Goal: Information Seeking & Learning: Learn about a topic

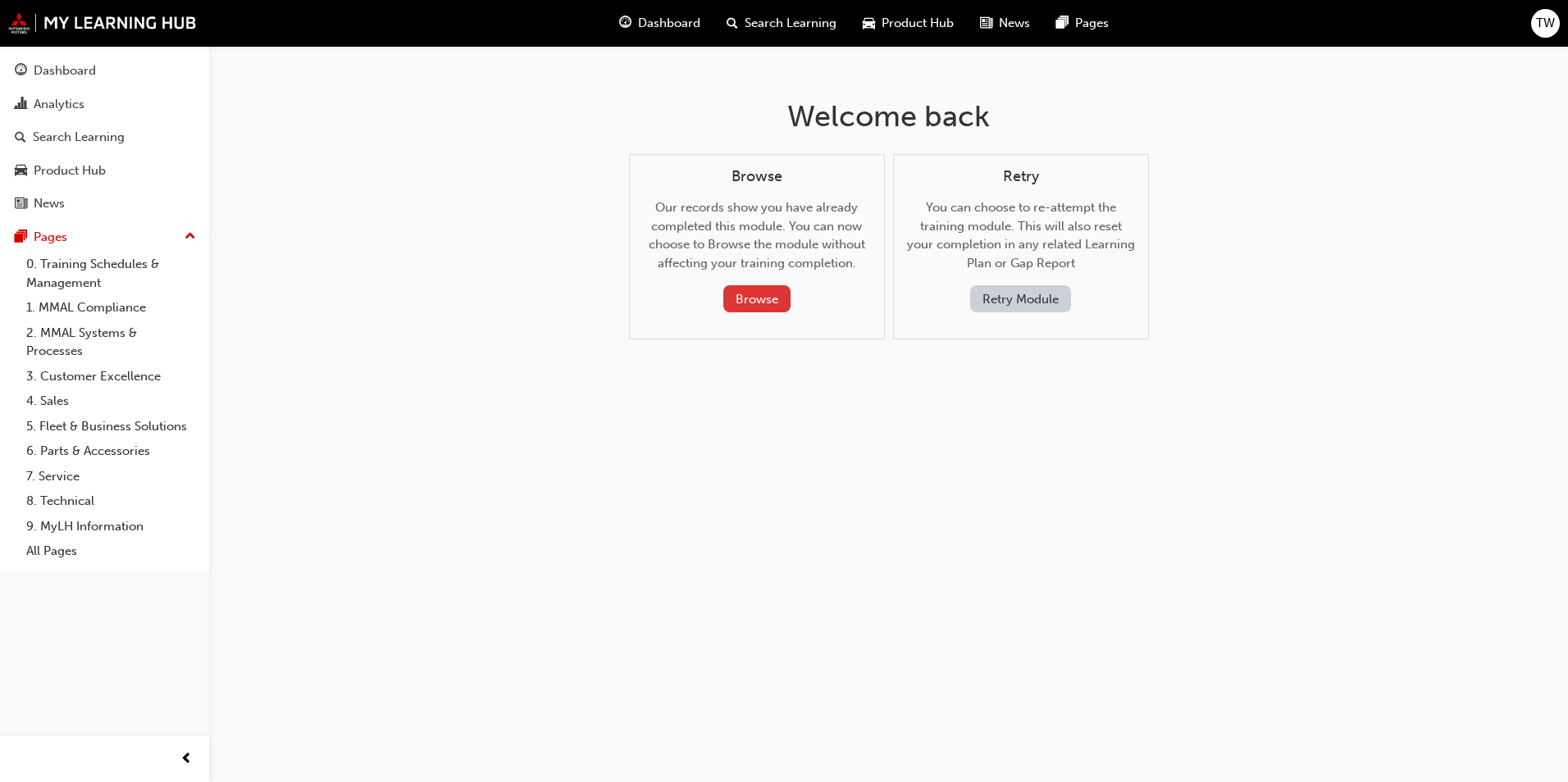
click at [756, 293] on button "Browse" at bounding box center [756, 299] width 68 height 27
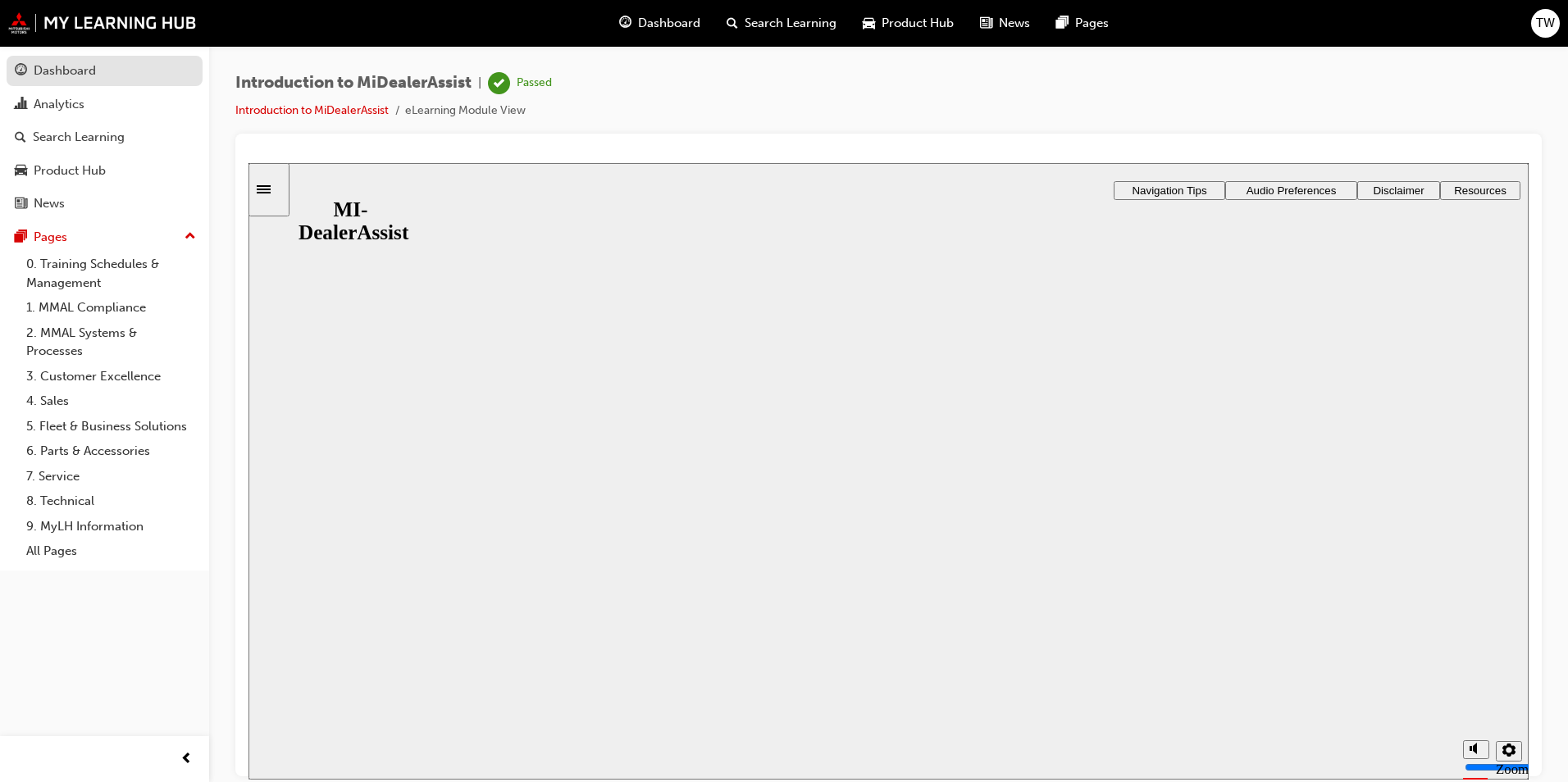
click at [63, 77] on div "Dashboard" at bounding box center [64, 70] width 62 height 19
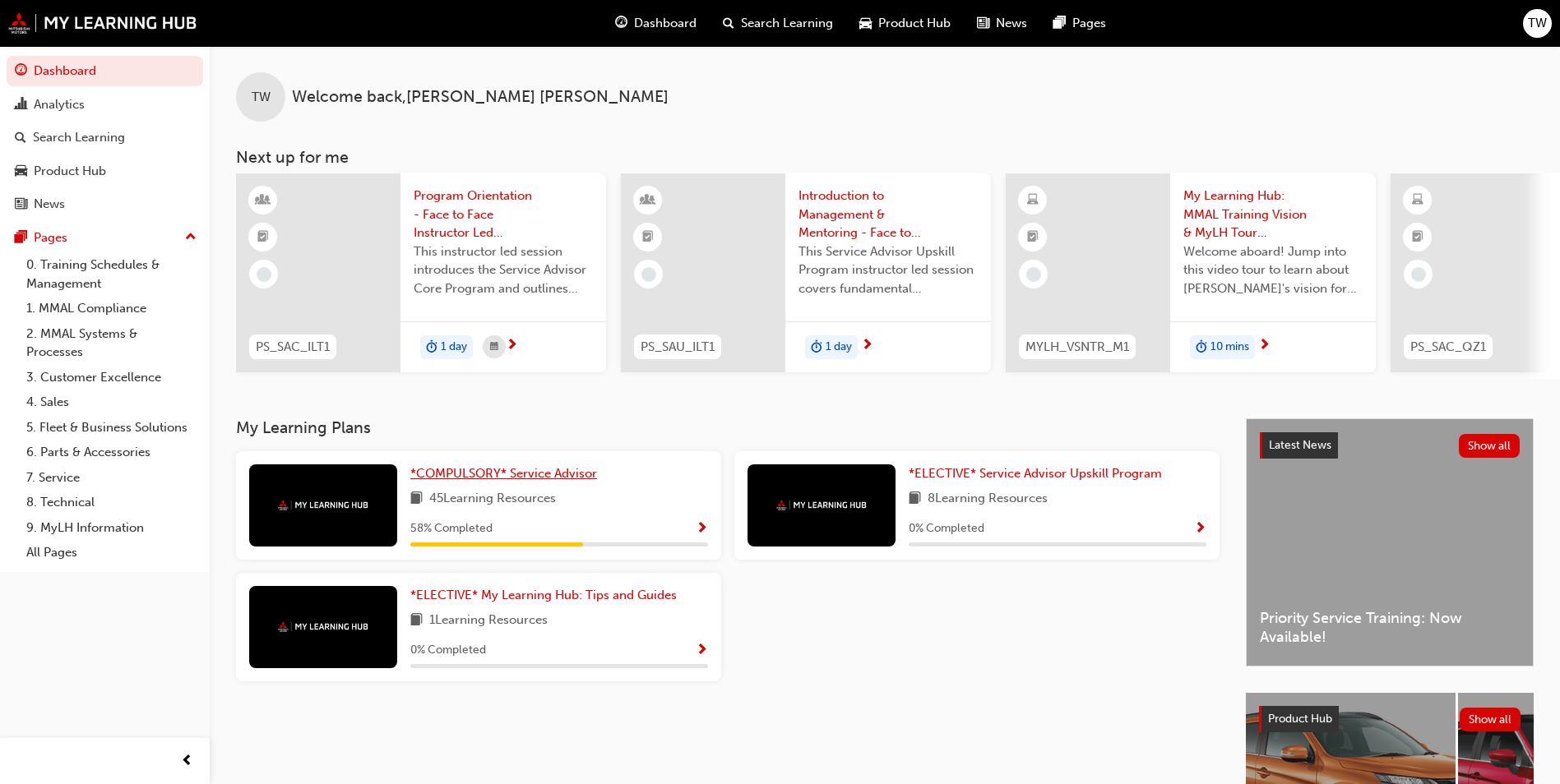
click at [550, 411] on div "TW Welcome back , TIFFANY WILLIAMS Next up for me PS_SAC_ILT1 Program Orientati…" at bounding box center [884, 232] width 1350 height 373
click at [548, 473] on span "*COMPULSORY* Service Advisor" at bounding box center [504, 474] width 186 height 14
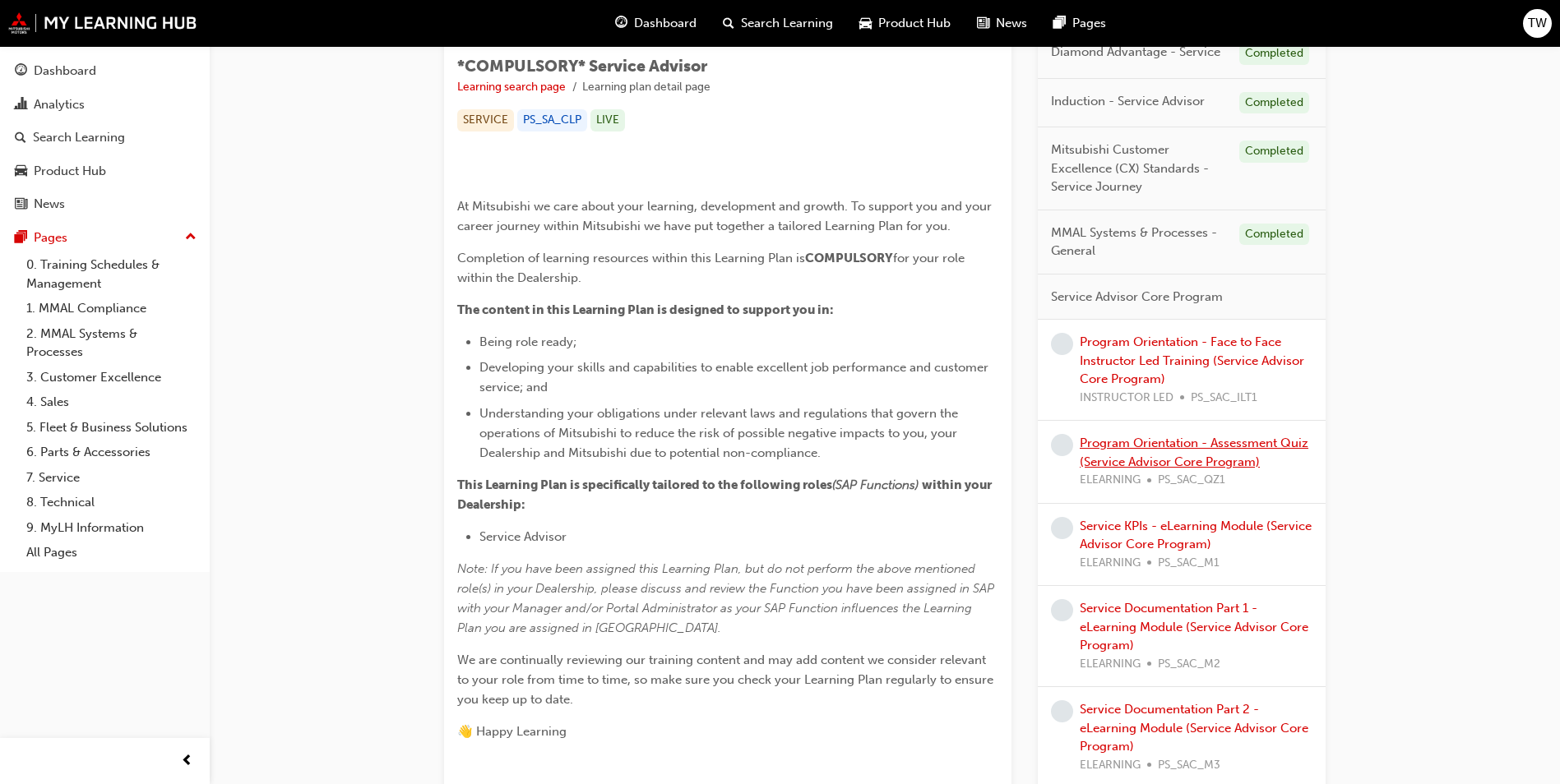
scroll to position [292, 0]
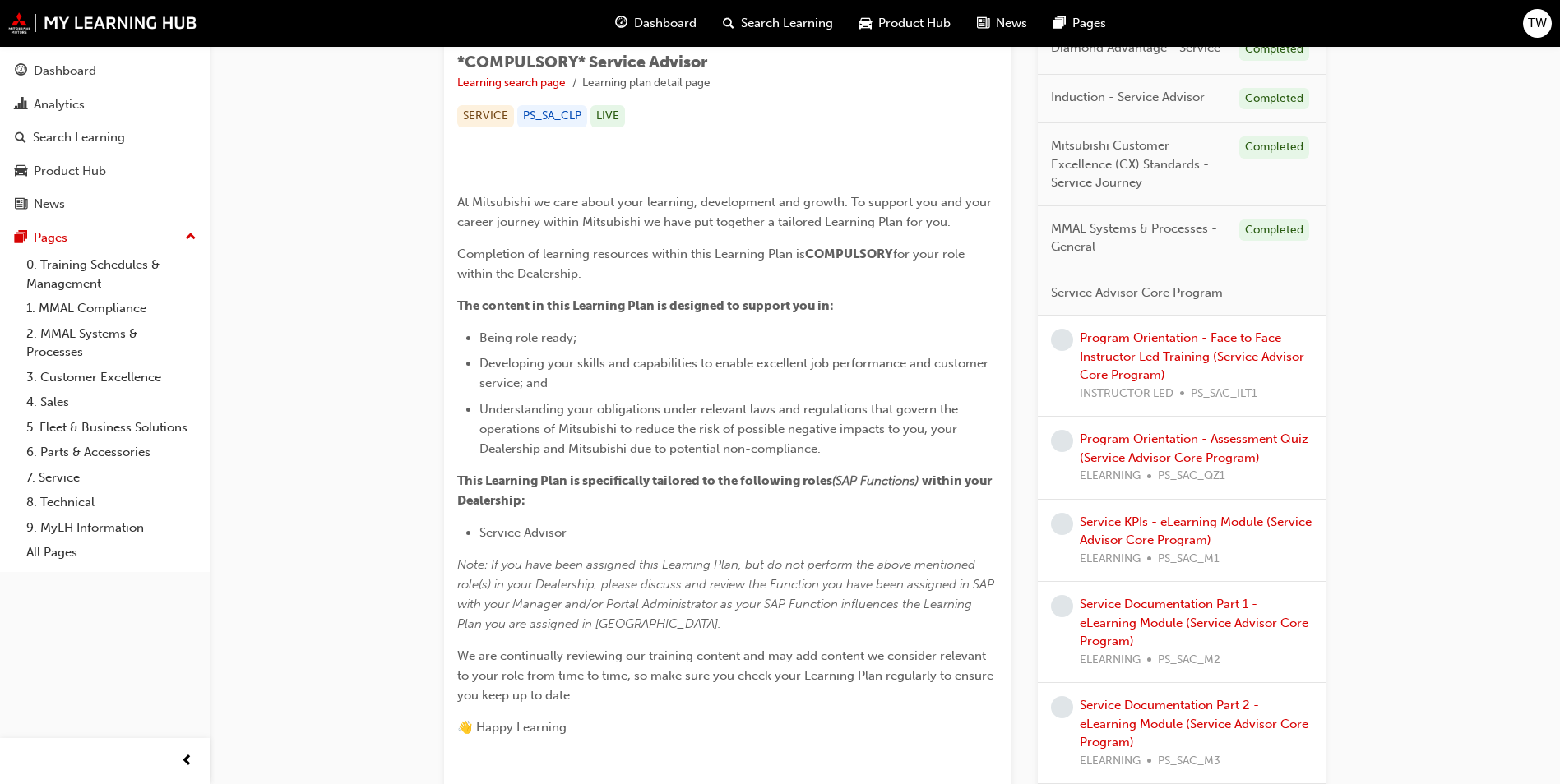
click at [1183, 449] on div "Program Orientation - Assessment Quiz (Service Advisor Core Program) ELEARNING …" at bounding box center [1196, 458] width 232 height 56
click at [1212, 437] on link "Program Orientation - Assessment Quiz (Service Advisor Core Program)" at bounding box center [1194, 448] width 229 height 33
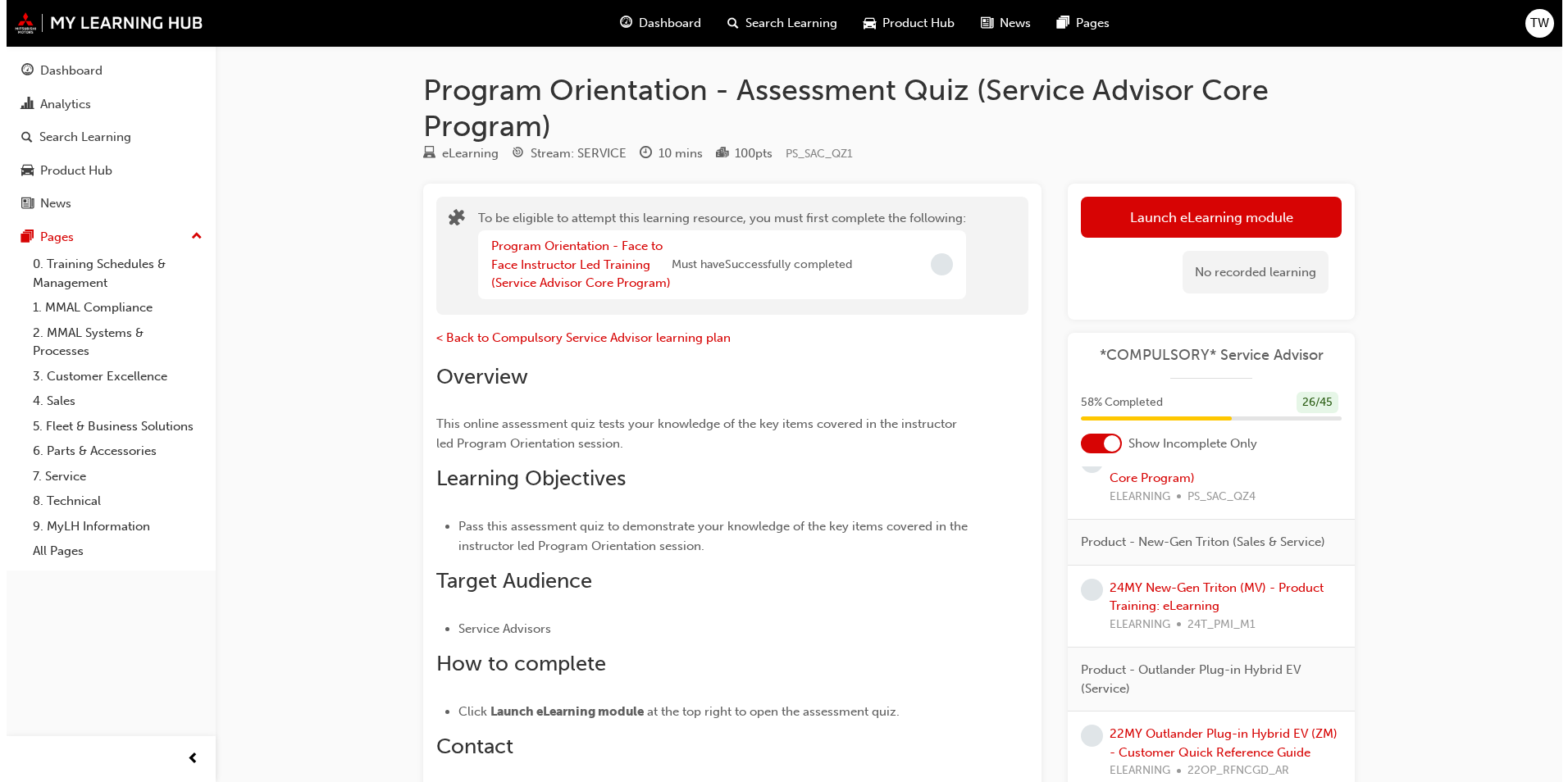
scroll to position [2022, 0]
click at [1197, 581] on link "24MY New-Gen Triton (MV) - Product Training: eLearning" at bounding box center [1209, 597] width 214 height 33
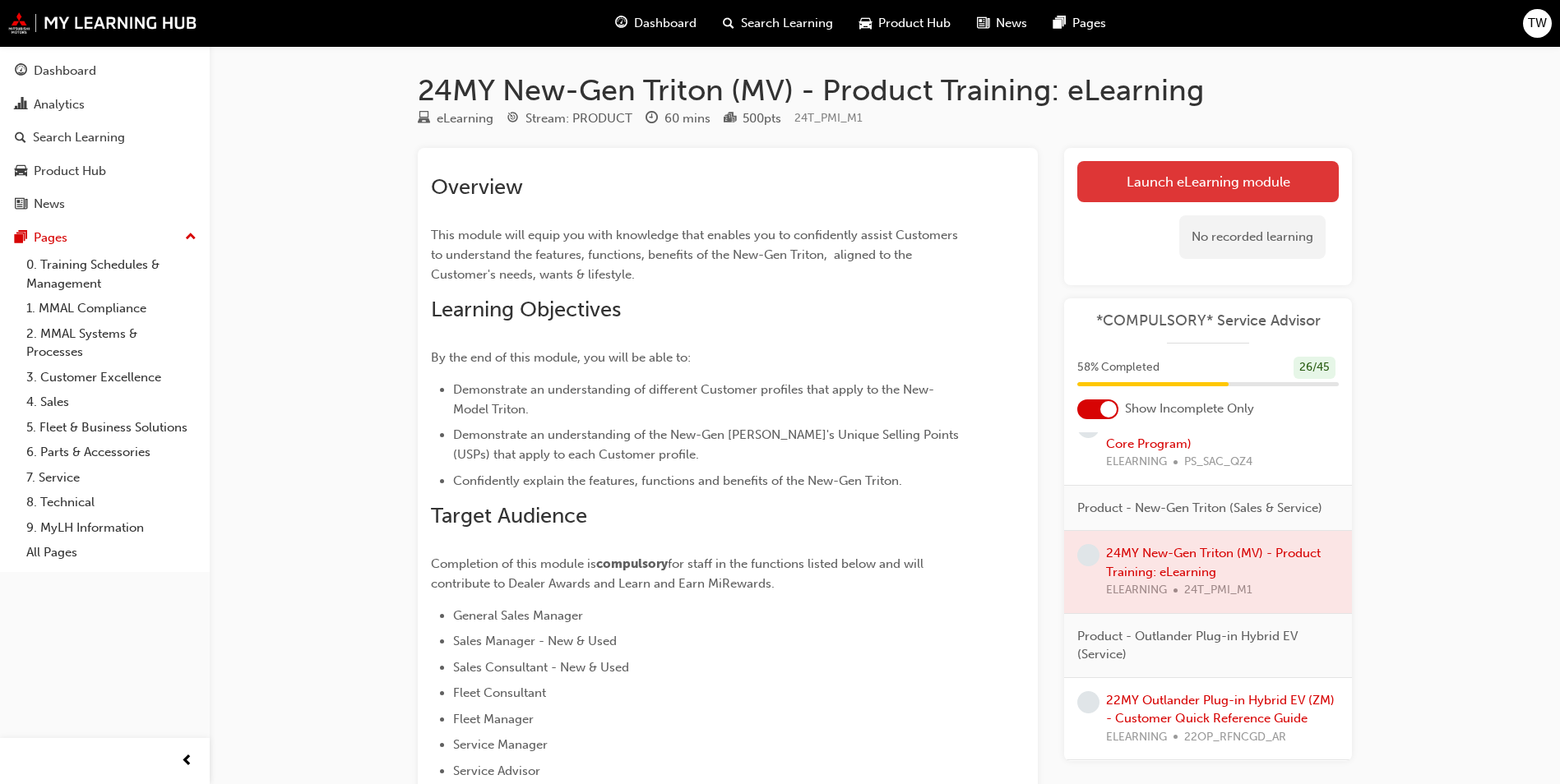
click at [1167, 189] on link "Launch eLearning module" at bounding box center [1207, 181] width 261 height 41
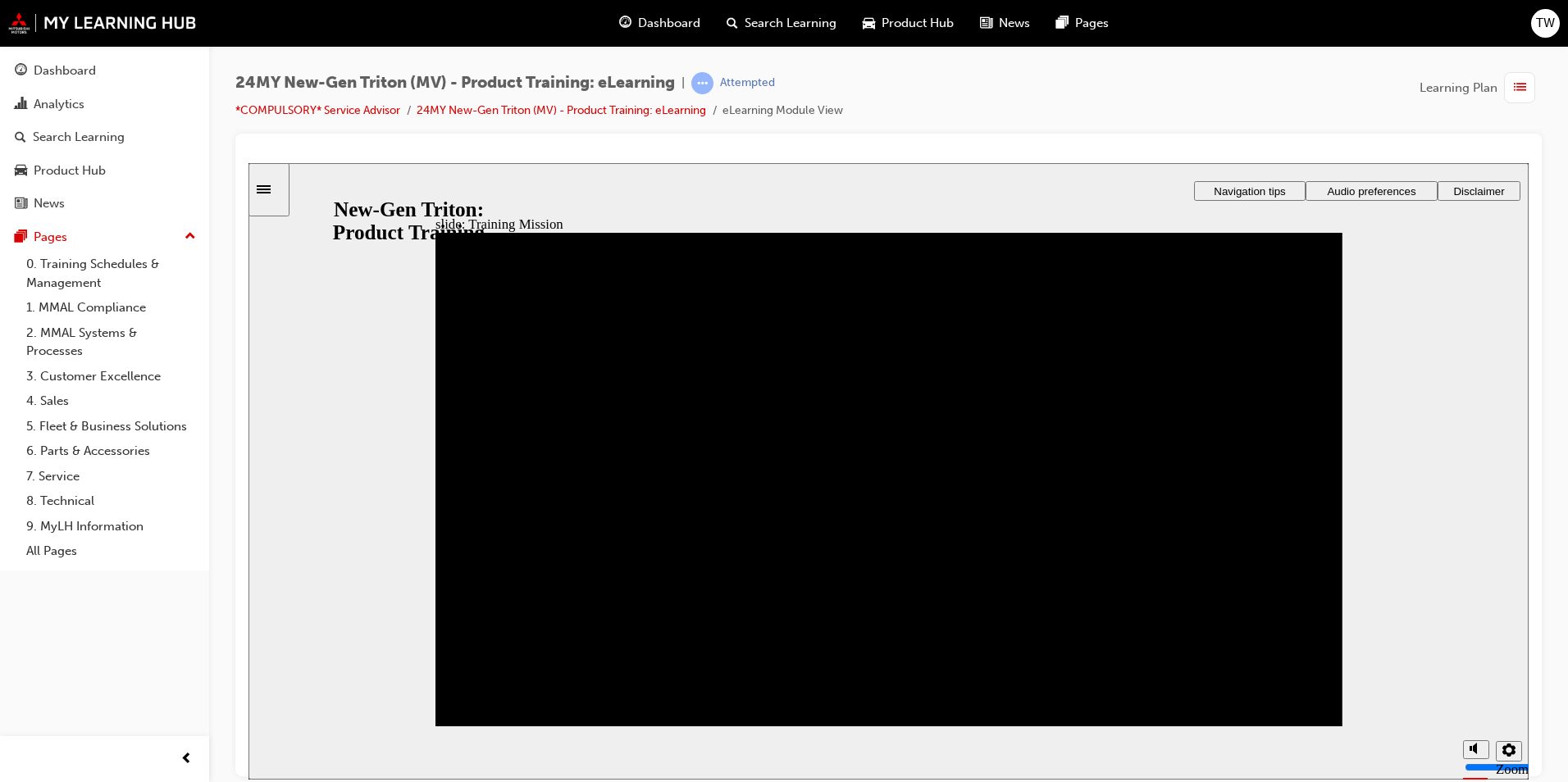
click at [1529, 88] on div "button" at bounding box center [1519, 87] width 32 height 32
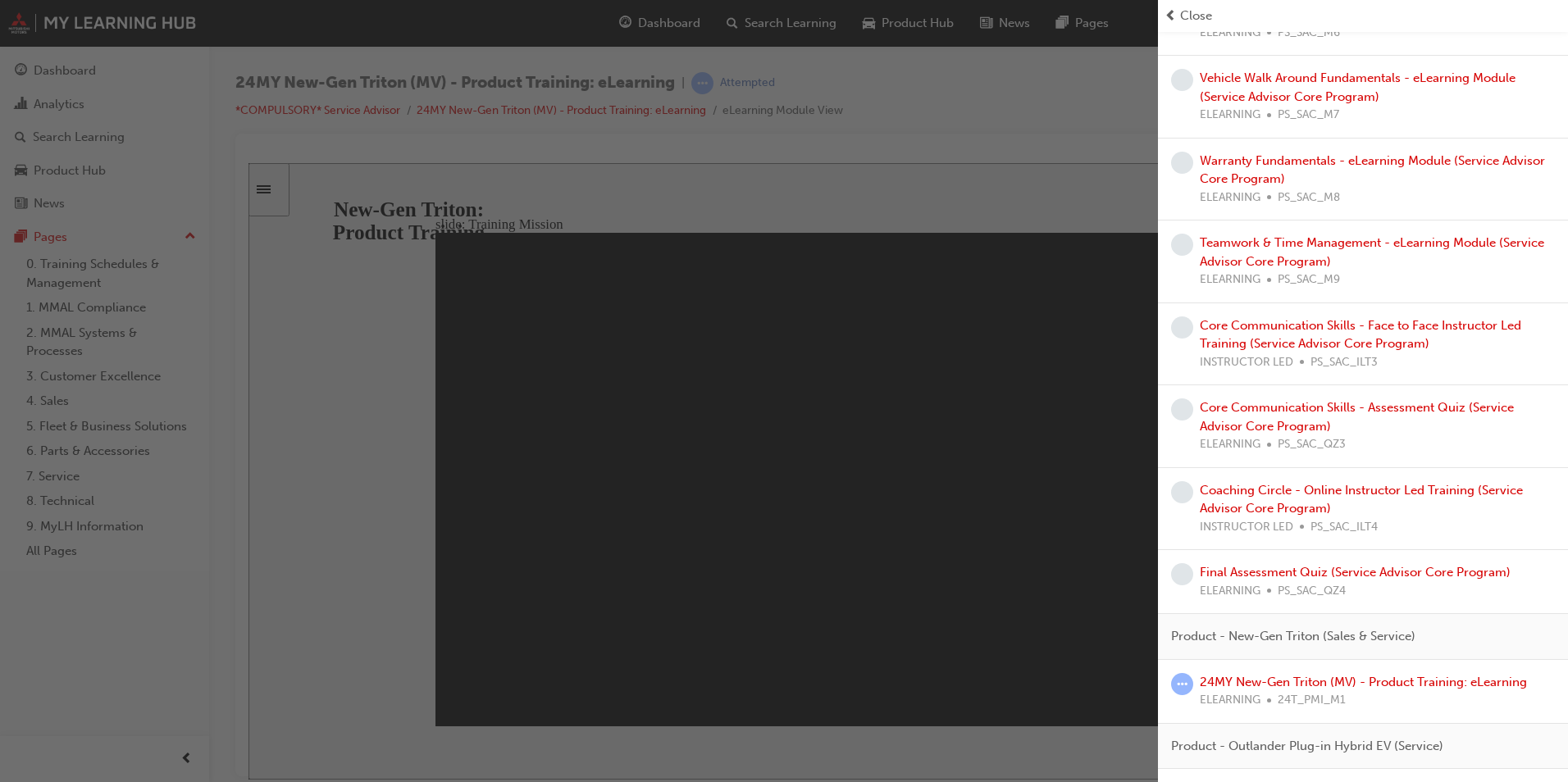
scroll to position [1417, 0]
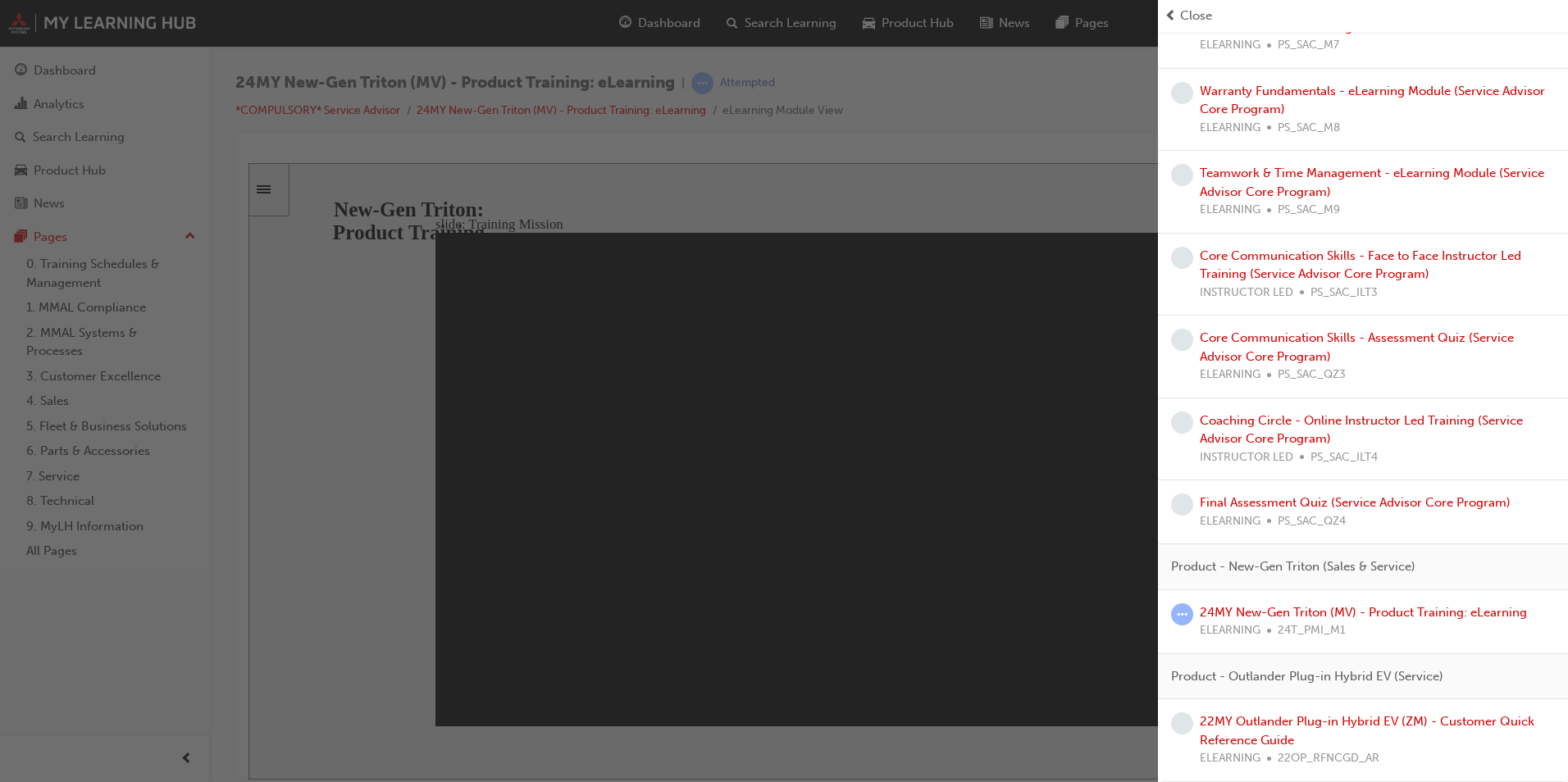
click at [971, 275] on div "button" at bounding box center [579, 391] width 1158 height 782
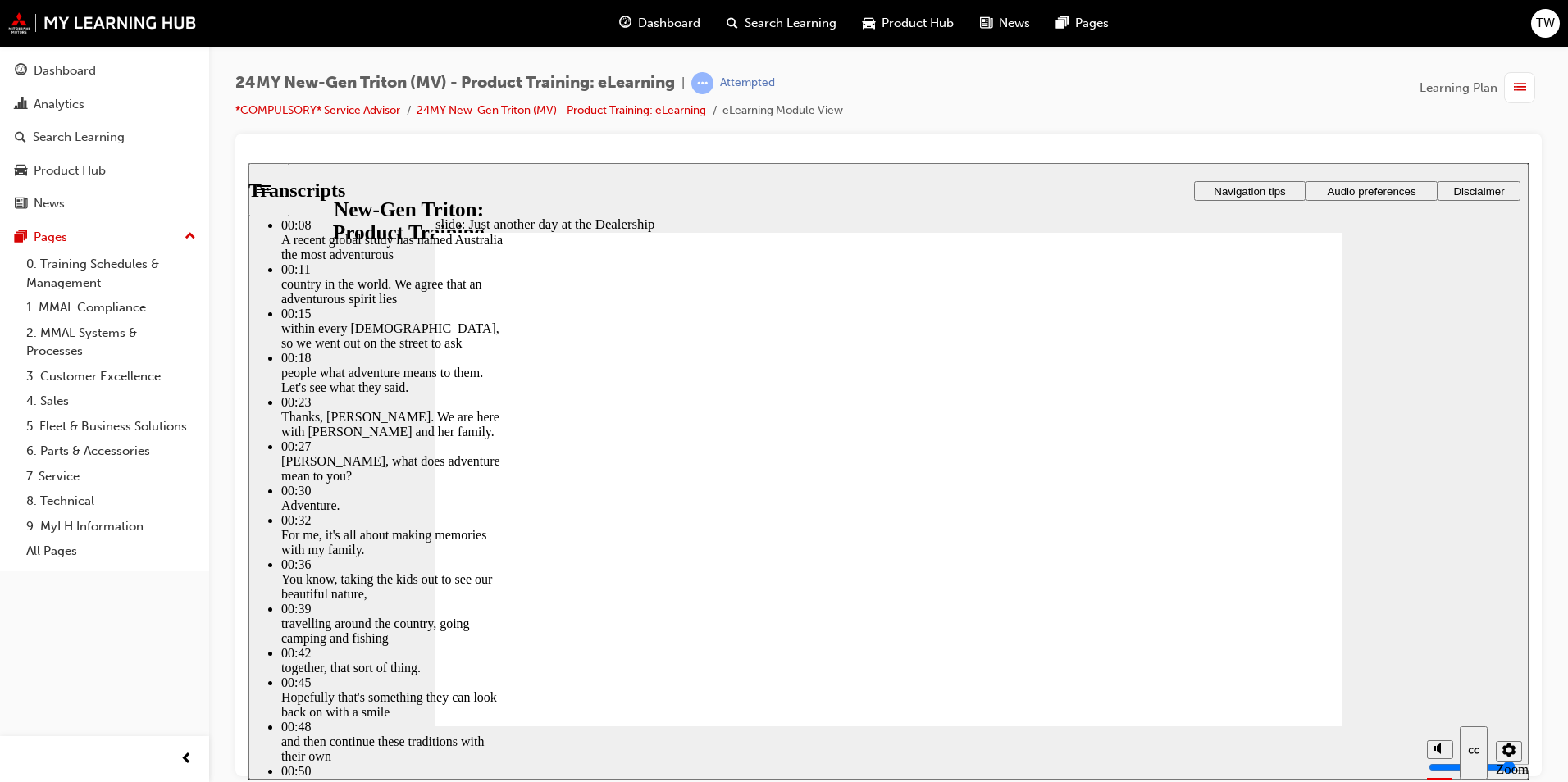
type input "260"
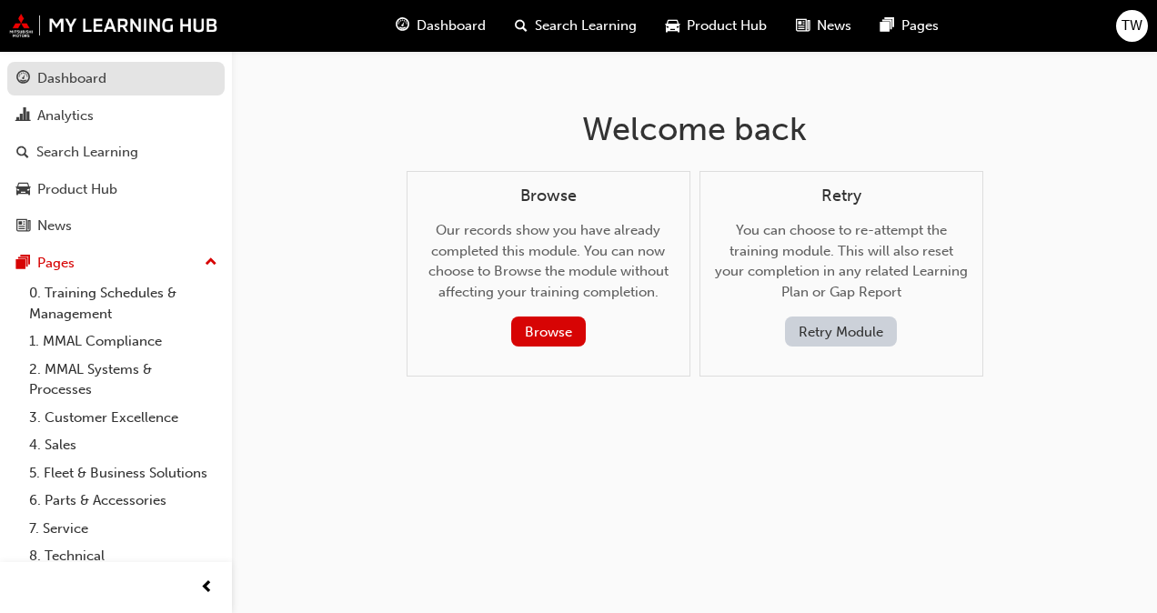
click at [71, 75] on div "Dashboard" at bounding box center [71, 78] width 69 height 21
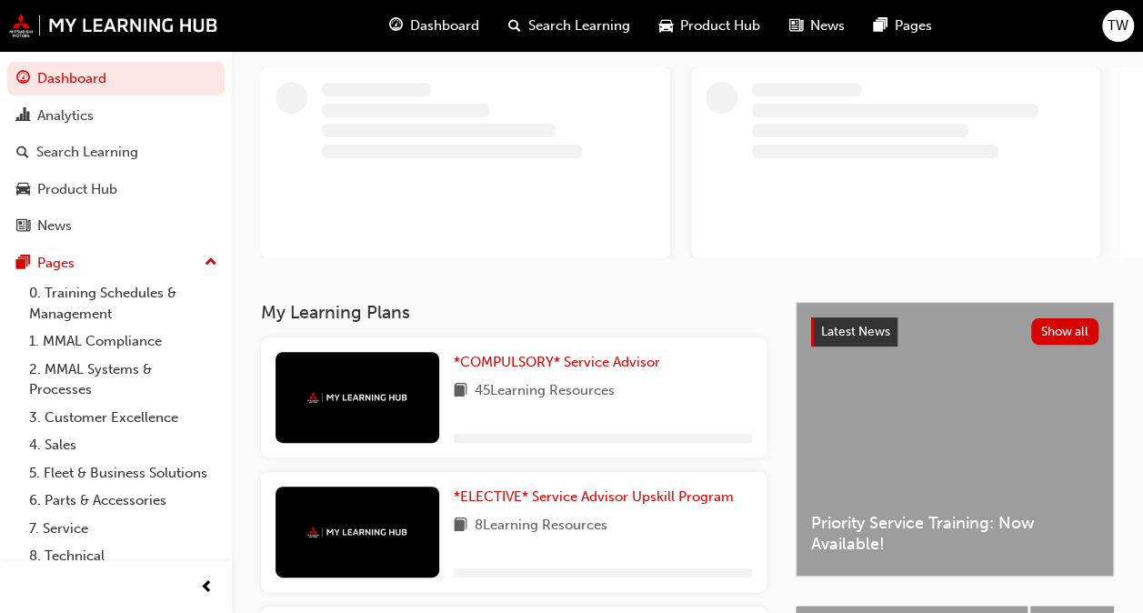
scroll to position [97, 0]
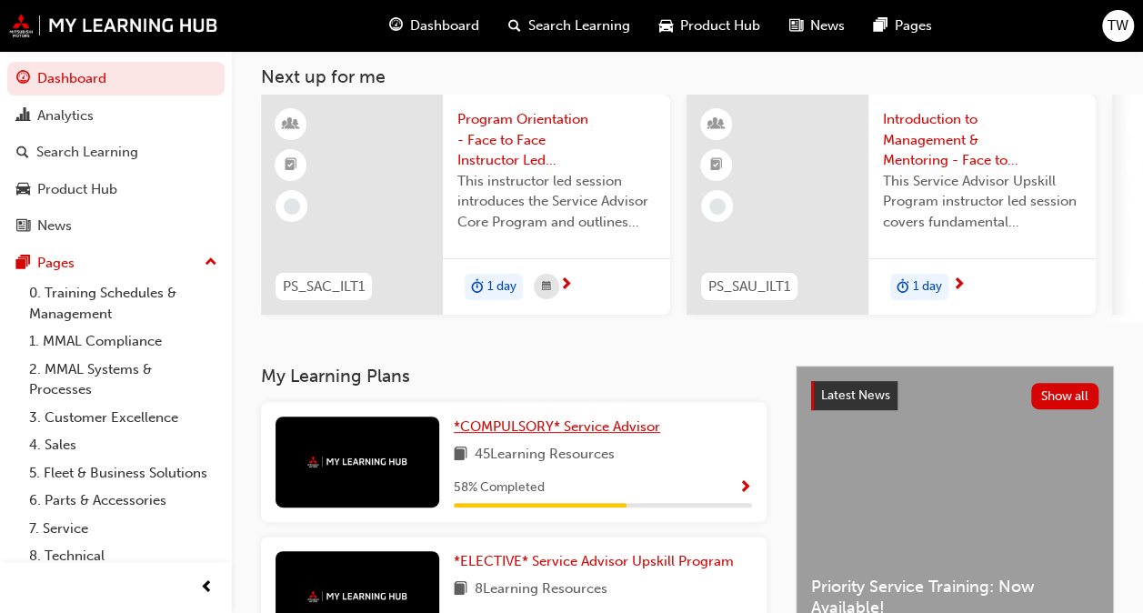
click at [630, 431] on span "*COMPULSORY* Service Advisor" at bounding box center [557, 426] width 206 height 16
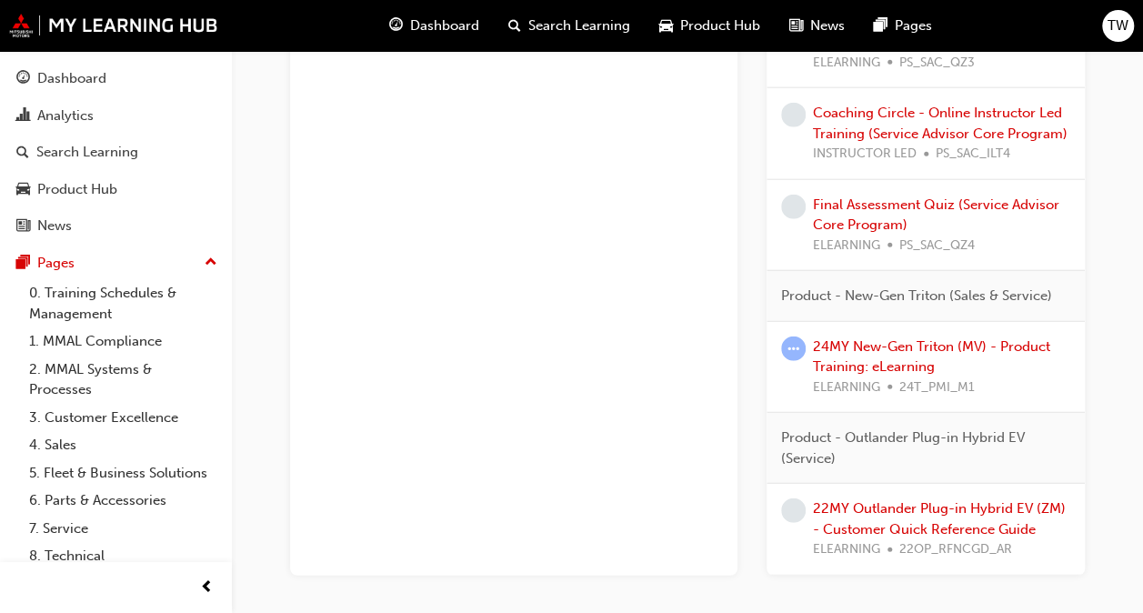
scroll to position [2177, 0]
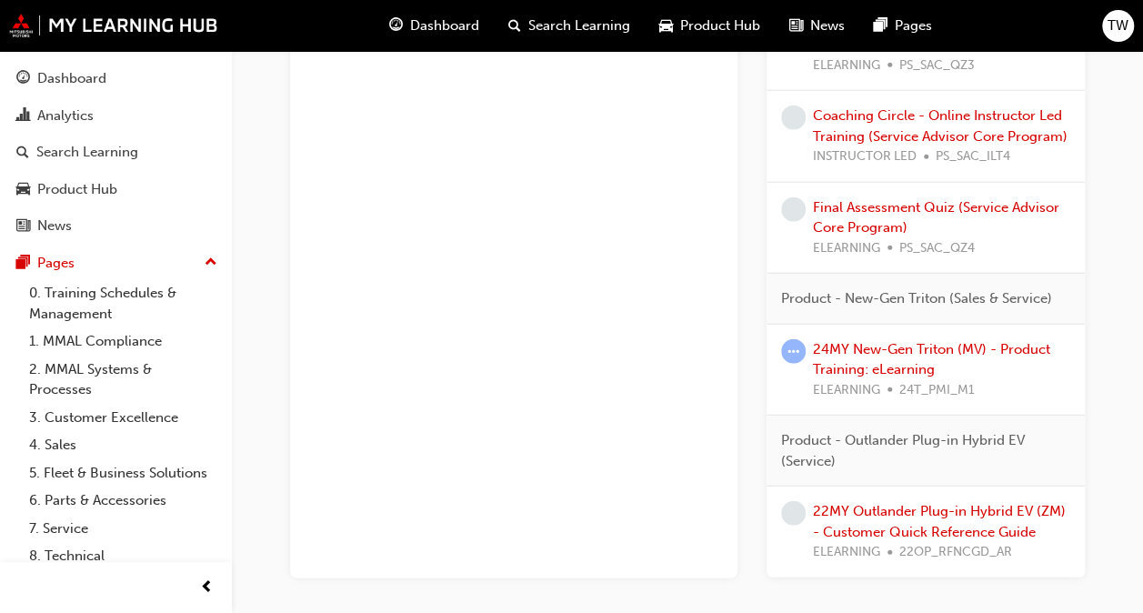
click at [909, 351] on div "24MY New-Gen Triton (MV) - Product Training: eLearning ELEARNING 24T_PMI_M1" at bounding box center [941, 370] width 257 height 62
click at [886, 364] on link "24MY New-Gen Triton (MV) - Product Training: eLearning" at bounding box center [931, 359] width 237 height 37
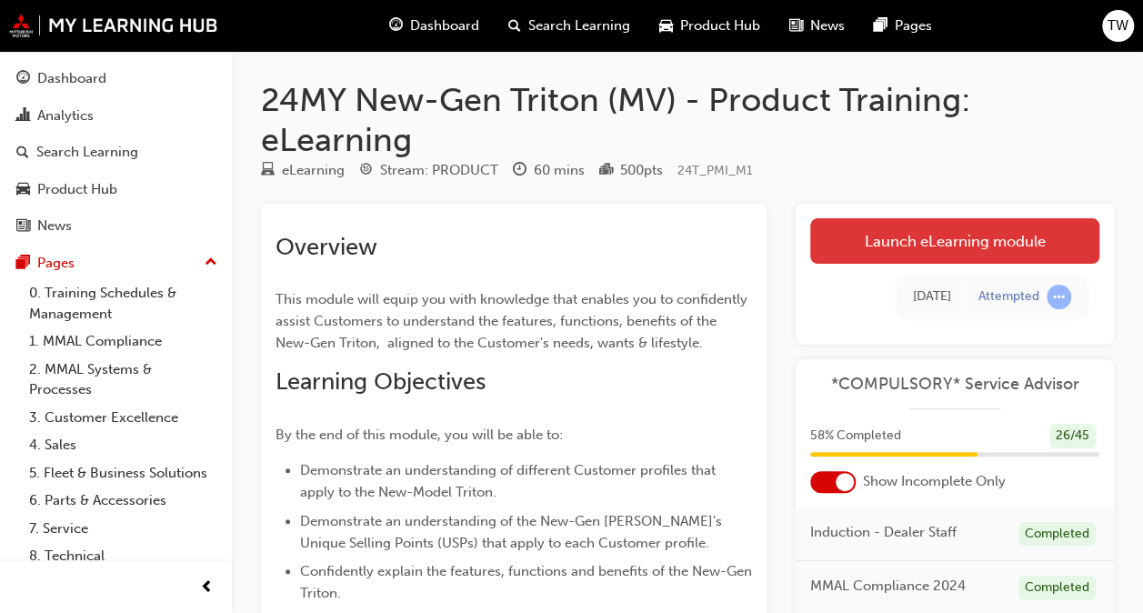
click at [917, 253] on link "Launch eLearning module" at bounding box center [954, 240] width 289 height 45
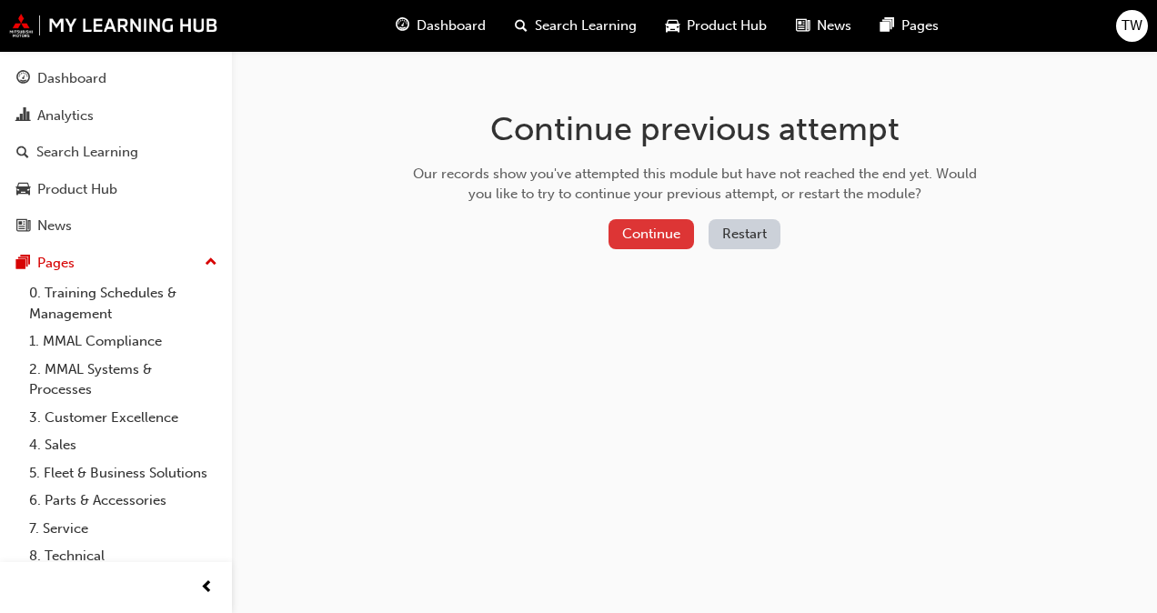
click at [666, 238] on button "Continue" at bounding box center [650, 234] width 85 height 30
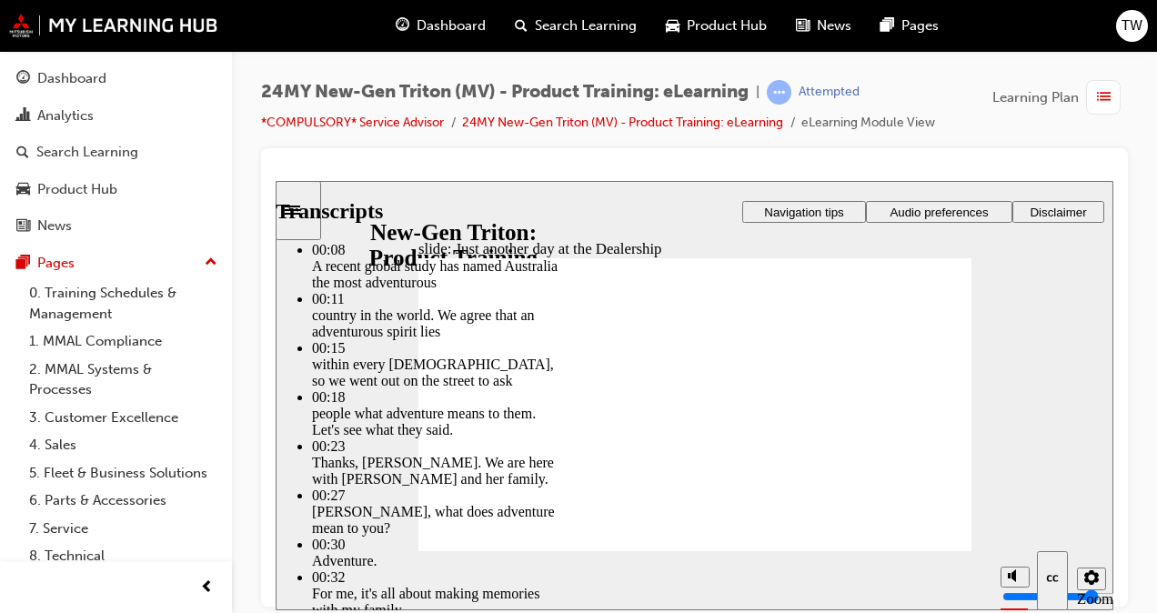
type input "6"
type input "260"
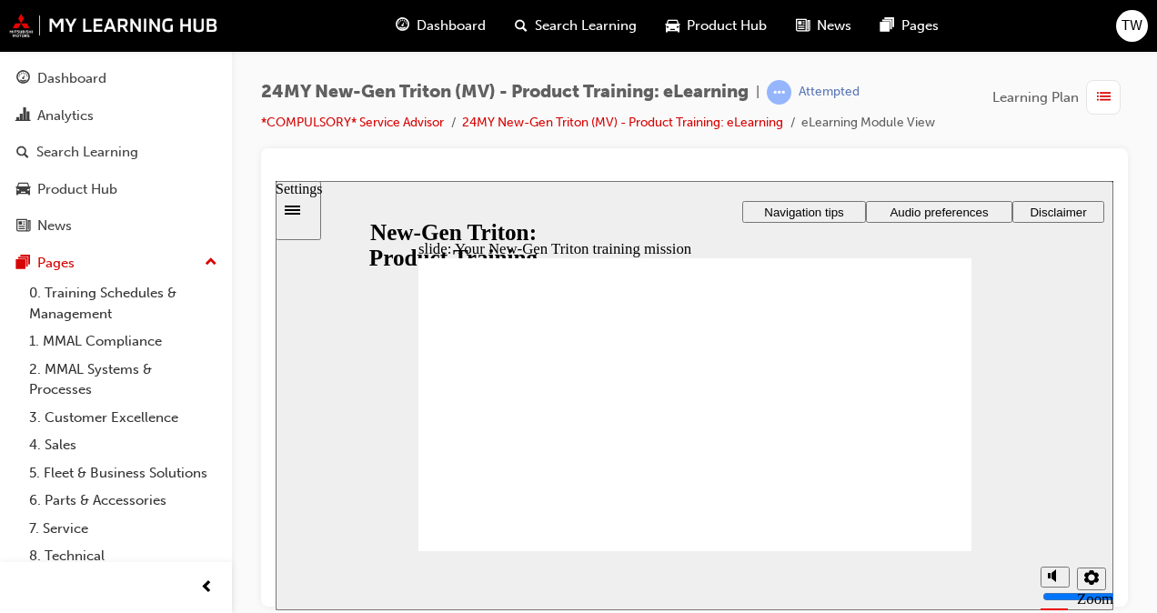
click at [1093, 584] on icon "Settings" at bounding box center [1091, 576] width 15 height 15
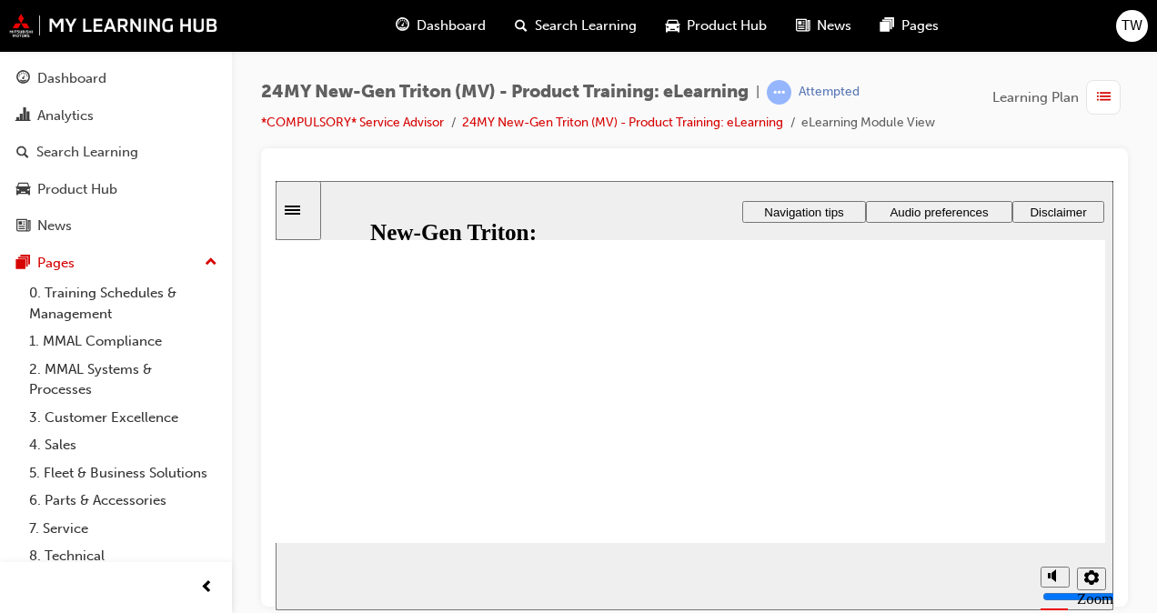
scroll to position [91, 0]
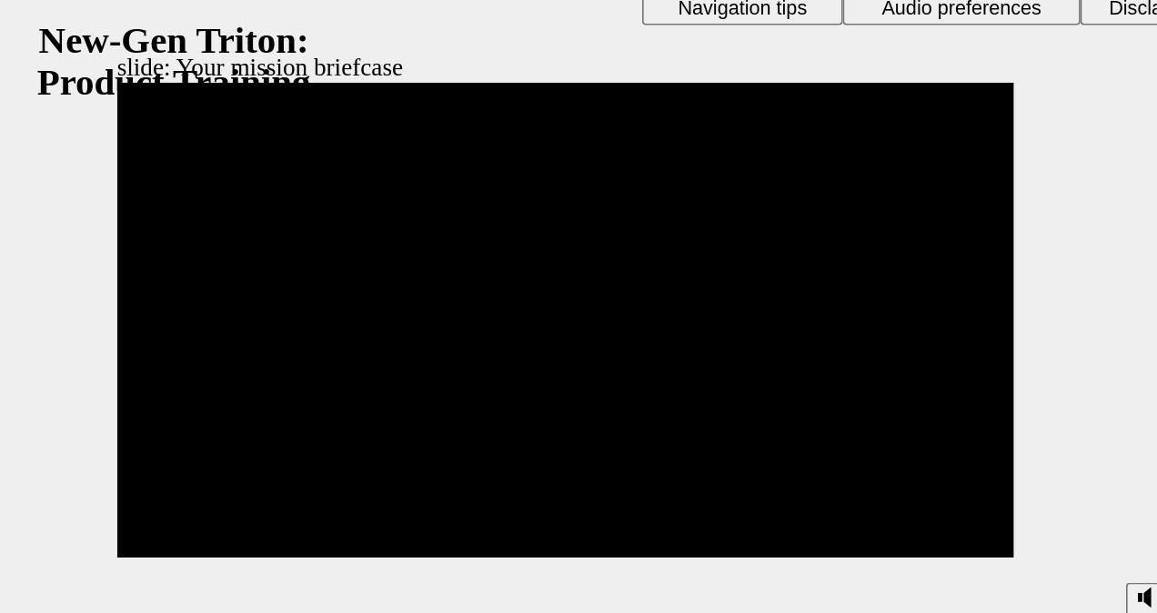
drag, startPoint x: 336, startPoint y: 295, endPoint x: 372, endPoint y: 215, distance: 87.5
drag, startPoint x: 266, startPoint y: 294, endPoint x: 336, endPoint y: 133, distance: 175.2
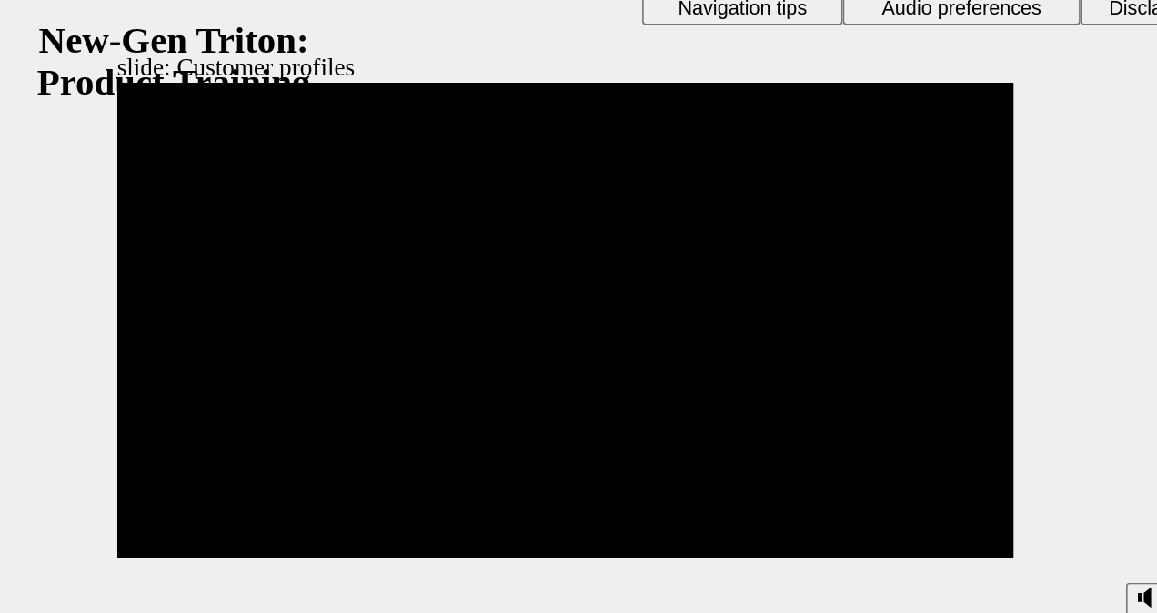
drag, startPoint x: 62, startPoint y: 238, endPoint x: 65, endPoint y: 176, distance: 61.9
drag, startPoint x: 266, startPoint y: 248, endPoint x: 69, endPoint y: 136, distance: 226.0
drag, startPoint x: 60, startPoint y: 296, endPoint x: 326, endPoint y: 189, distance: 287.2
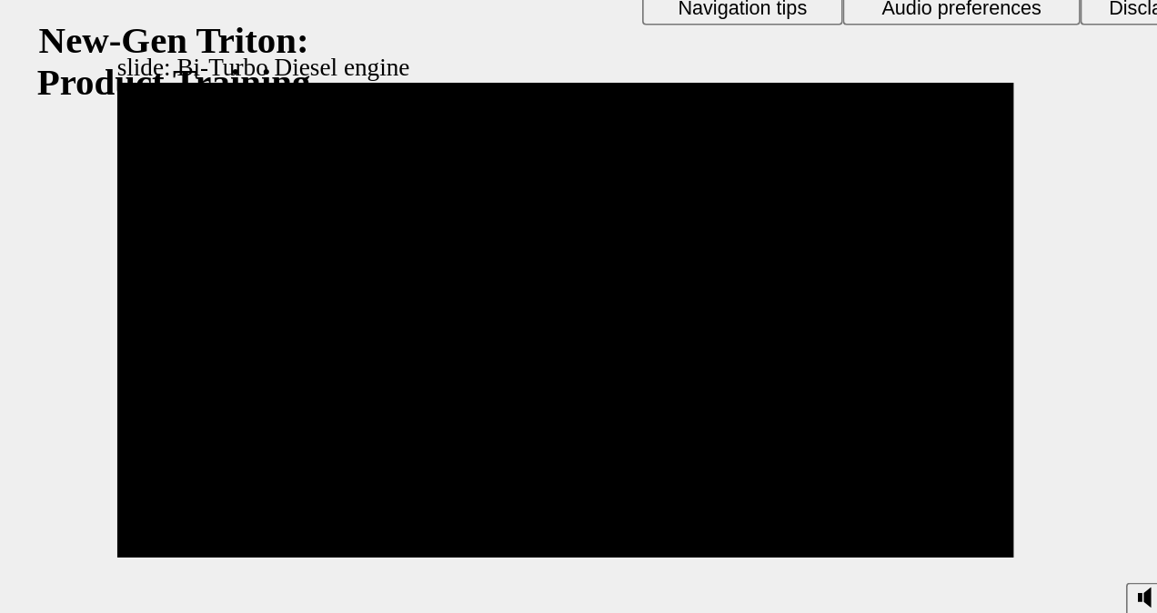
drag, startPoint x: 547, startPoint y: 245, endPoint x: 535, endPoint y: 205, distance: 42.0
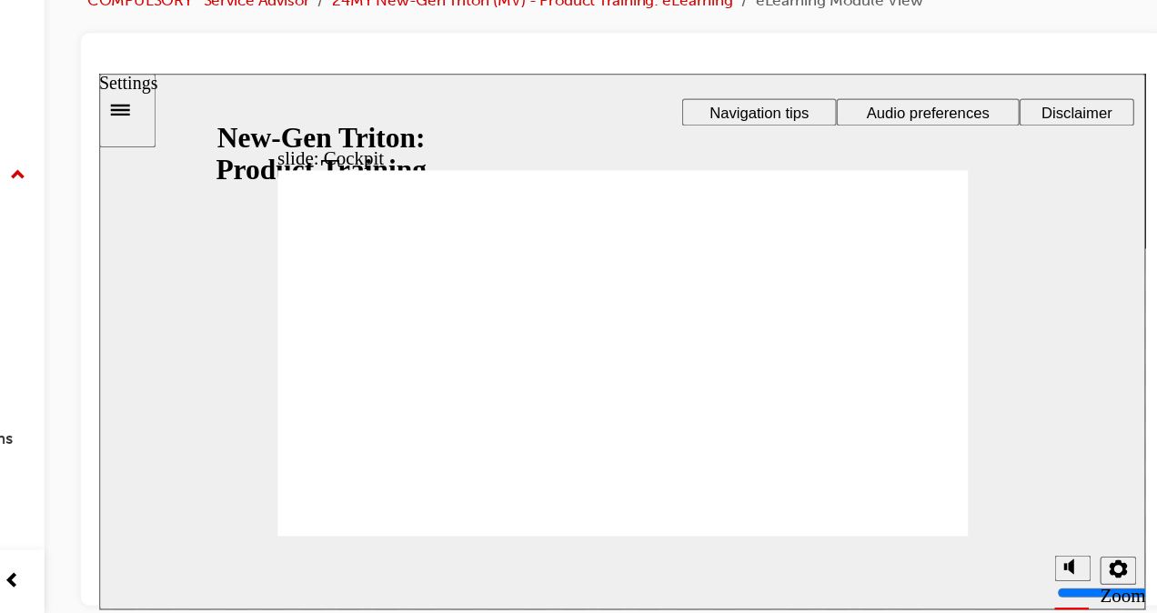
click at [907, 471] on icon "Settings" at bounding box center [914, 469] width 15 height 15
click at [916, 541] on circle "misc controls" at bounding box center [921, 546] width 11 height 11
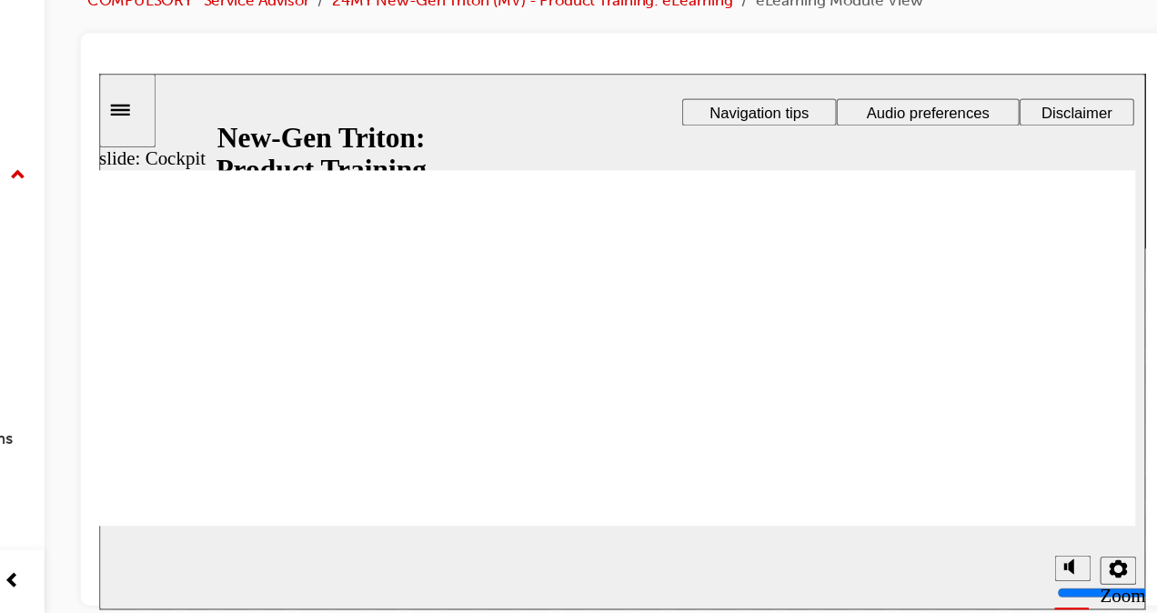
click at [916, 541] on circle "misc controls" at bounding box center [921, 546] width 11 height 11
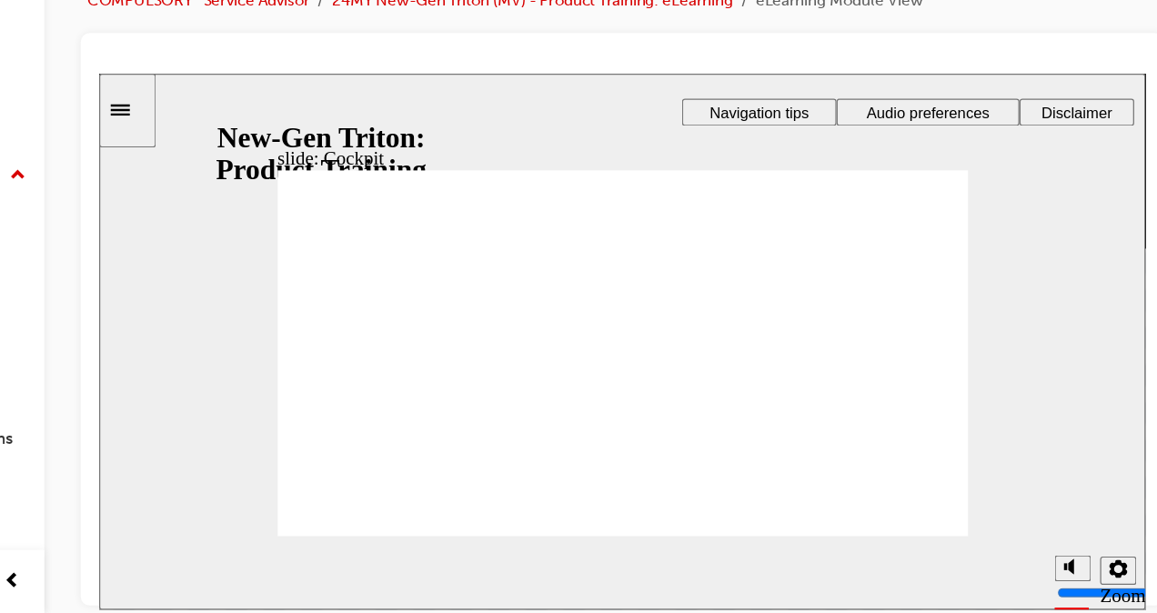
click at [917, 476] on icon "Settings" at bounding box center [914, 469] width 15 height 15
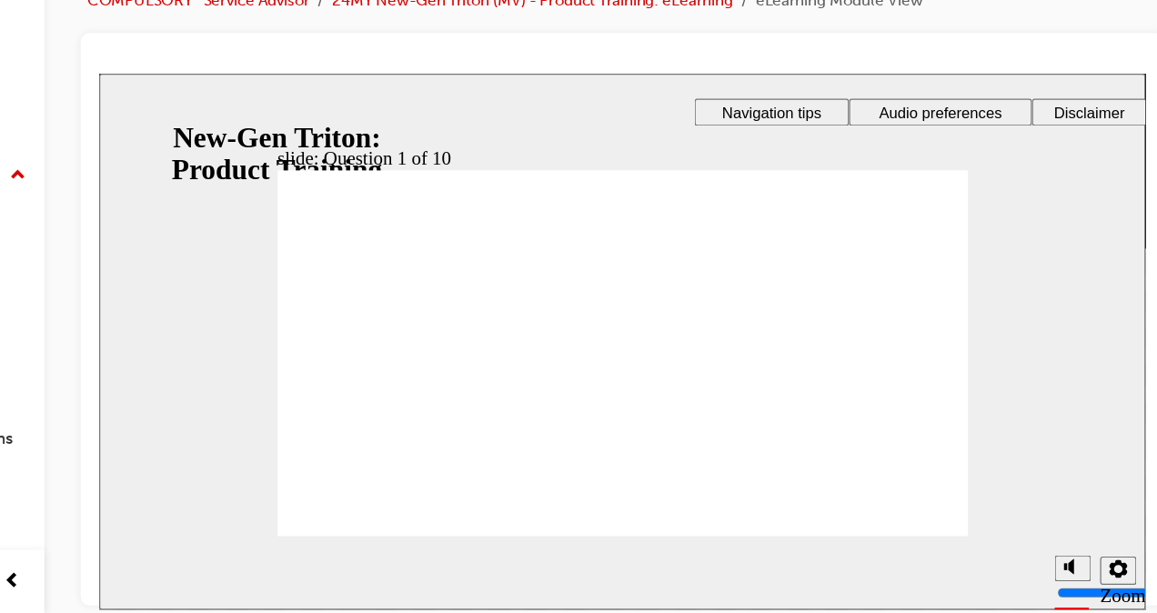
checkbox input "true"
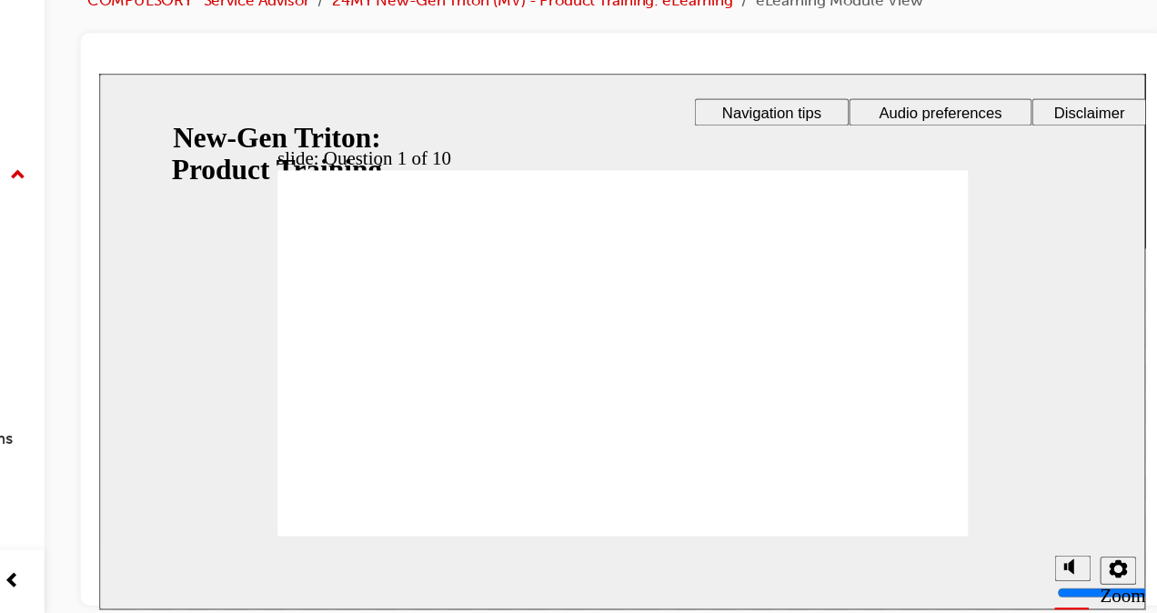
radio input "false"
radio input "true"
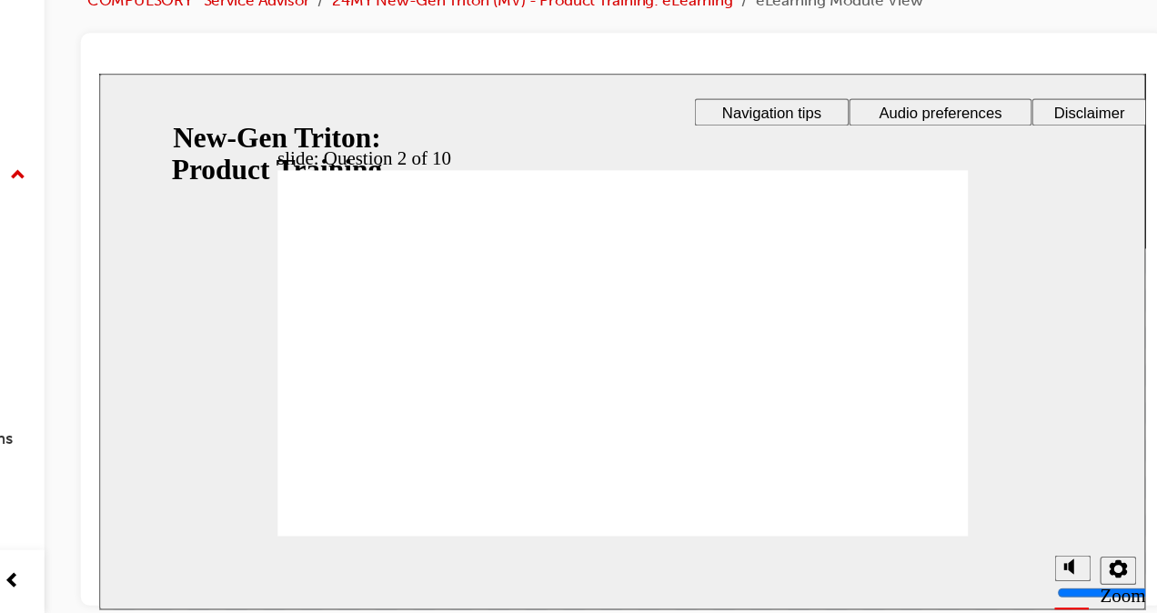
checkbox input "true"
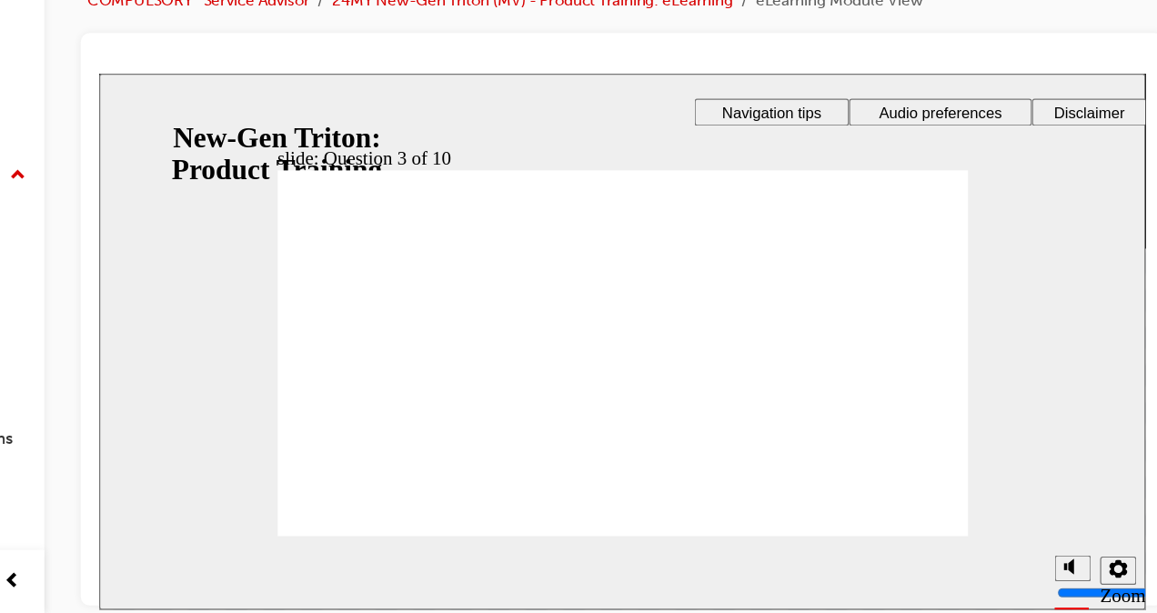
checkbox input "true"
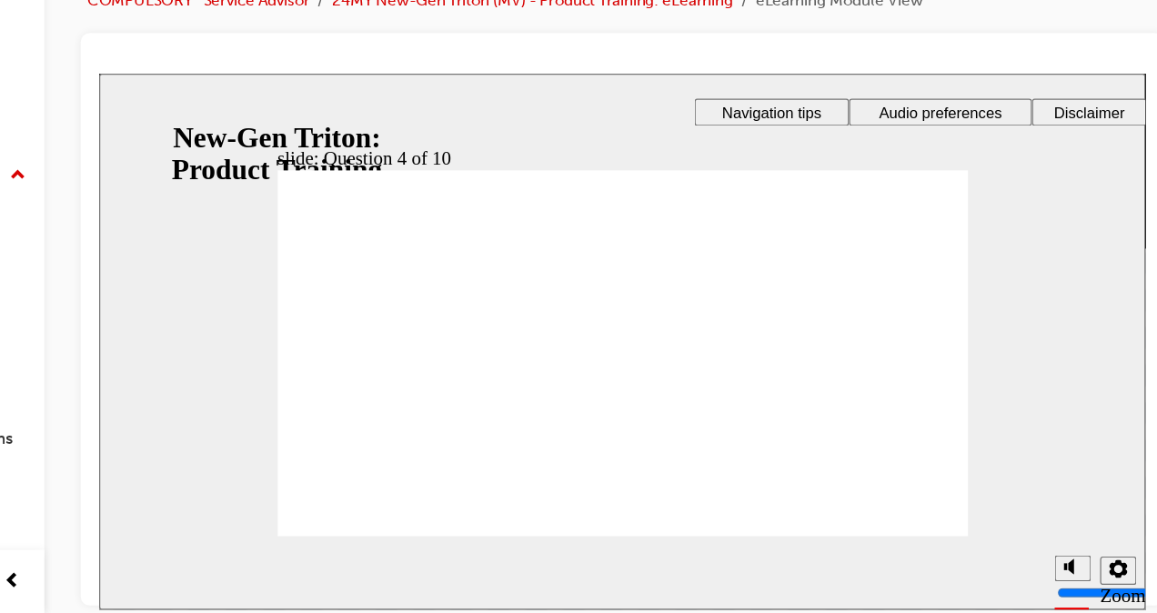
checkbox input "true"
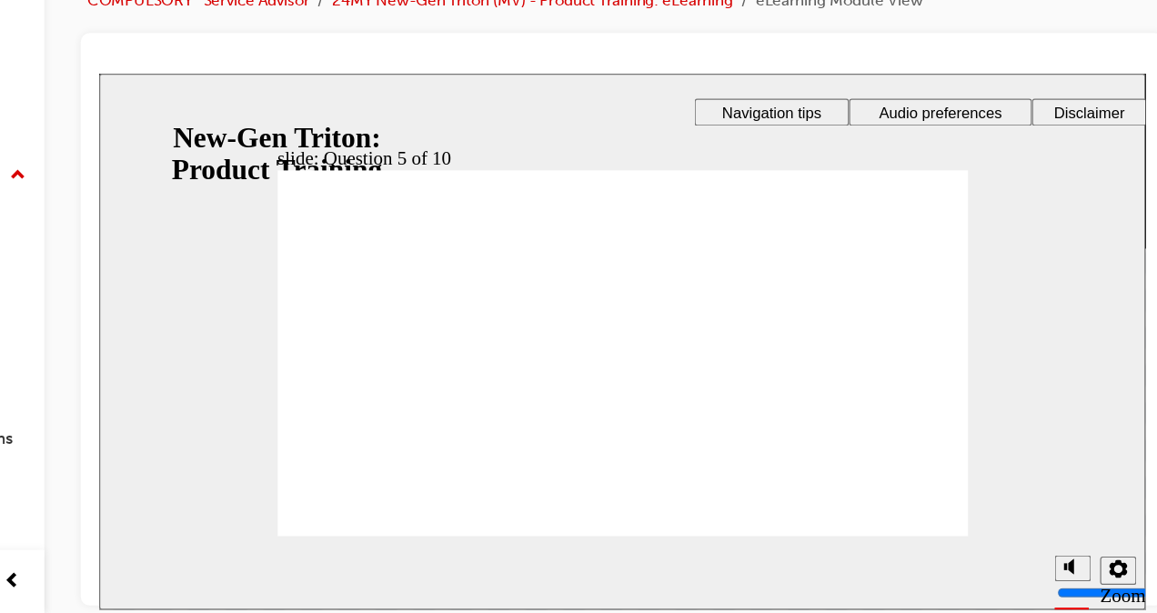
checkbox input "true"
radio input "true"
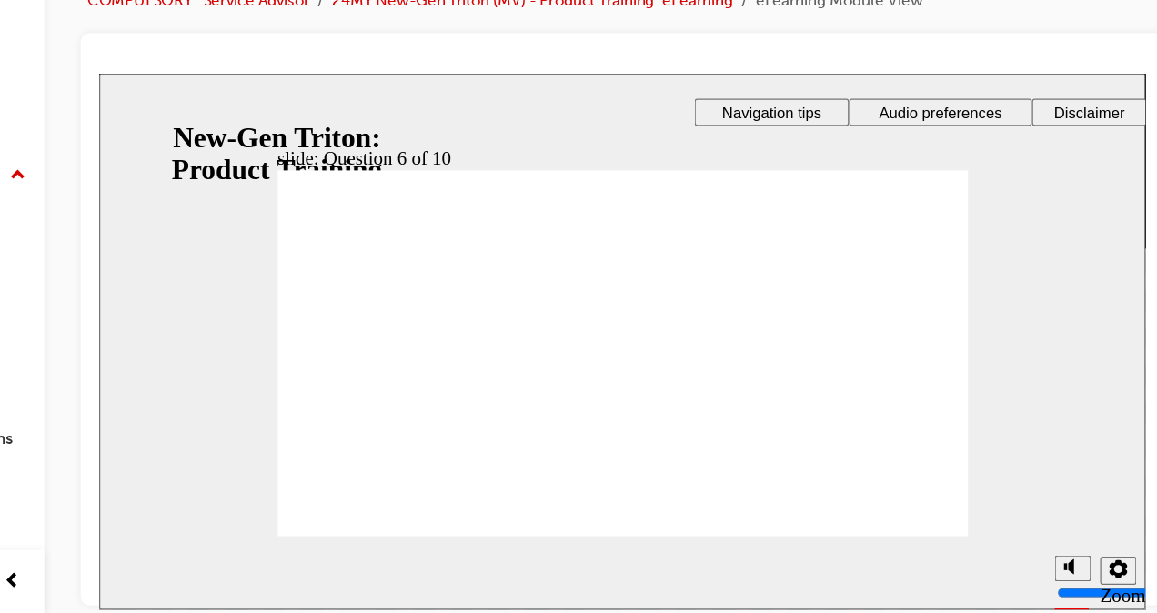
checkbox input "true"
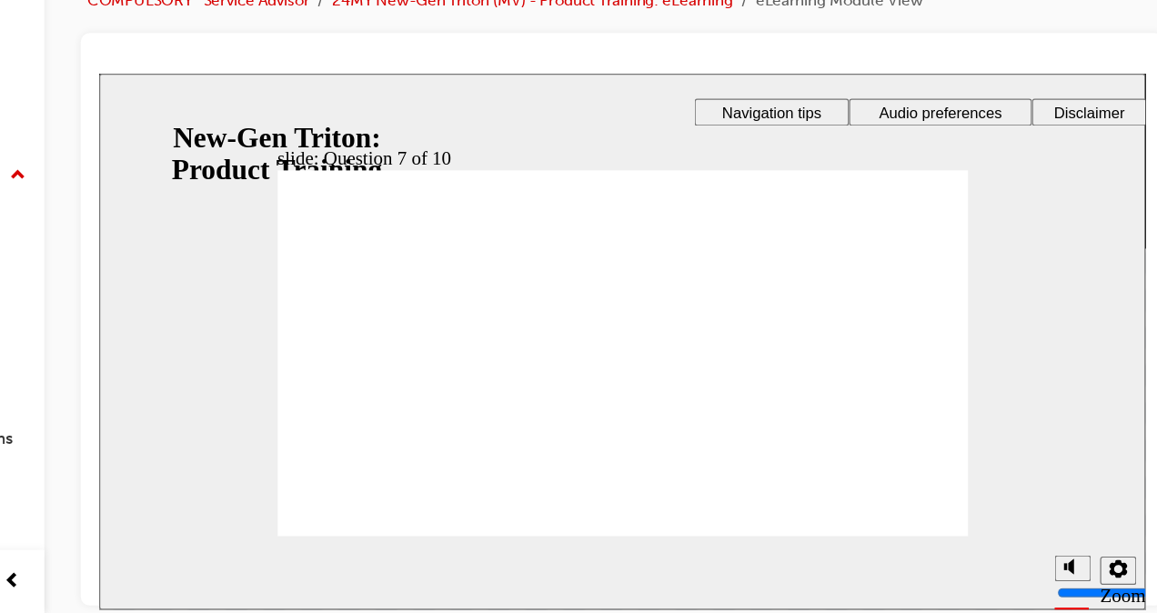
checkbox input "true"
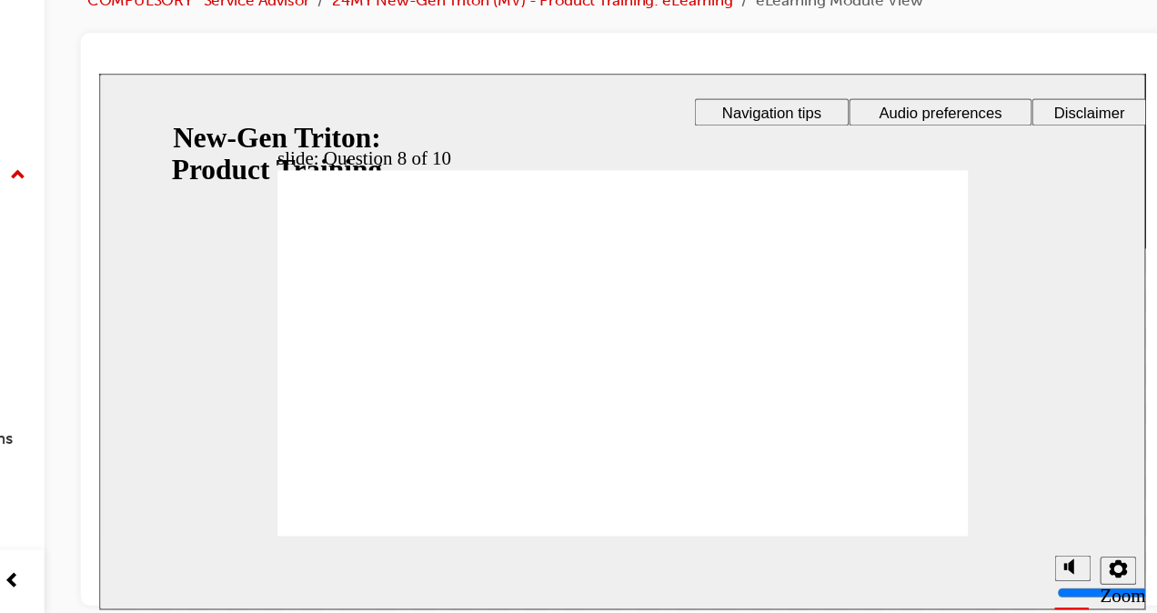
radio input "true"
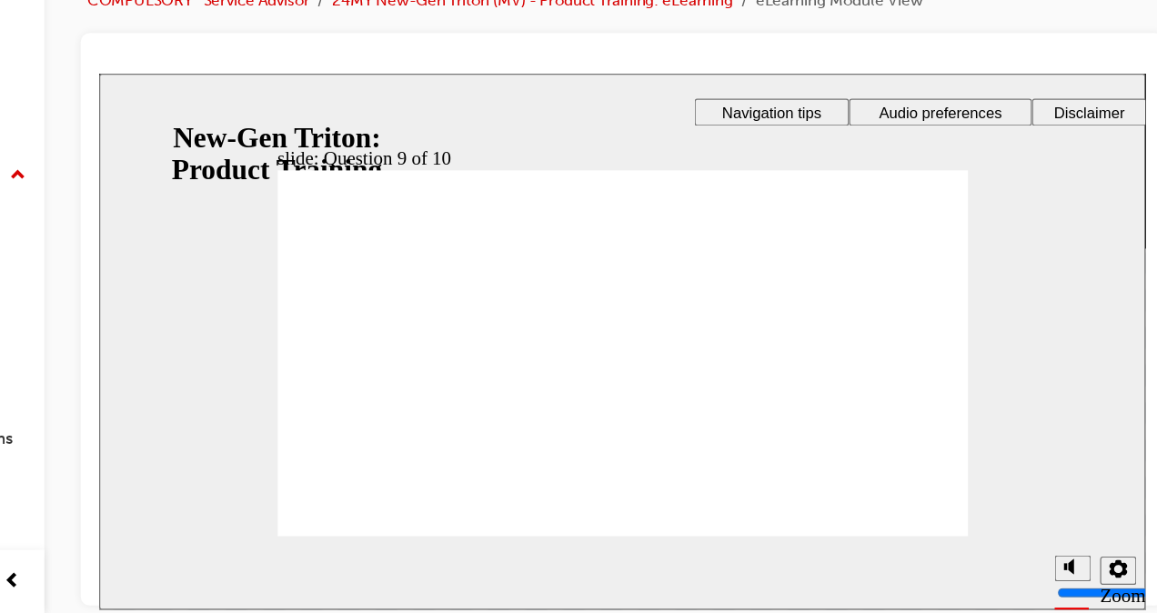
radio input "false"
radio input "true"
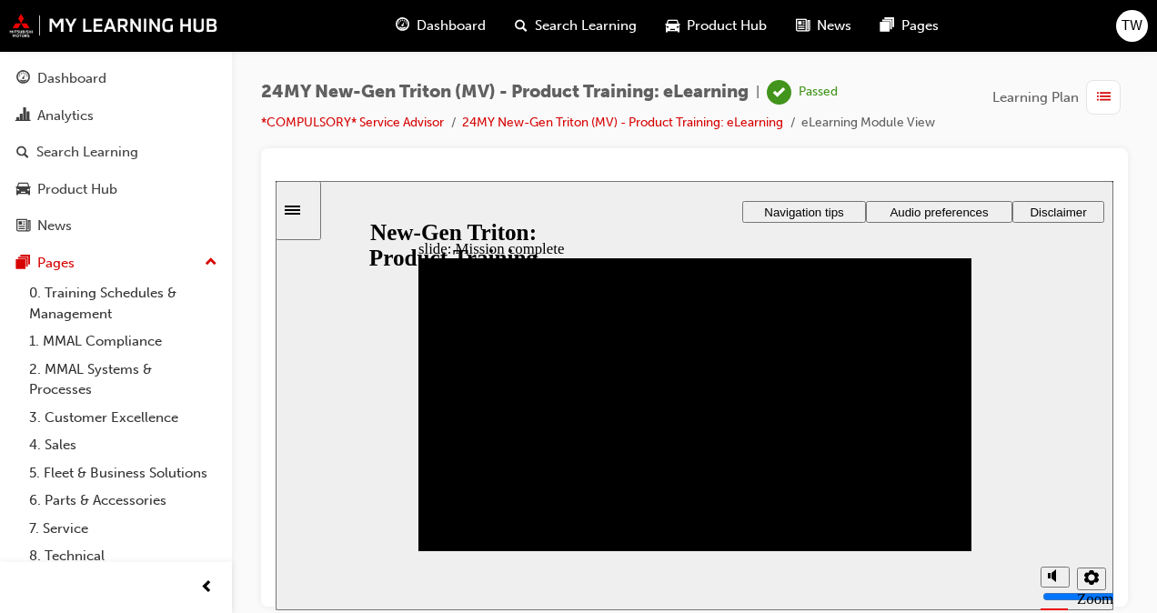
click at [1107, 93] on span "list-icon" at bounding box center [1104, 97] width 14 height 23
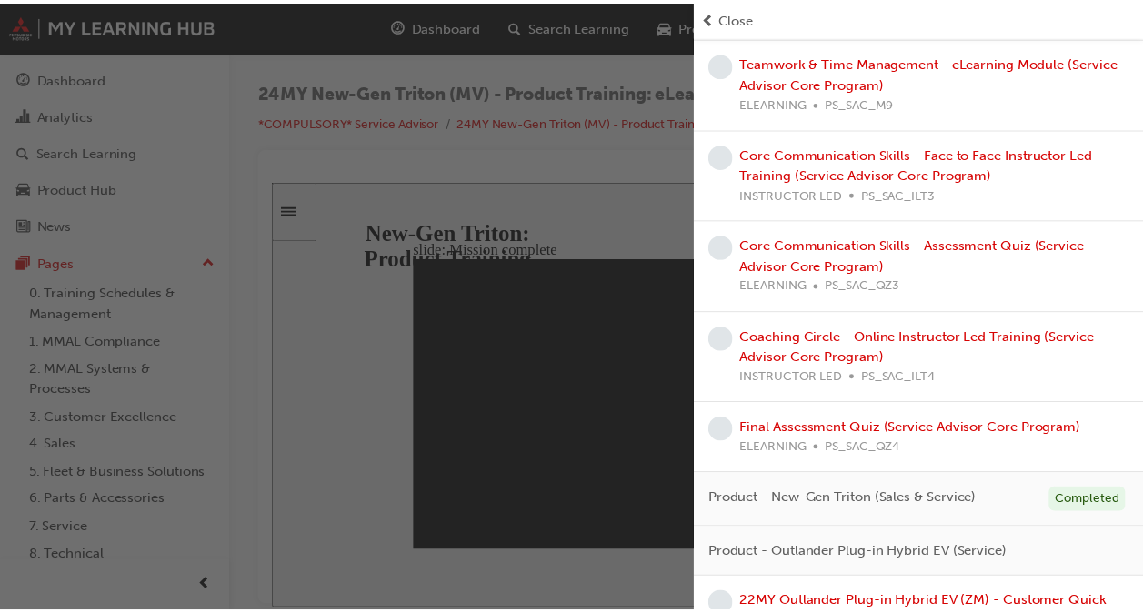
scroll to position [1749, 0]
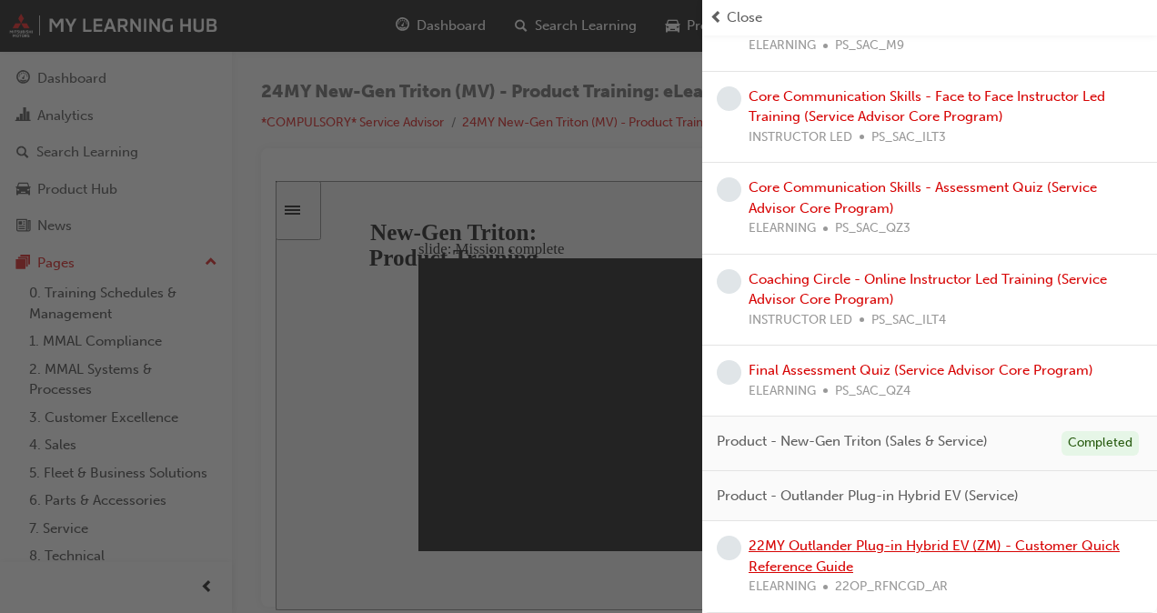
click at [826, 548] on link "22MY Outlander Plug-in Hybrid EV (ZM) - Customer Quick Reference Guide" at bounding box center [933, 555] width 371 height 37
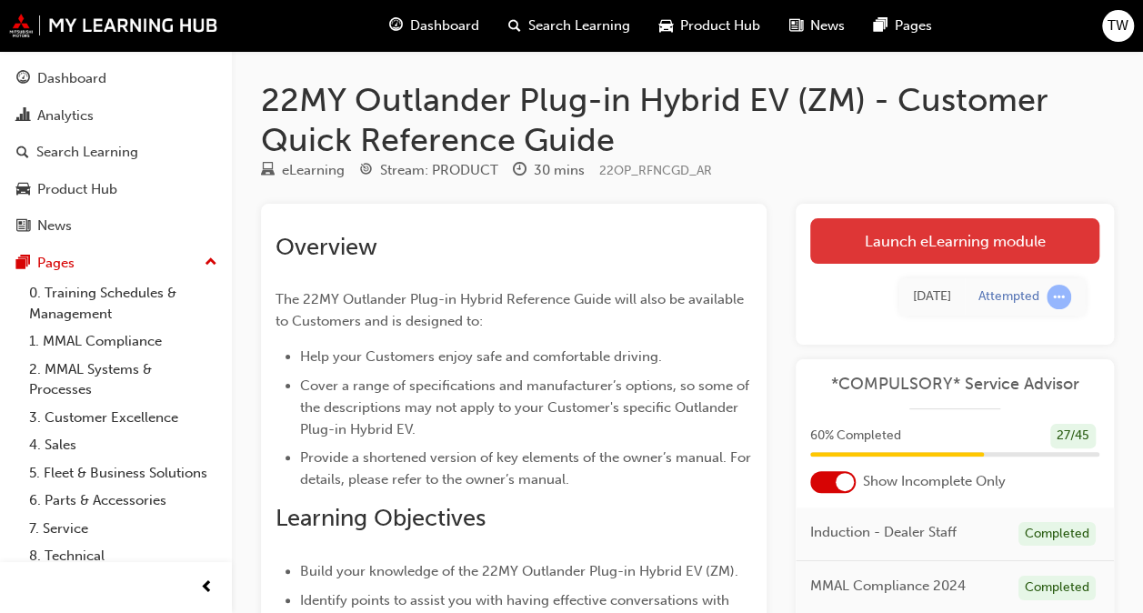
click at [962, 246] on link "Launch eLearning module" at bounding box center [954, 240] width 289 height 45
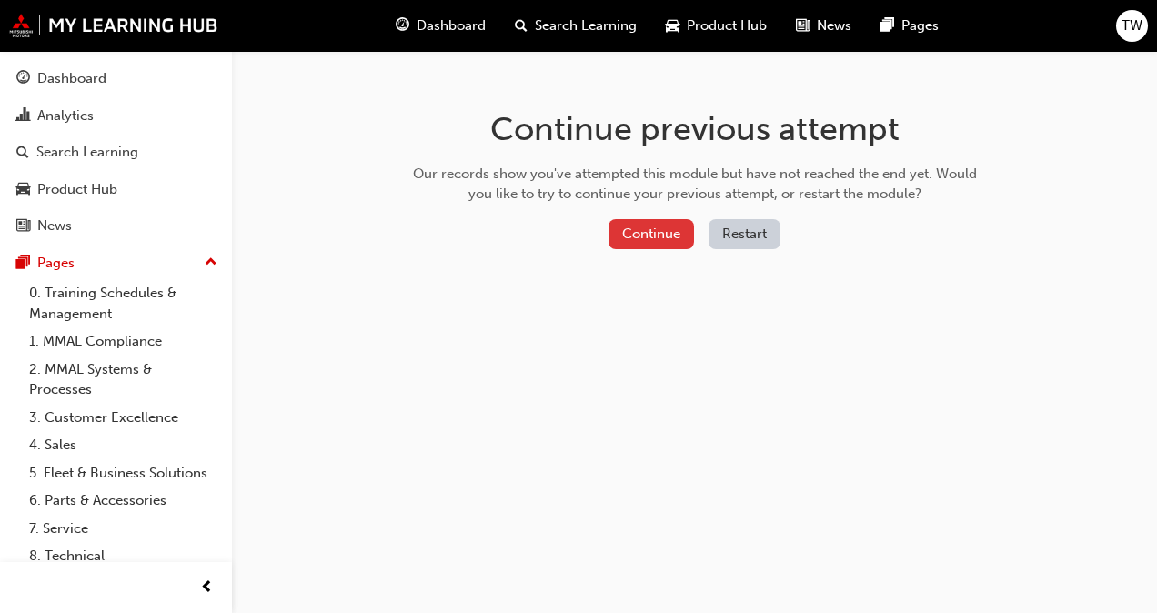
click at [656, 225] on button "Continue" at bounding box center [650, 234] width 85 height 30
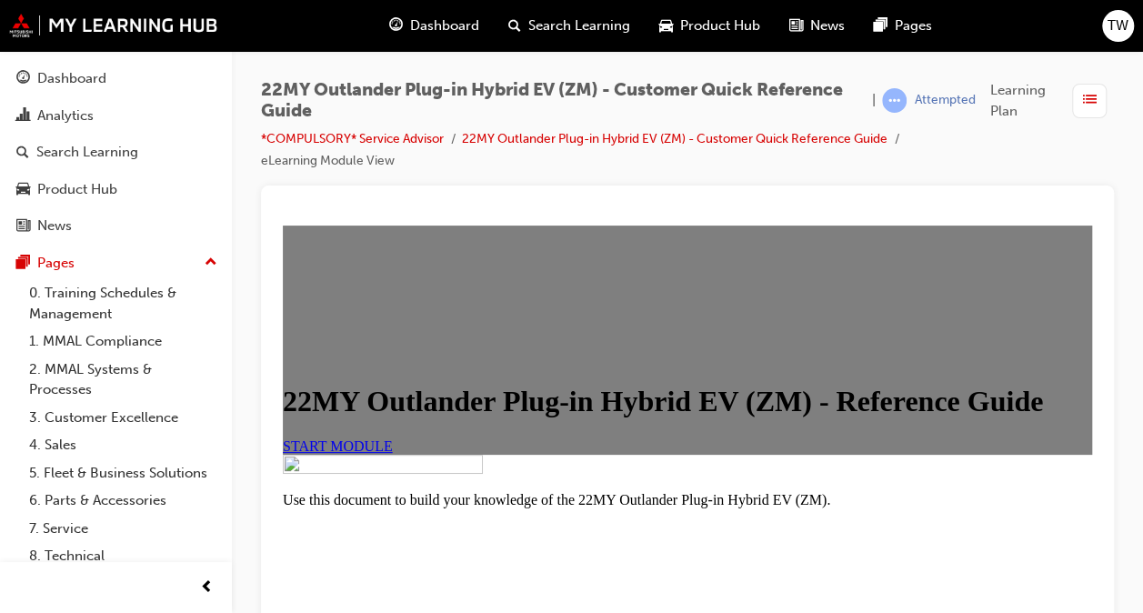
scroll to position [276, 0]
click at [393, 438] on span "START MODULE" at bounding box center [338, 445] width 110 height 15
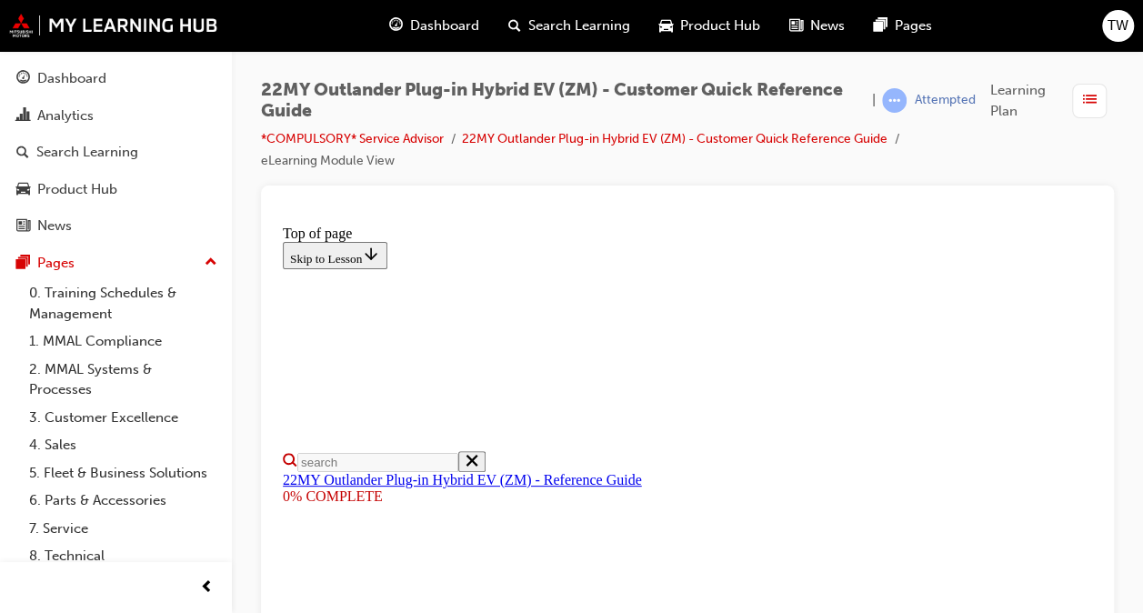
scroll to position [0, 0]
select select "auto"
type input "12"
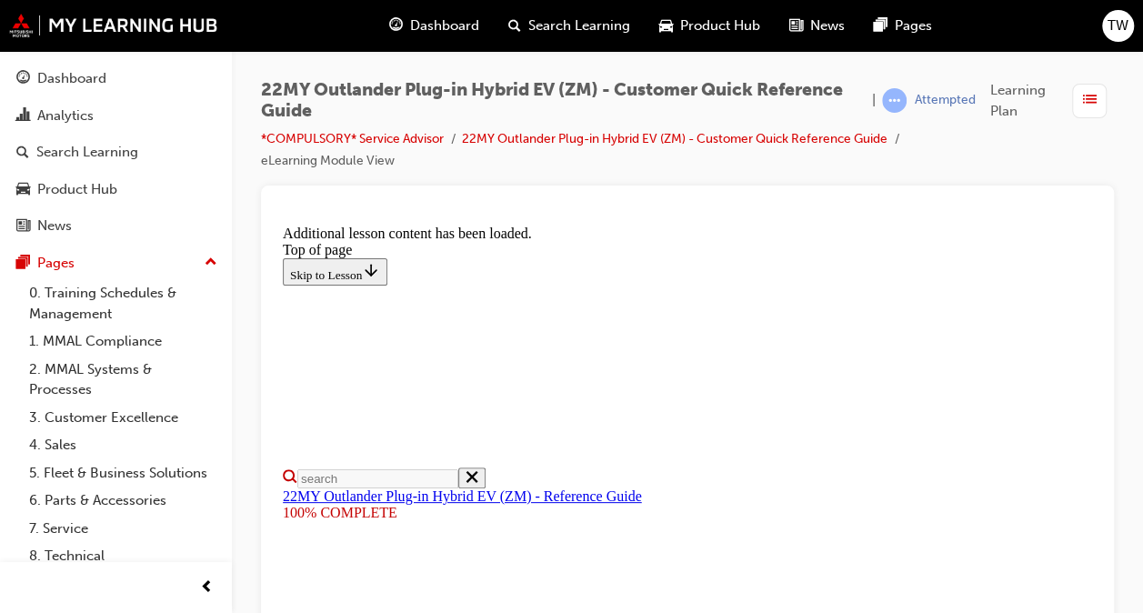
scroll to position [34, 0]
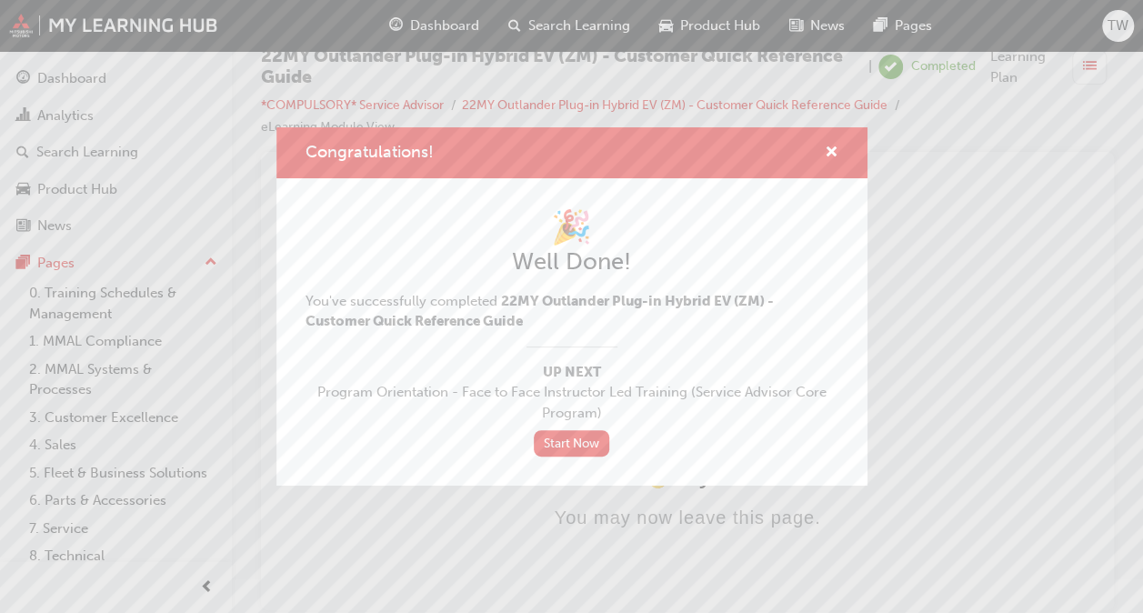
scroll to position [0, 0]
click at [578, 445] on link "Start Now" at bounding box center [572, 443] width 76 height 26
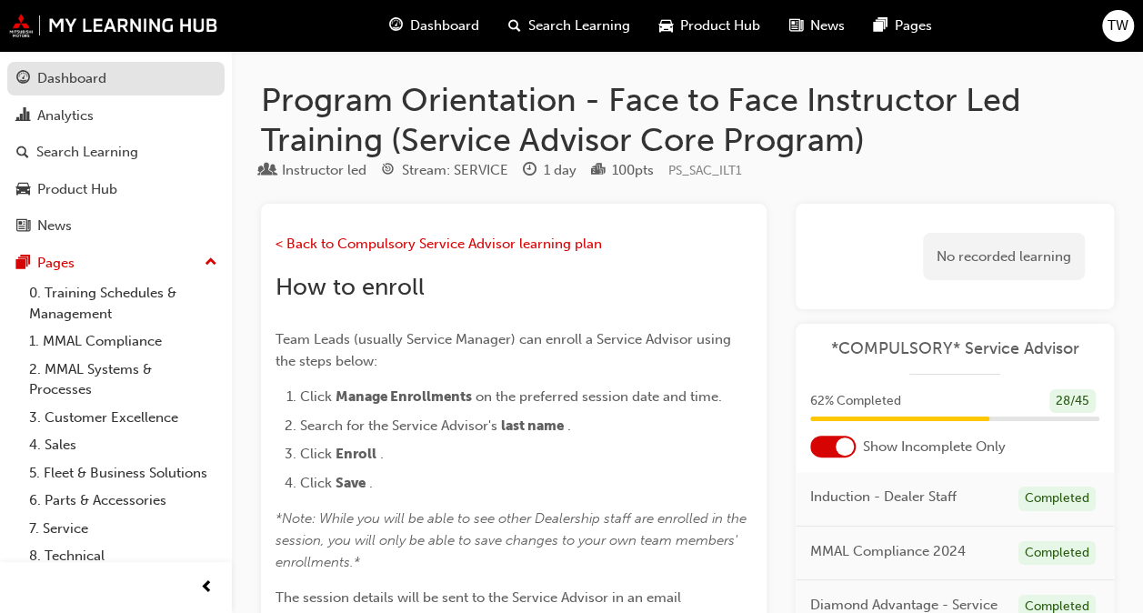
click at [87, 87] on div "Dashboard" at bounding box center [71, 78] width 69 height 21
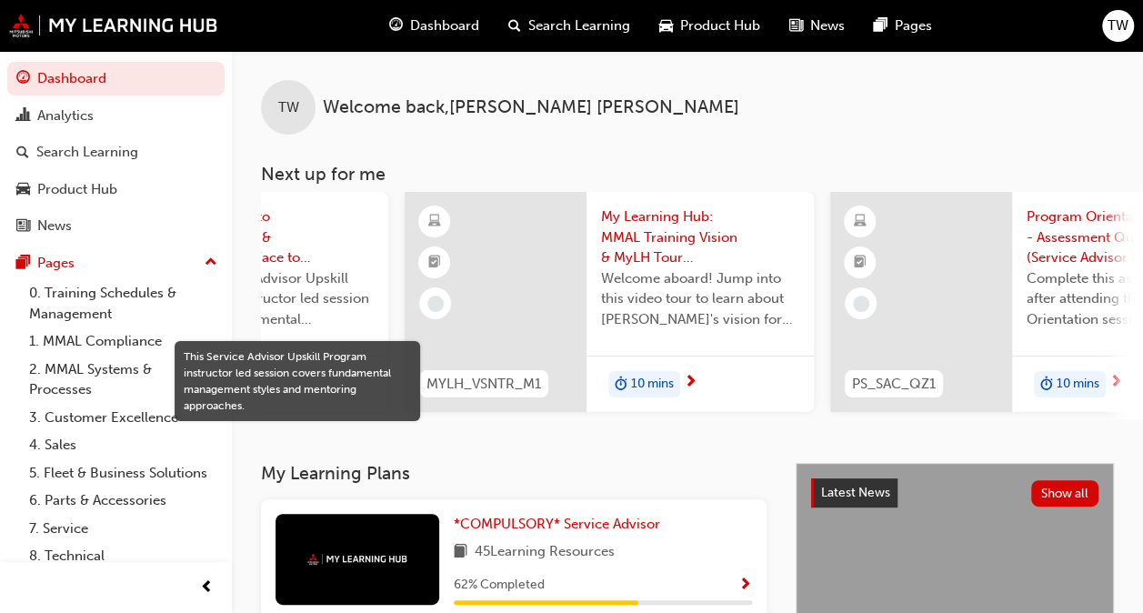
scroll to position [0, 709]
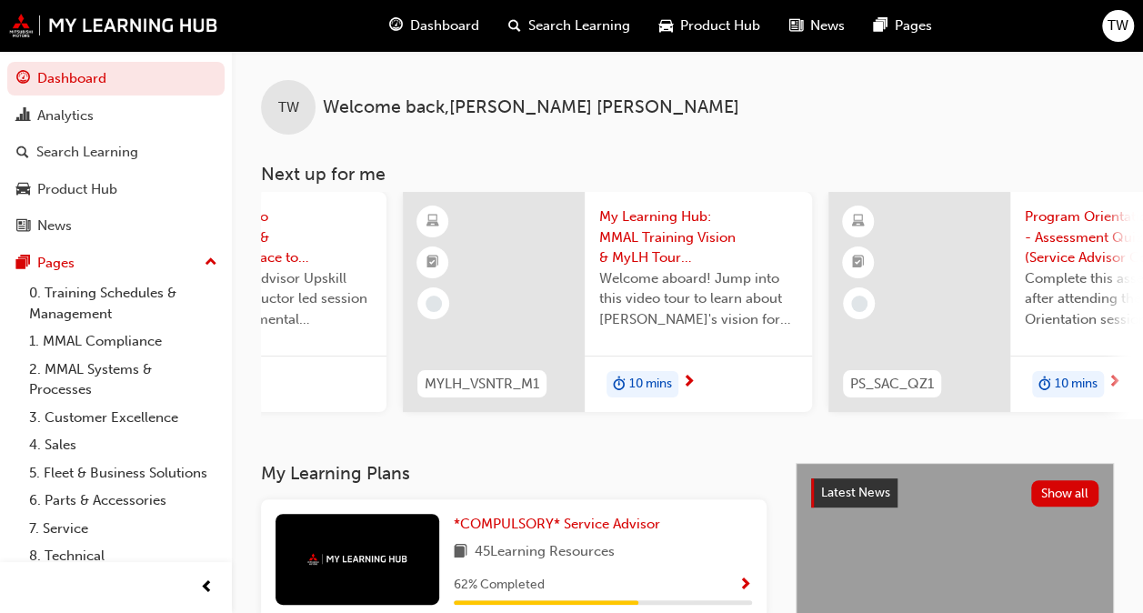
click at [647, 232] on span "My Learning Hub: MMAL Training Vision & MyLH Tour (Elective)" at bounding box center [698, 237] width 198 height 62
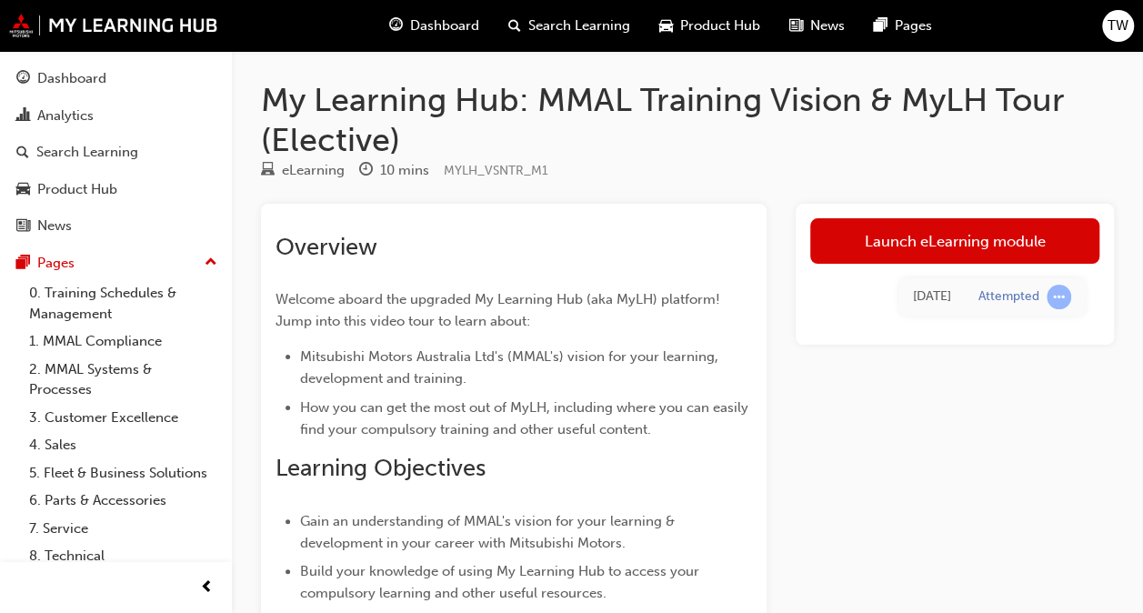
scroll to position [96, 0]
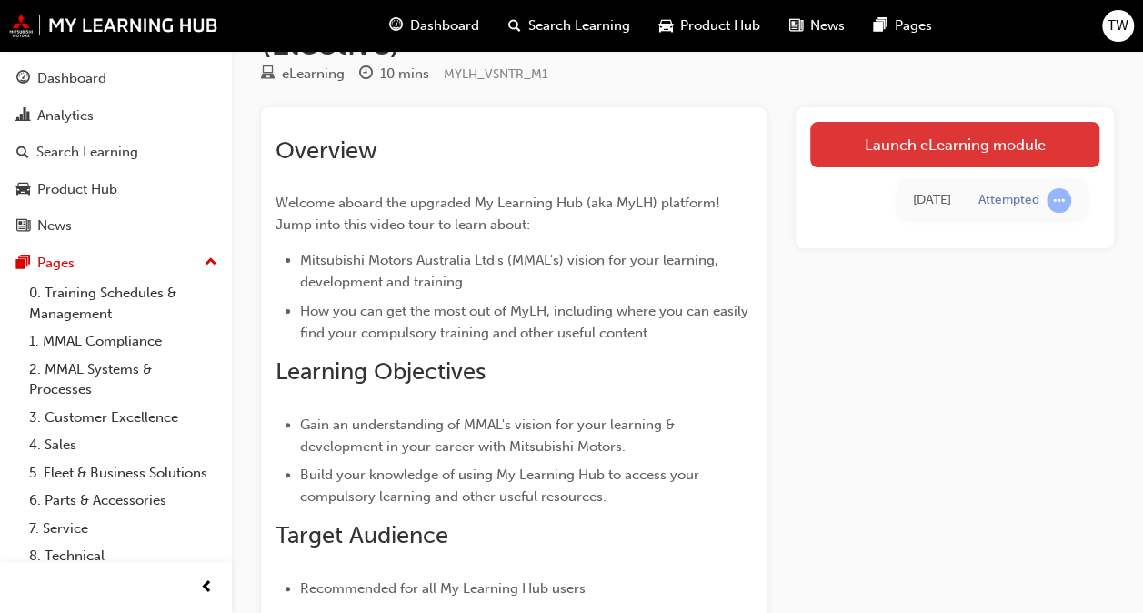
click at [957, 140] on link "Launch eLearning module" at bounding box center [954, 144] width 289 height 45
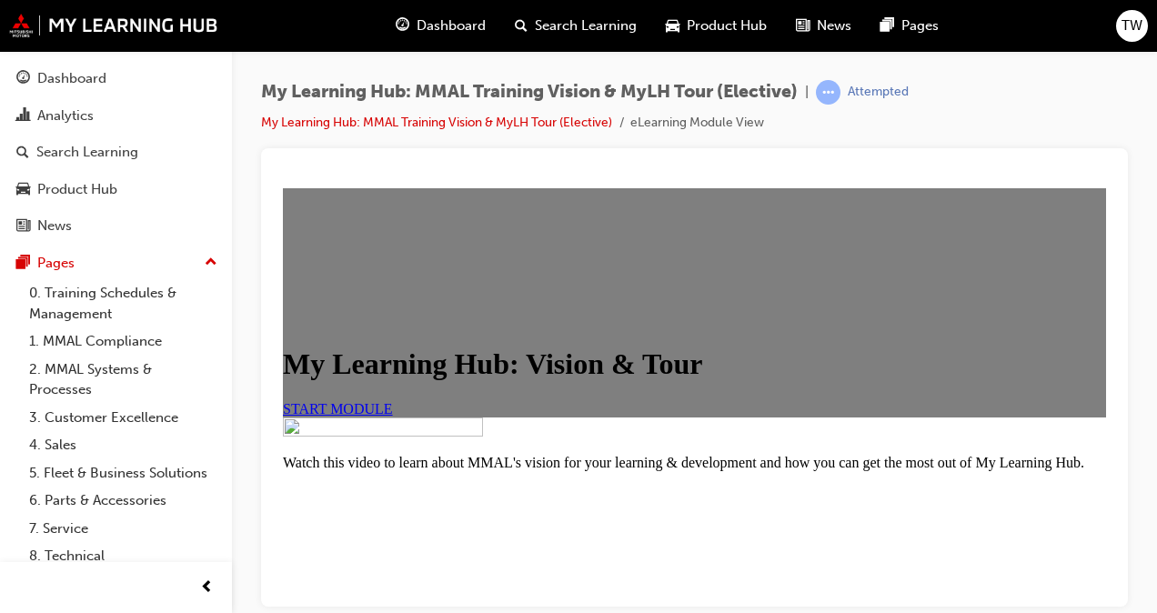
click at [384, 416] on link "START MODULE" at bounding box center [338, 407] width 110 height 15
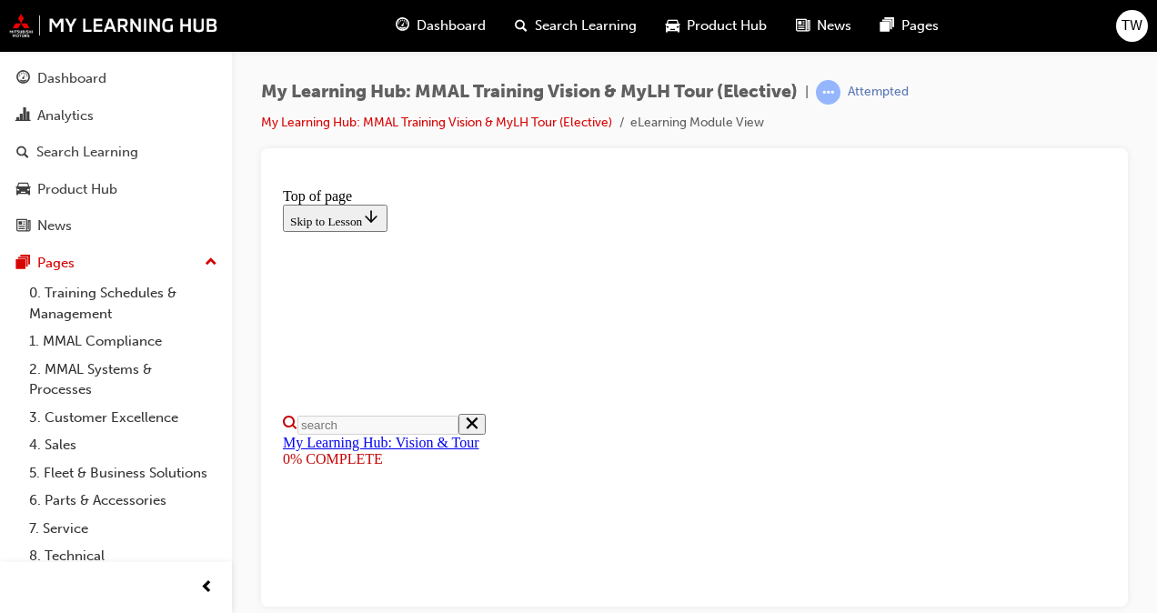
scroll to position [170, 0]
click at [211, 584] on span "prev-icon" at bounding box center [207, 587] width 14 height 23
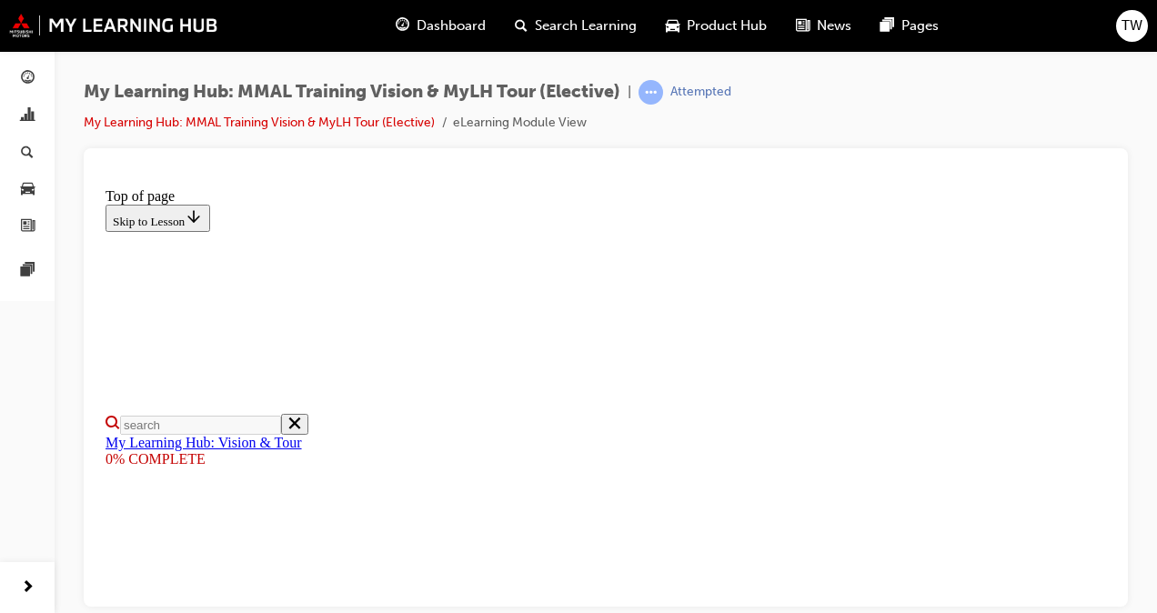
scroll to position [398, 0]
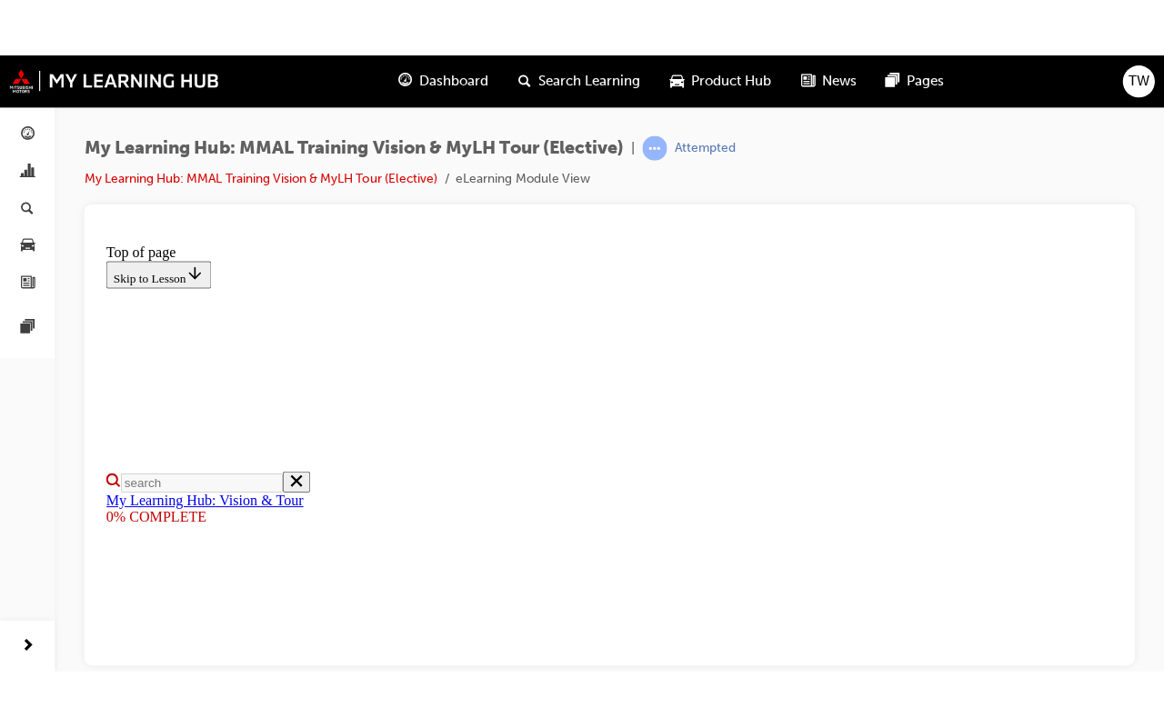
scroll to position [404, 0]
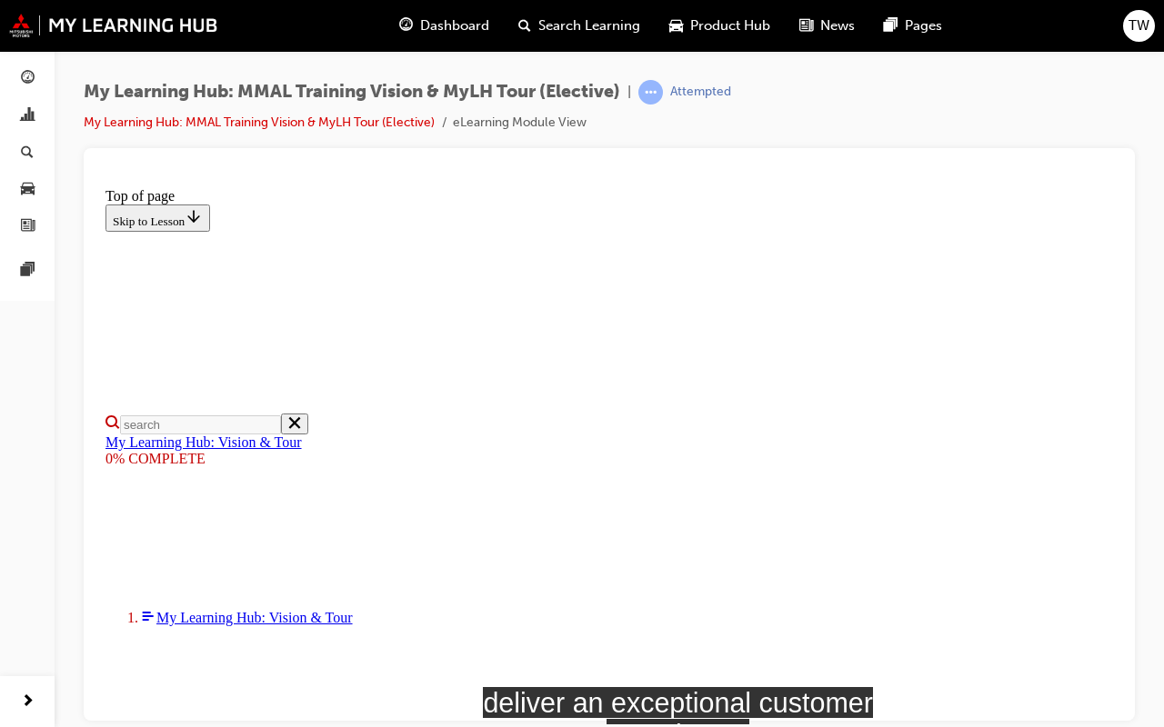
scroll to position [347, 0]
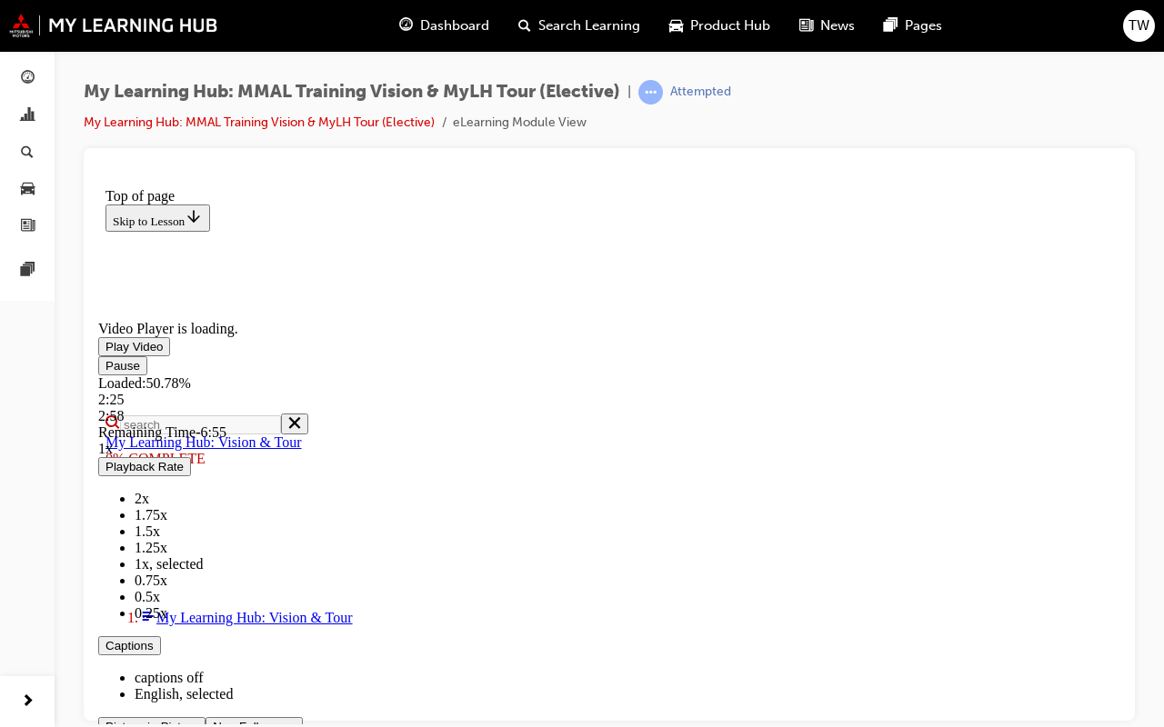
click at [371, 316] on video "Video player. You can use the space bar to toggle playback and arrow keys to sc…" at bounding box center [234, 248] width 273 height 136
click at [105, 353] on span "Video player. You can use the space bar to toggle playback and arrow keys to sc…" at bounding box center [105, 346] width 0 height 14
drag, startPoint x: 489, startPoint y: 870, endPoint x: 606, endPoint y: 876, distance: 117.4
click at [606, 424] on div "Loaded : 57.09% 5:26 4:04" at bounding box center [609, 399] width 1022 height 49
drag, startPoint x: 653, startPoint y: 867, endPoint x: 742, endPoint y: 877, distance: 89.6
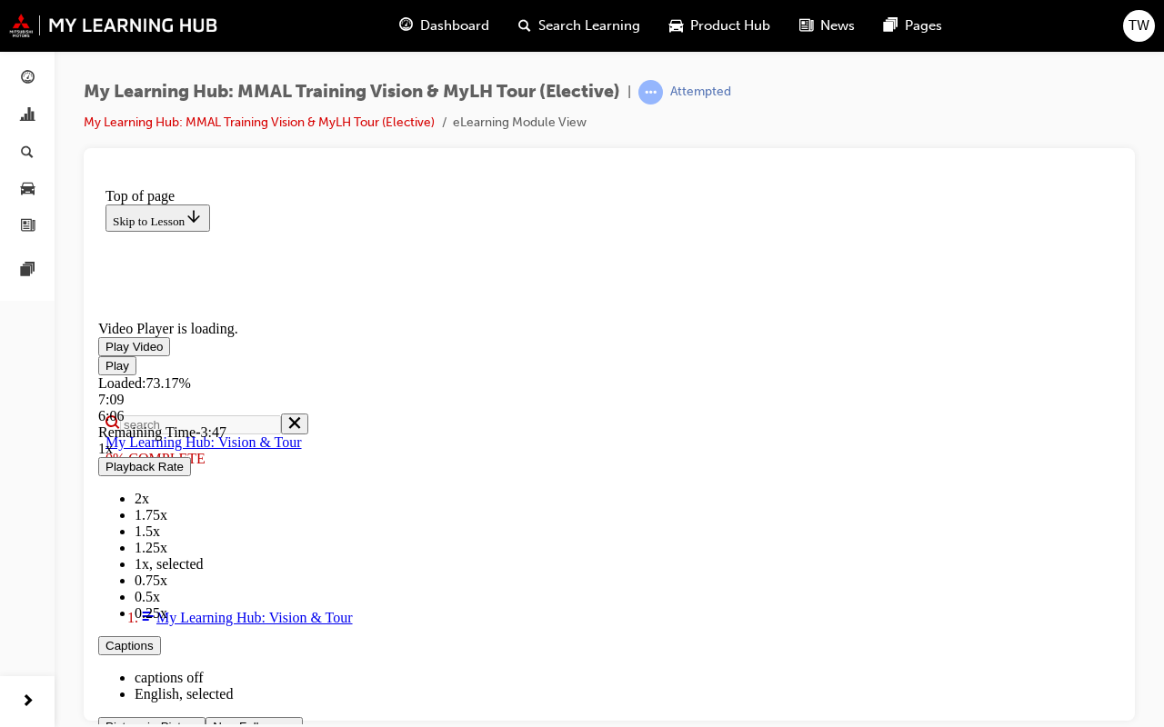
click at [742, 424] on div "Loaded : 73.17% 7:09 6:06" at bounding box center [609, 399] width 1022 height 49
drag, startPoint x: 870, startPoint y: 869, endPoint x: 958, endPoint y: 879, distance: 88.8
click at [958, 424] on div "Loaded : 100.00% 9:50 9:50" at bounding box center [609, 399] width 1022 height 49
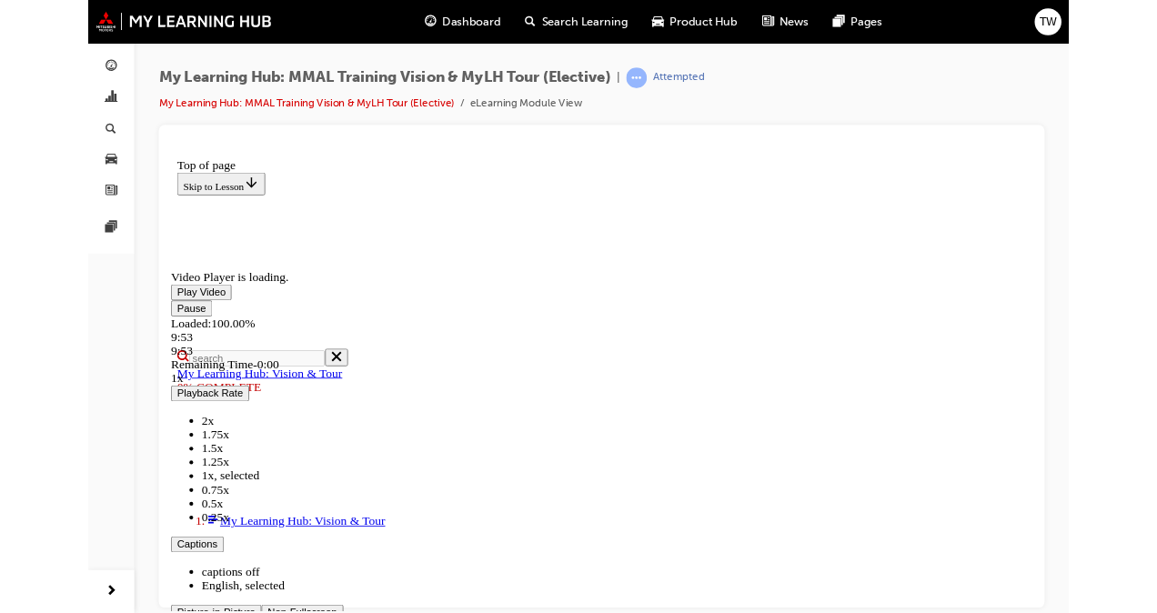
scroll to position [345, 0]
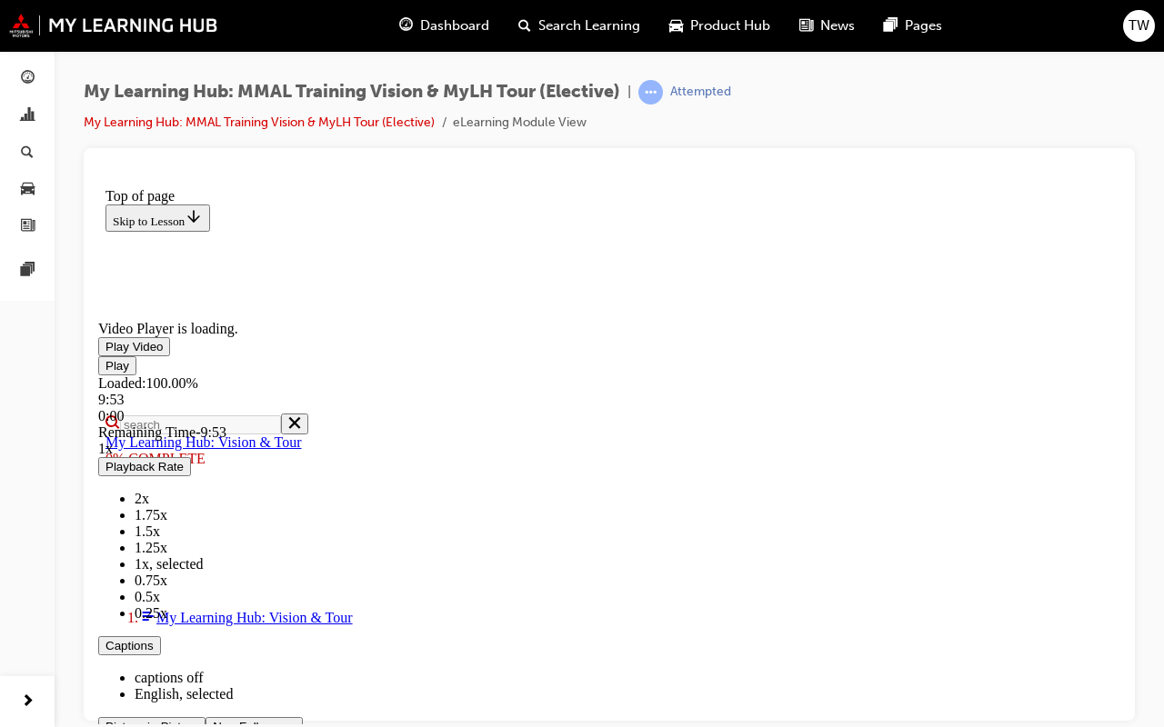
click at [105, 353] on span "Video player. You can use the space bar to toggle playback and arrow keys to sc…" at bounding box center [105, 346] width 0 height 14
drag, startPoint x: 218, startPoint y: 875, endPoint x: 927, endPoint y: 878, distance: 709.2
click at [927, 424] on div "9:27" at bounding box center [586, 415] width 977 height 16
drag, startPoint x: 931, startPoint y: 875, endPoint x: 957, endPoint y: 874, distance: 25.5
click at [957, 424] on div "Loaded : 100.00% 9:49 9:30" at bounding box center [609, 399] width 1022 height 49
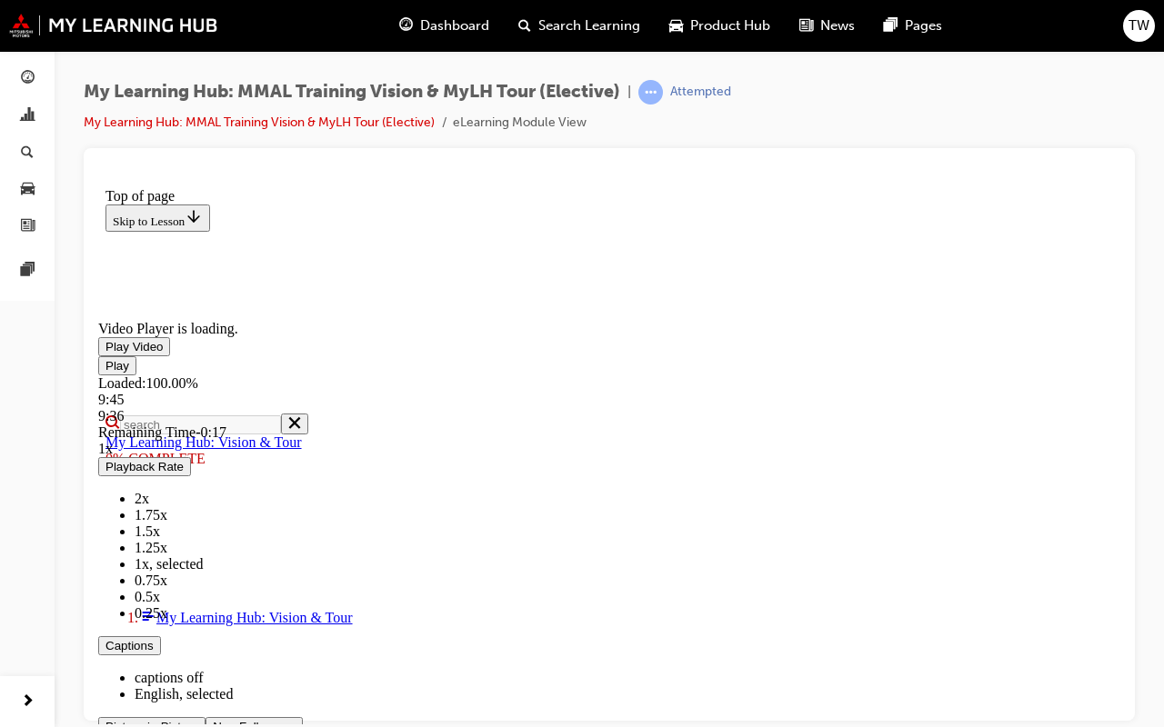
drag, startPoint x: 931, startPoint y: 875, endPoint x: 951, endPoint y: 875, distance: 20.0
click at [951, 424] on div "Loaded : 100.00% 9:45 9:36" at bounding box center [609, 399] width 1022 height 49
drag, startPoint x: 938, startPoint y: 872, endPoint x: 1001, endPoint y: 878, distance: 63.1
click at [1001, 612] on div "Play Loaded : 100.00% 9:52 9:35 Remaining Time - 0:18 1x Playback Rate 2x 1.75x…" at bounding box center [609, 555] width 1022 height 399
drag, startPoint x: 940, startPoint y: 872, endPoint x: 982, endPoint y: 877, distance: 42.1
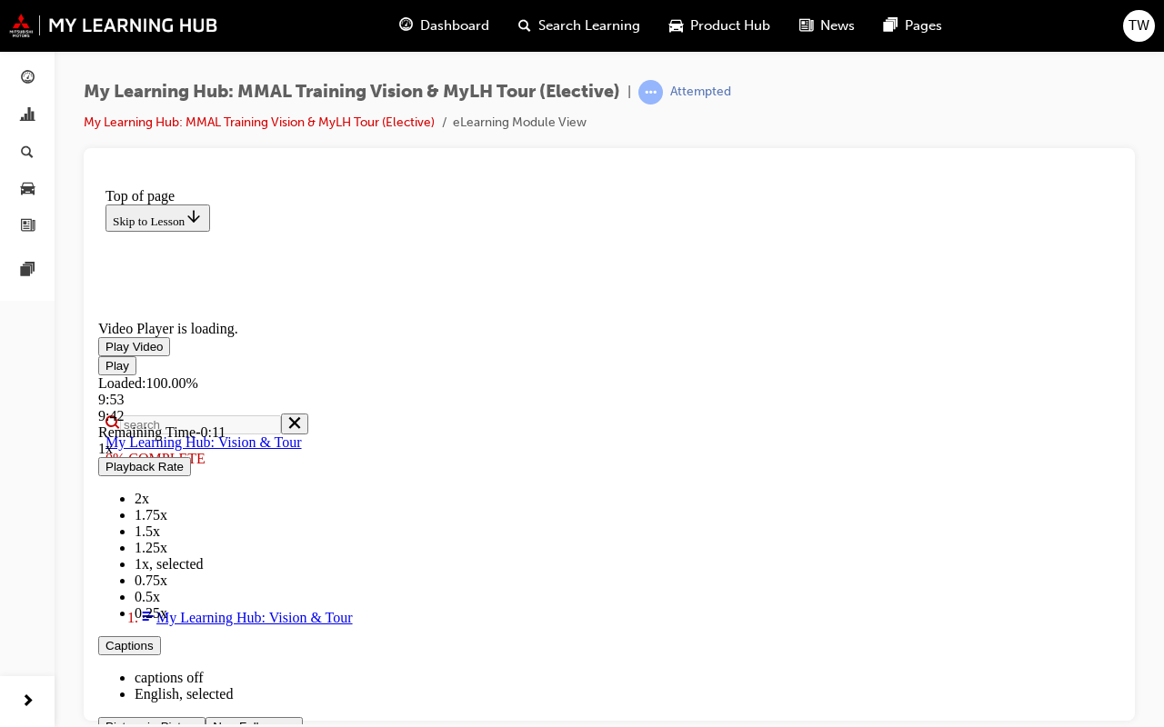
click at [982, 612] on div "Play Loaded : 100.00% 9:53 9:42 Remaining Time - 0:11 1x Playback Rate 2x 1.75x…" at bounding box center [609, 555] width 1022 height 399
drag, startPoint x: 945, startPoint y: 872, endPoint x: 989, endPoint y: 875, distance: 44.6
click at [989, 612] on div "Play Loaded : 100.00% 9:53 9:42 Remaining Time - 0:11 1x Playback Rate 2x 1.75x…" at bounding box center [609, 555] width 1022 height 399
drag, startPoint x: 961, startPoint y: 875, endPoint x: 948, endPoint y: 881, distance: 14.2
click at [948, 424] on div "Loaded : 100.00% 9:43 9:43" at bounding box center [609, 399] width 1022 height 49
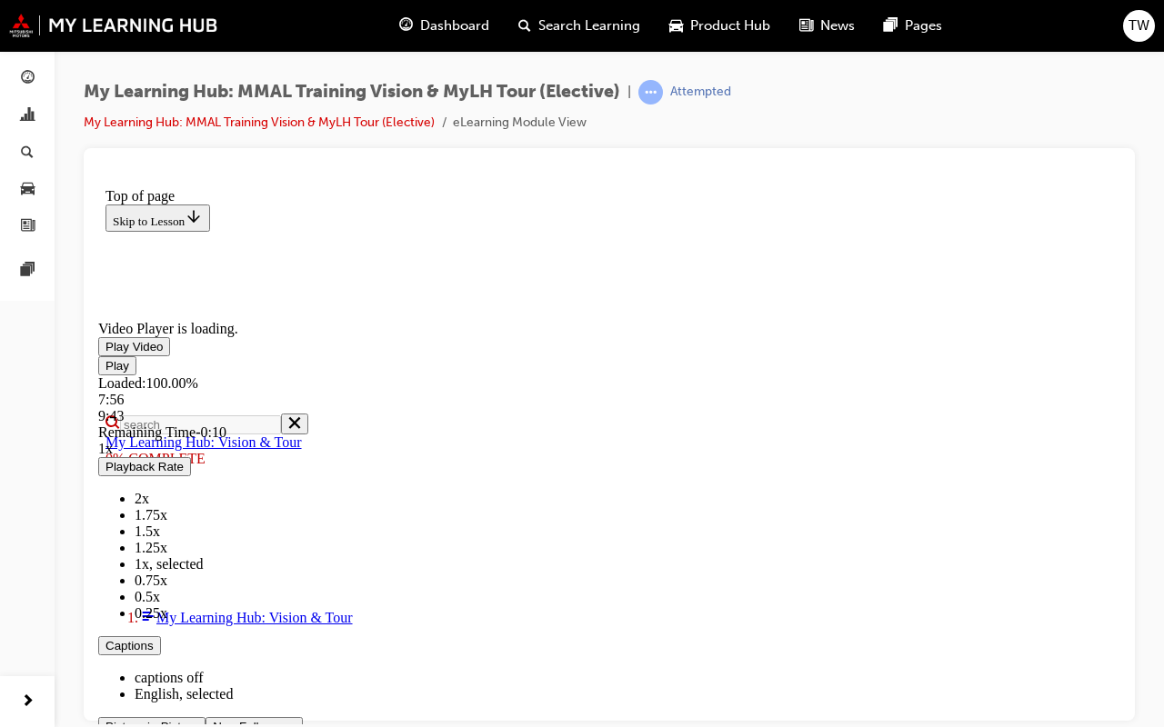
click at [105, 353] on span "Video player. You can use the space bar to toggle playback and arrow keys to sc…" at bounding box center [105, 346] width 0 height 14
click at [213, 612] on span "Video player. You can use the space bar to toggle playback and arrow keys to sc…" at bounding box center [213, 726] width 0 height 14
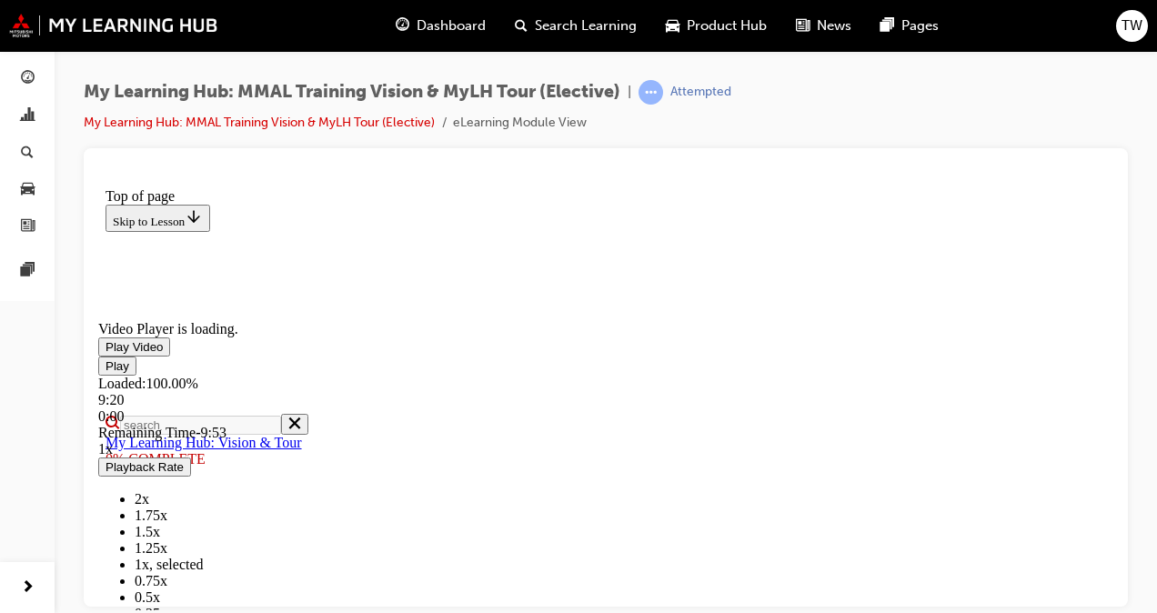
scroll to position [643, 0]
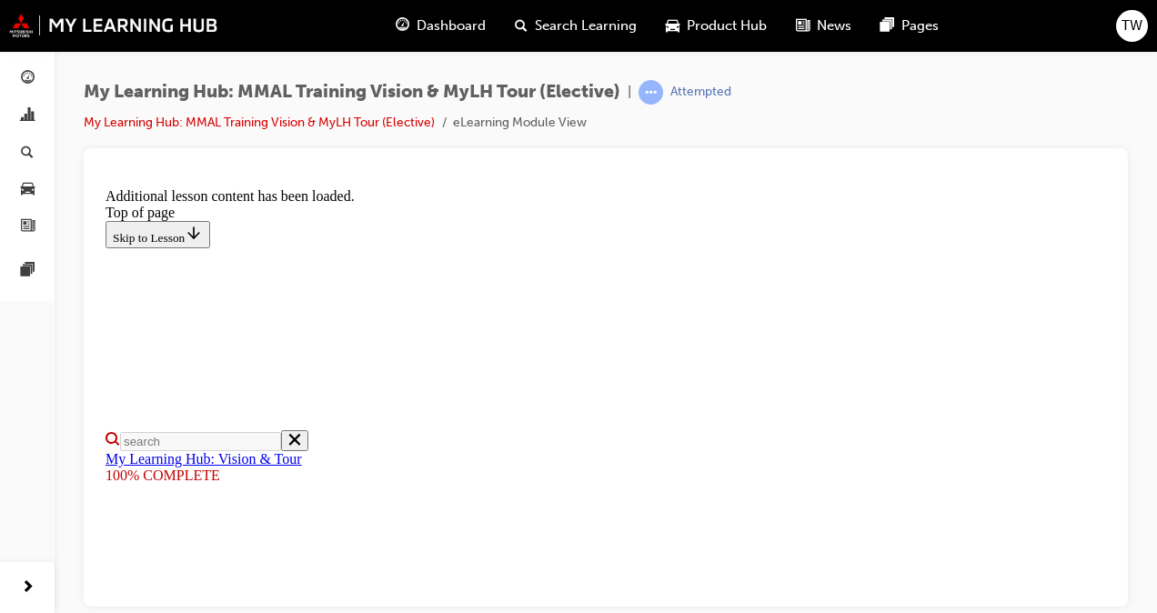
scroll to position [786, 0]
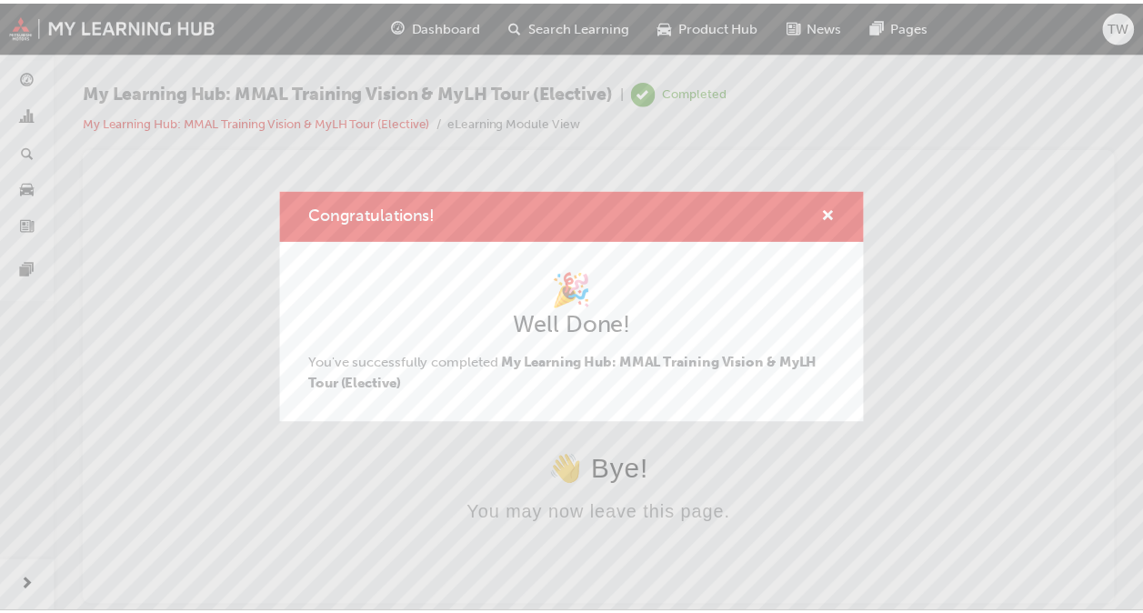
scroll to position [0, 0]
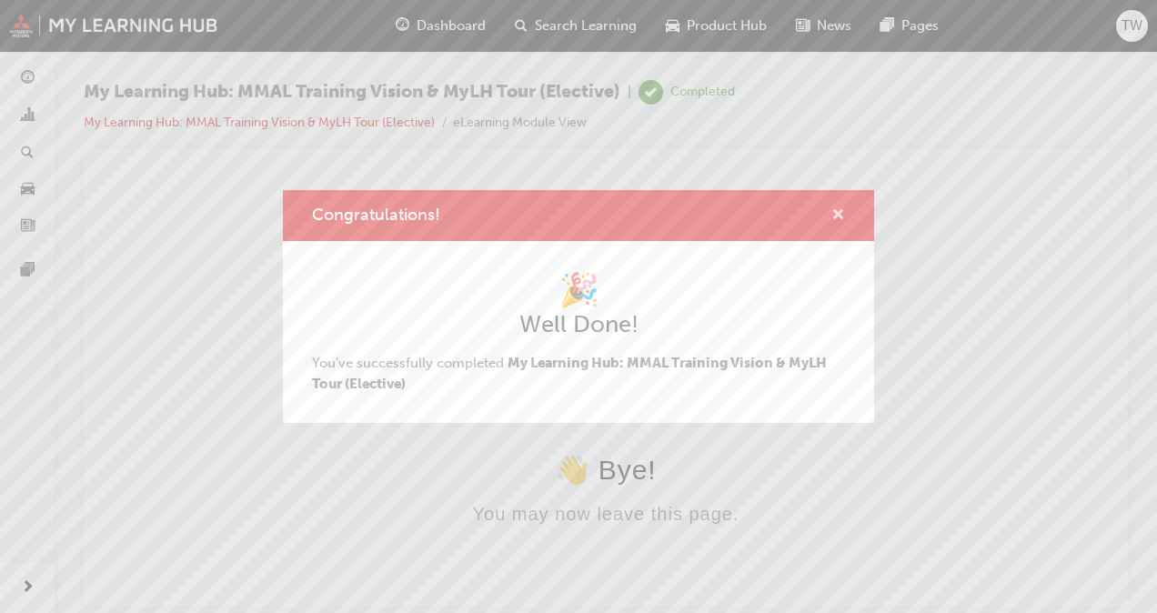
click at [836, 215] on span "cross-icon" at bounding box center [838, 216] width 14 height 16
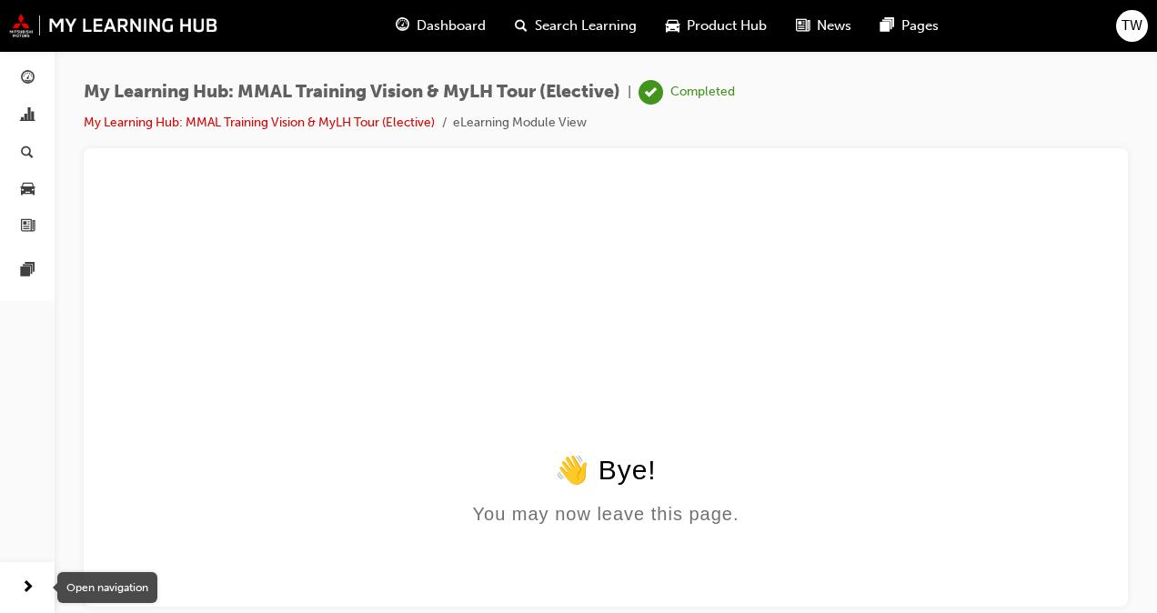
click at [25, 596] on span "next-icon" at bounding box center [28, 587] width 14 height 23
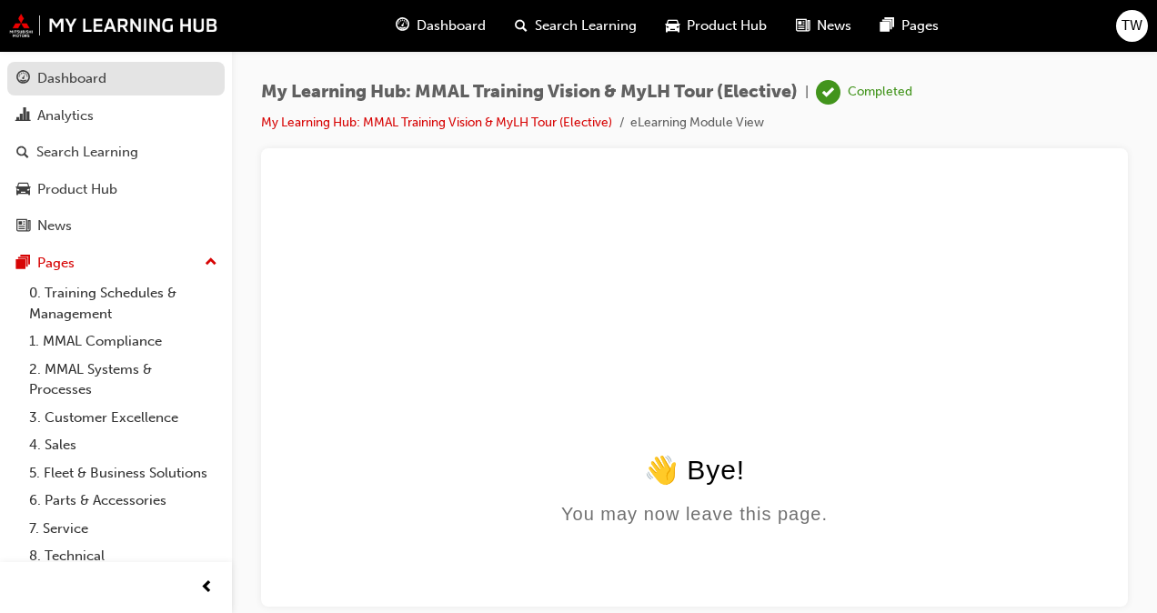
click at [92, 78] on div "Dashboard" at bounding box center [71, 78] width 69 height 21
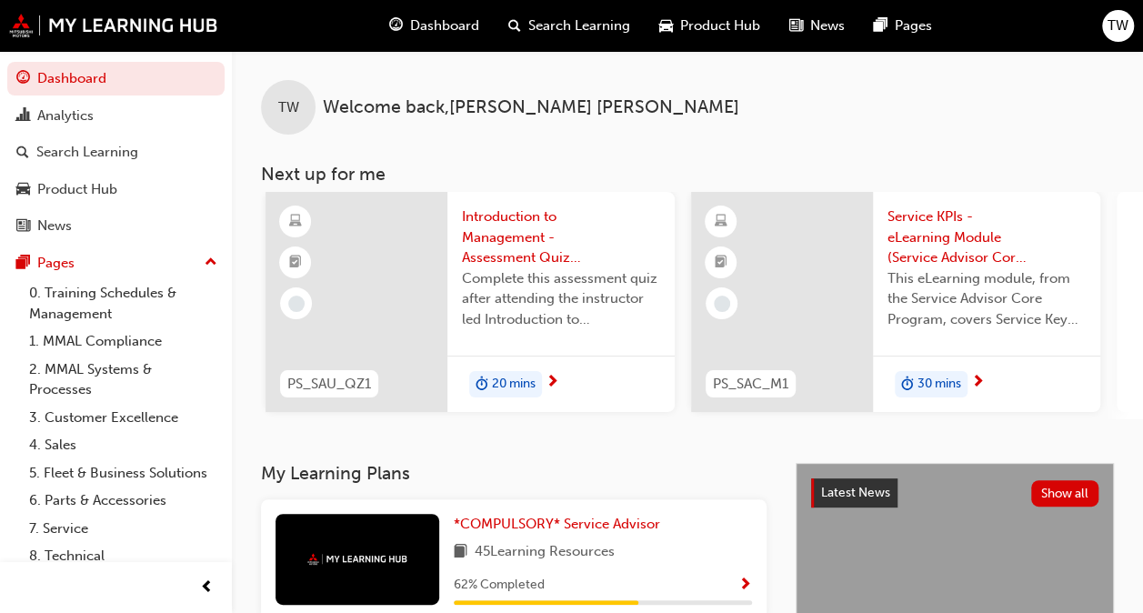
scroll to position [0, 1669]
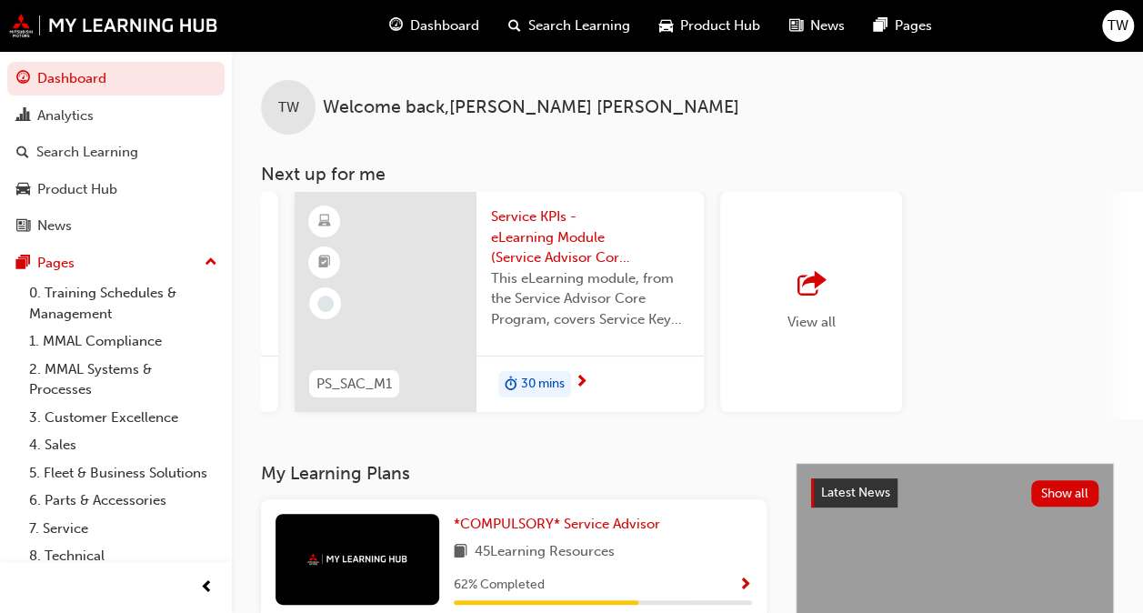
click at [802, 278] on span "outbound-icon" at bounding box center [810, 284] width 27 height 25
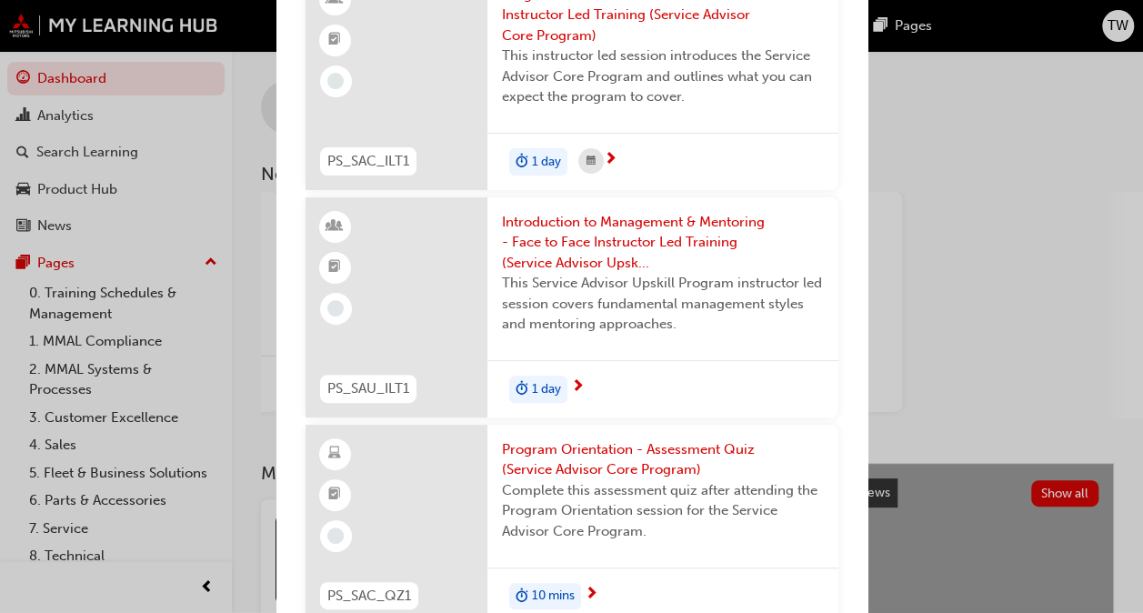
scroll to position [0, 0]
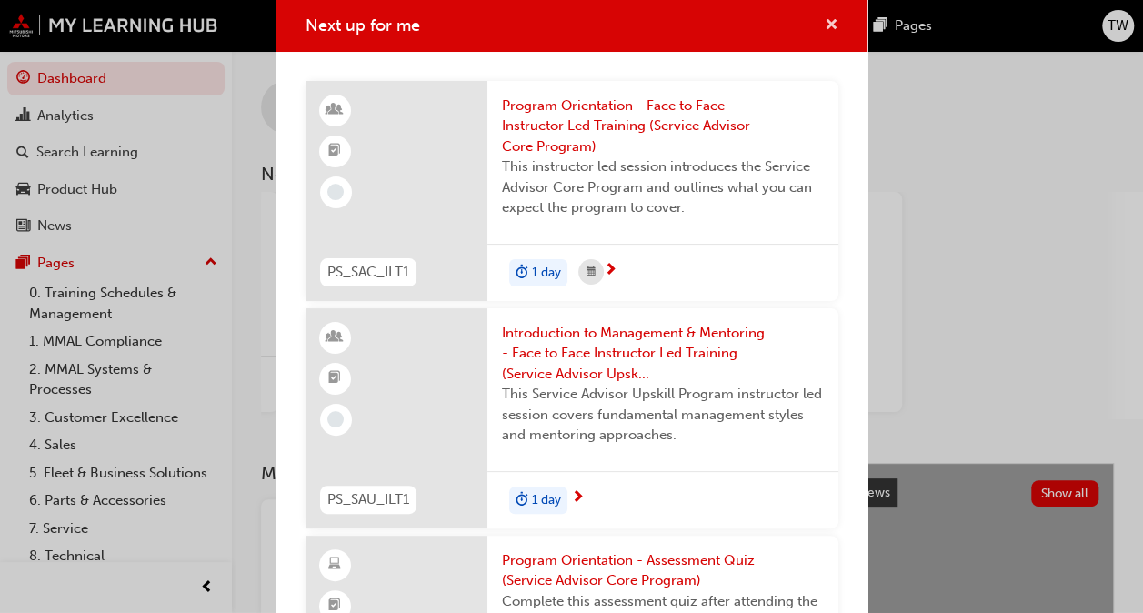
click at [825, 27] on span "cross-icon" at bounding box center [832, 26] width 14 height 16
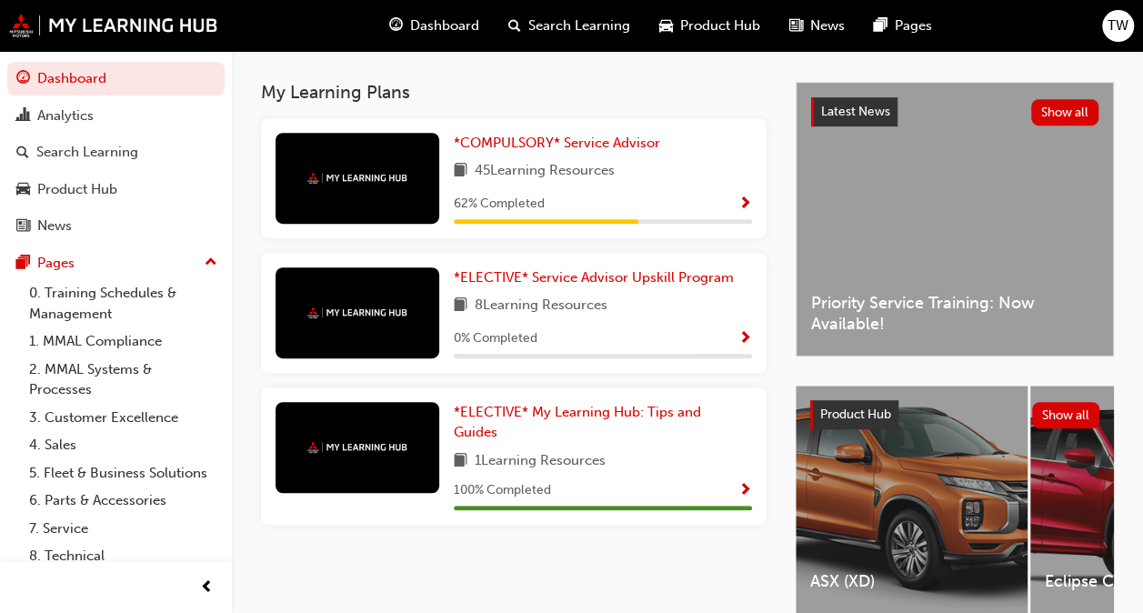
scroll to position [399, 0]
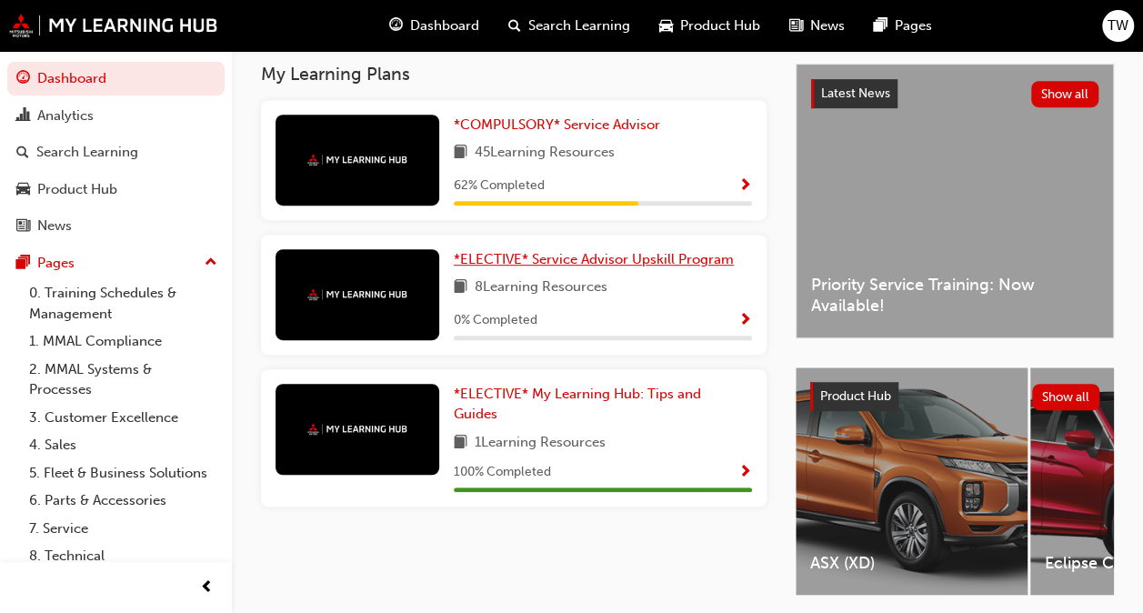
click at [687, 260] on span "*ELECTIVE* Service Advisor Upskill Program" at bounding box center [594, 259] width 280 height 16
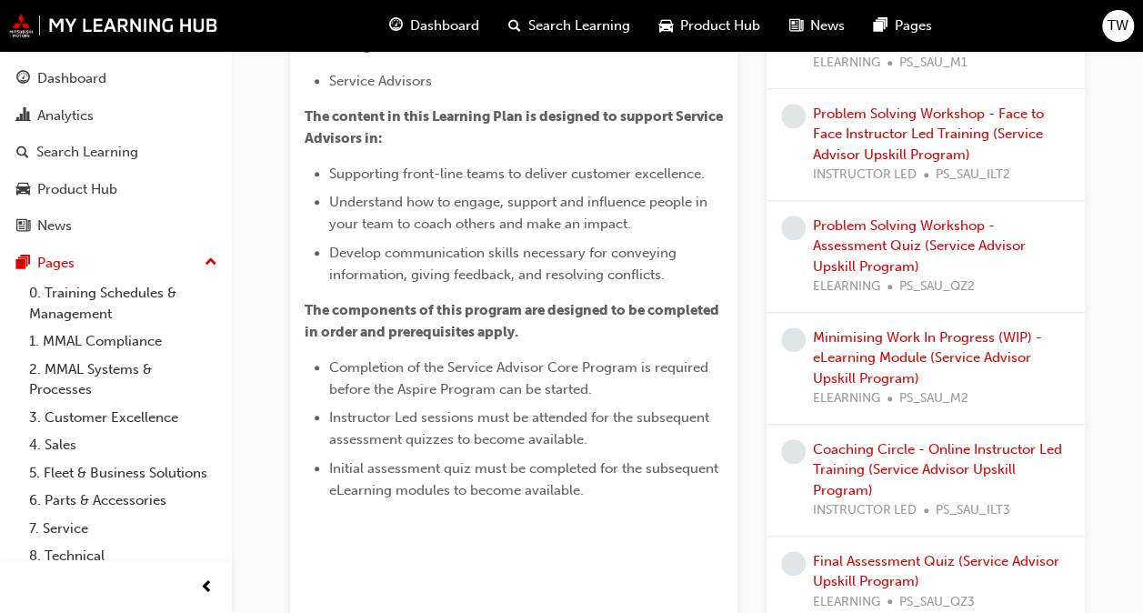
scroll to position [546, 0]
click at [446, 34] on span "Dashboard" at bounding box center [444, 25] width 69 height 21
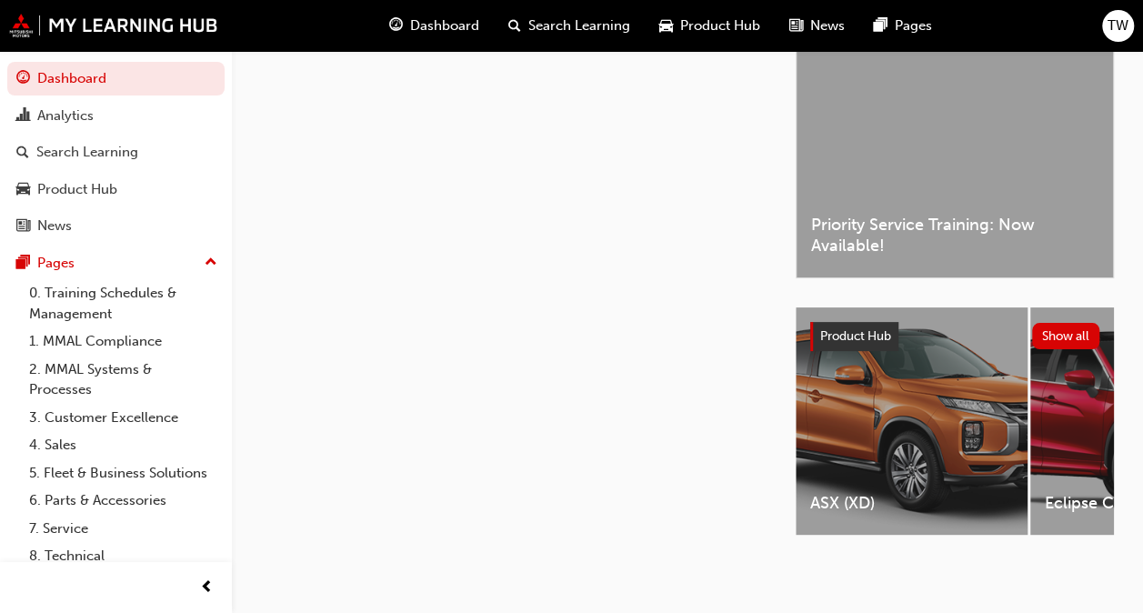
scroll to position [472, 0]
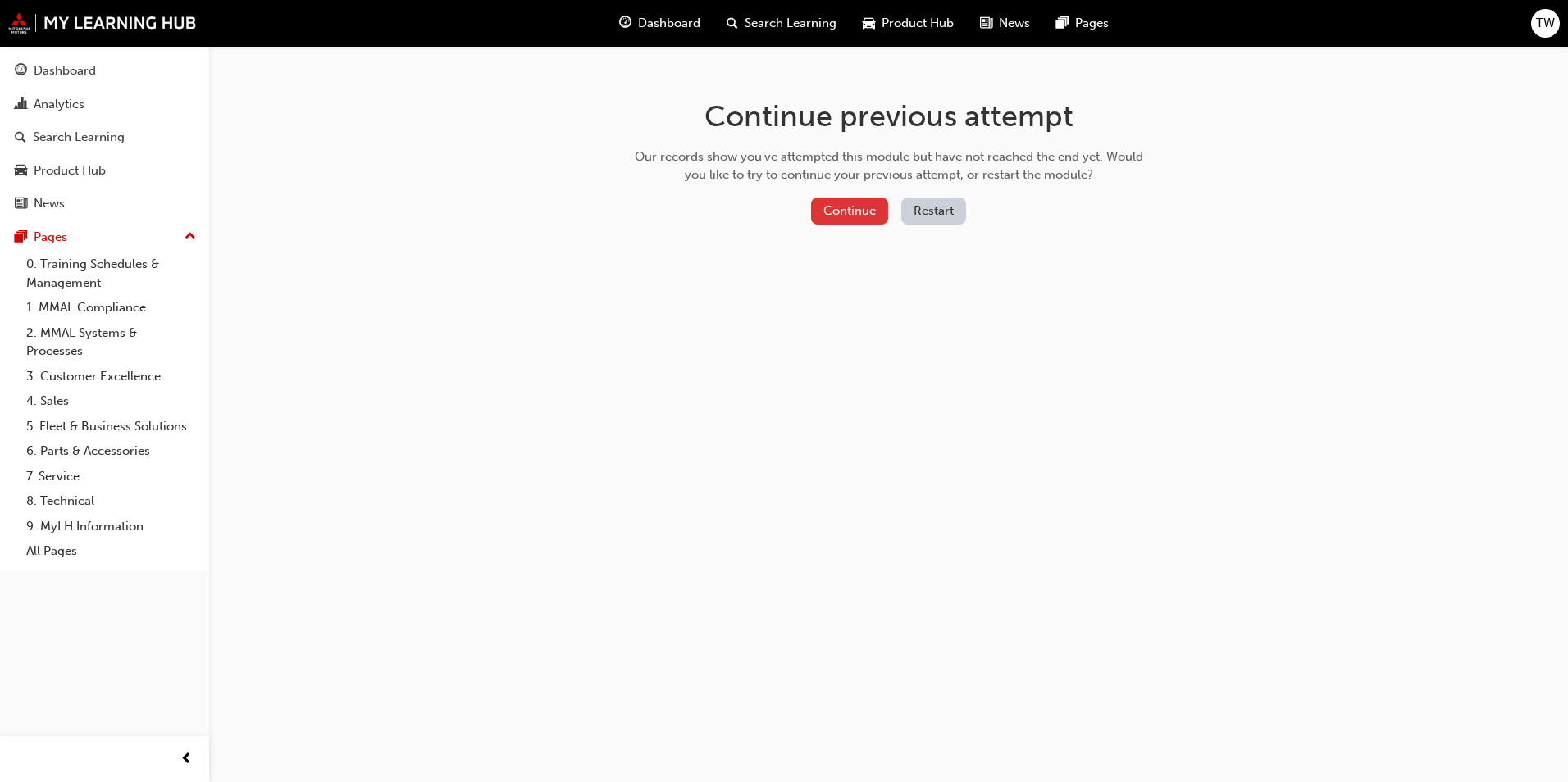
click at [854, 204] on button "Continue" at bounding box center [848, 211] width 77 height 27
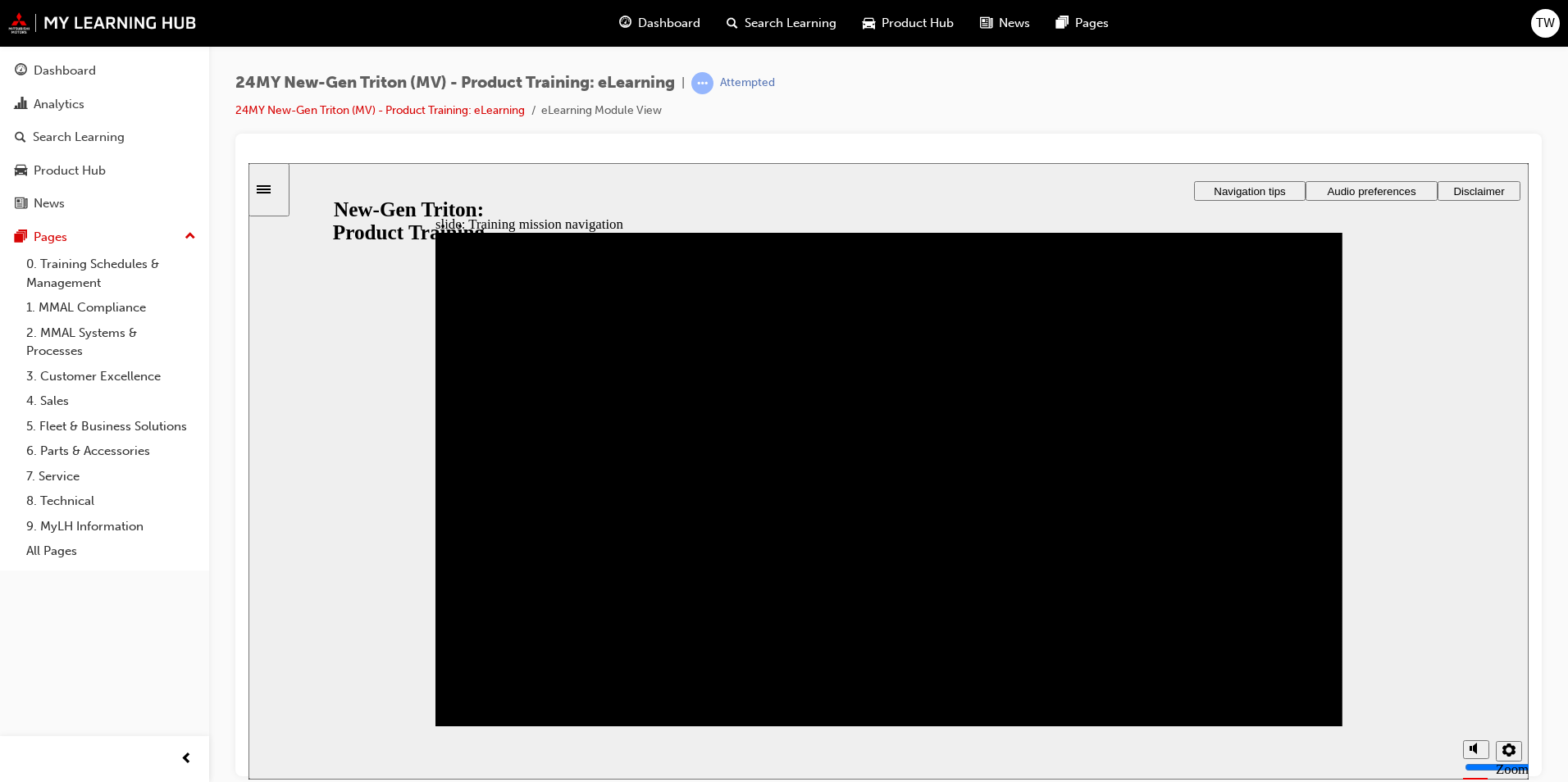
click at [276, 185] on icon "Sidebar Toggle" at bounding box center [269, 188] width 24 height 10
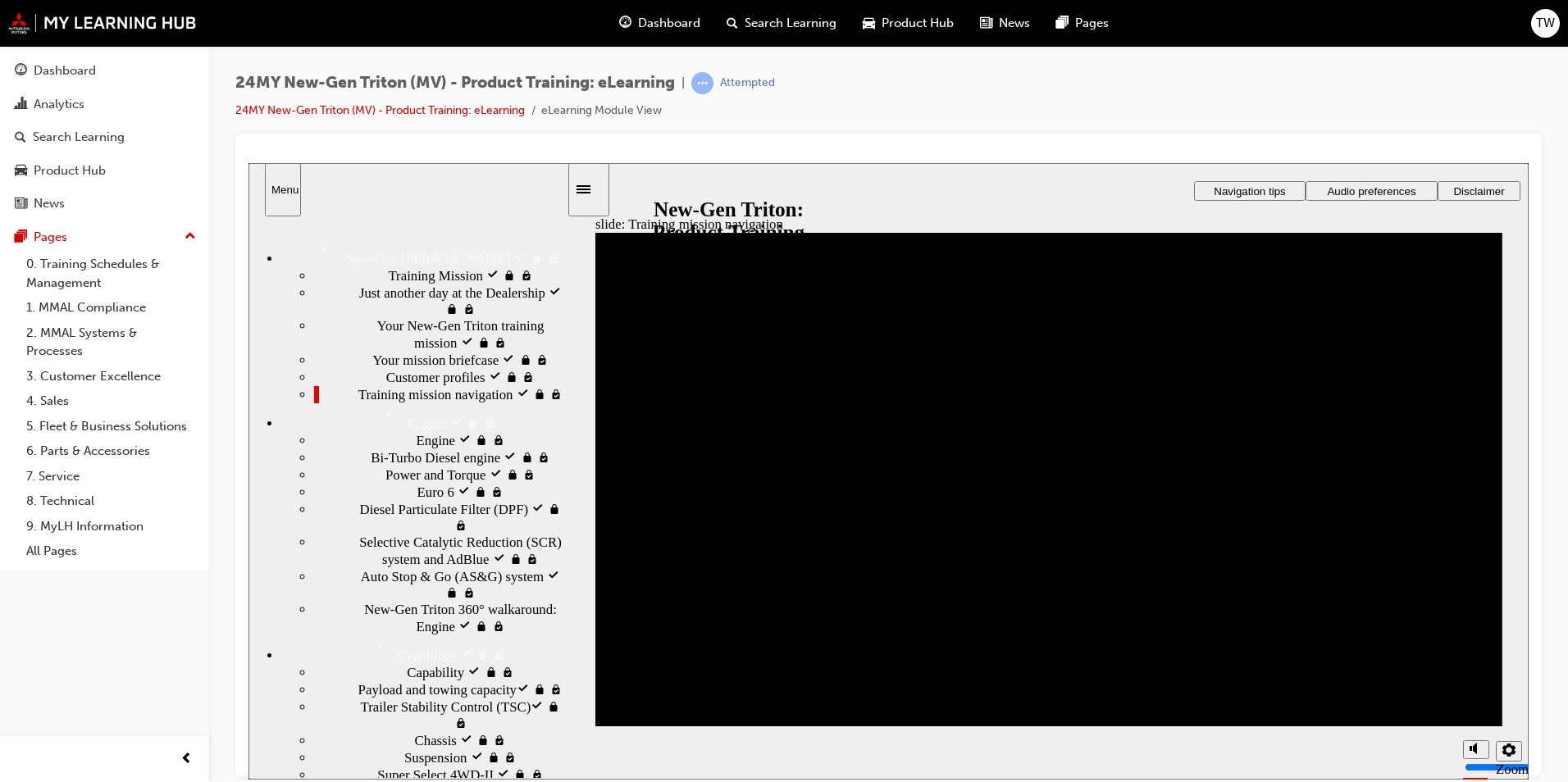
click at [380, 419] on span "Engine" at bounding box center [399, 410] width 40 height 16
click at [371, 635] on span "Capability" at bounding box center [399, 643] width 58 height 16
click at [426, 384] on span "Customer profiles visited" at bounding box center [455, 376] width 140 height 16
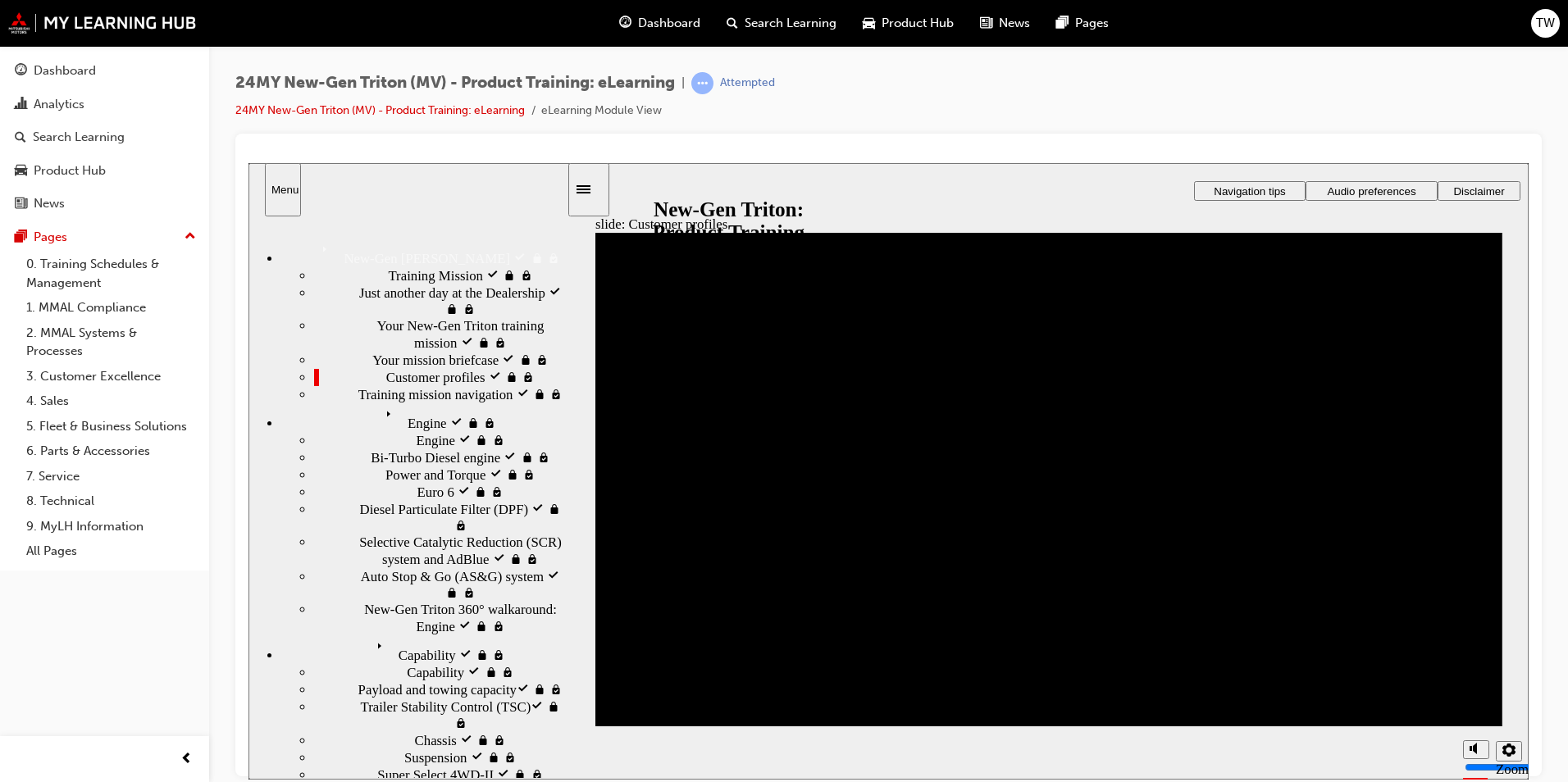
click at [429, 431] on div "Engine visited Engine" at bounding box center [424, 417] width 285 height 29
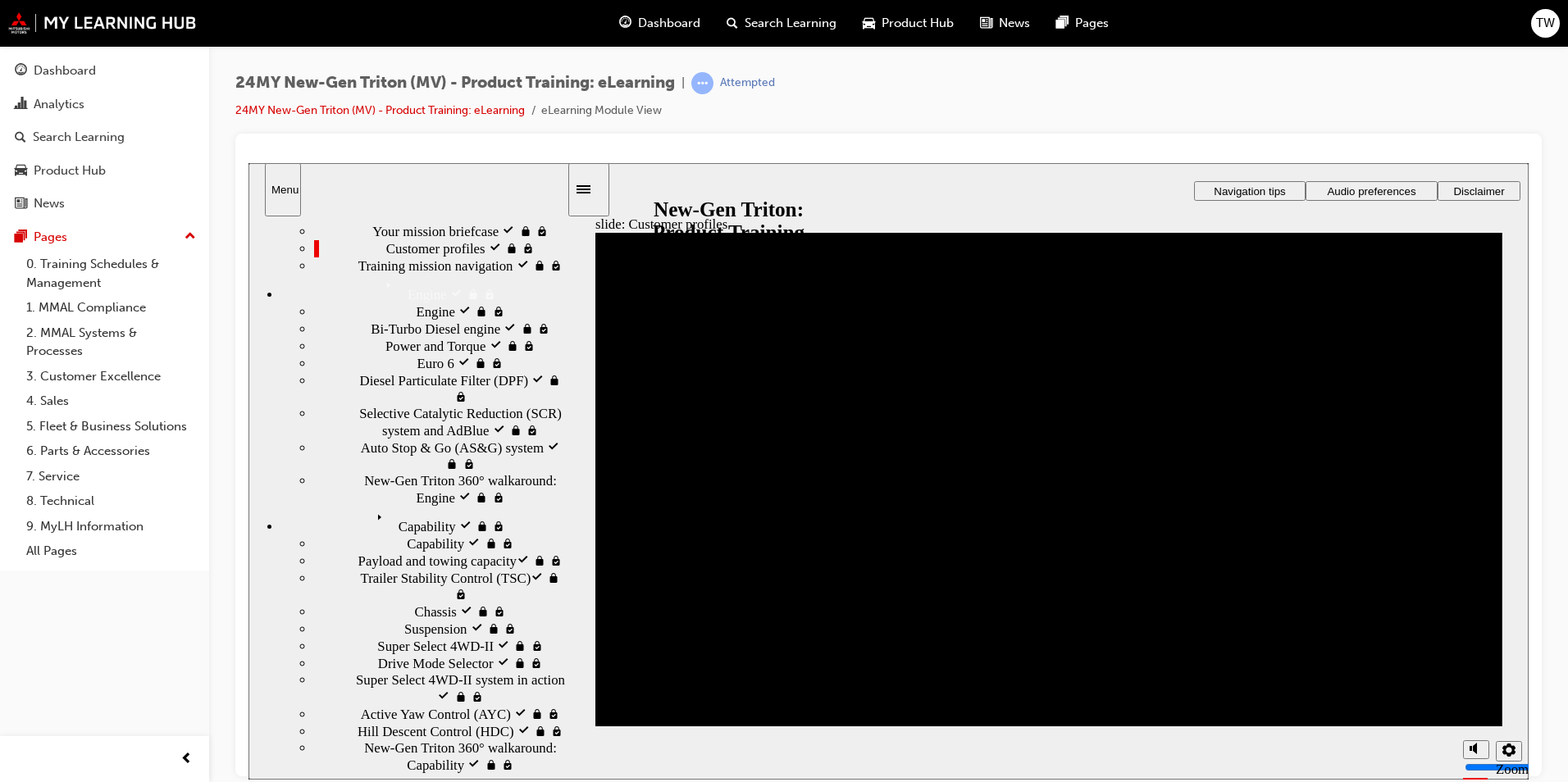
scroll to position [130, 0]
click at [384, 302] on div "Engine Engine" at bounding box center [424, 288] width 285 height 29
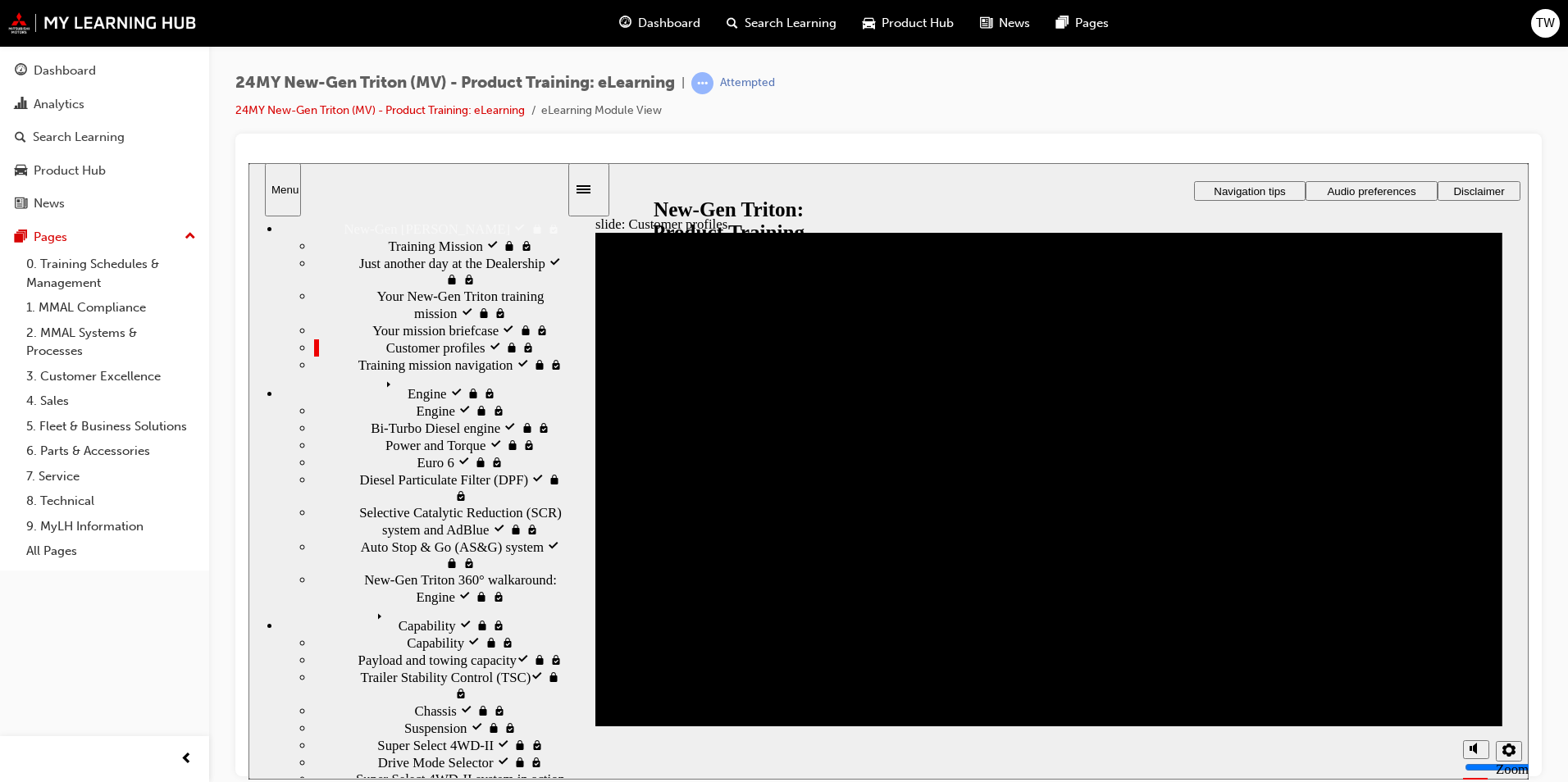
click at [474, 605] on div "Capability visited Capability" at bounding box center [424, 620] width 285 height 29
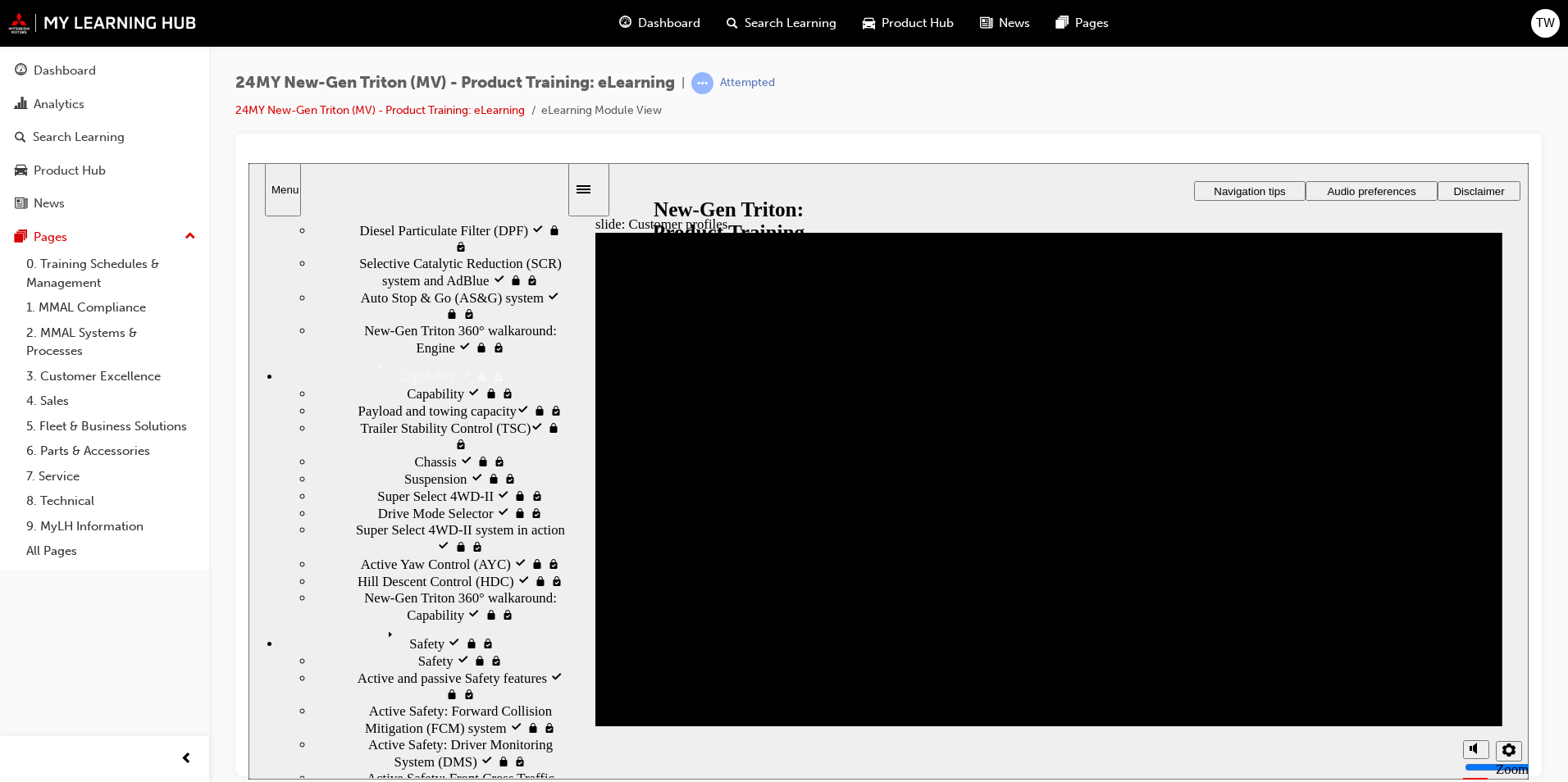
scroll to position [280, 0]
click at [398, 401] on span "Payload and towing capacity​ visited" at bounding box center [457, 409] width 198 height 16
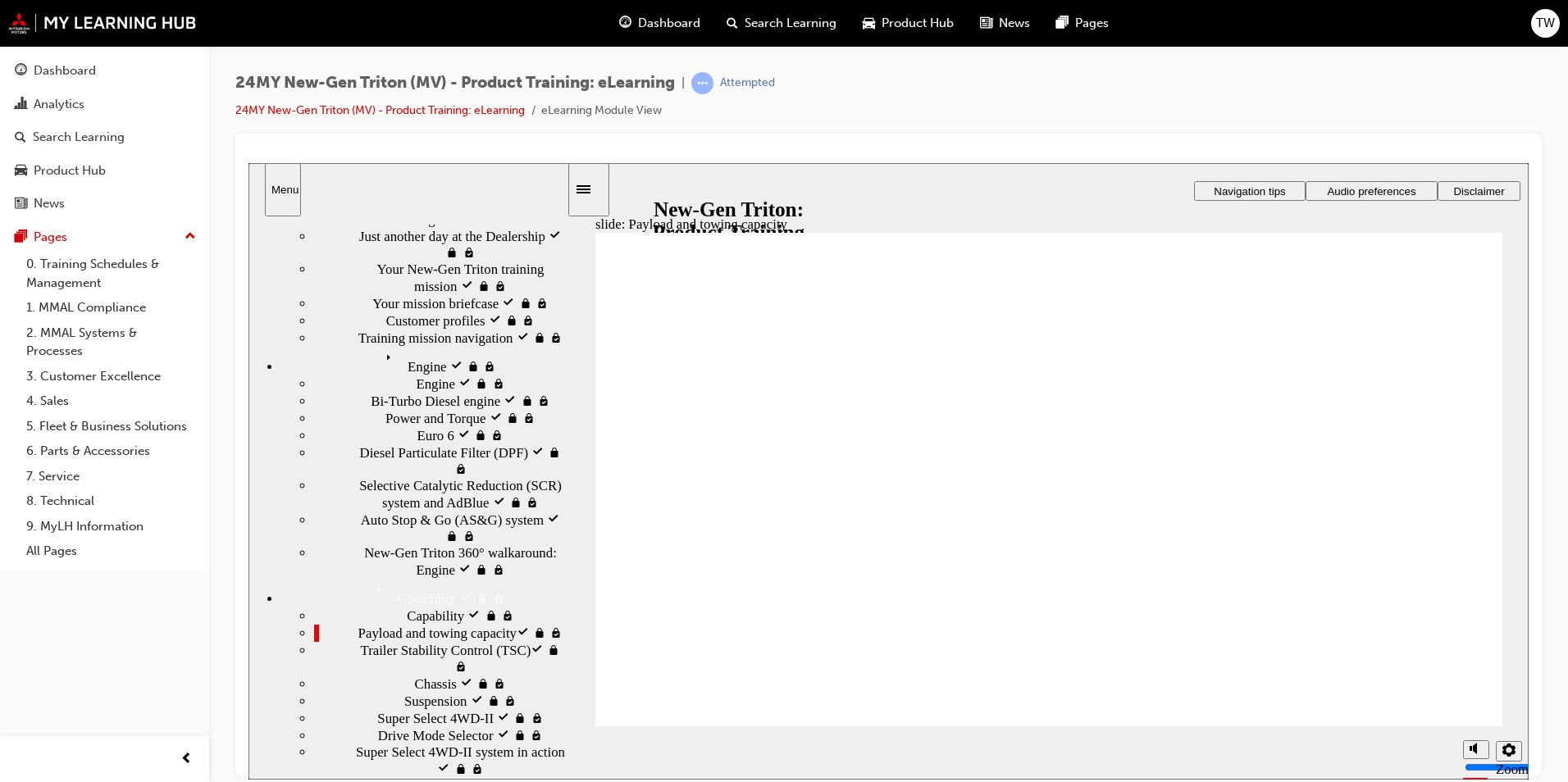
click at [397, 607] on div "Capability visited Capability" at bounding box center [440, 615] width 252 height 17
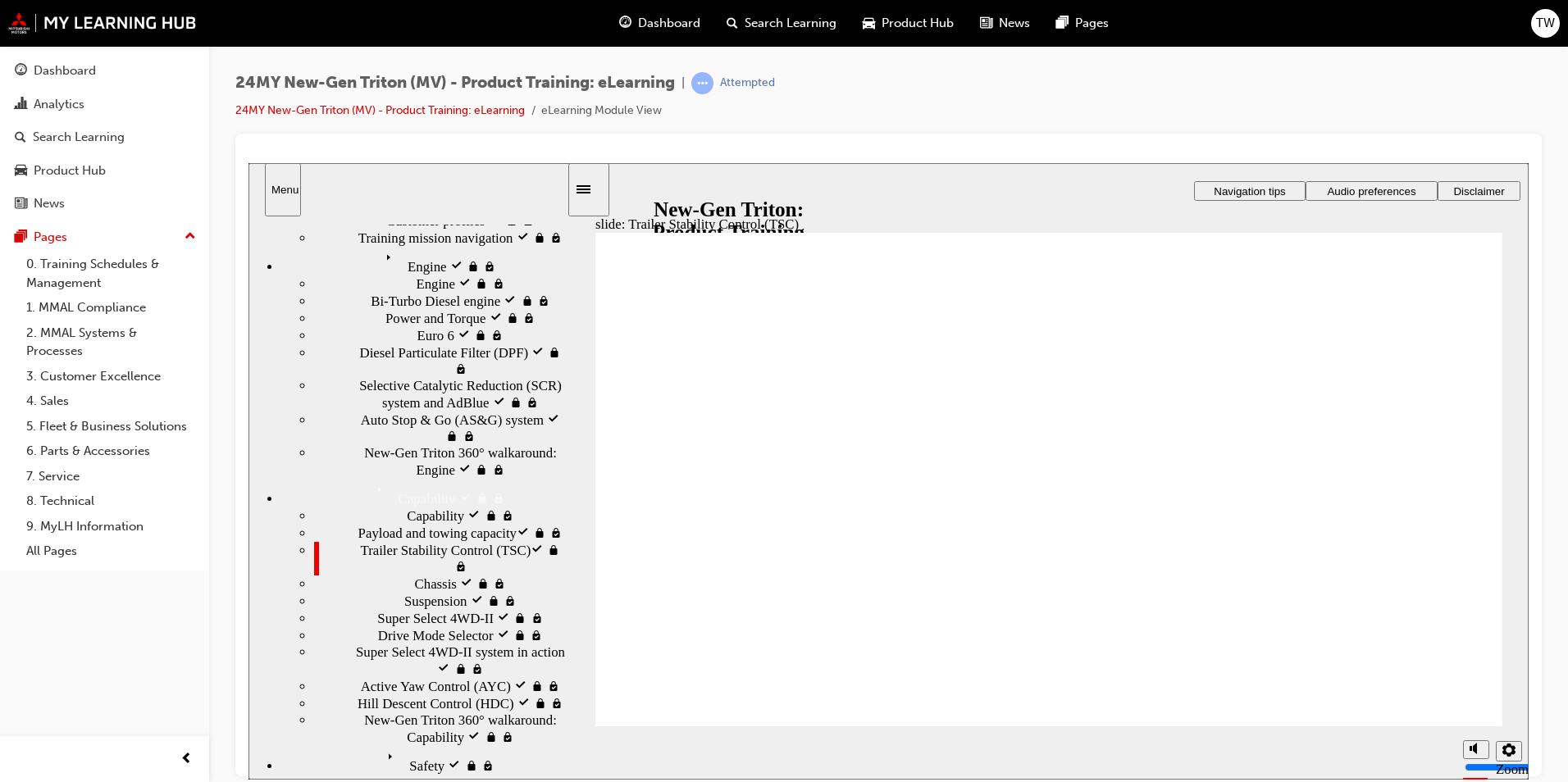
scroll to position [158, 0]
click at [397, 745] on div "Safety visited Safety" at bounding box center [424, 759] width 285 height 29
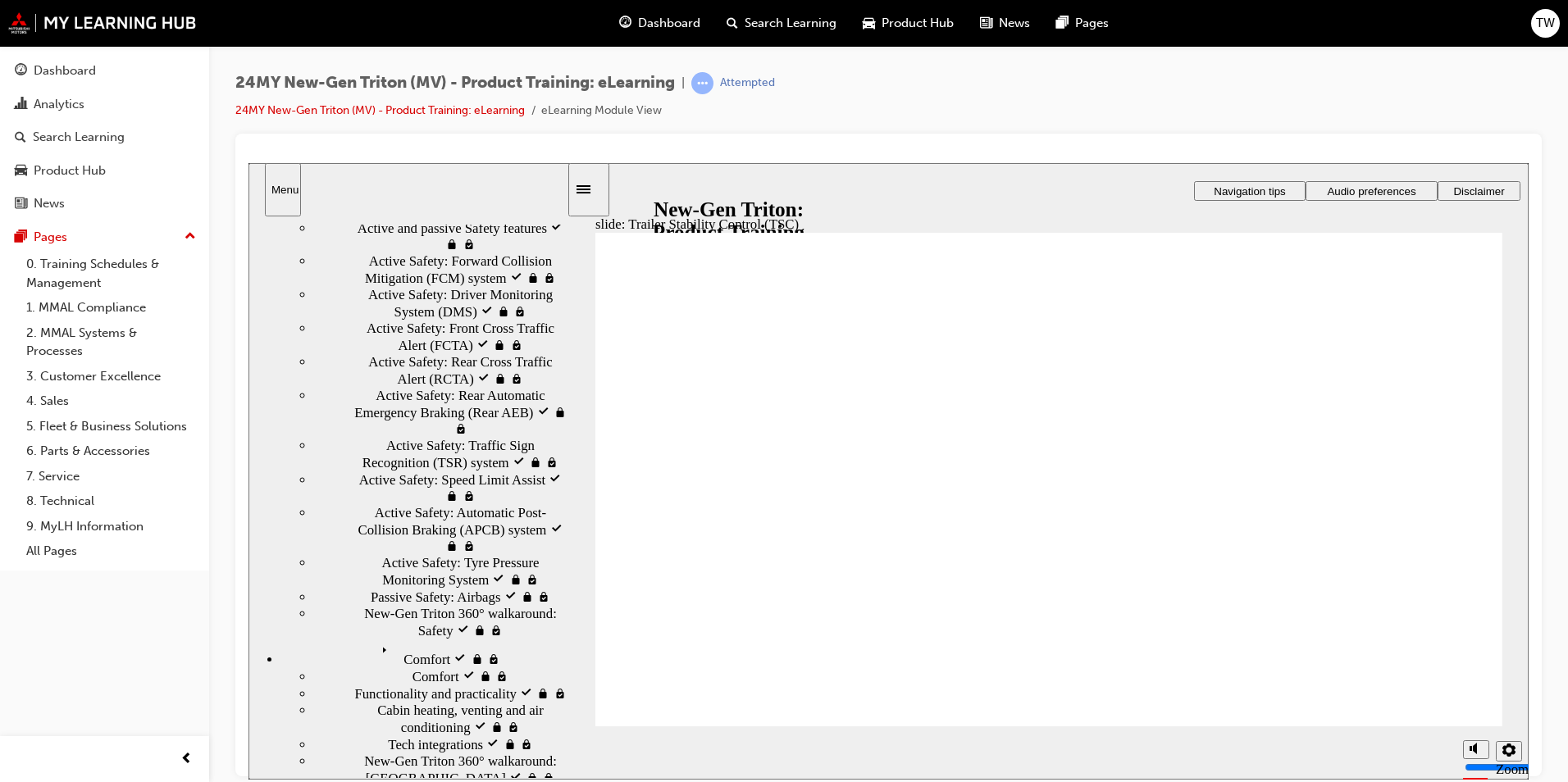
scroll to position [730, 0]
click at [403, 667] on div "Comfort visited [GEOGRAPHIC_DATA]" at bounding box center [424, 652] width 285 height 29
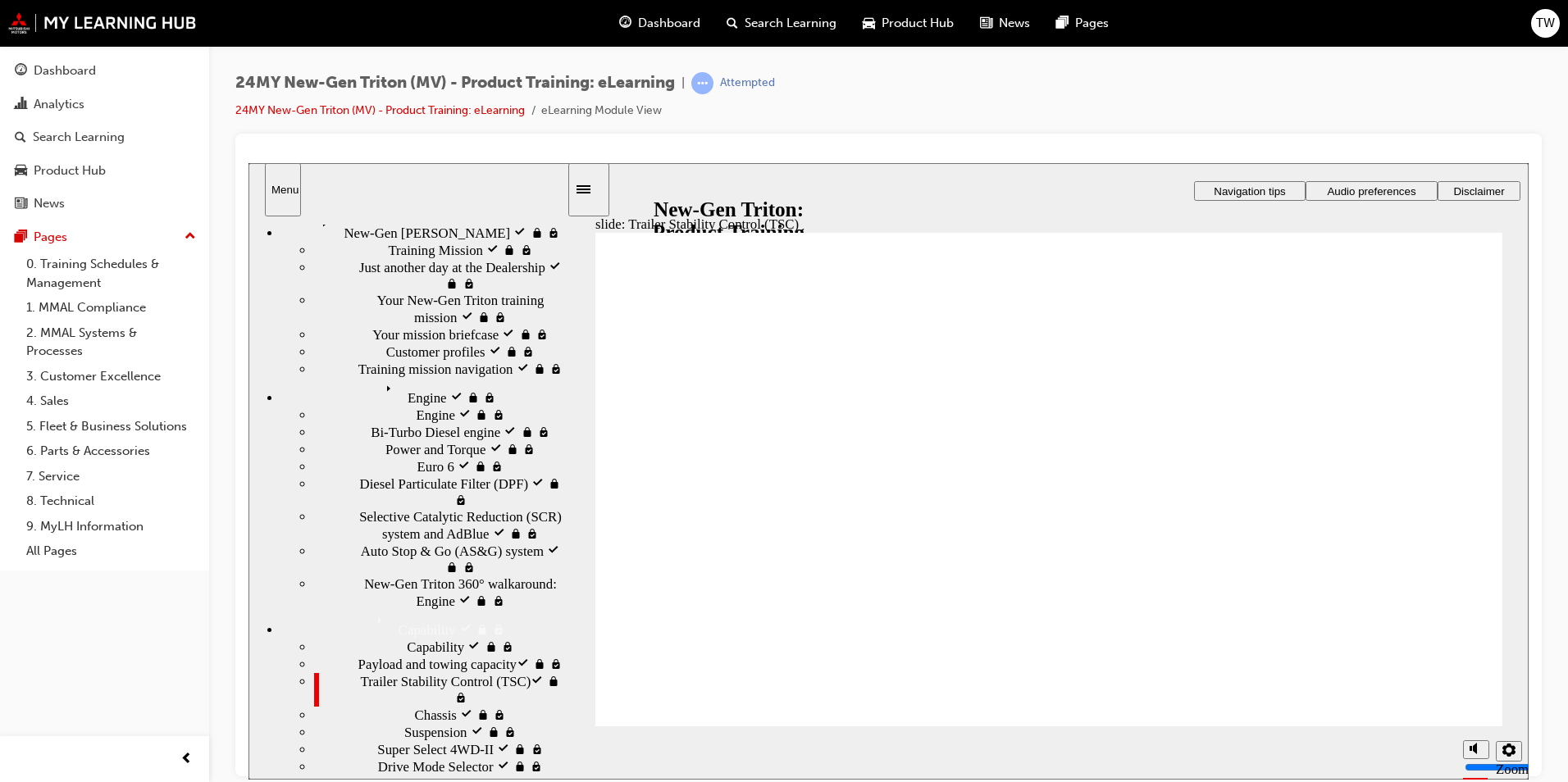
scroll to position [23, 0]
click at [438, 742] on span "Super Select 4WD-II visited" at bounding box center [455, 750] width 157 height 16
click at [398, 777] on span "Super Select 4WD-II system in action​ visited" at bounding box center [462, 793] width 211 height 32
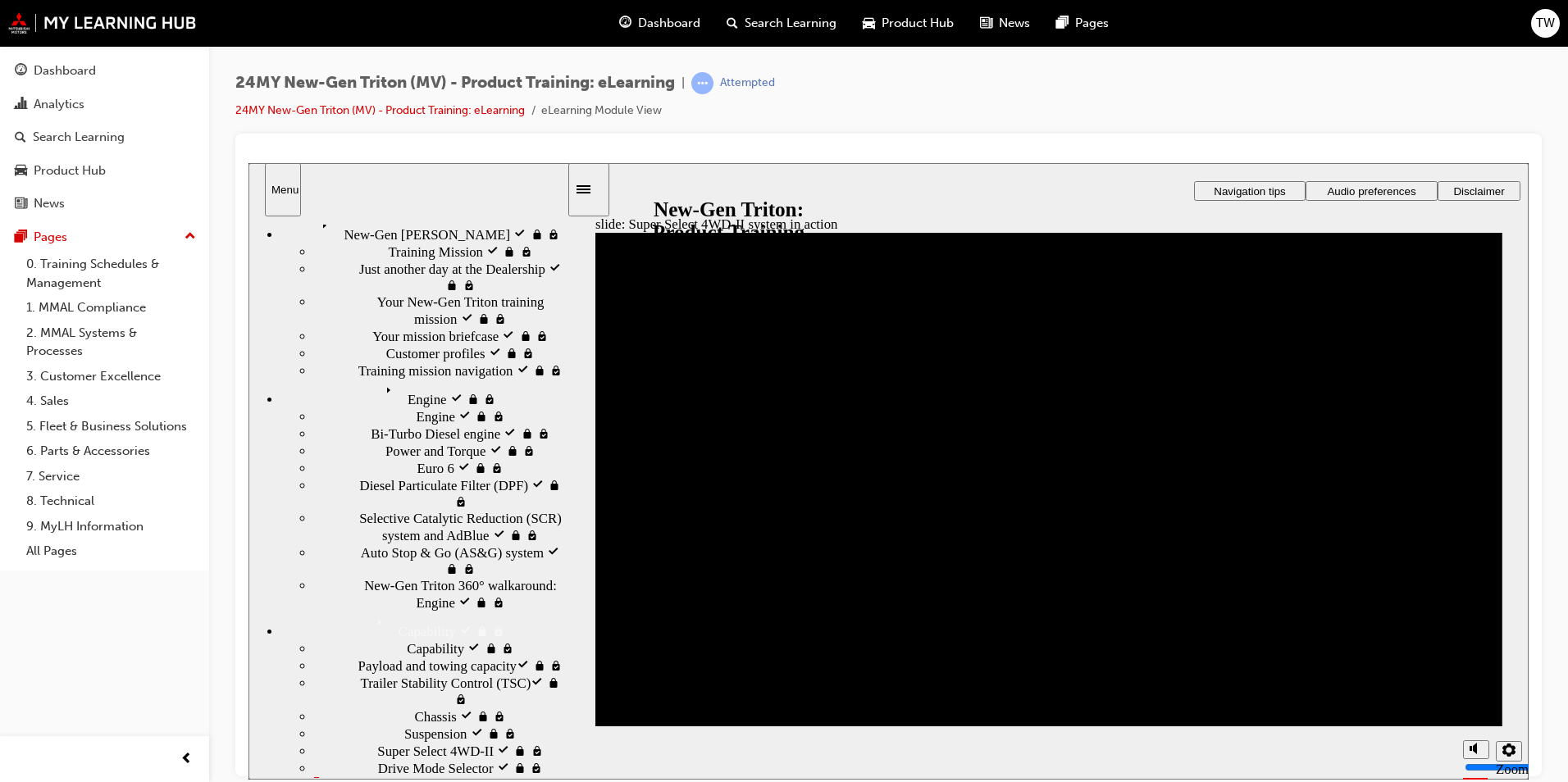
click at [399, 674] on span "Trailer Stability Control (TSC)​ visited" at bounding box center [463, 690] width 206 height 32
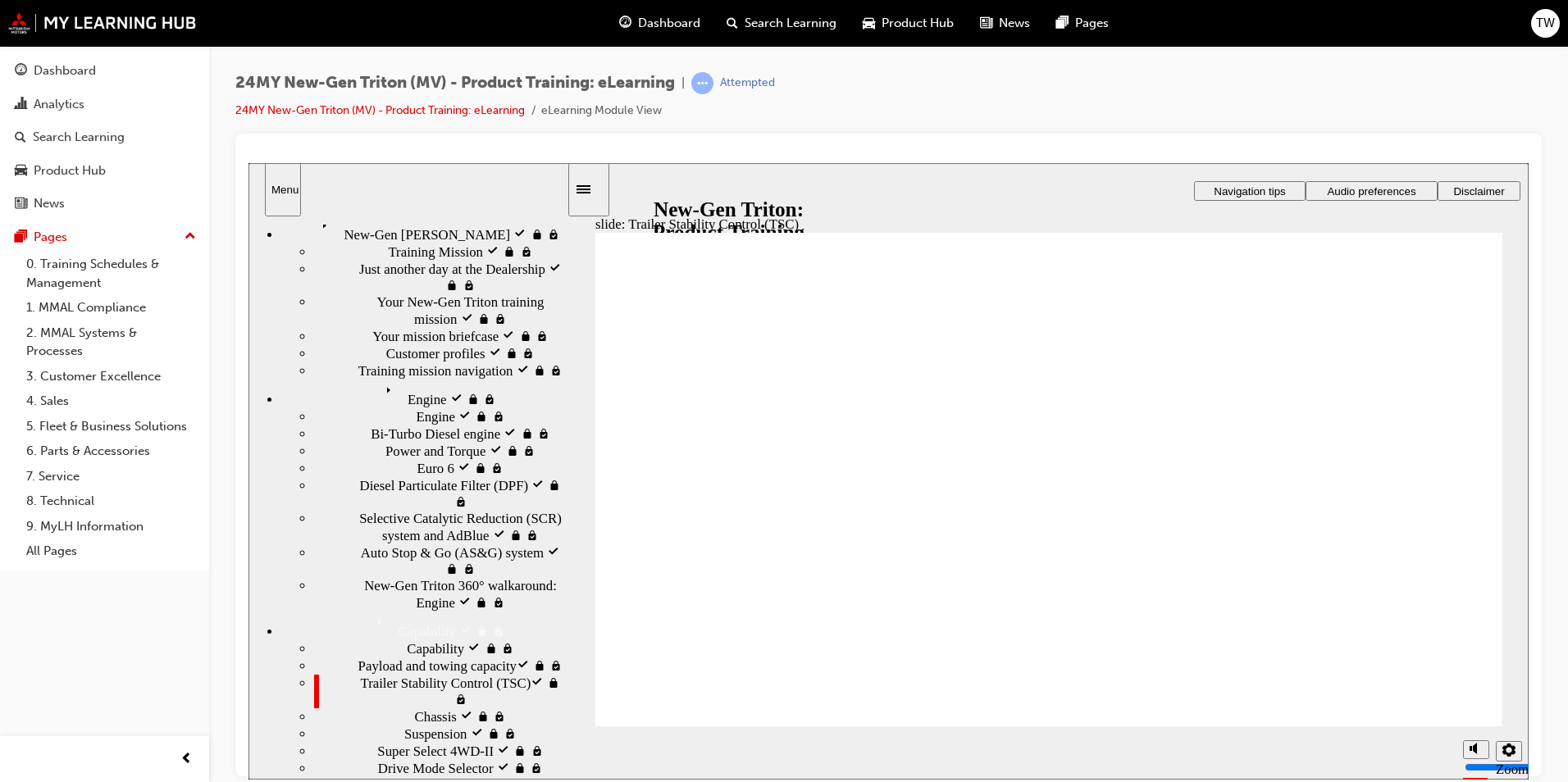
click at [407, 742] on span "Super Select 4WD-II visited" at bounding box center [455, 750] width 157 height 16
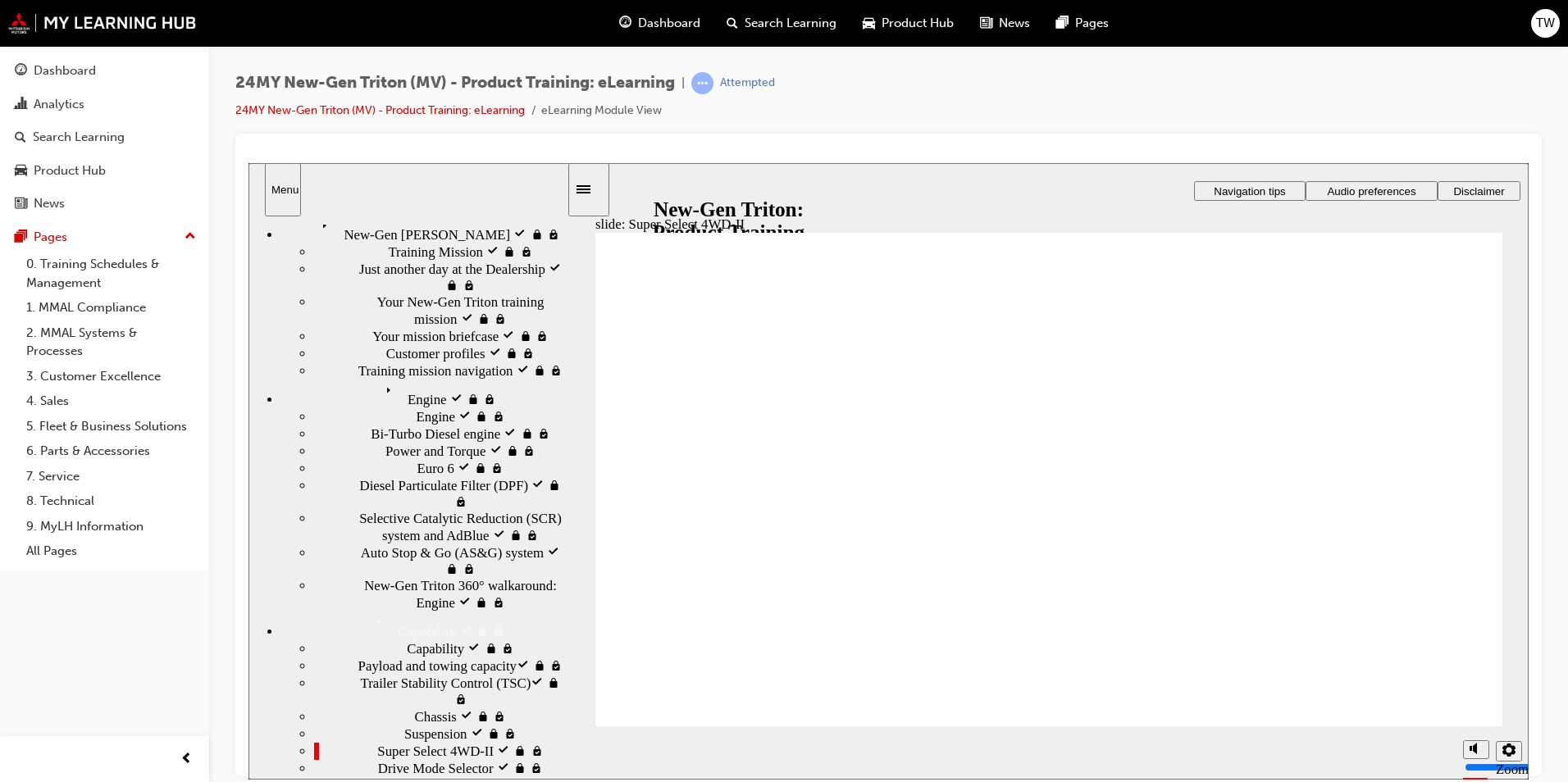
click at [361, 639] on ul "Capability visited Capability Payload and towing capacity​ visited Payload and …" at bounding box center [424, 759] width 285 height 239
click at [393, 708] on div "[PERSON_NAME] visited Chassis" at bounding box center [440, 716] width 252 height 17
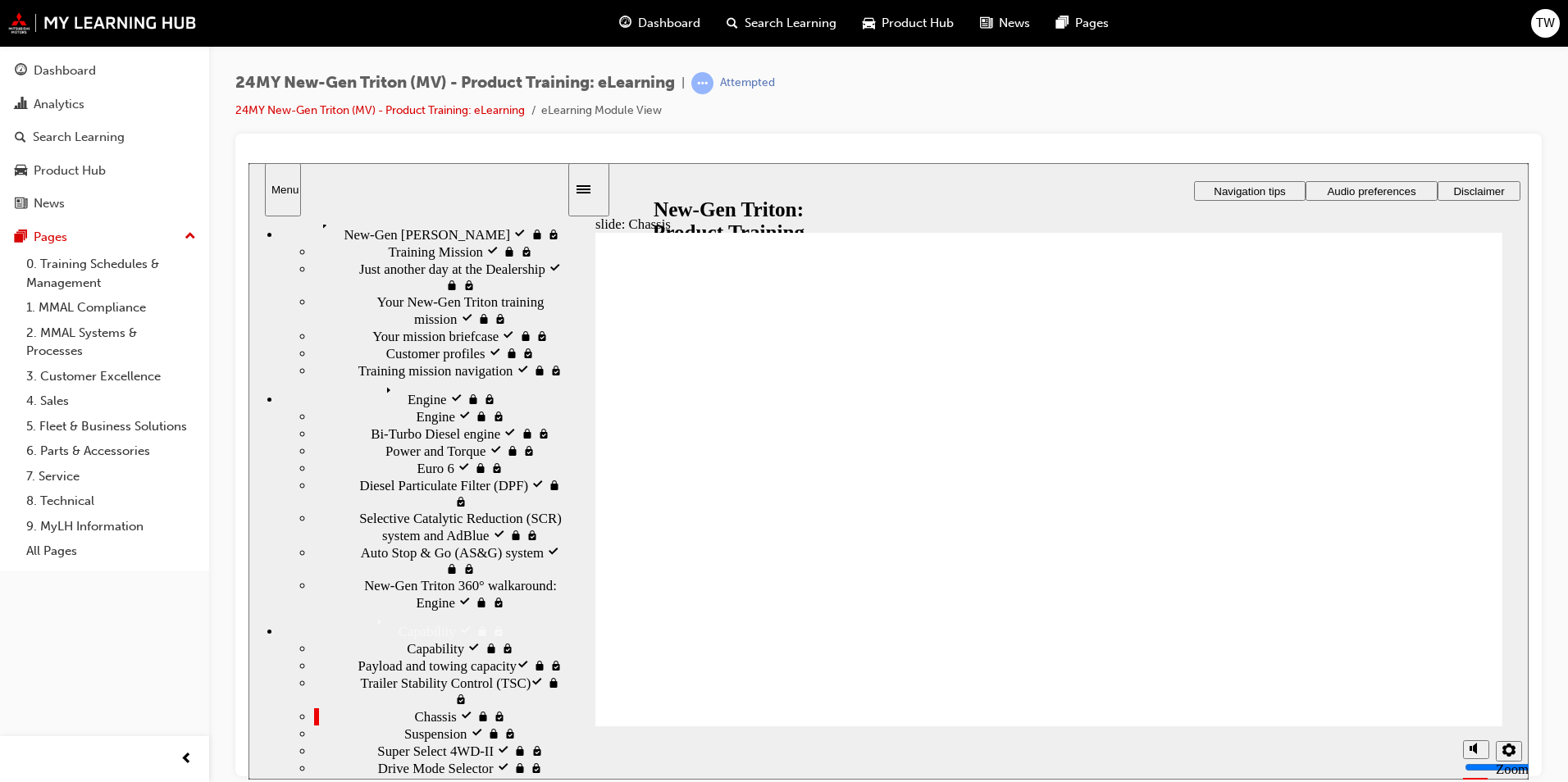
click at [460, 725] on div "Suspension visited Suspension" at bounding box center [440, 733] width 252 height 17
click at [456, 657] on span "Payload and towing capacity​ visited" at bounding box center [457, 665] width 198 height 16
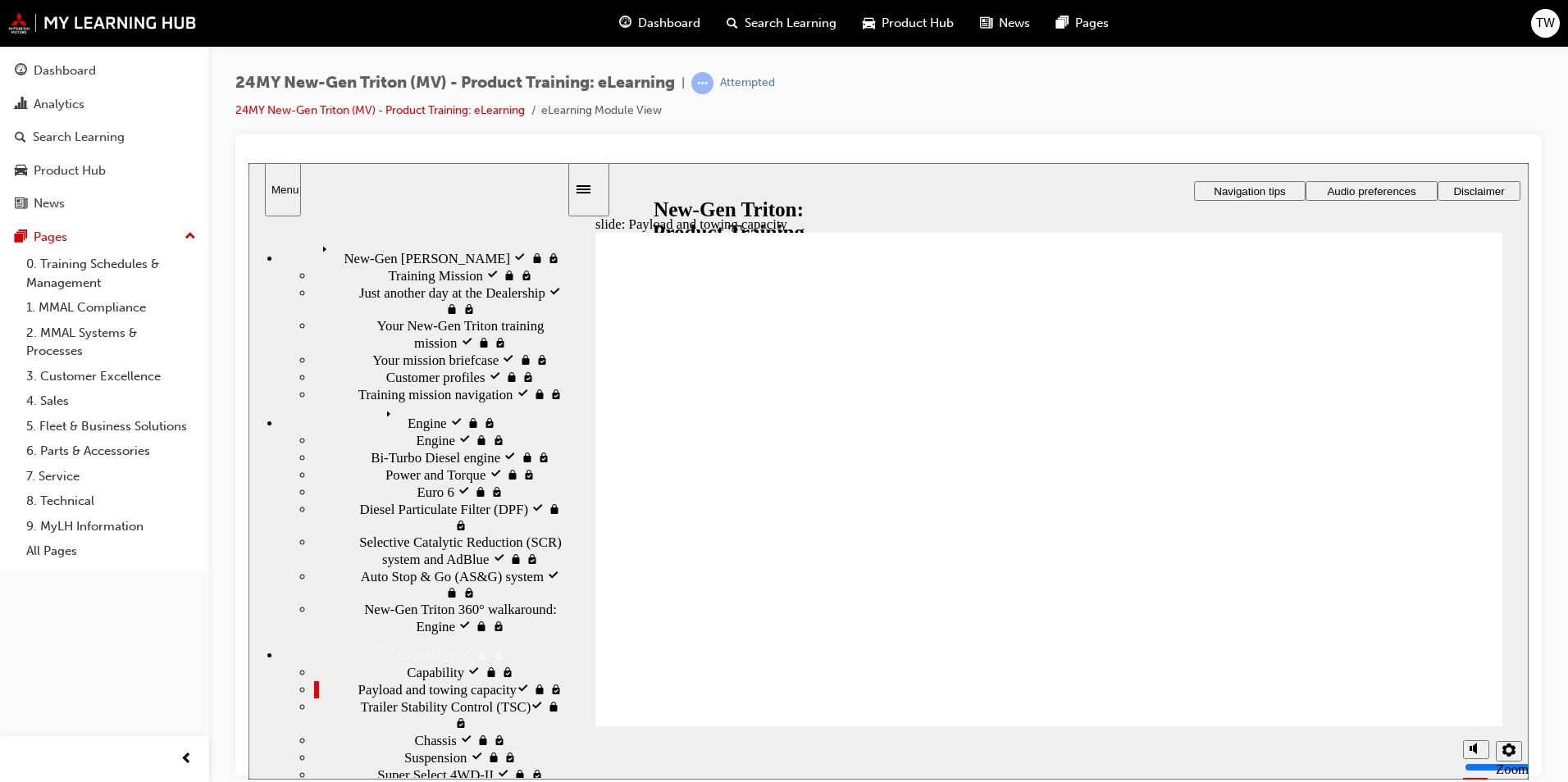
click at [426, 402] on div "Engine visited Engine" at bounding box center [424, 417] width 285 height 29
click at [451, 465] on div "Power and [PERSON_NAME] visited Power and Torque" at bounding box center [440, 474] width 252 height 17
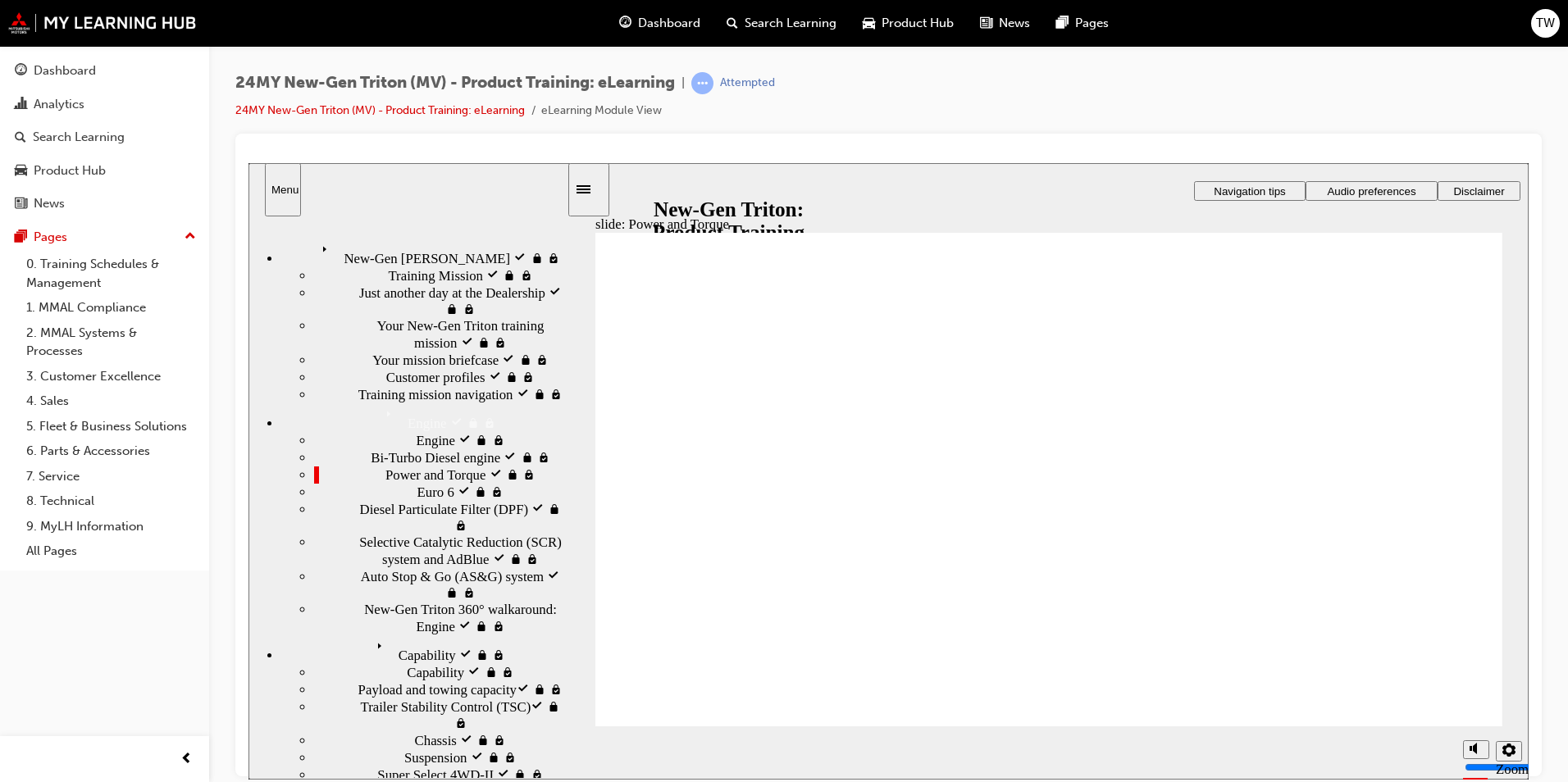
click at [476, 645] on div "Capability visited Capability" at bounding box center [424, 649] width 285 height 29
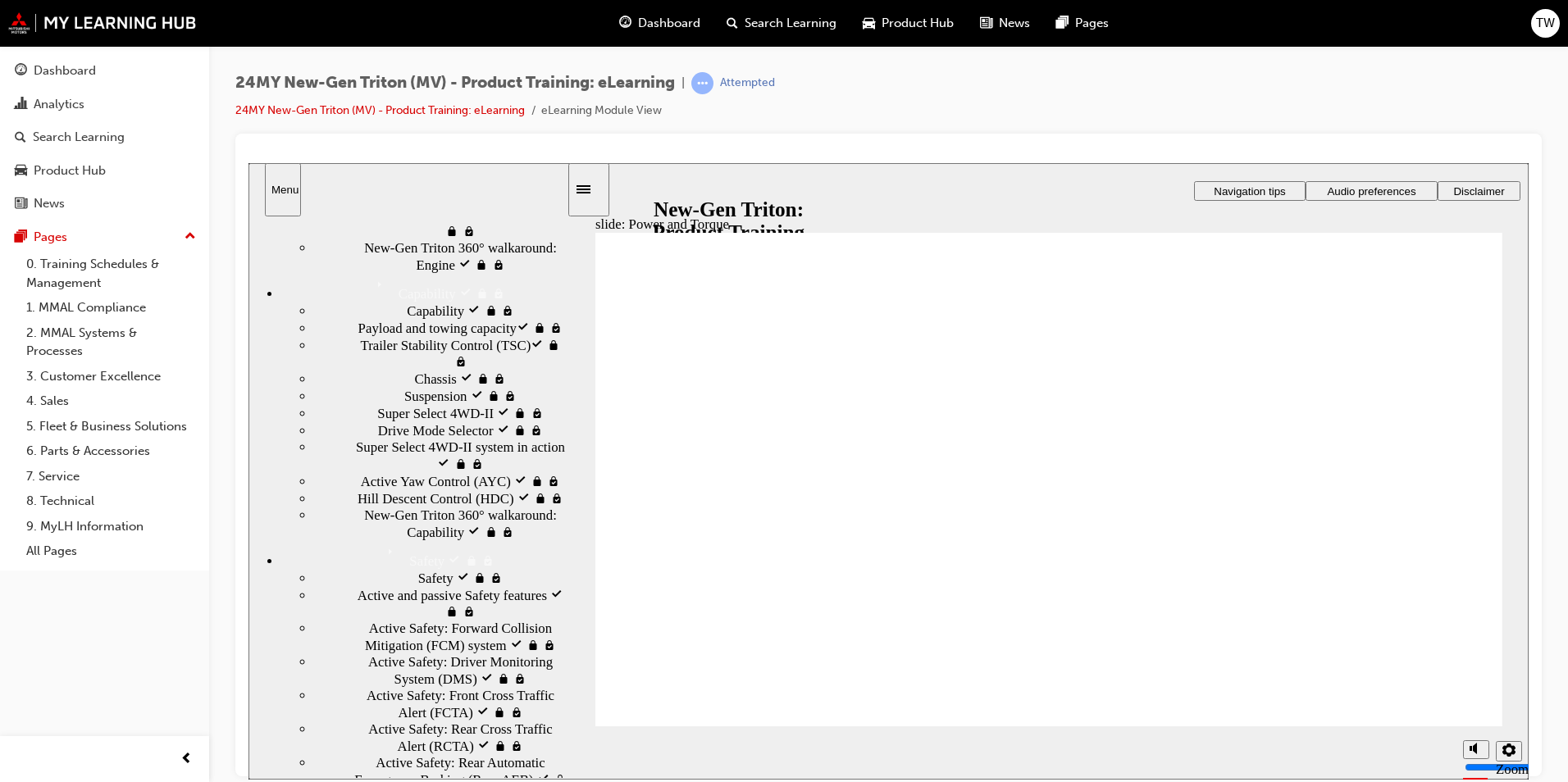
scroll to position [363, 0]
click at [421, 568] on div "Safety Safety" at bounding box center [424, 554] width 285 height 29
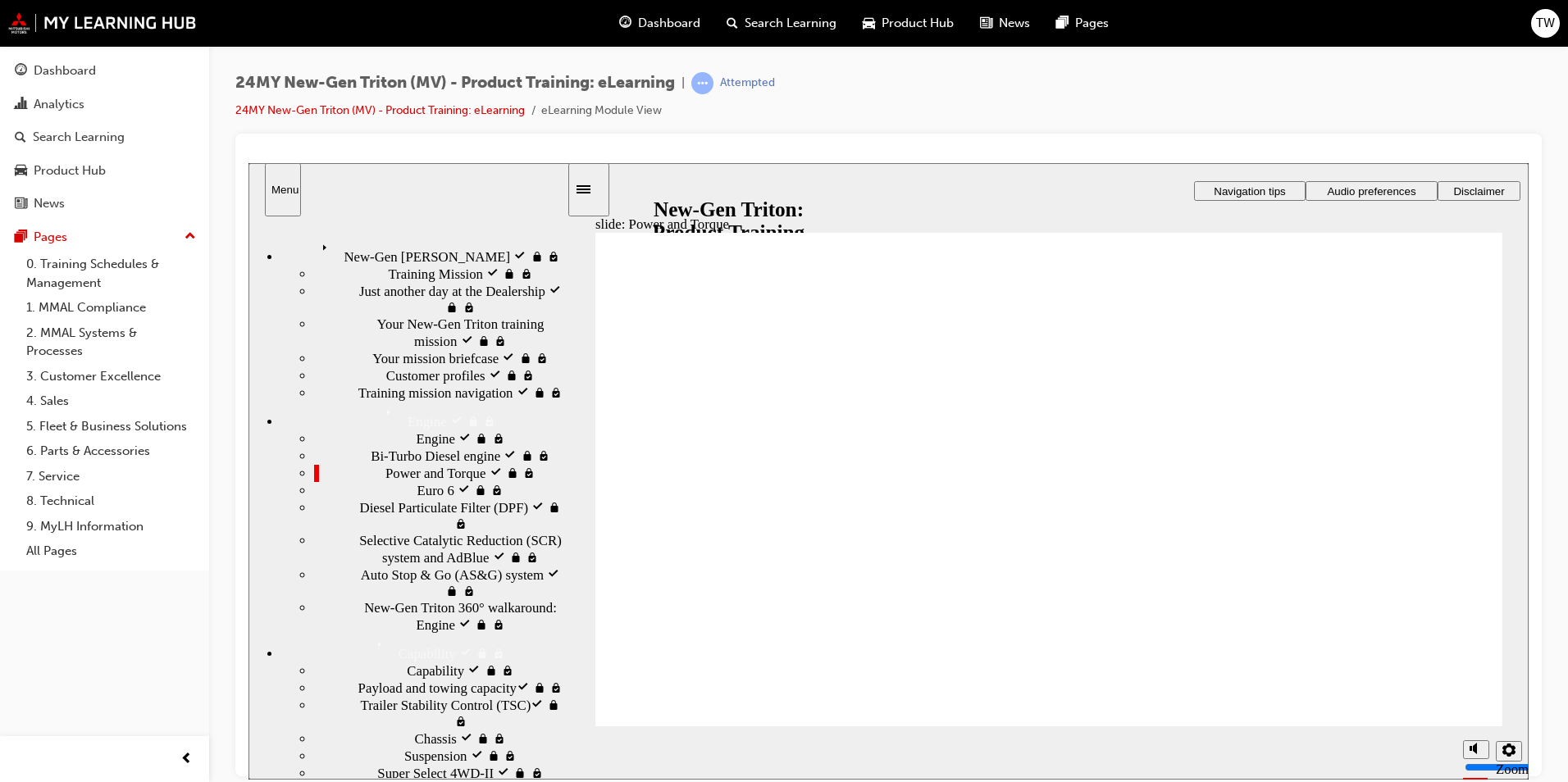
scroll to position [0, 0]
click at [433, 402] on div "Engine Engine" at bounding box center [424, 417] width 285 height 29
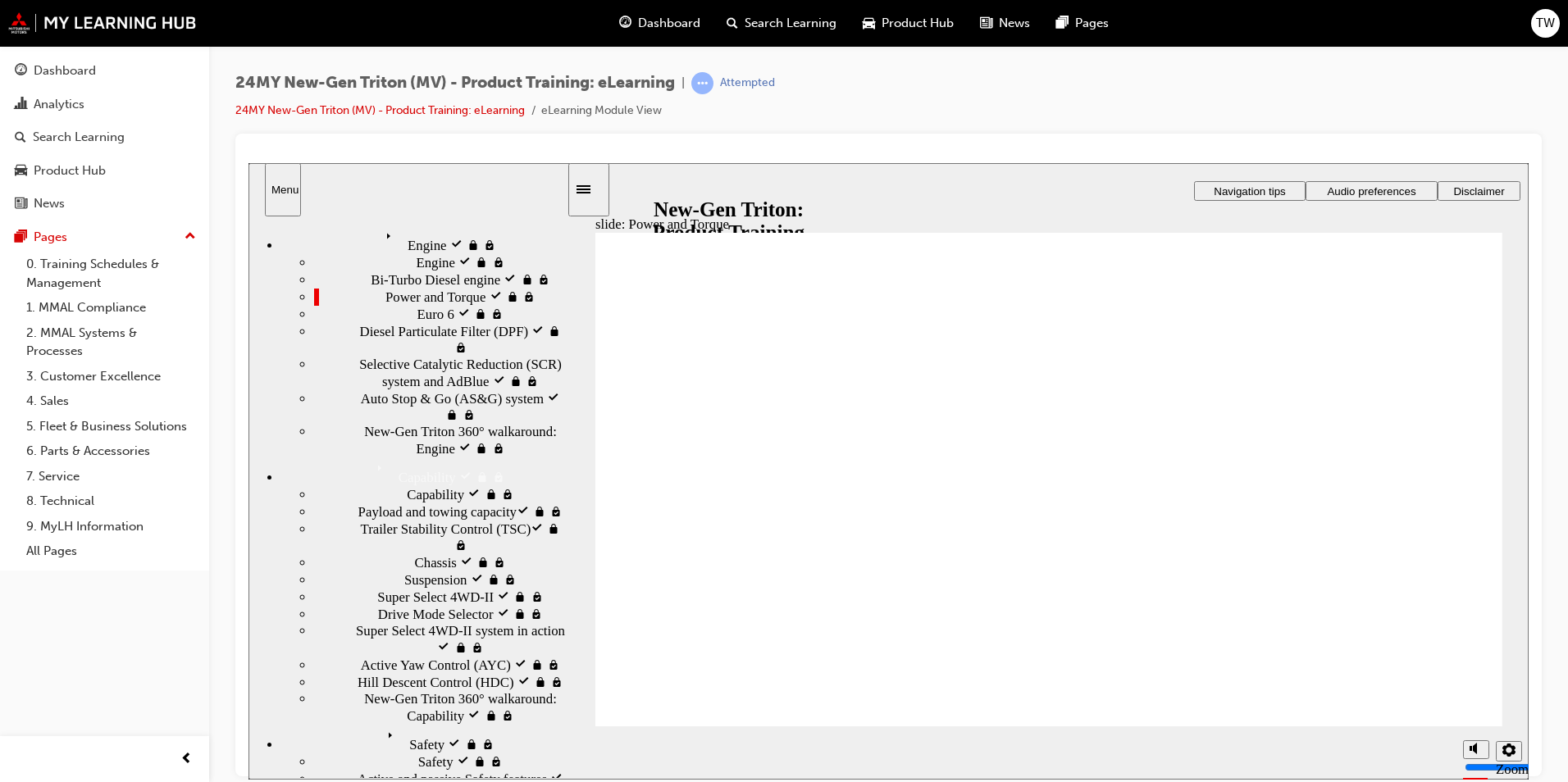
scroll to position [185, 0]
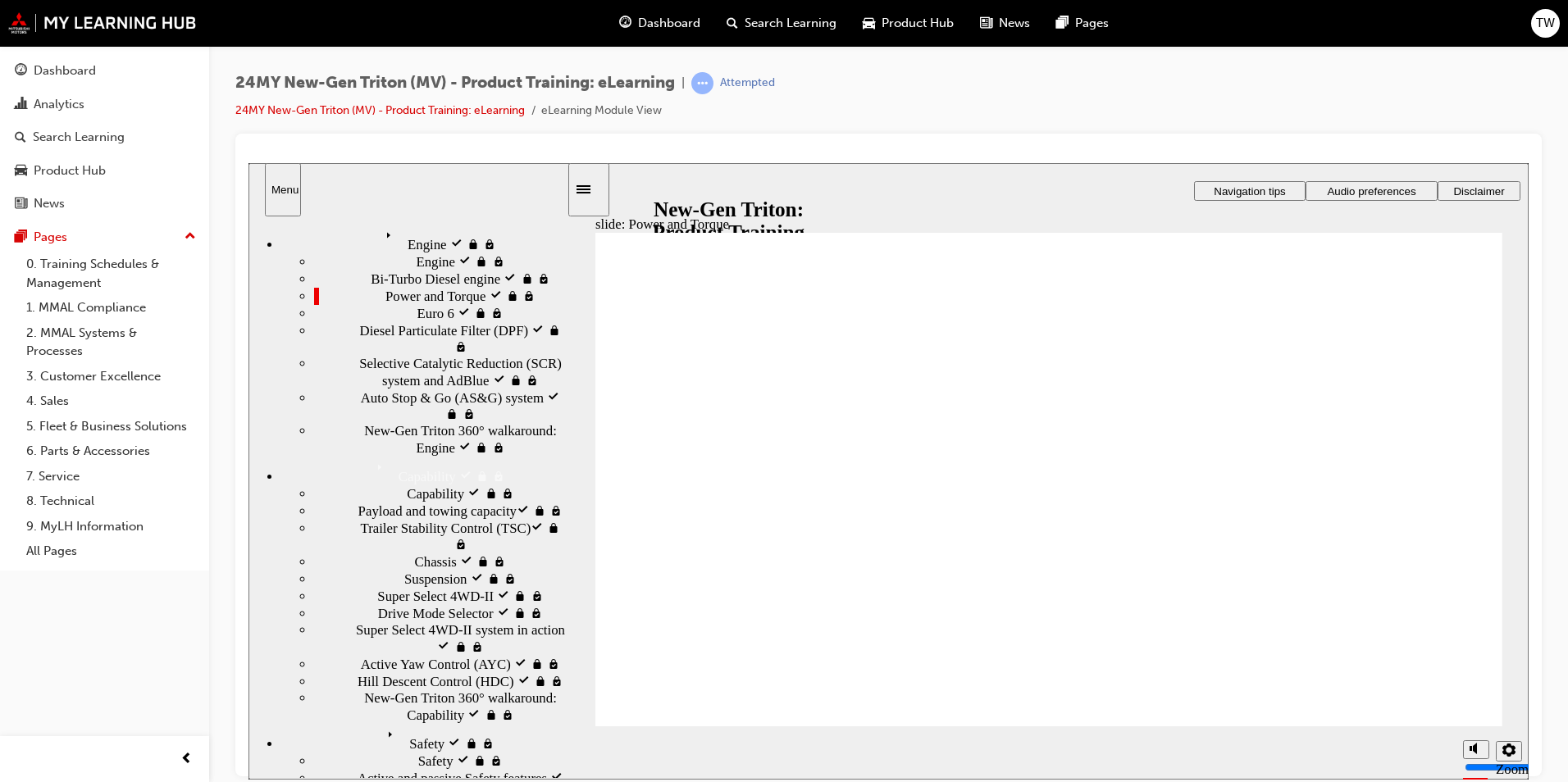
scroll to position [193, 0]
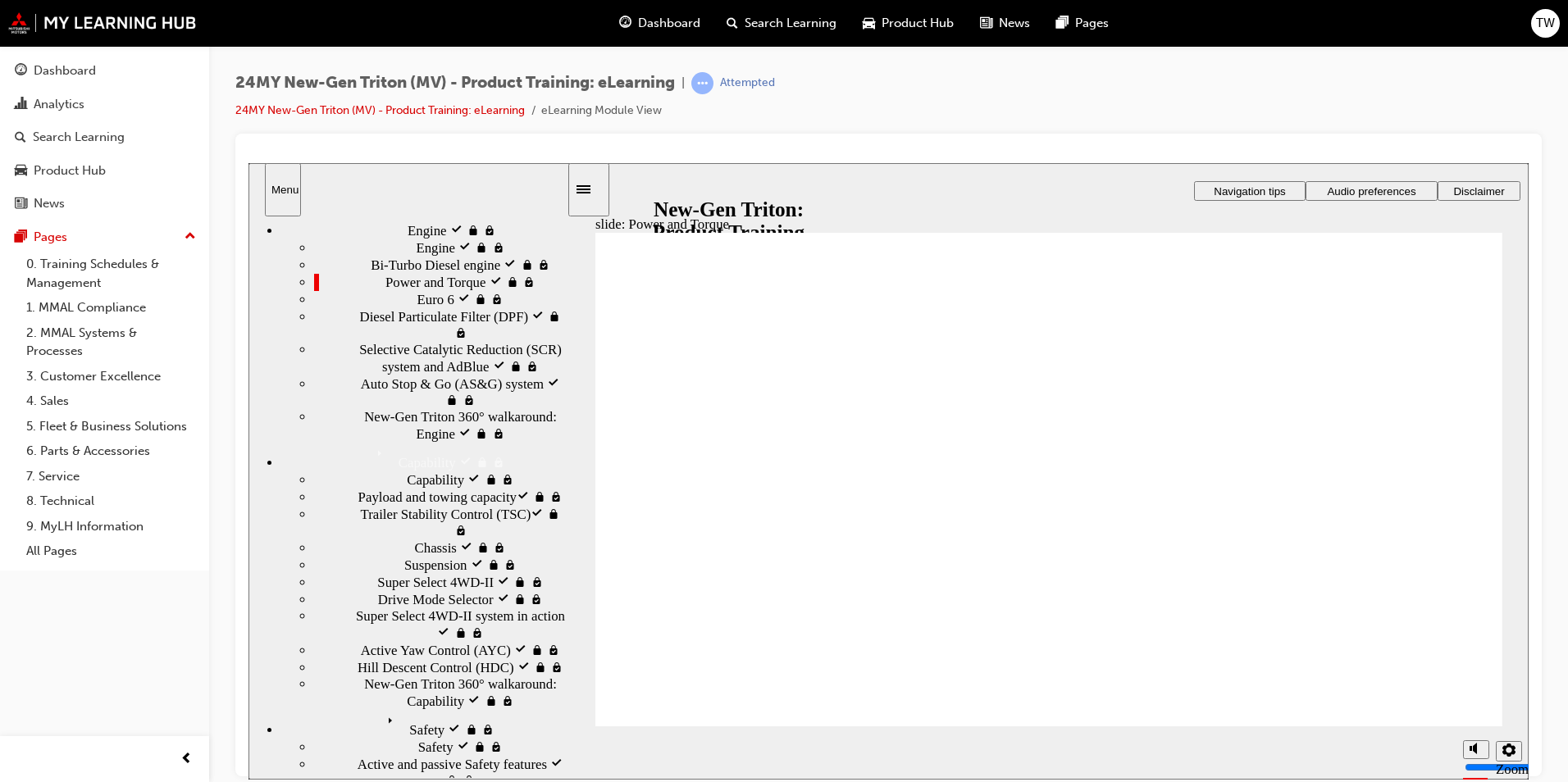
click at [371, 710] on div "Safety visited Safety" at bounding box center [424, 724] width 285 height 29
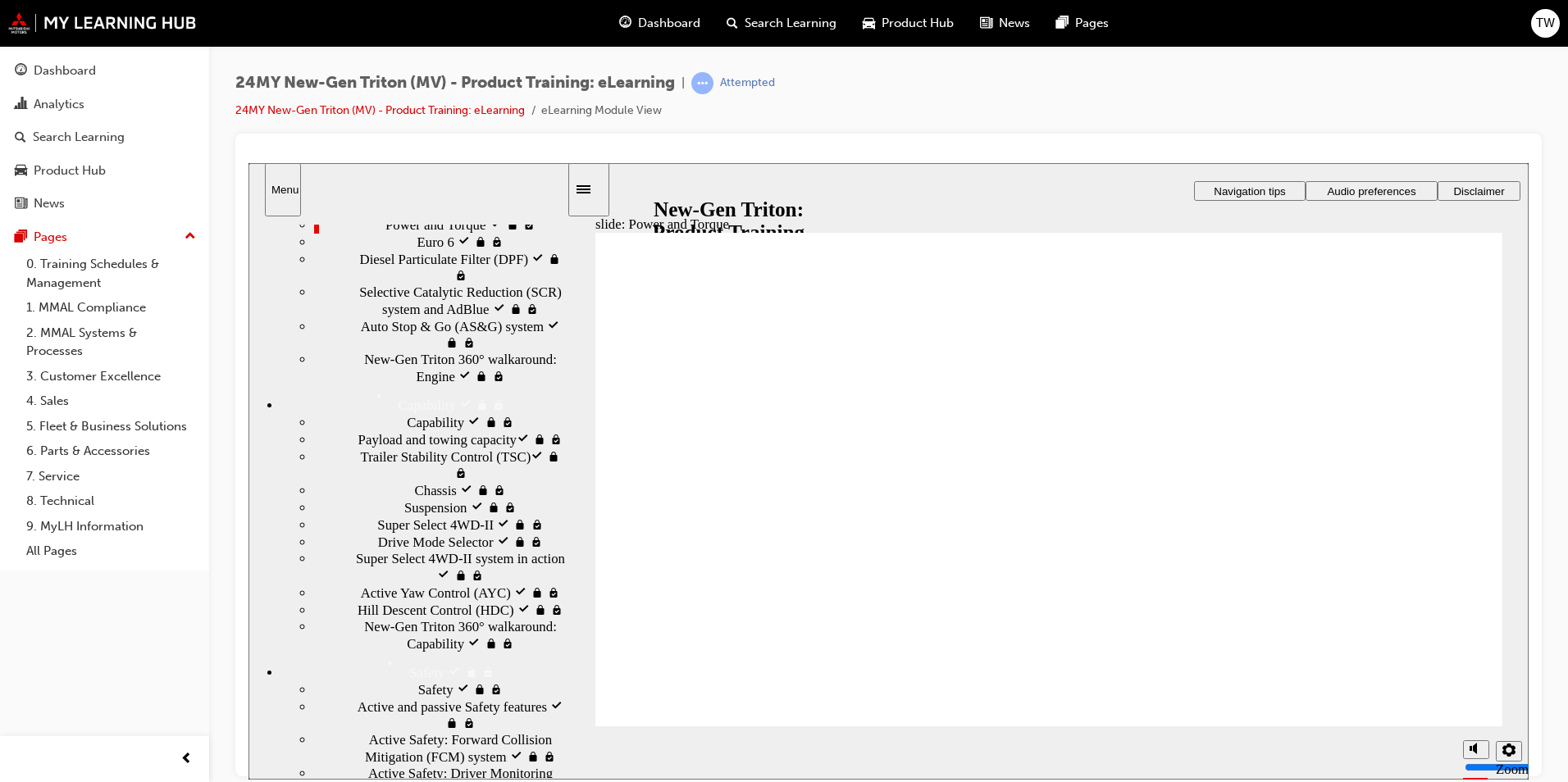
scroll to position [249, 0]
click at [360, 653] on div "Safety Safety" at bounding box center [424, 667] width 285 height 29
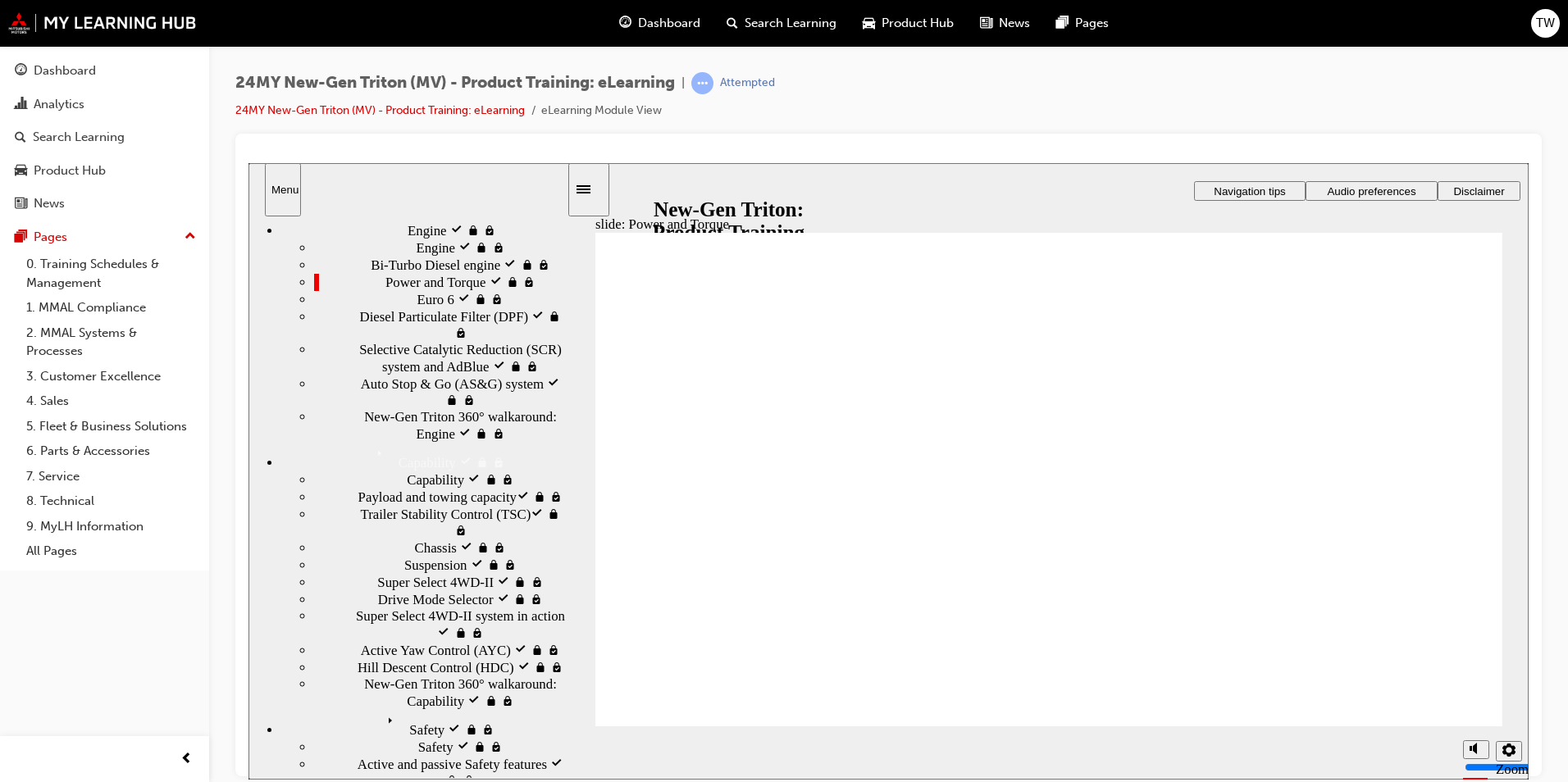
click at [410, 608] on span "Super Select 4WD-II system in action​ visited" at bounding box center [462, 624] width 211 height 32
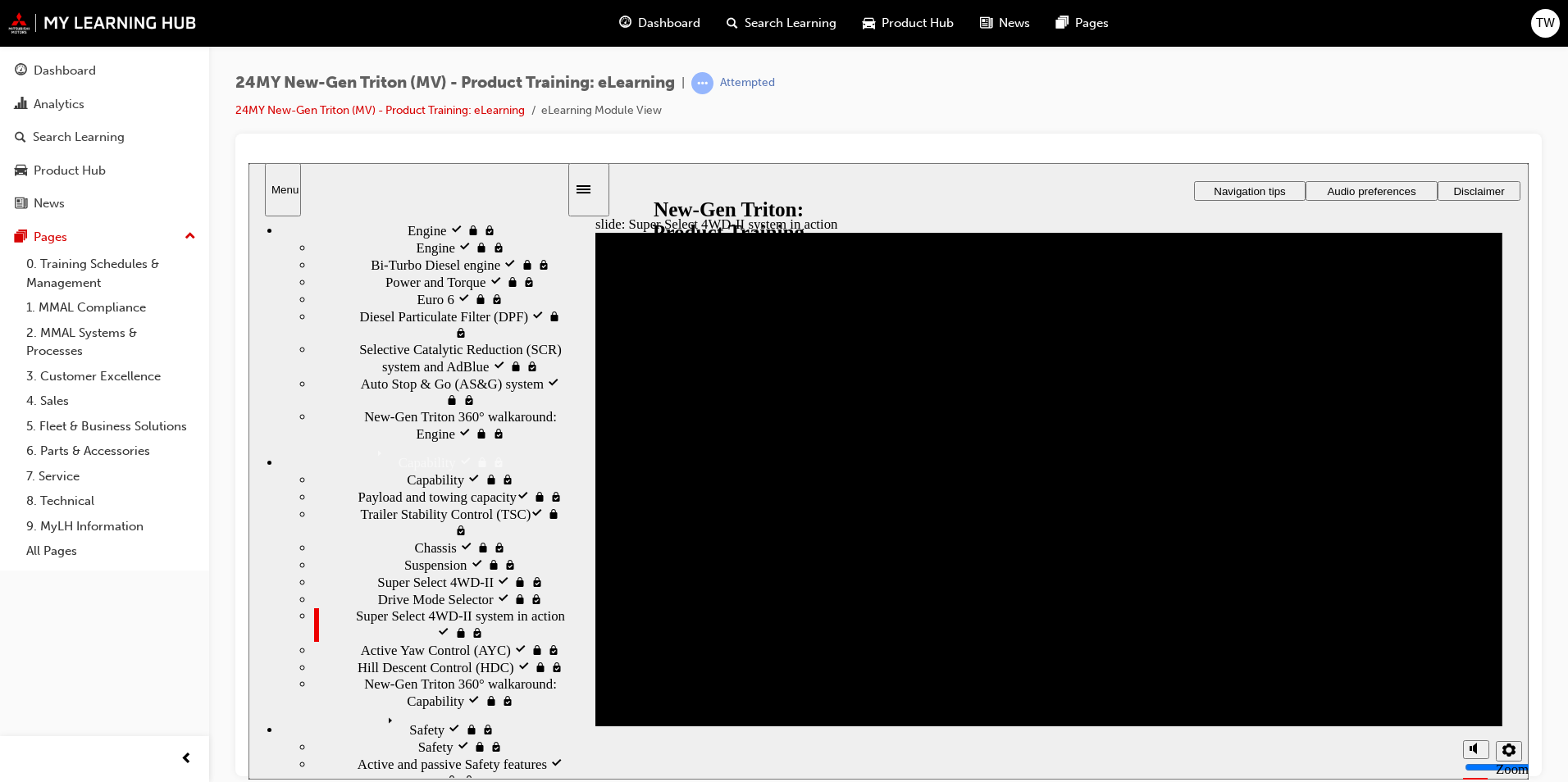
click at [482, 710] on div "Safety visited Safety" at bounding box center [424, 724] width 285 height 29
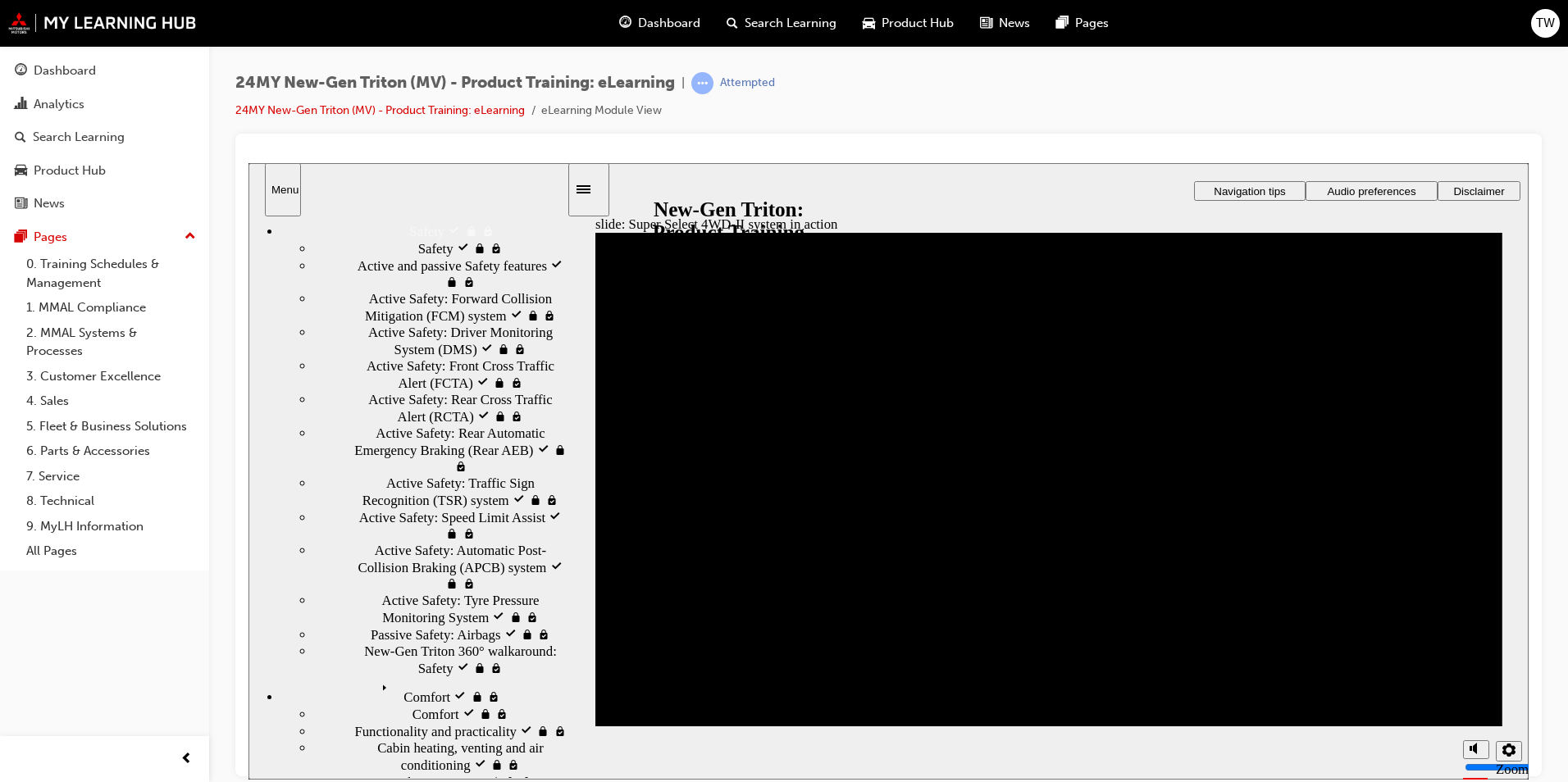
scroll to position [692, 0]
click at [463, 639] on div "Passive Safety: Airbags visited Passive Safety: Airbags" at bounding box center [440, 633] width 252 height 17
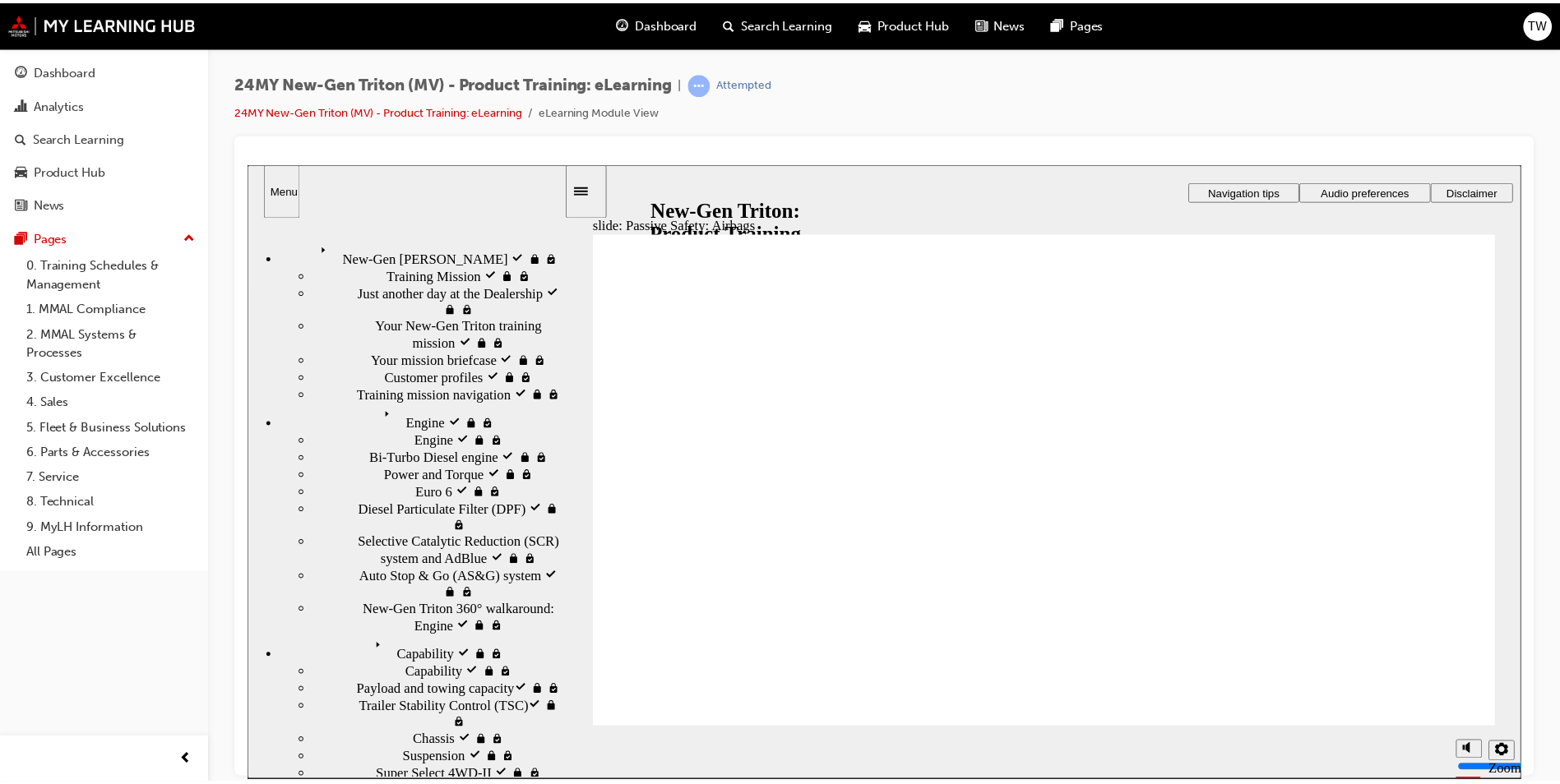
scroll to position [0, 0]
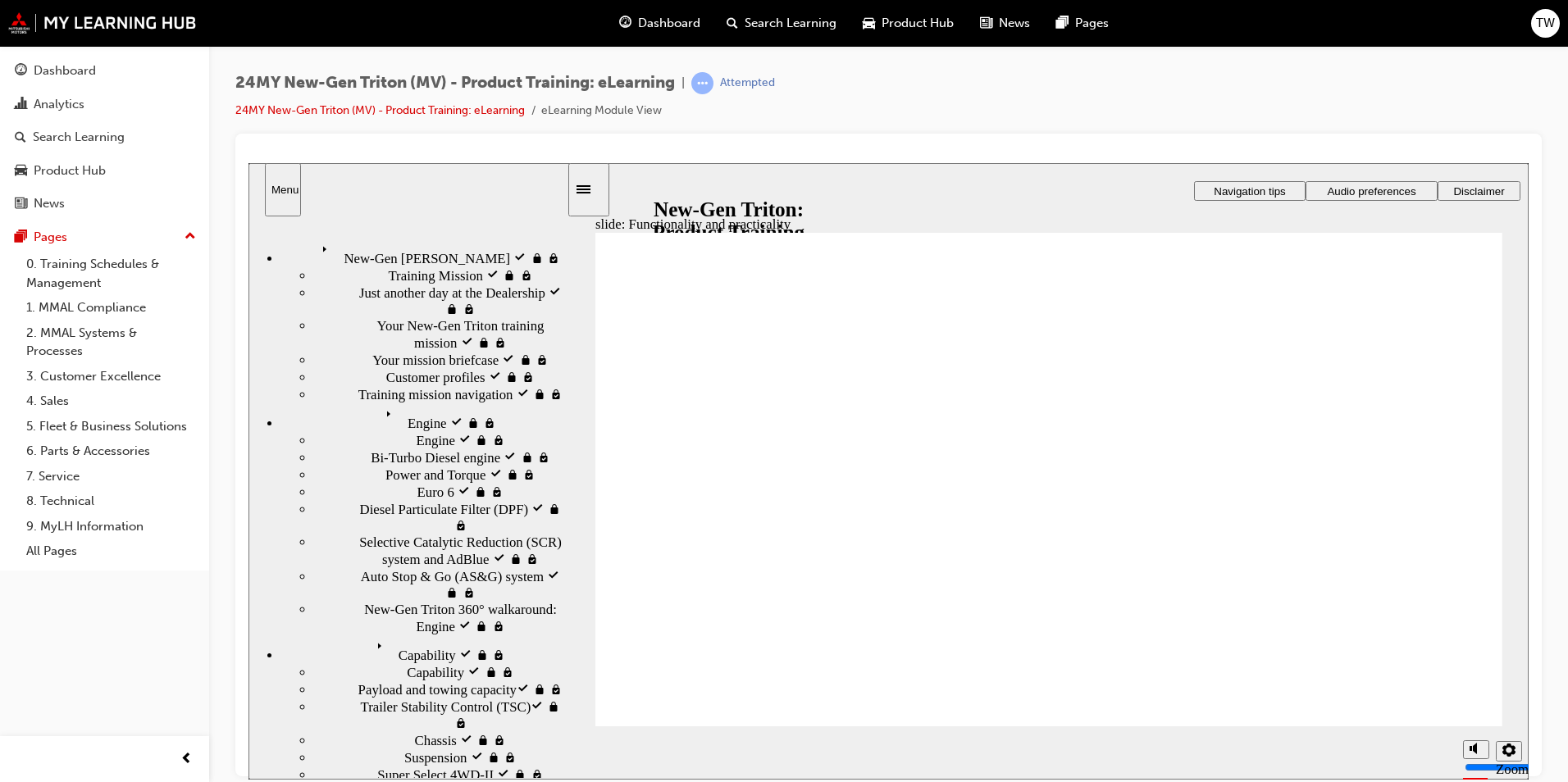
click at [68, 66] on div "Dashboard" at bounding box center [64, 70] width 62 height 19
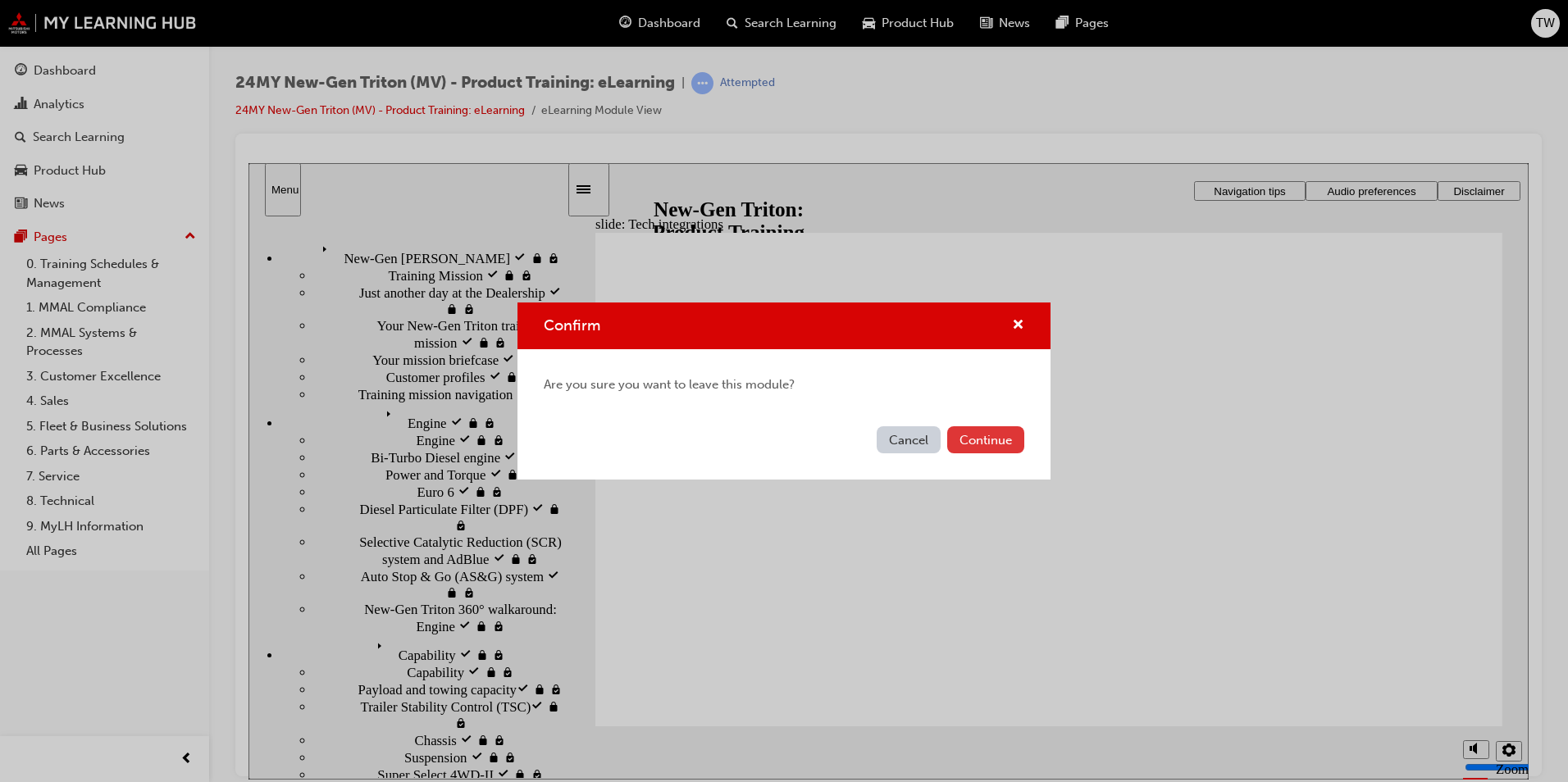
click at [995, 437] on button "Continue" at bounding box center [985, 440] width 77 height 27
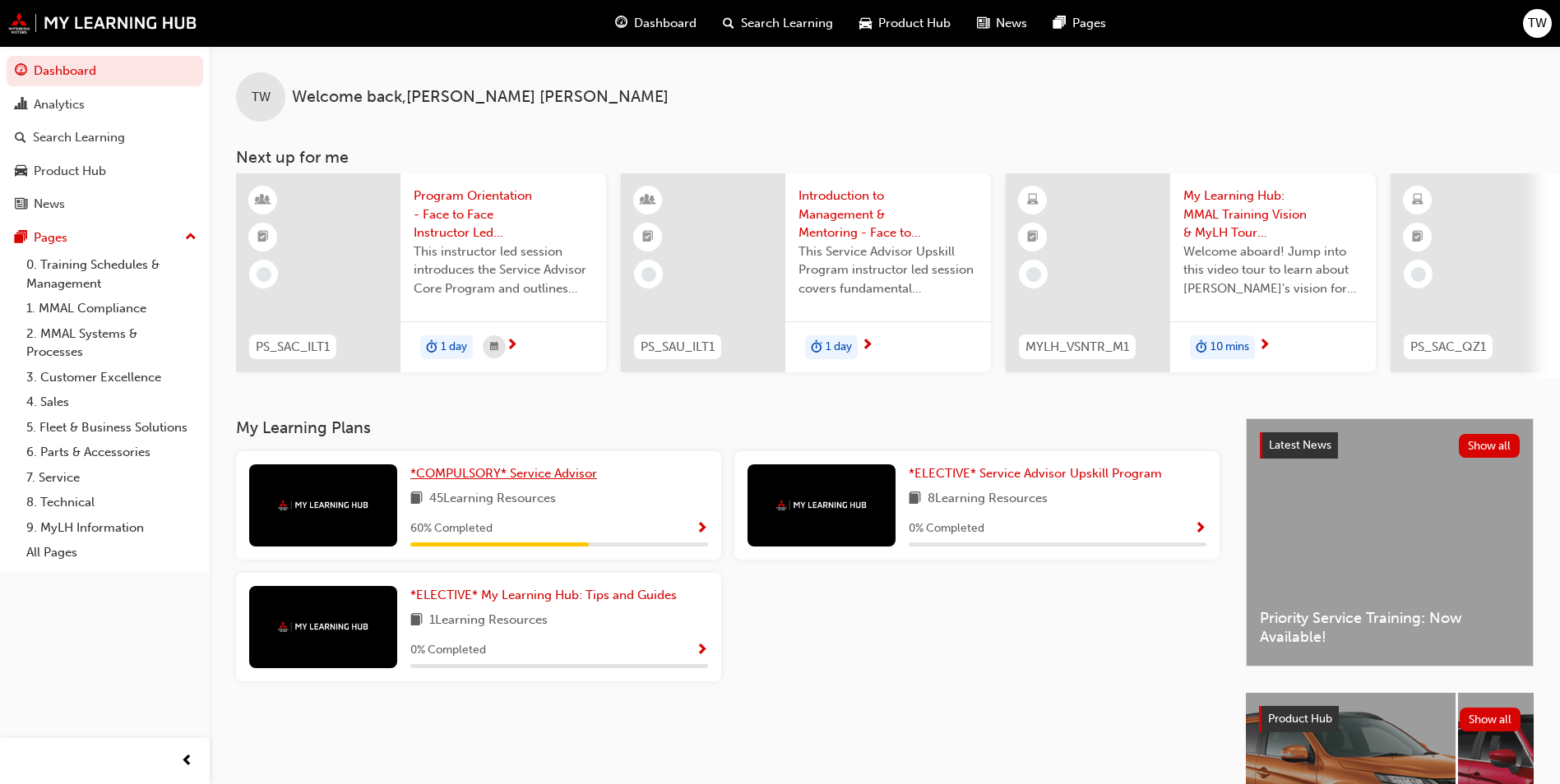
click at [551, 472] on link "*COMPULSORY* Service Advisor" at bounding box center [507, 474] width 194 height 19
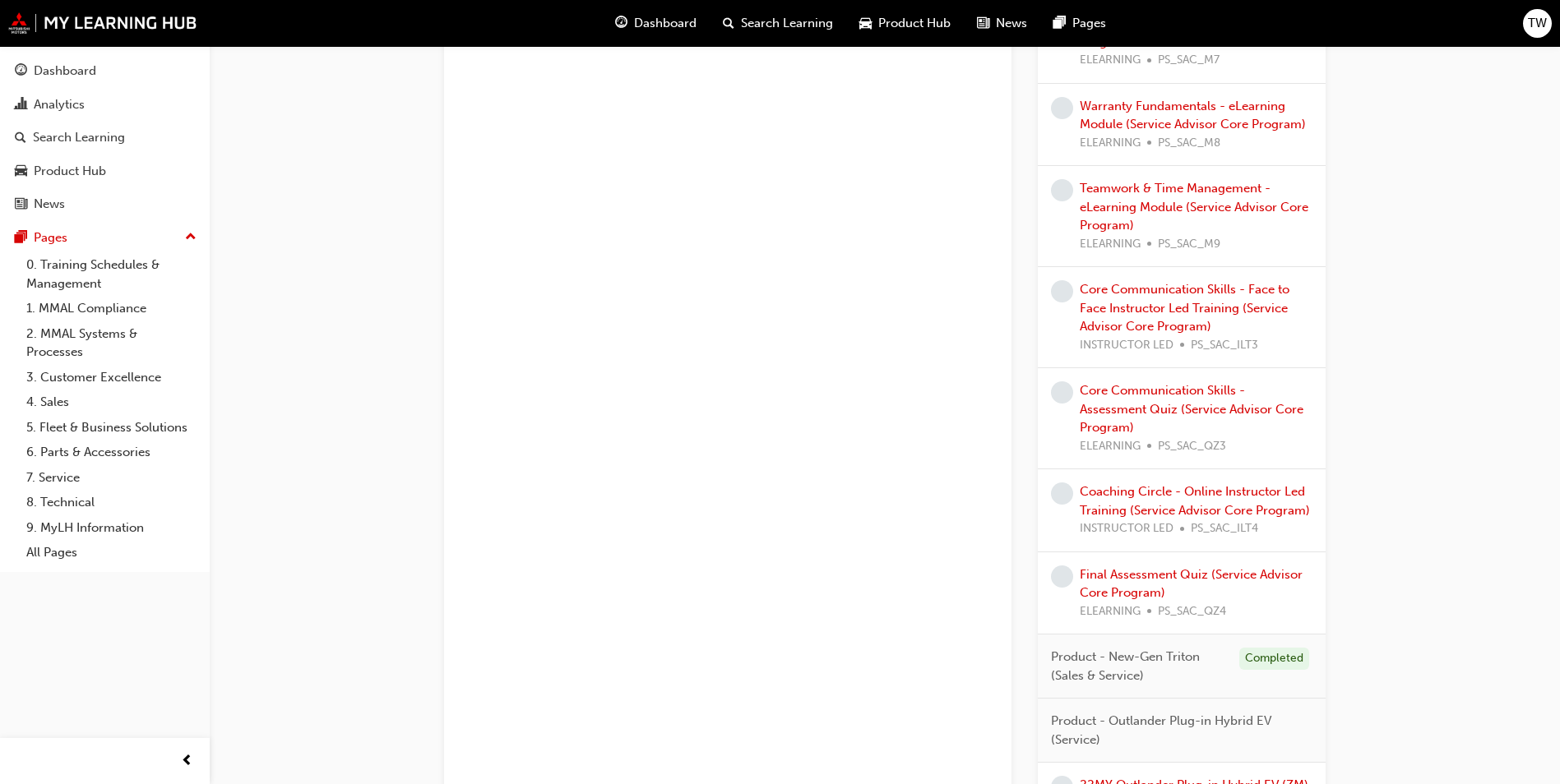
scroll to position [1762, 0]
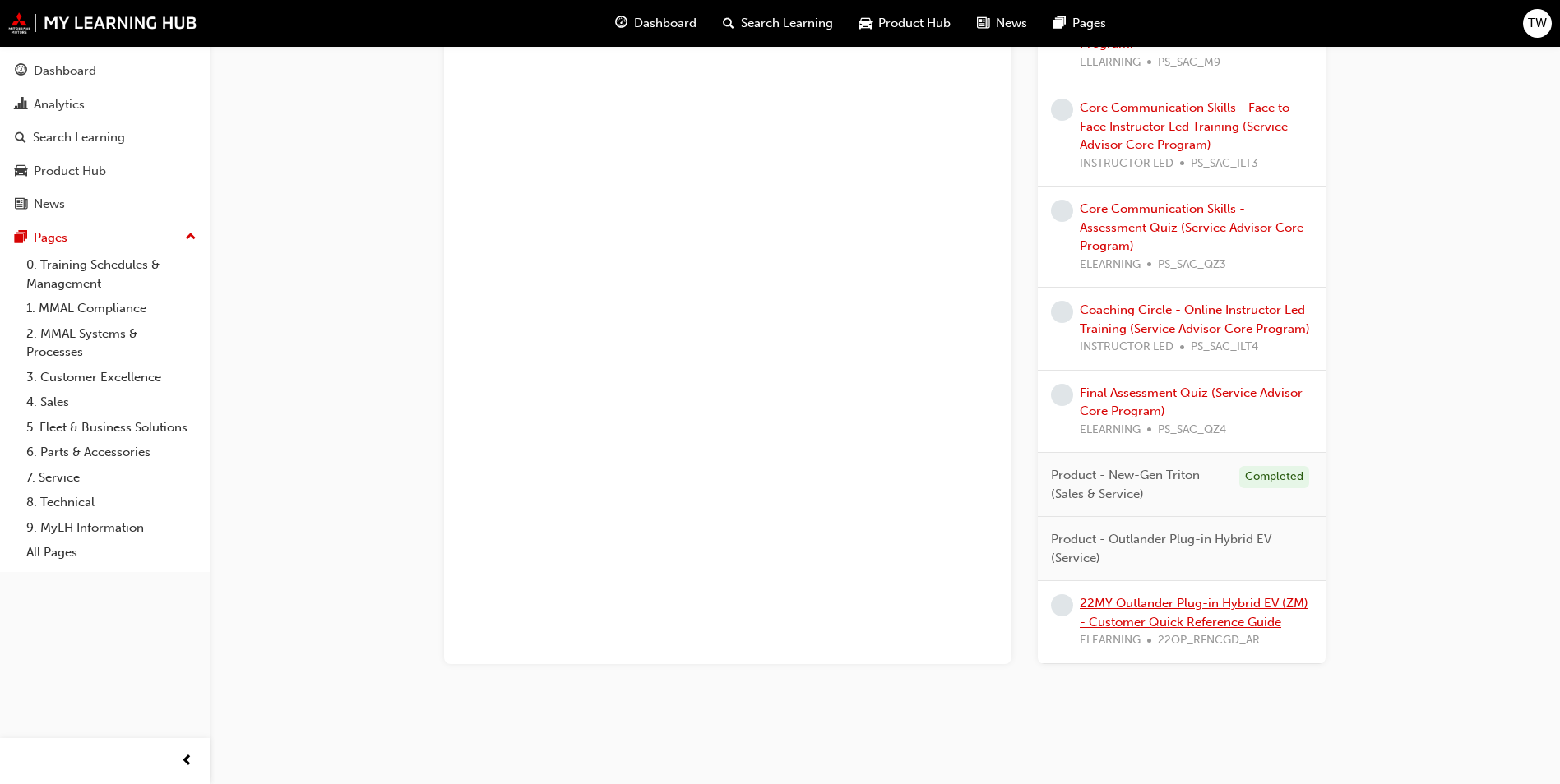
click at [1179, 610] on link "22MY Outlander Plug-in Hybrid EV (ZM) - Customer Quick Reference Guide" at bounding box center [1194, 612] width 229 height 33
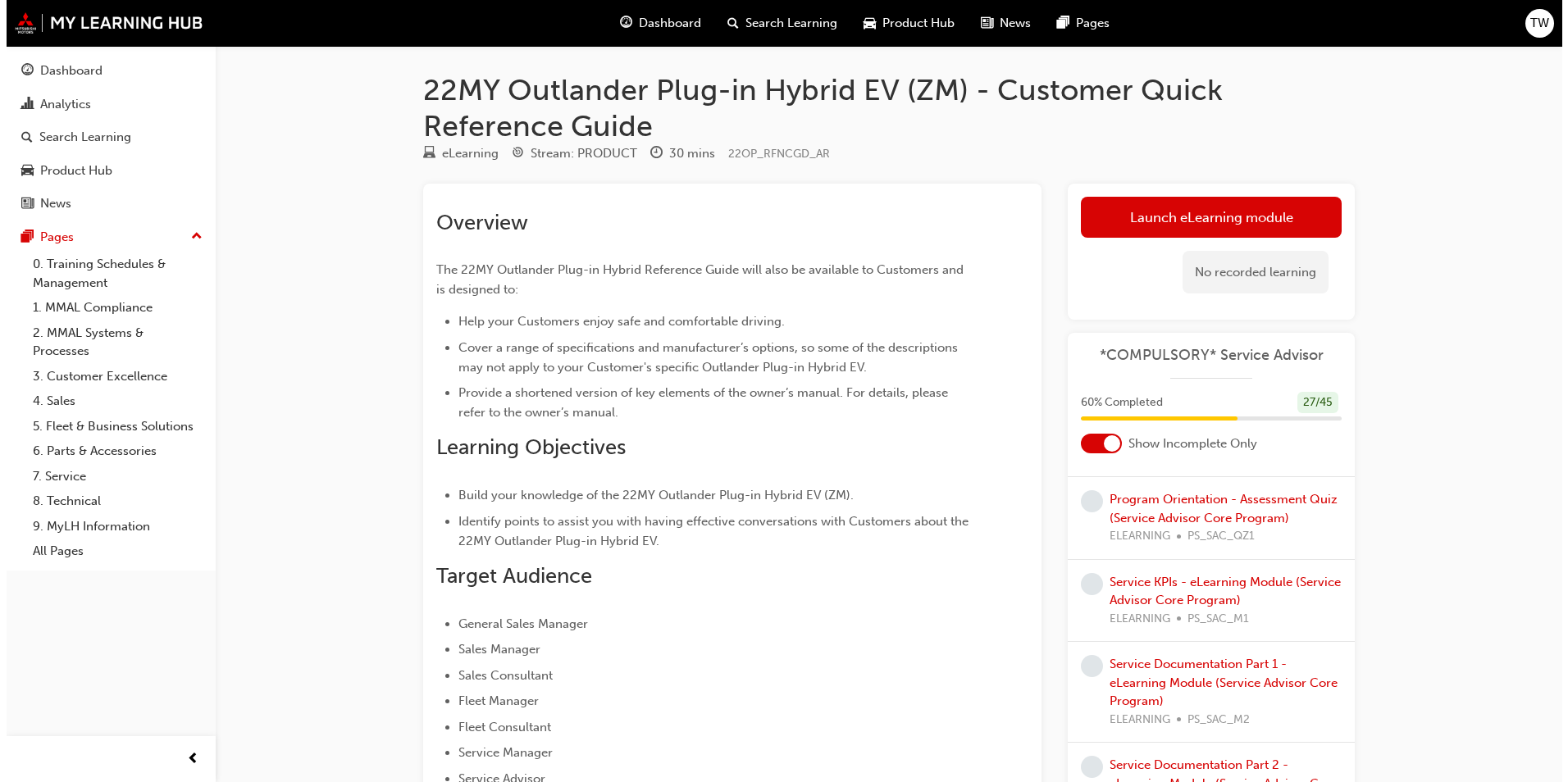
scroll to position [490, 0]
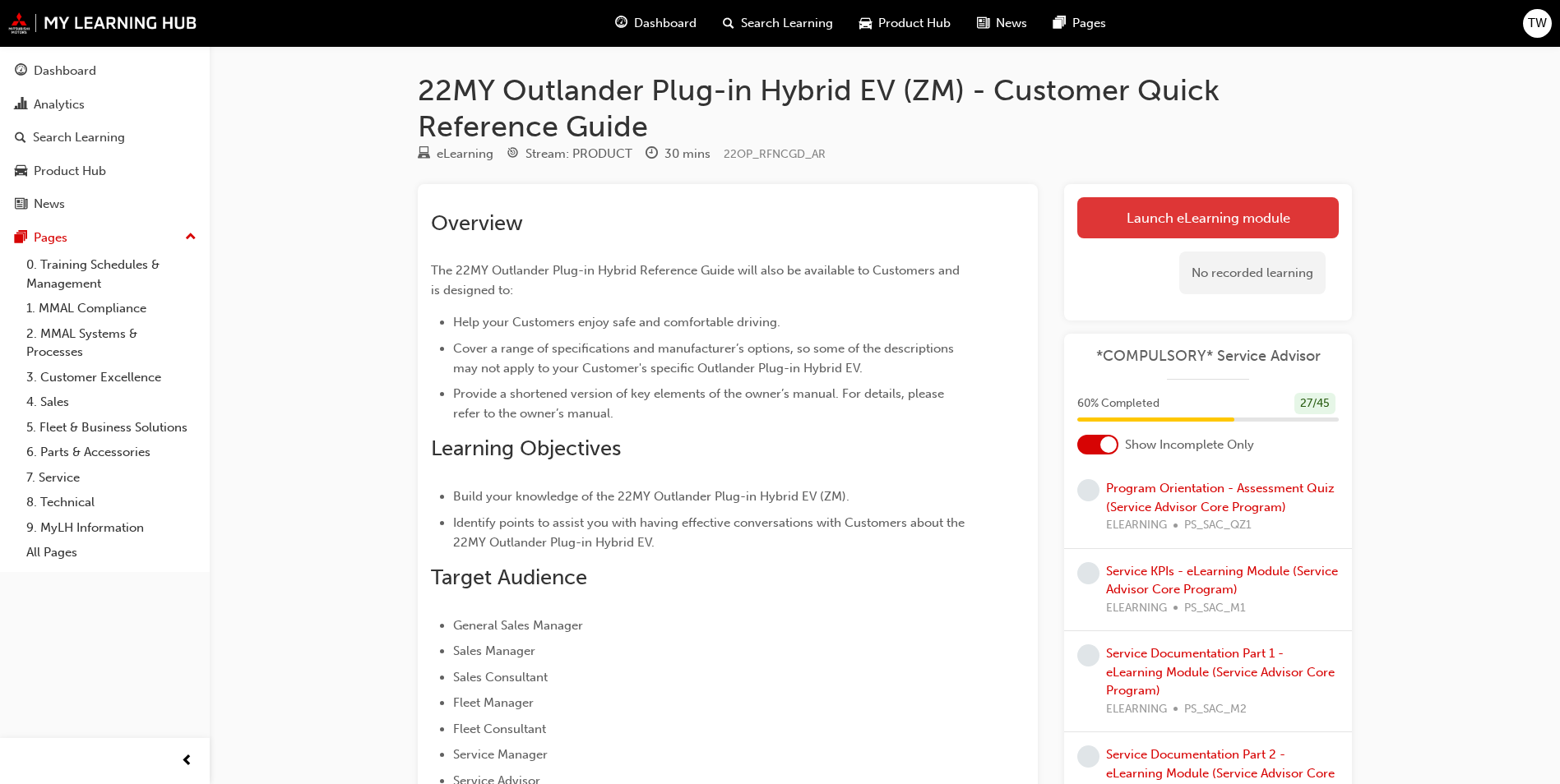
click at [1177, 223] on link "Launch eLearning module" at bounding box center [1207, 217] width 261 height 41
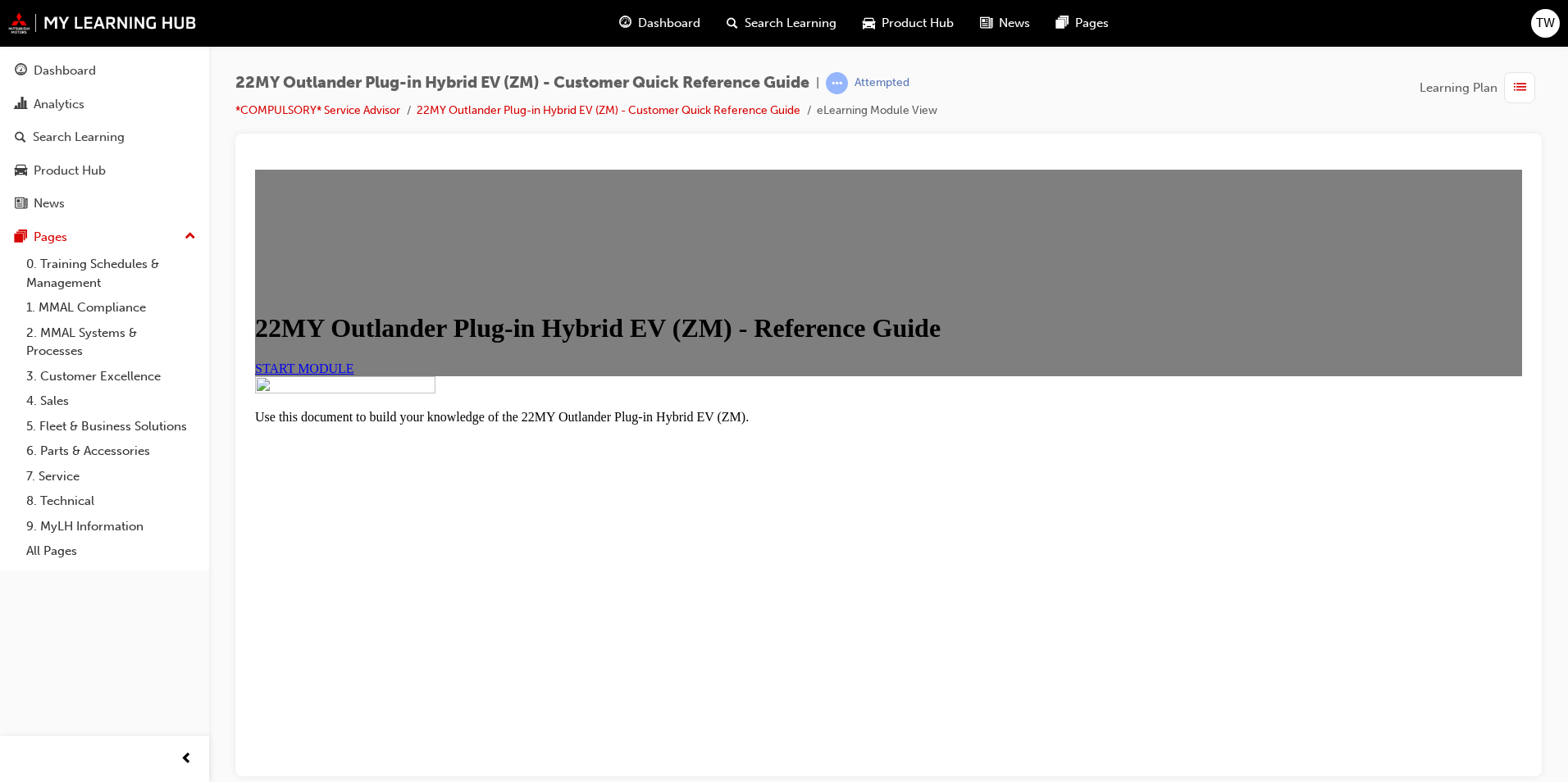
click at [354, 375] on span "START MODULE" at bounding box center [305, 367] width 99 height 14
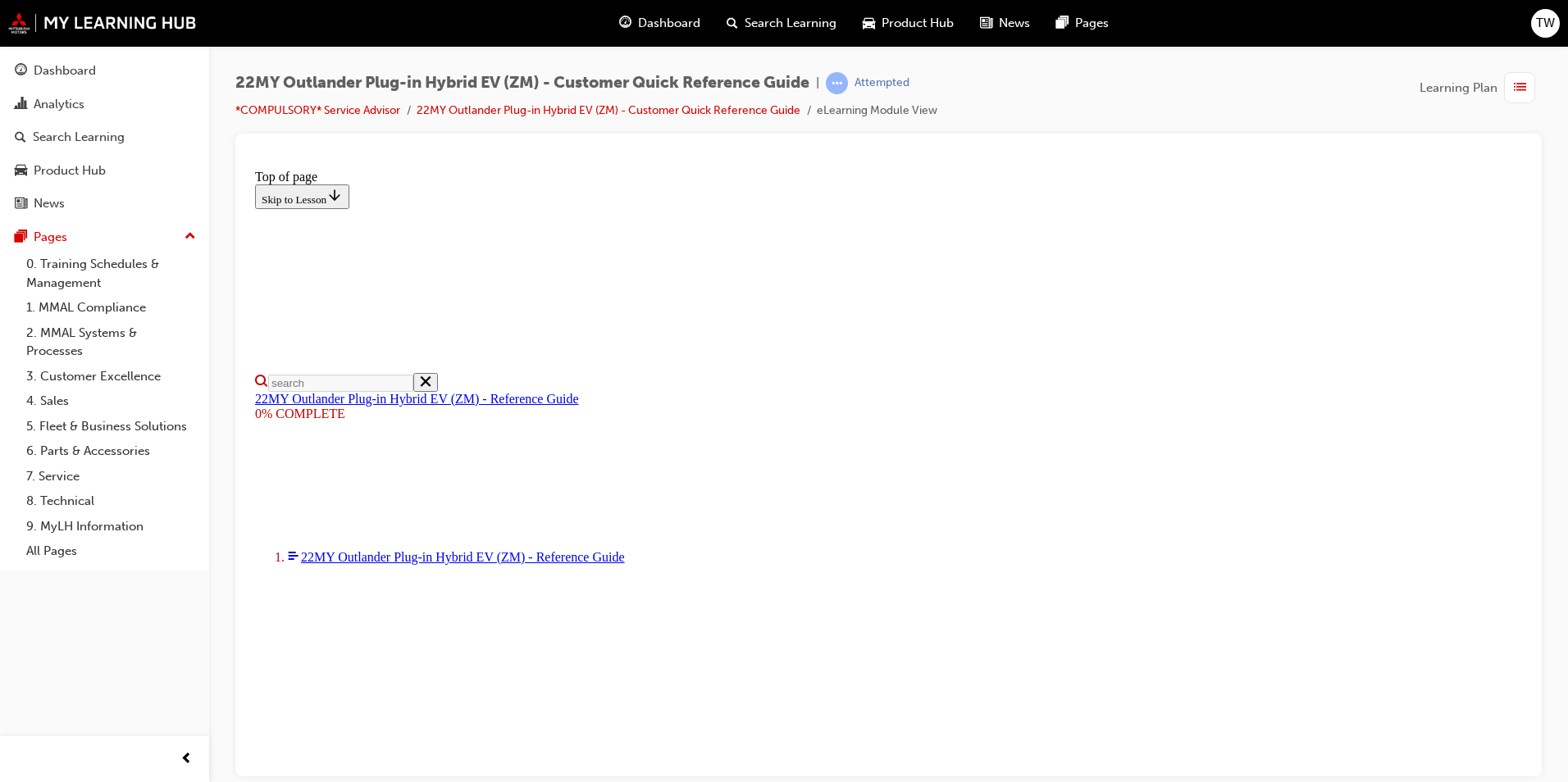
select select "auto"
type input "1"
click at [86, 78] on div "Dashboard" at bounding box center [64, 70] width 62 height 19
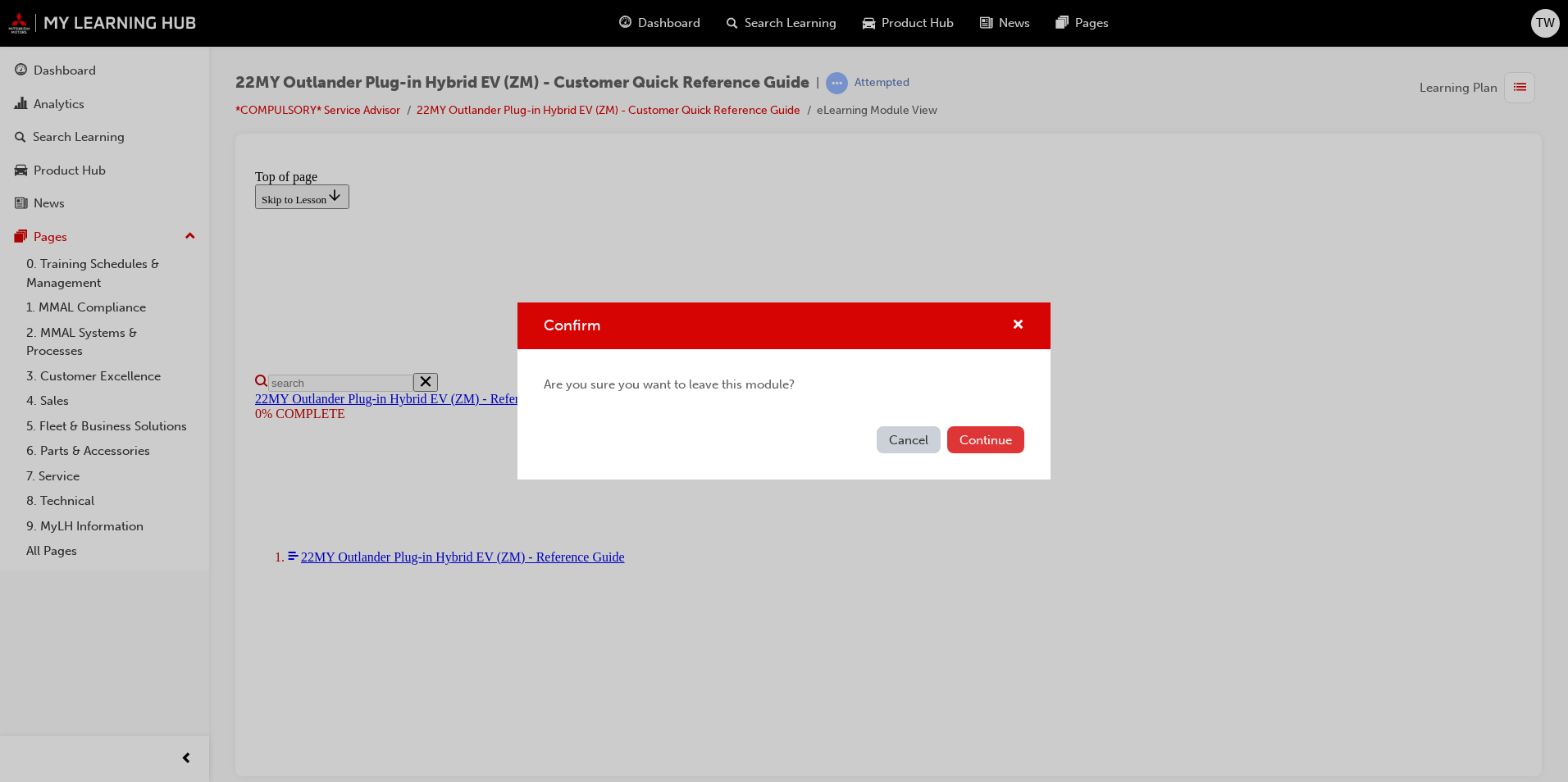
click at [1004, 438] on button "Continue" at bounding box center [985, 440] width 77 height 27
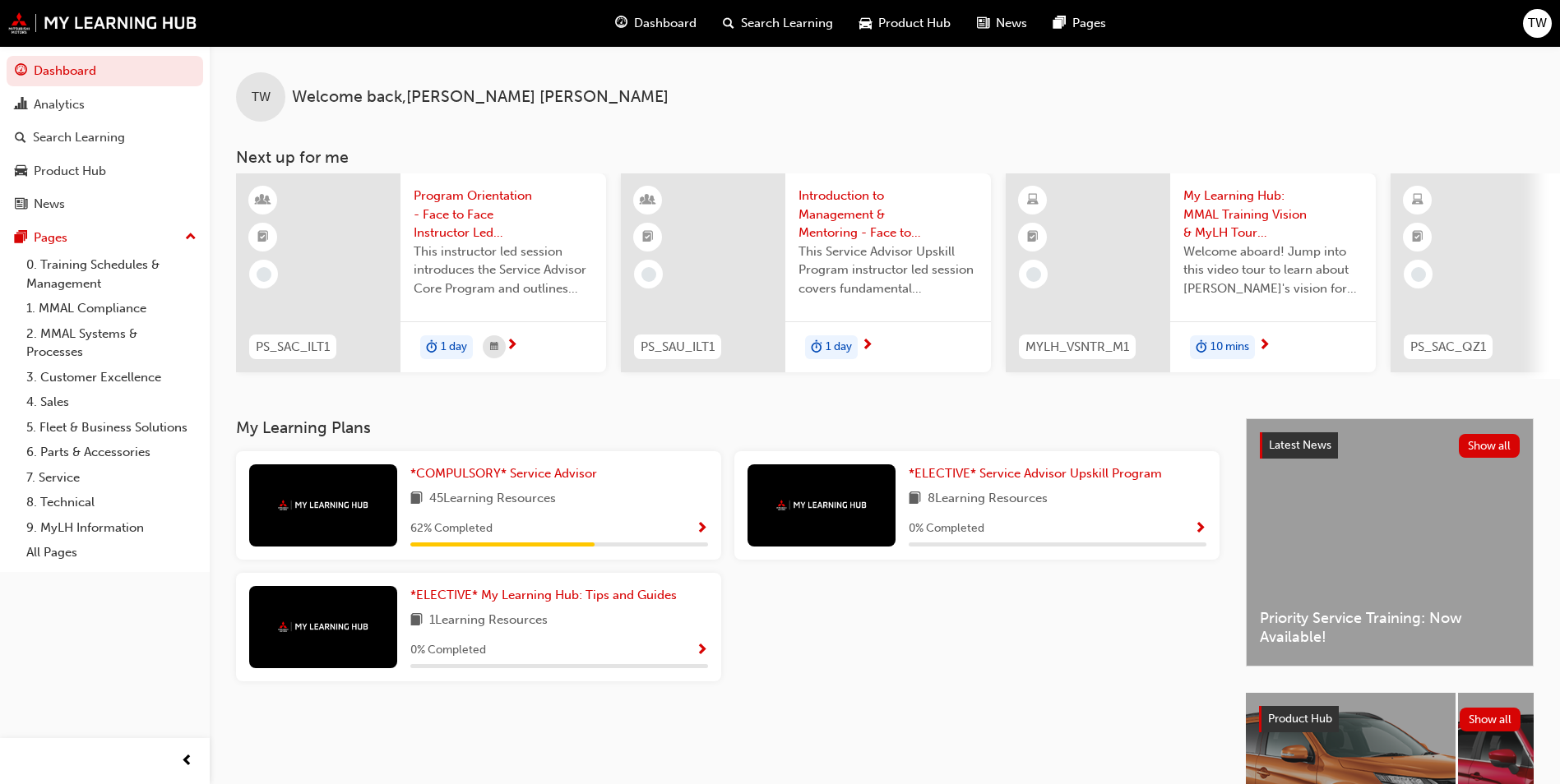
drag, startPoint x: 847, startPoint y: 203, endPoint x: 834, endPoint y: 214, distance: 17.0
click at [834, 214] on span "Introduction to Management & Mentoring - Face to Face Instructor Led Training (…" at bounding box center [888, 214] width 179 height 56
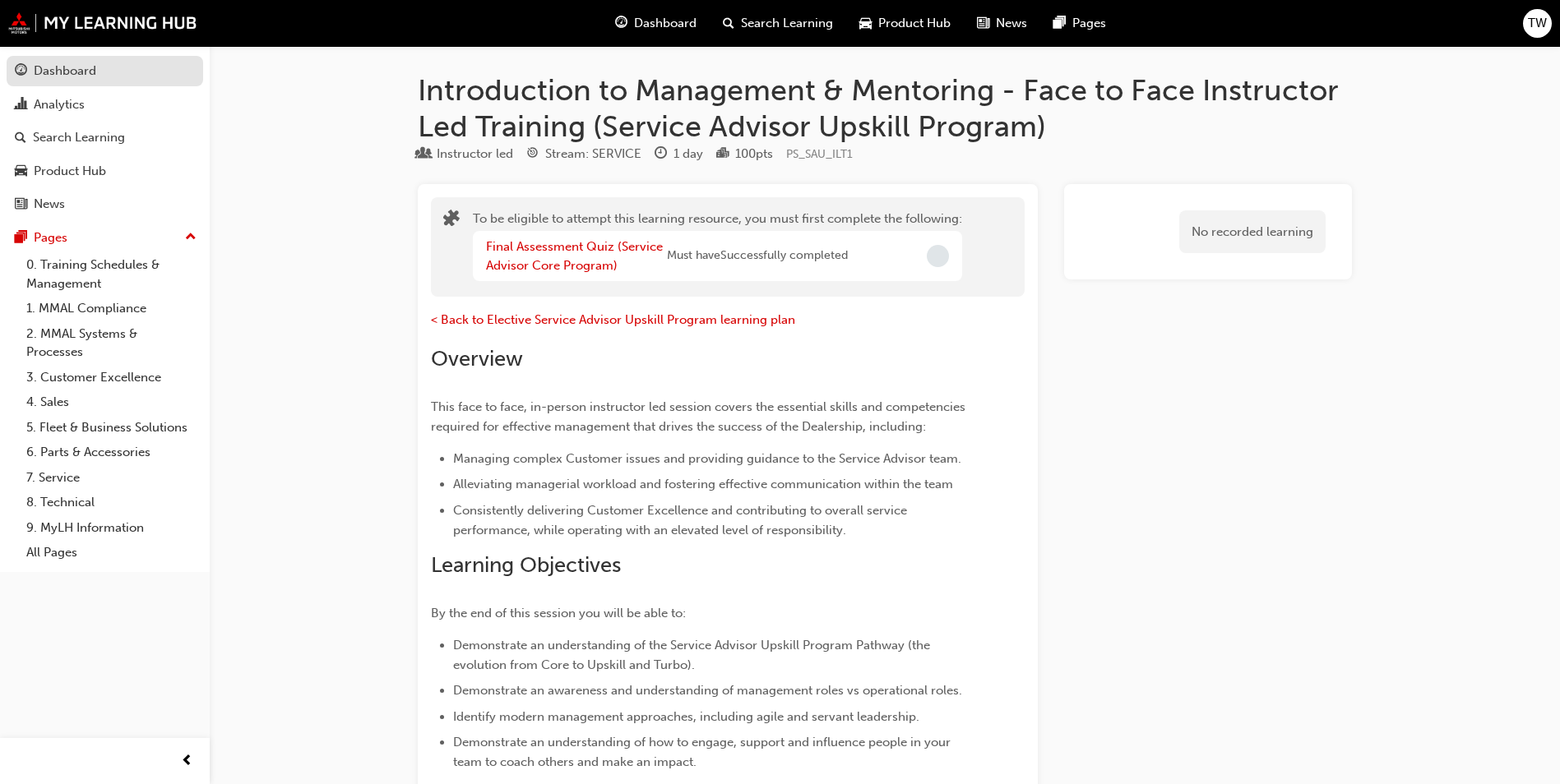
click at [109, 78] on div "Dashboard" at bounding box center [104, 71] width 180 height 21
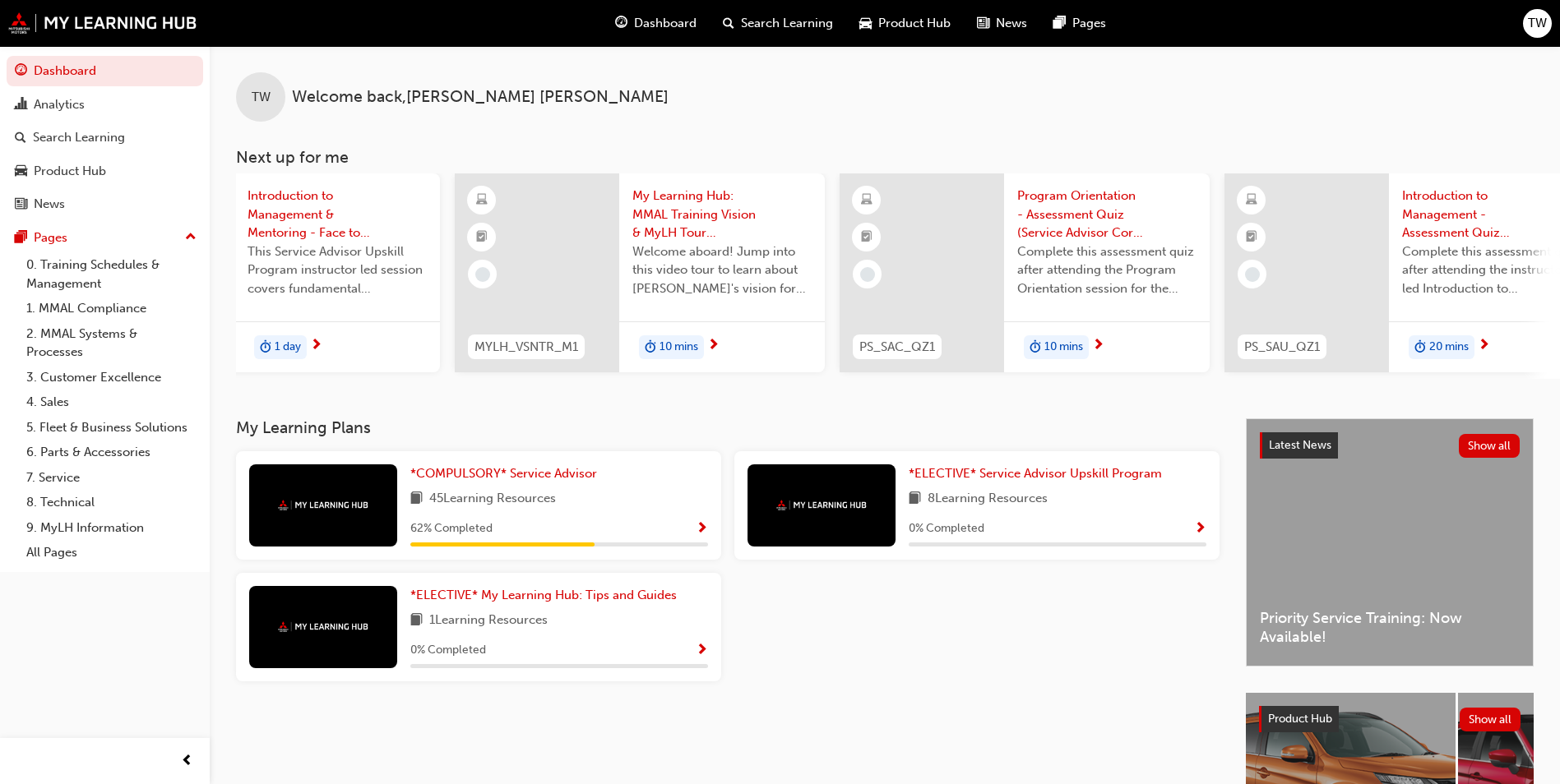
scroll to position [0, 546]
click at [716, 210] on span "My Learning Hub: MMAL Training Vision & MyLH Tour (Elective)" at bounding box center [727, 214] width 179 height 56
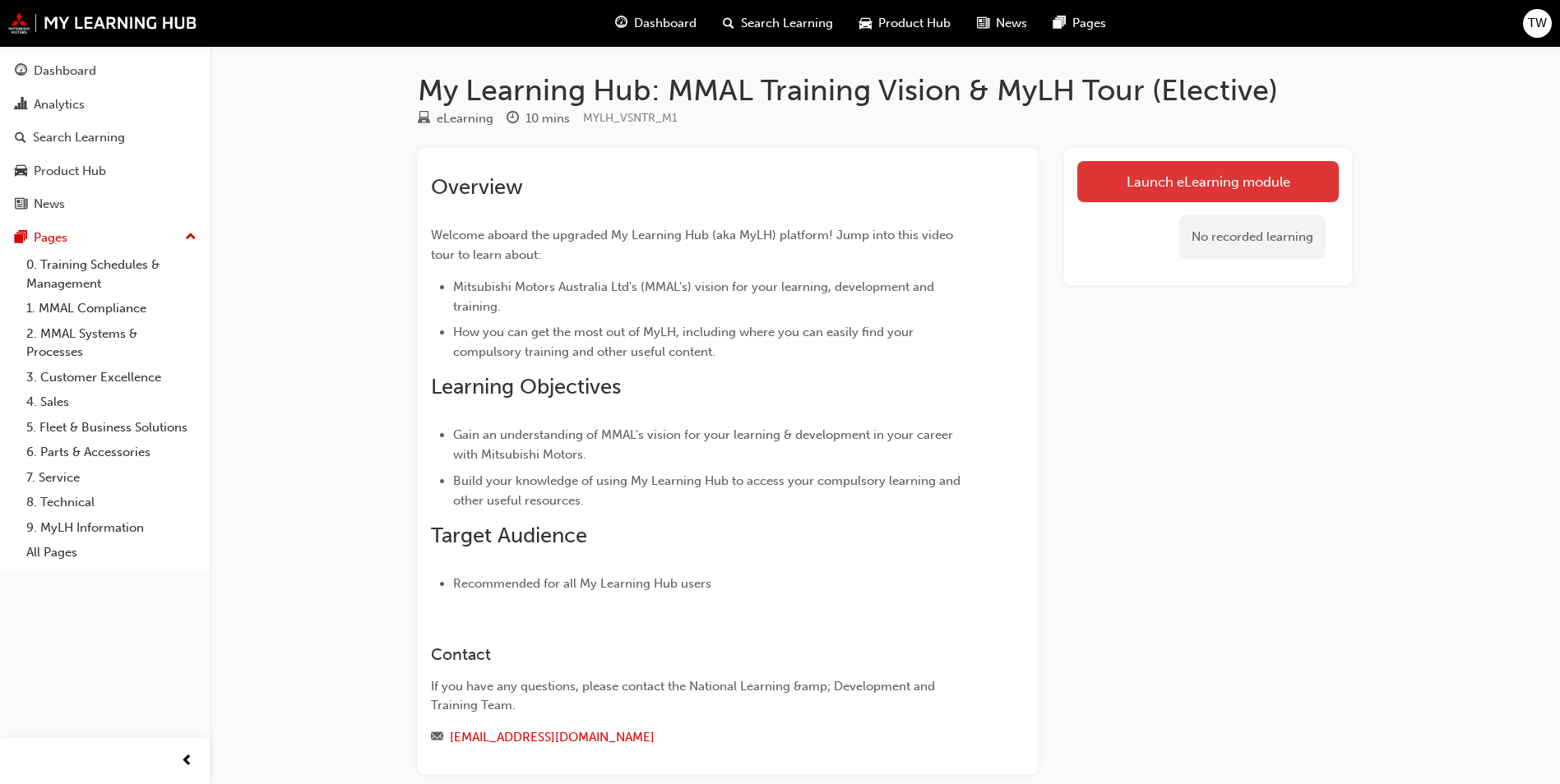
click at [1241, 186] on link "Launch eLearning module" at bounding box center [1207, 181] width 261 height 41
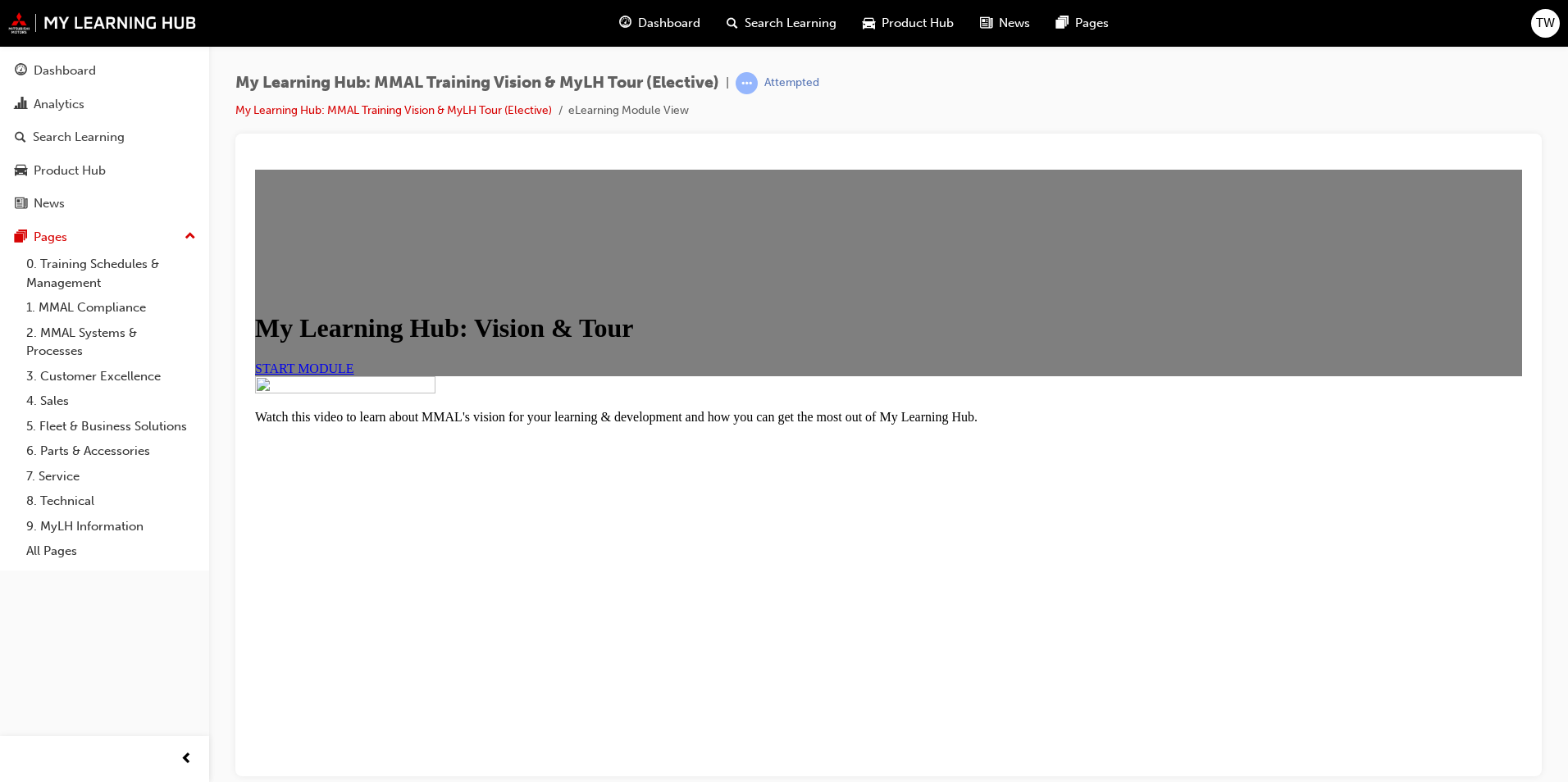
scroll to position [161, 0]
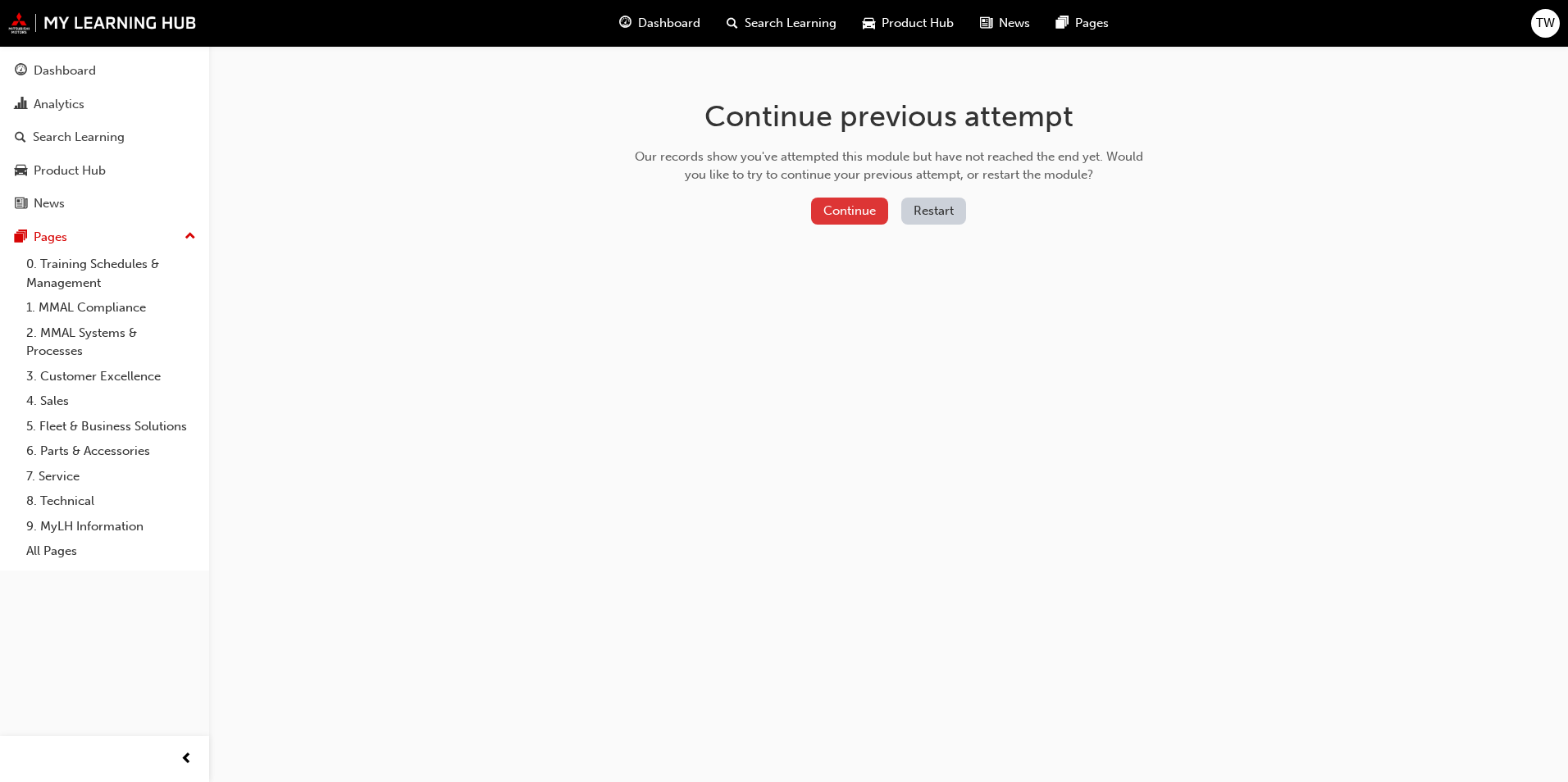
click at [815, 212] on button "Continue" at bounding box center [848, 211] width 77 height 27
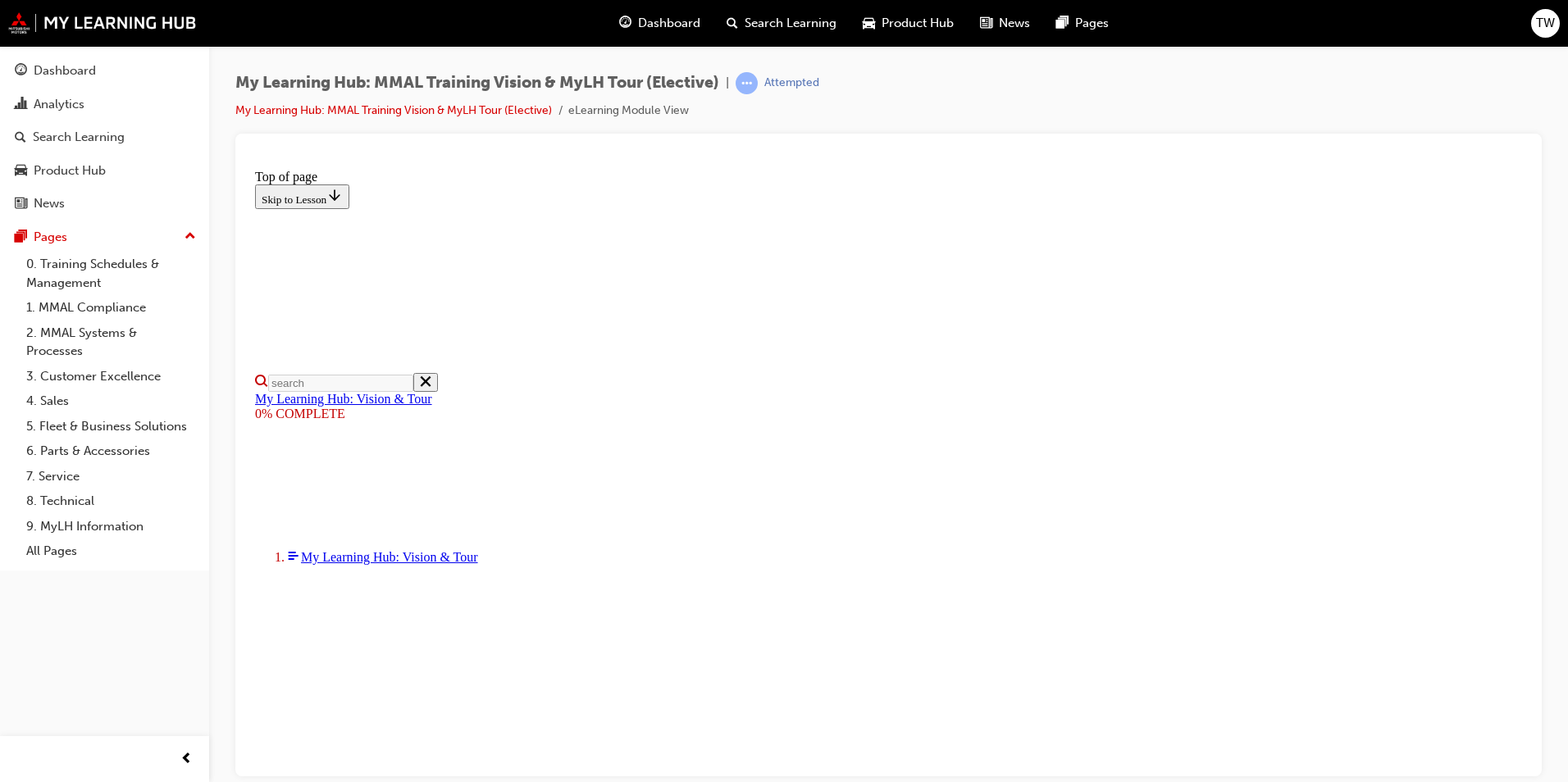
scroll to position [354, 0]
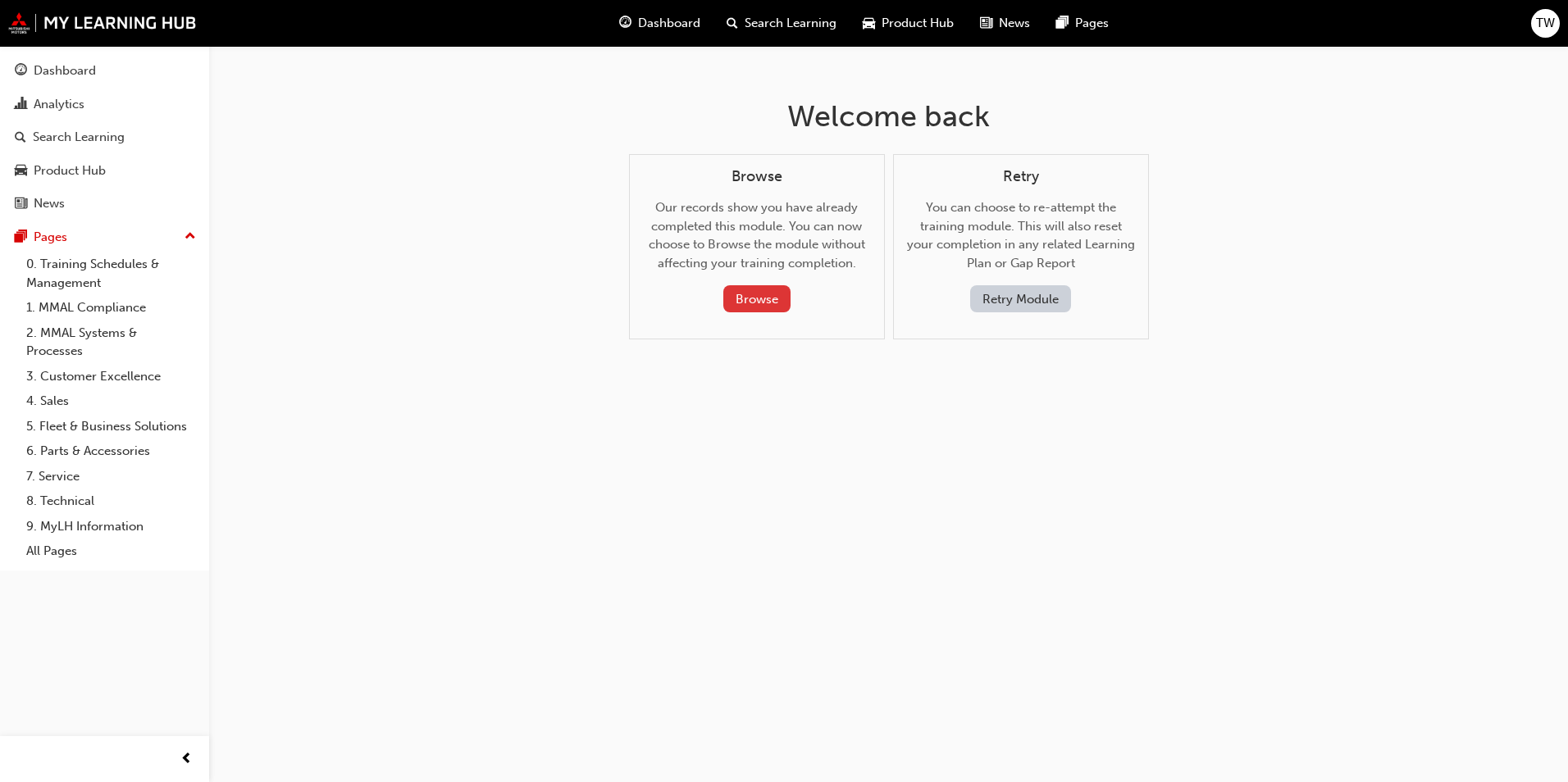
click at [758, 303] on button "Browse" at bounding box center [756, 299] width 68 height 27
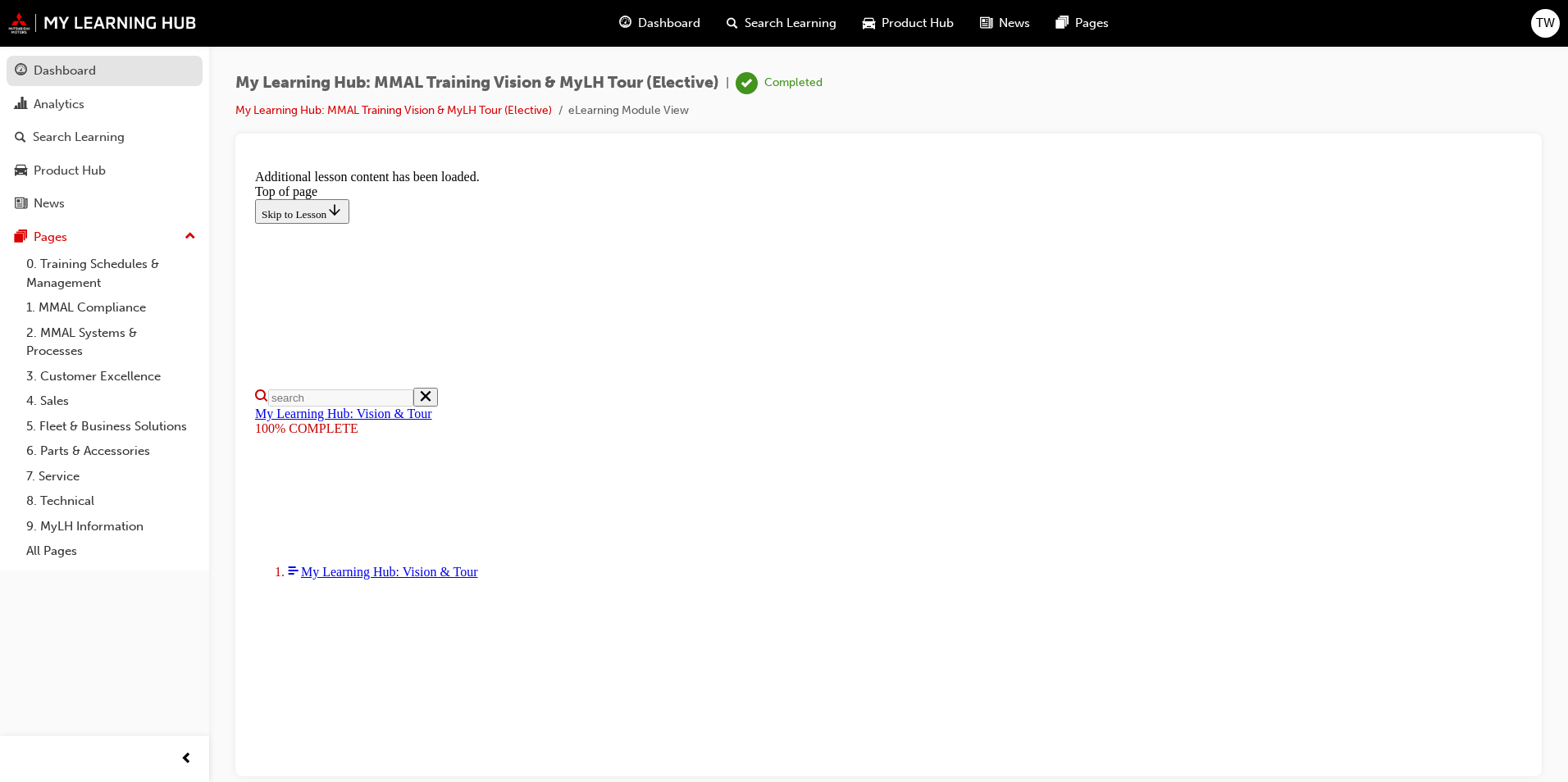
click at [143, 68] on div "Dashboard" at bounding box center [104, 70] width 179 height 21
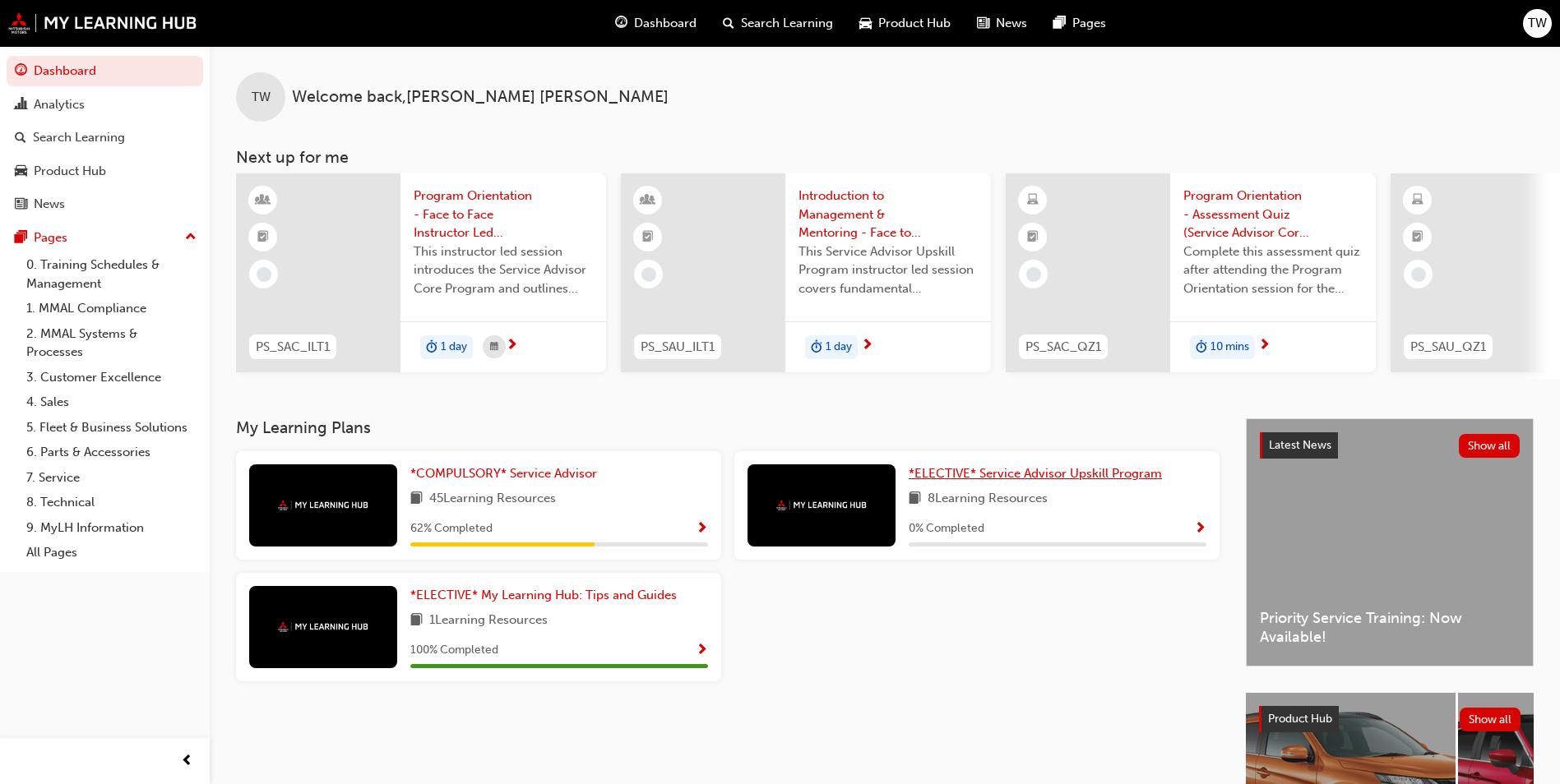
click at [1028, 477] on span "*ELECTIVE* Service Advisor Upskill Program" at bounding box center [1035, 474] width 253 height 14
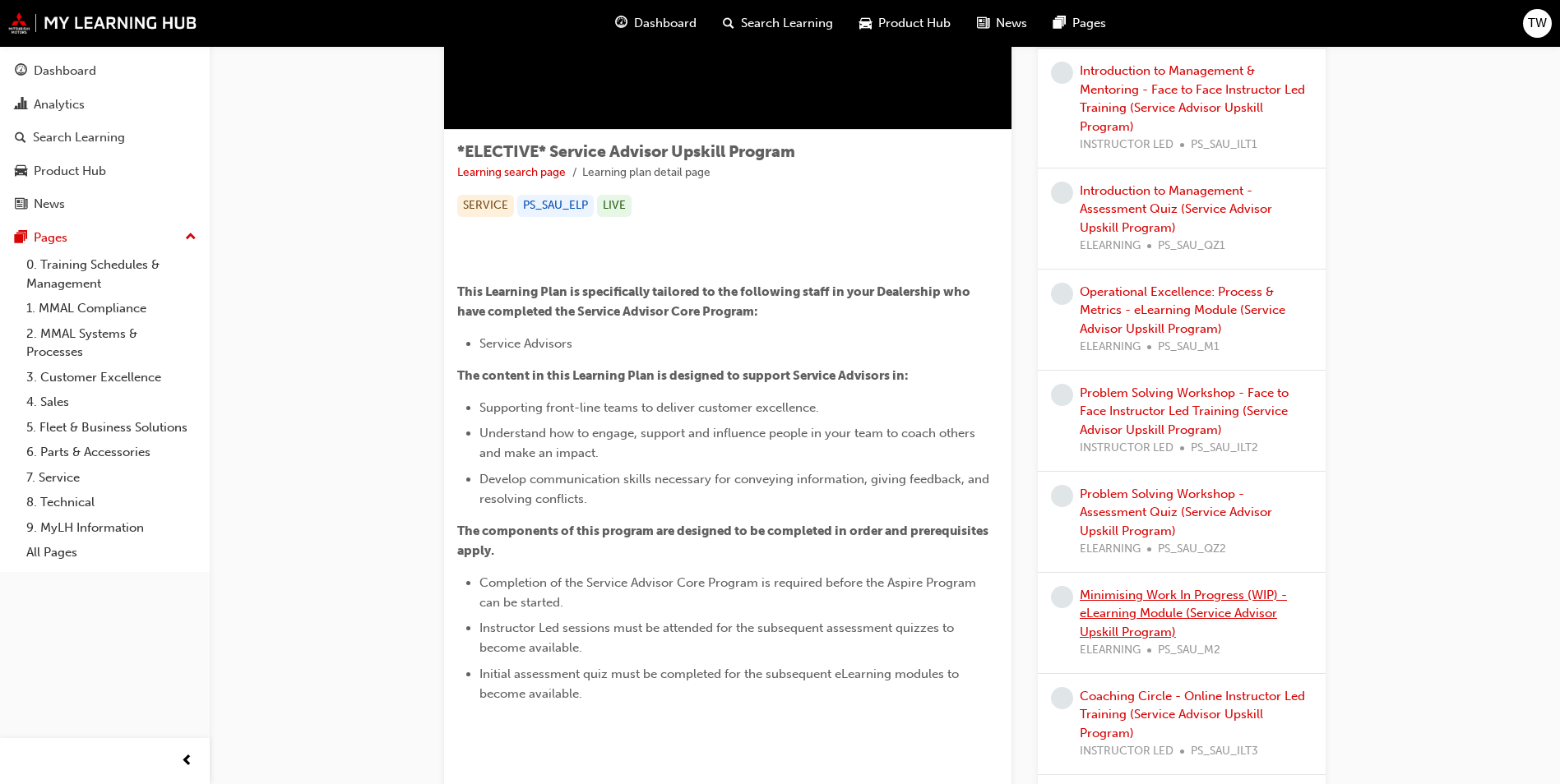
scroll to position [205, 0]
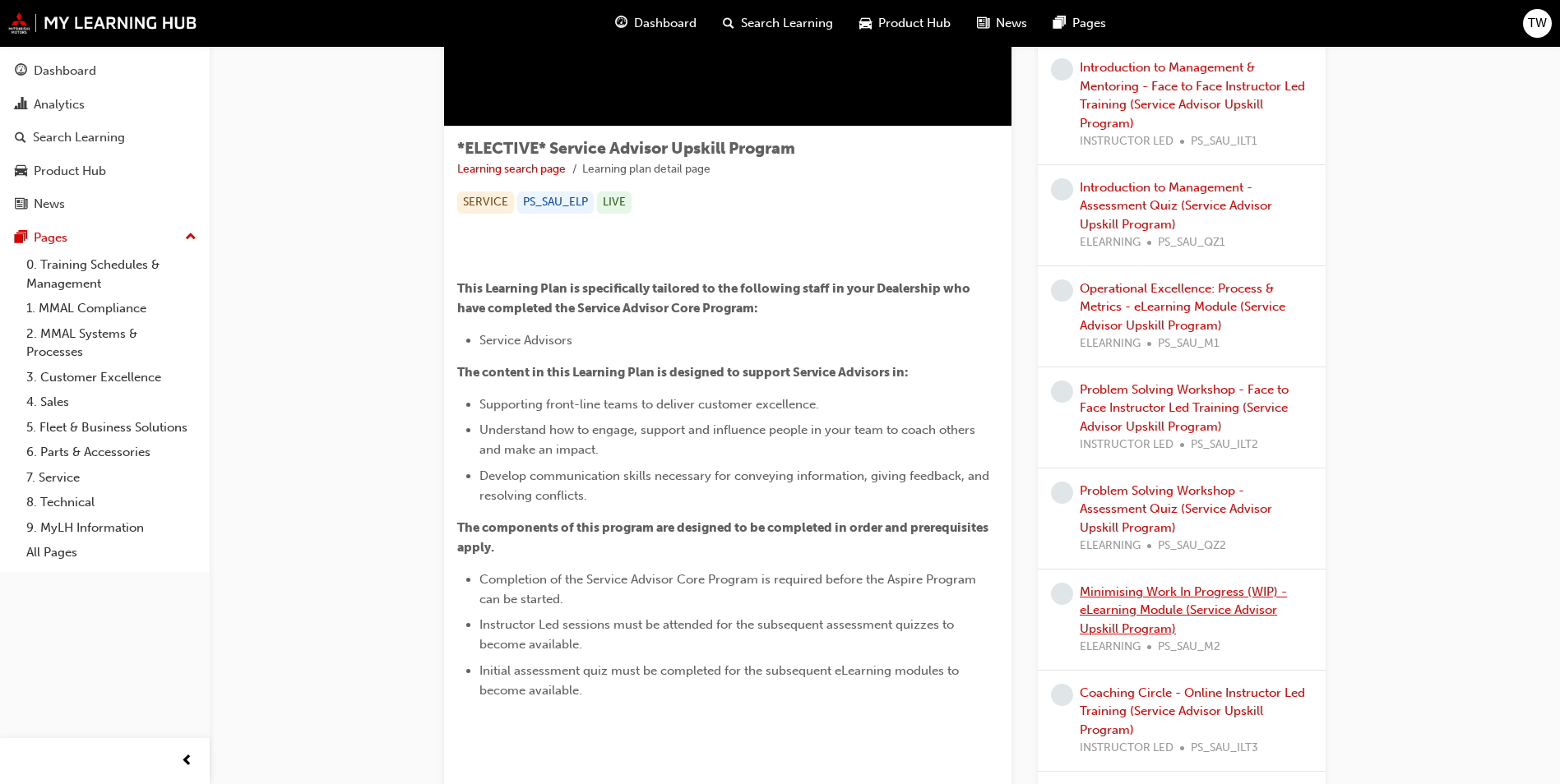
click at [1215, 637] on link "Minimising Work In Progress (WIP) - eLearning Module (Service Advisor Upskill P…" at bounding box center [1183, 609] width 207 height 52
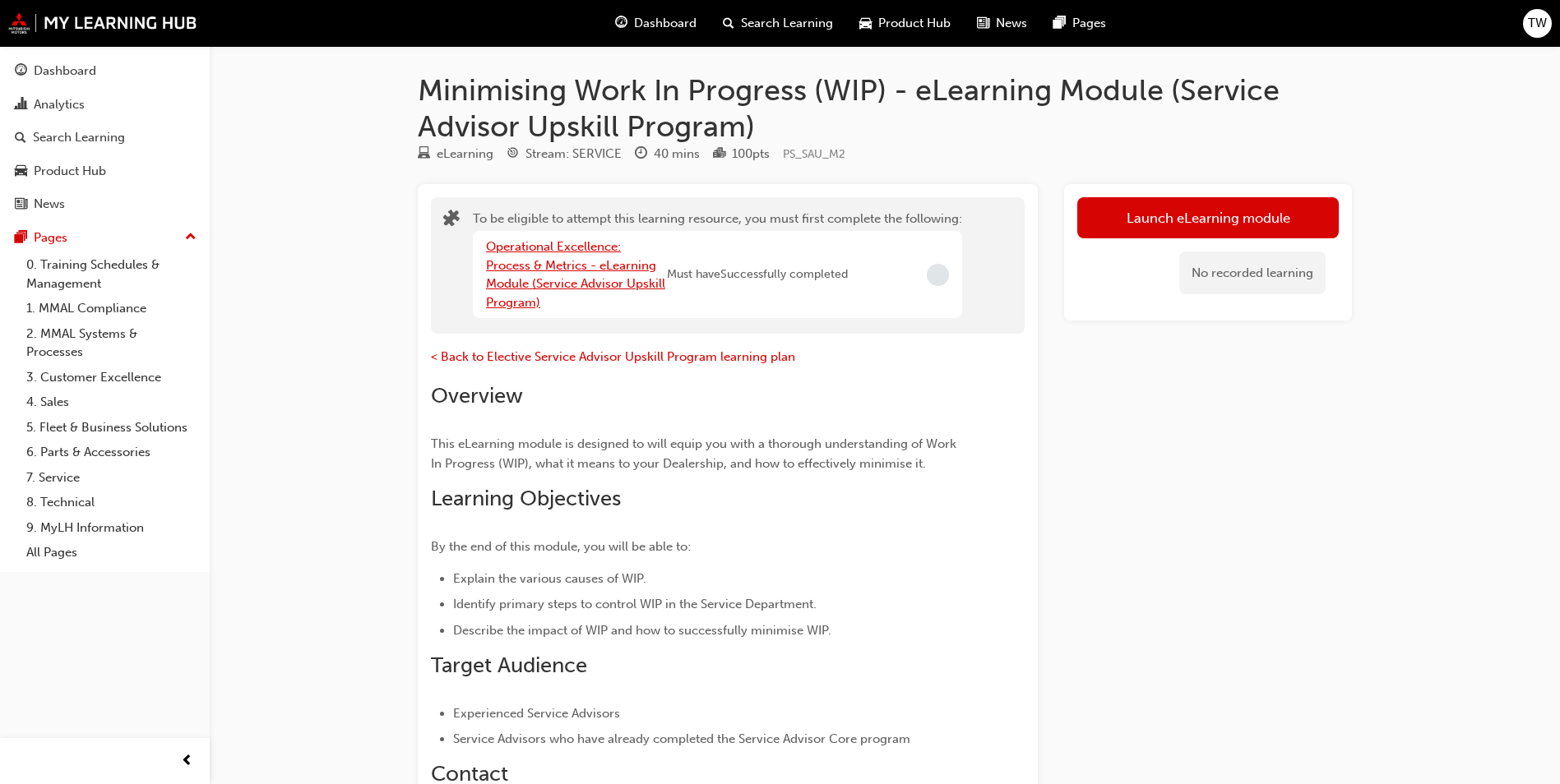
click at [581, 283] on link "Operational Excellence: Process & Metrics - eLearning Module (Service Advisor U…" at bounding box center [575, 275] width 179 height 71
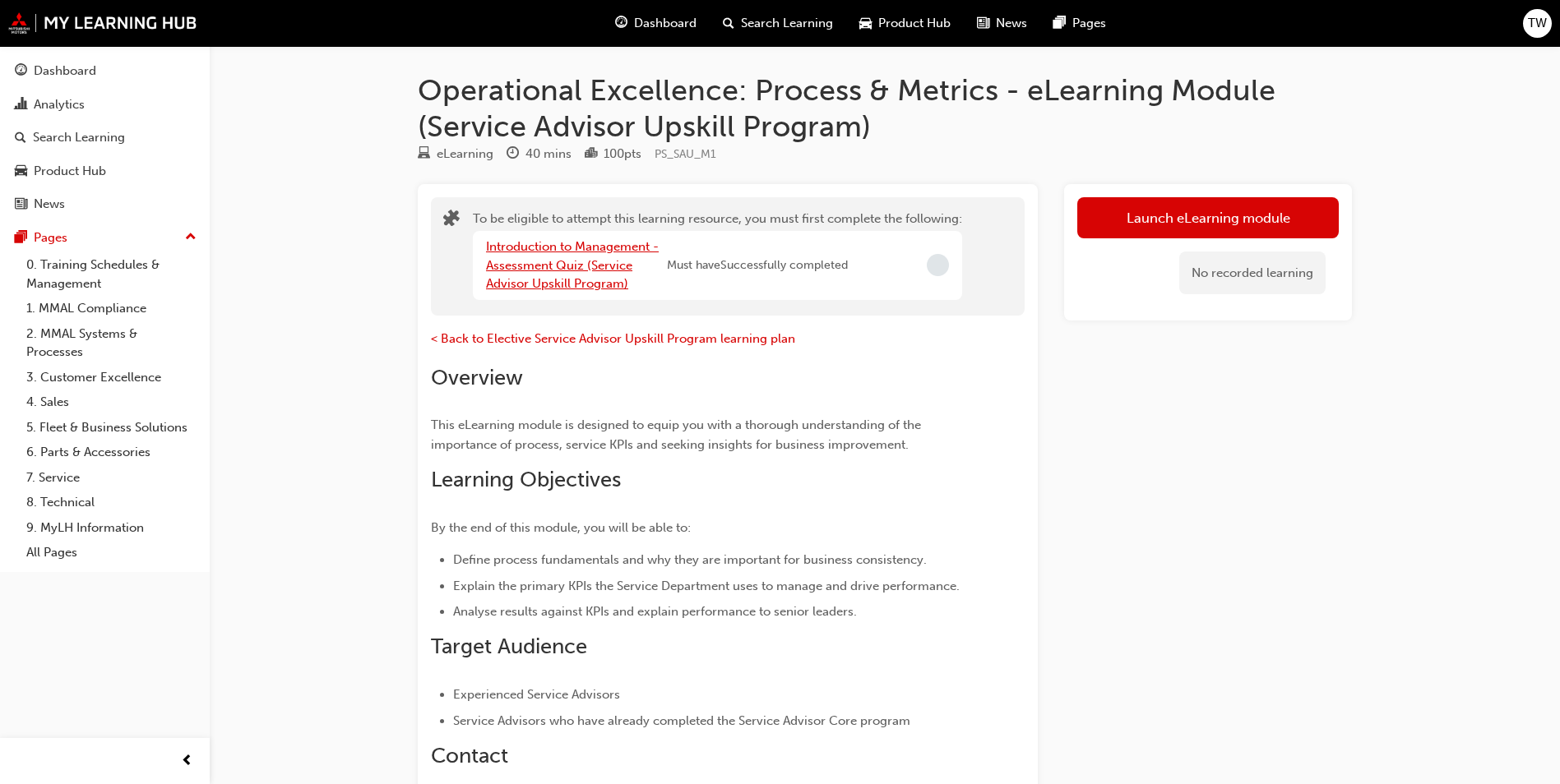
click at [603, 280] on link "Introduction to Management - Assessment Quiz (Service Advisor Upskill Program)" at bounding box center [572, 265] width 173 height 52
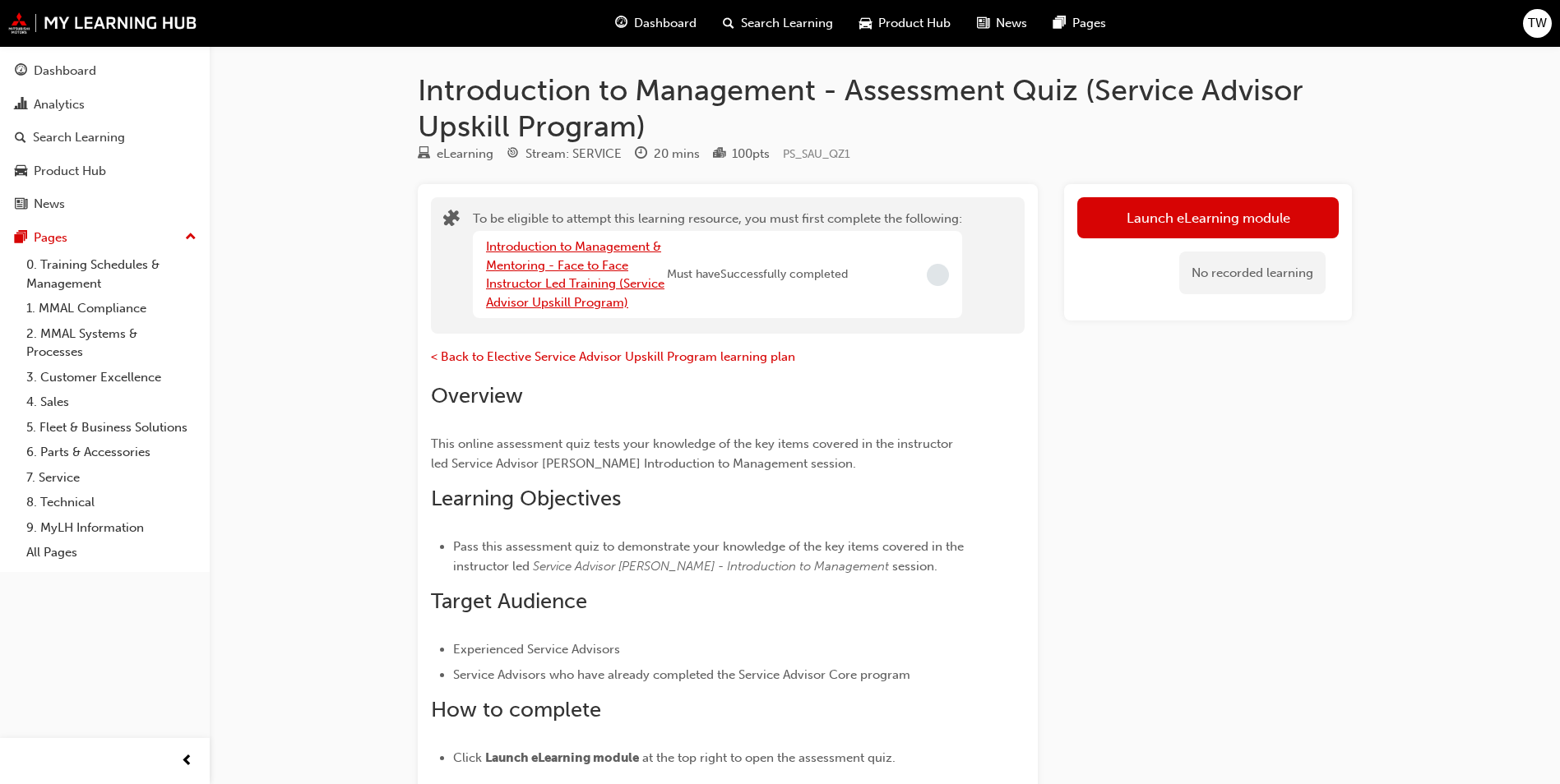
click at [606, 290] on link "Introduction to Management & Mentoring - Face to Face Instructor Led Training (…" at bounding box center [574, 275] width 178 height 71
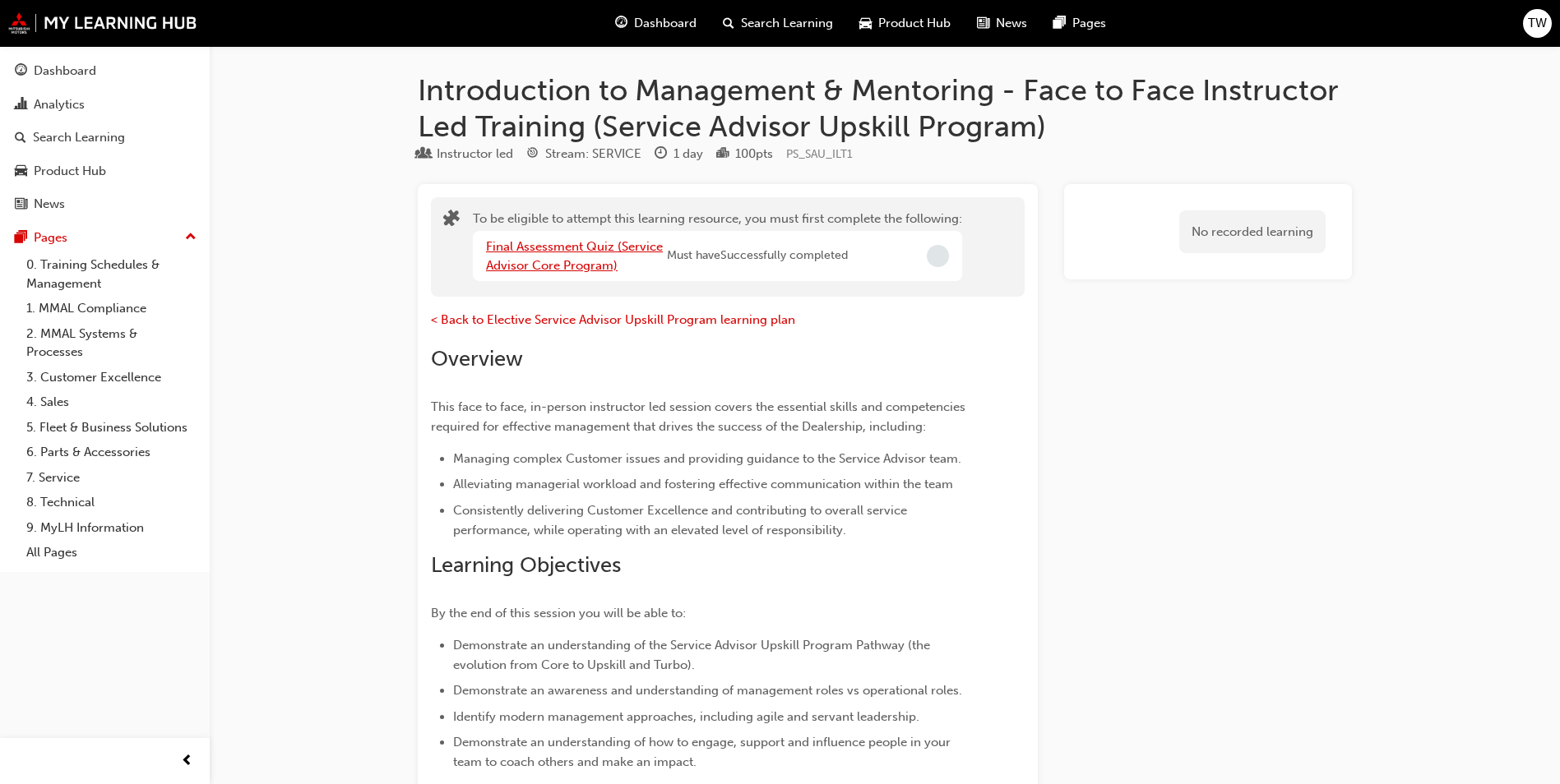
click at [586, 265] on link "Final Assessment Quiz (Service Advisor Core Program)" at bounding box center [573, 256] width 176 height 33
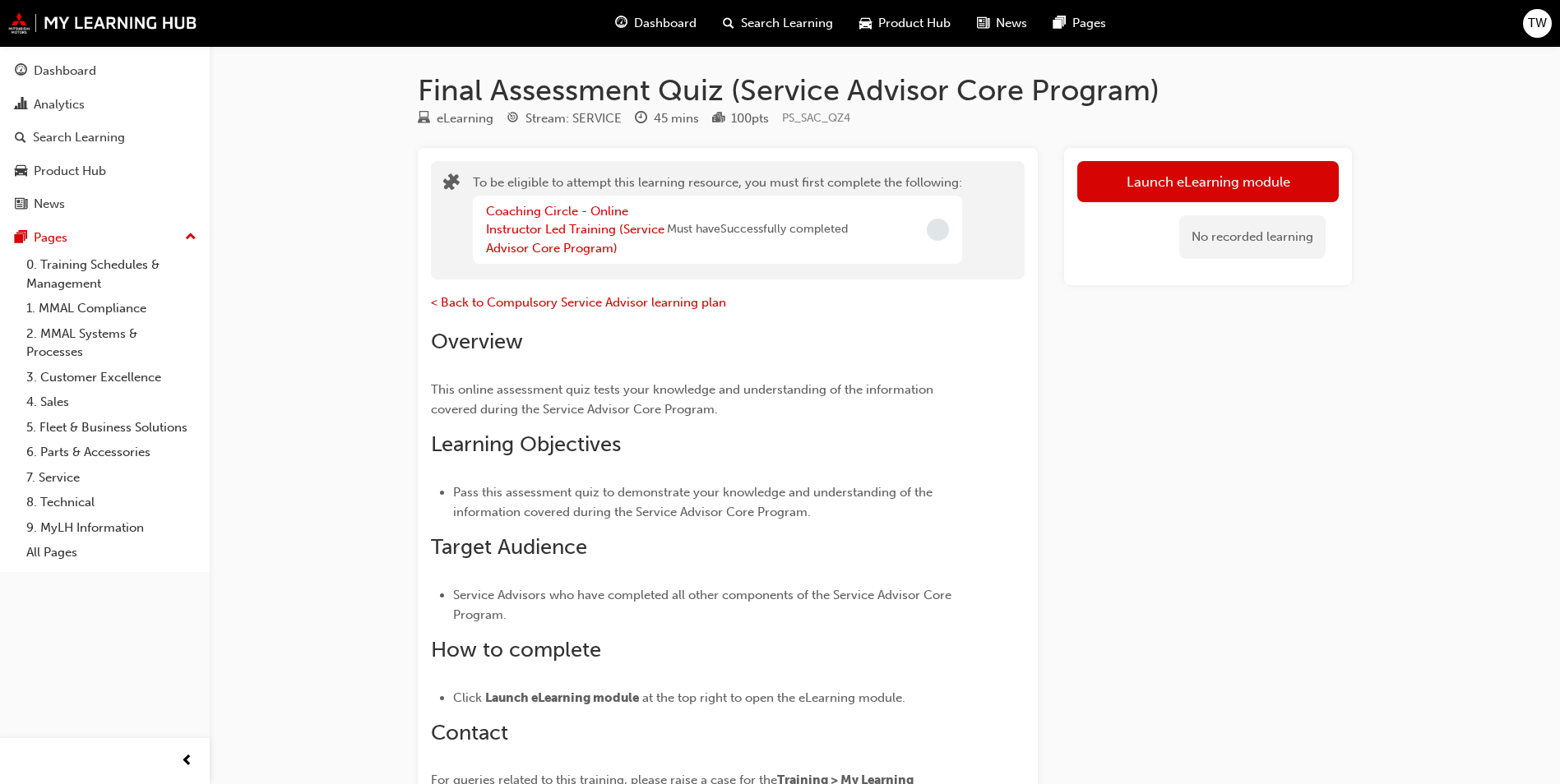
click at [578, 239] on div "Coaching Circle - Online Instructor Led Training (Service Advisor Core Program)" at bounding box center [576, 231] width 181 height 56
click at [579, 249] on link "Coaching Circle - Online Instructor Led Training (Service Advisor Core Program)" at bounding box center [574, 229] width 178 height 52
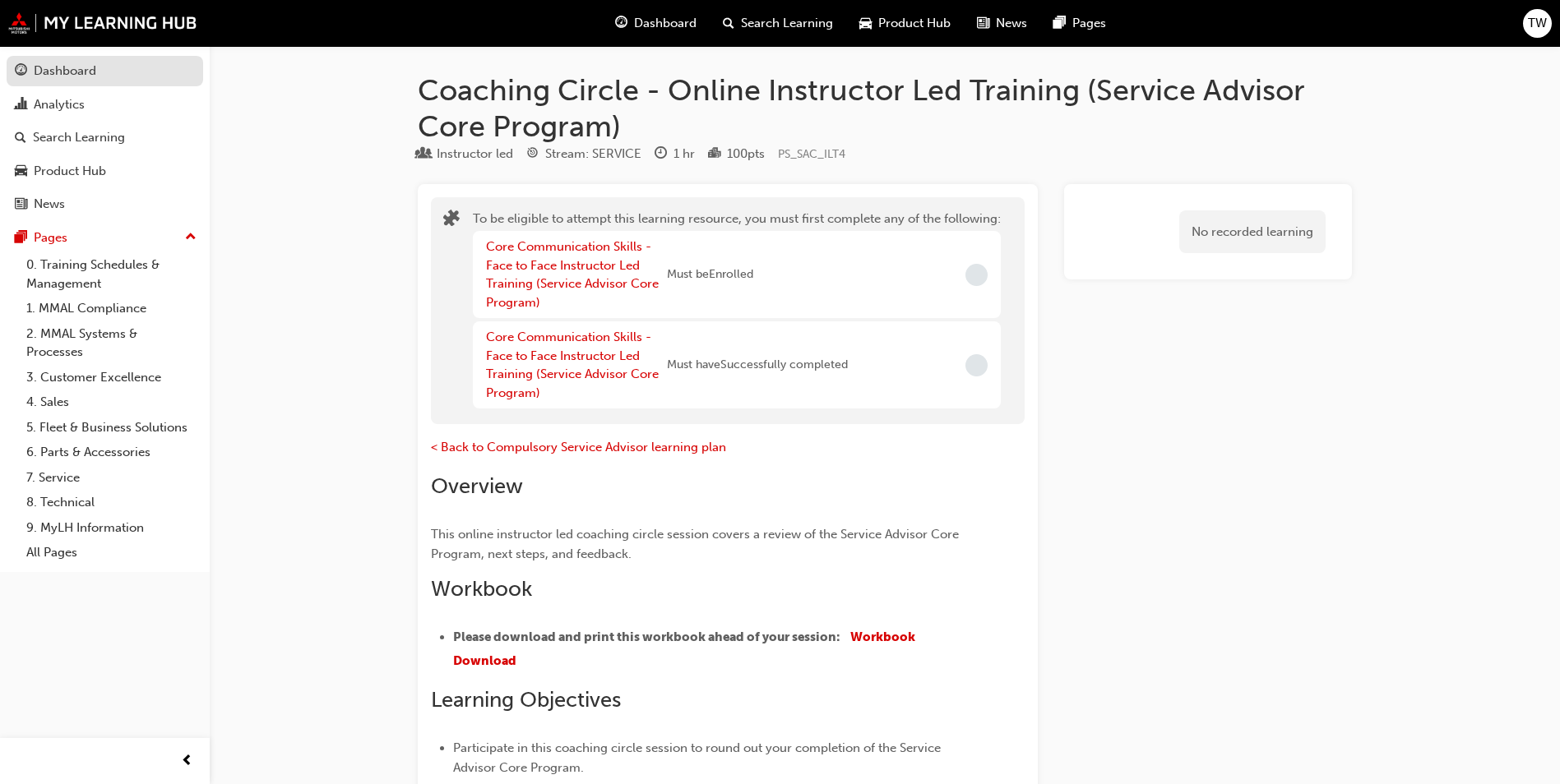
click at [106, 71] on div "Dashboard" at bounding box center [104, 71] width 180 height 21
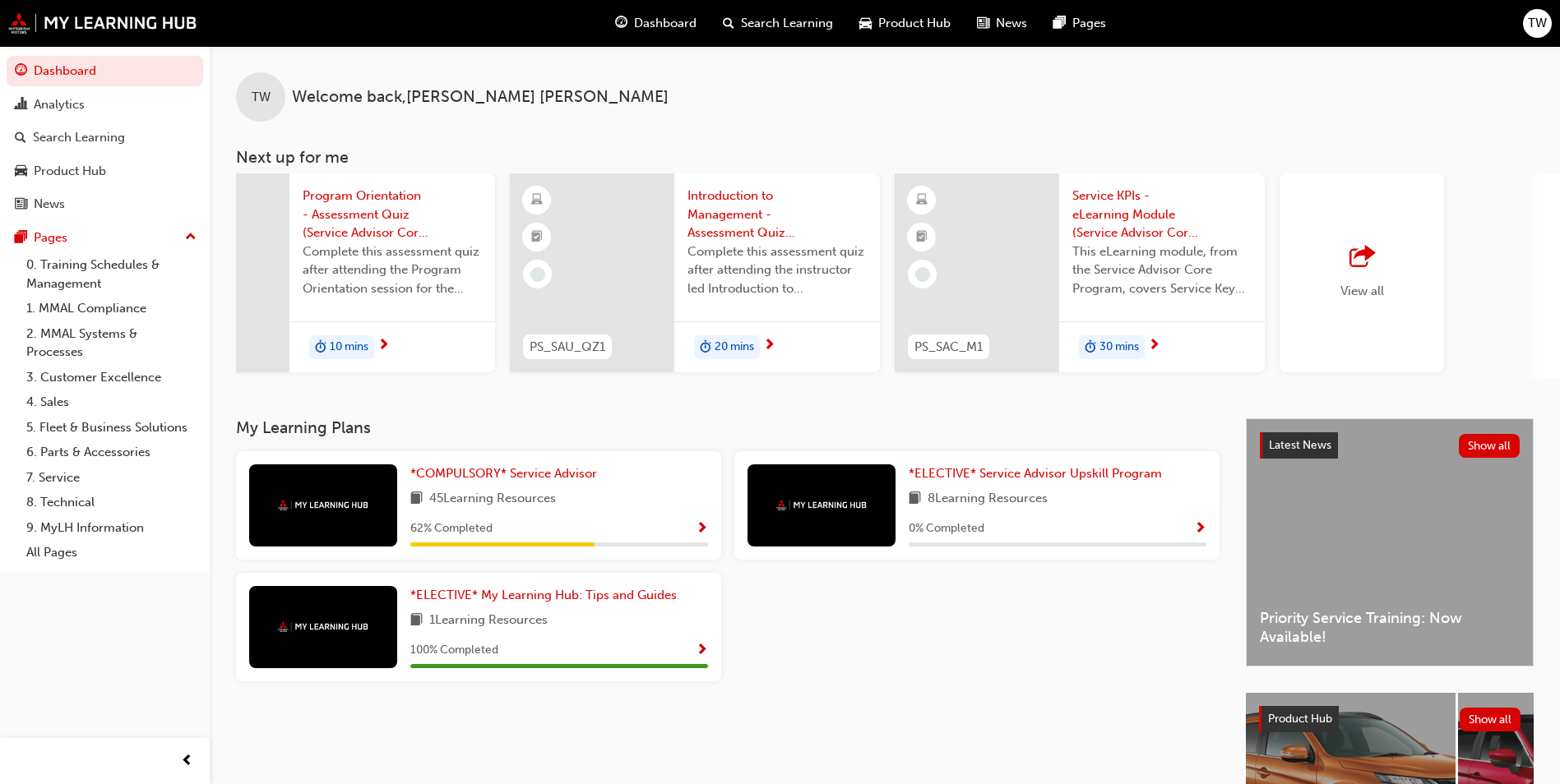
scroll to position [0, 883]
click at [1341, 318] on div "View all" at bounding box center [1360, 273] width 165 height 199
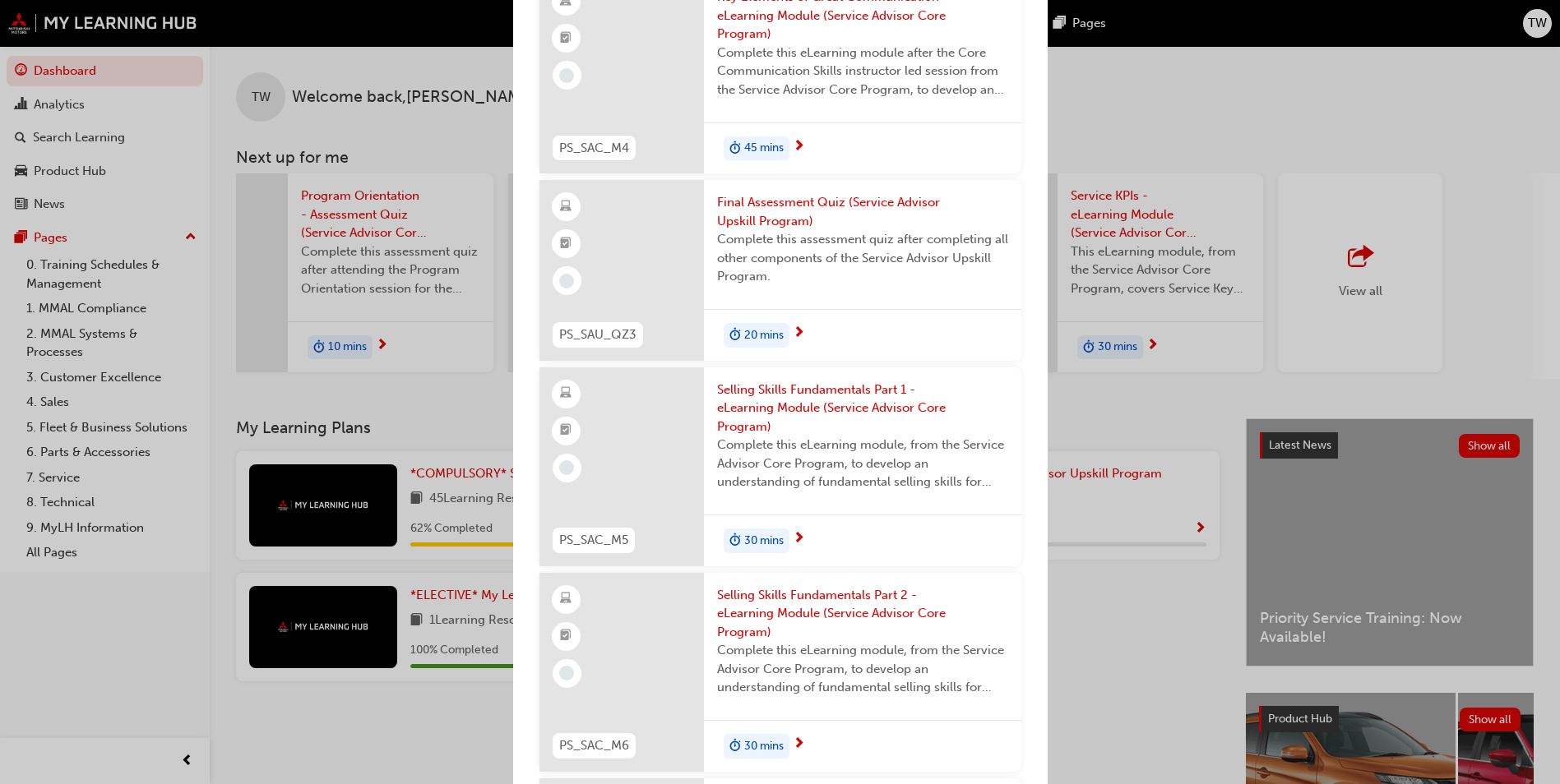
scroll to position [2857, 0]
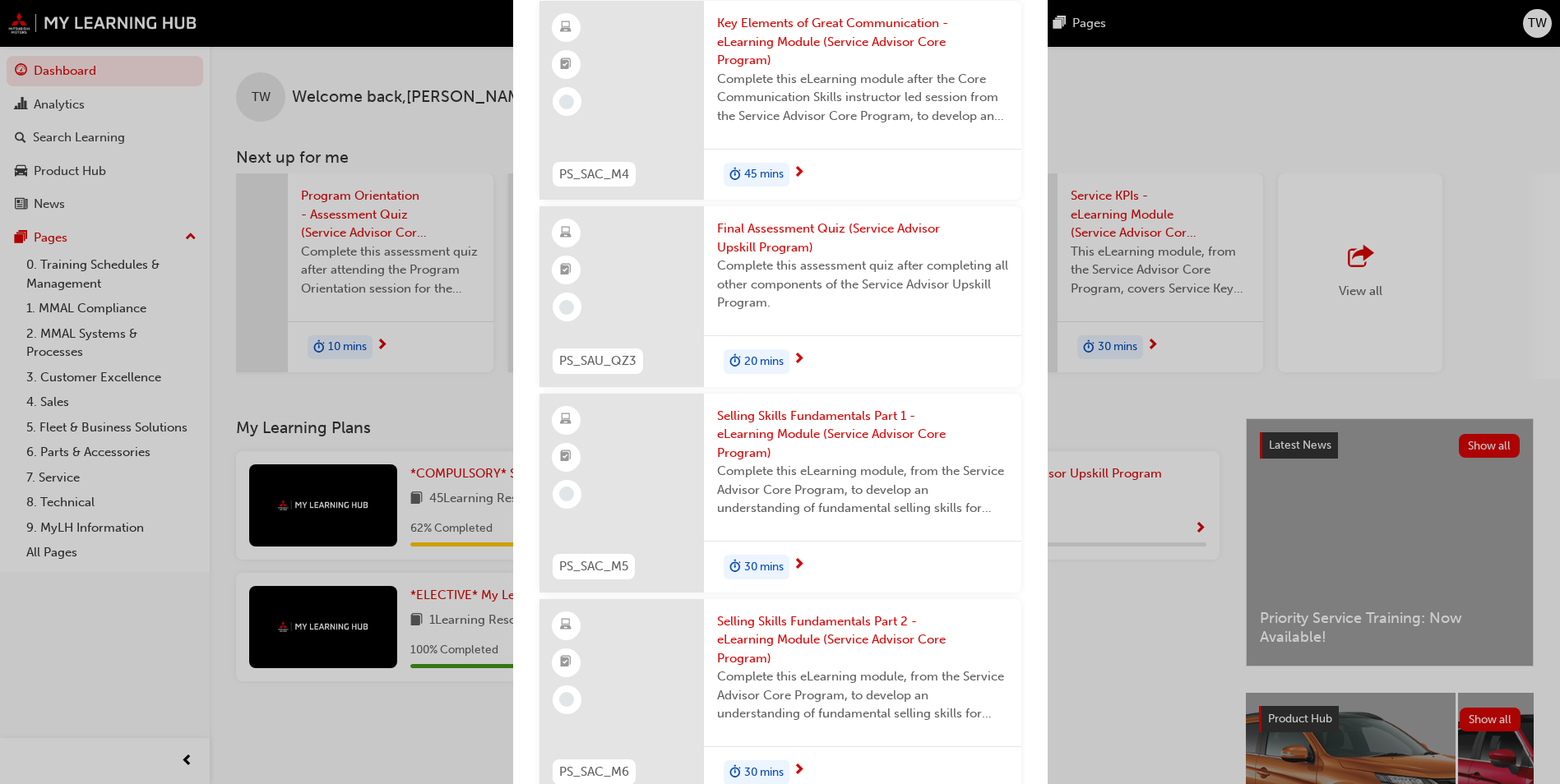
click at [783, 449] on span "Selling Skills Fundamentals Part 1 - eLearning Module (Service Advisor Core Pro…" at bounding box center [863, 435] width 291 height 56
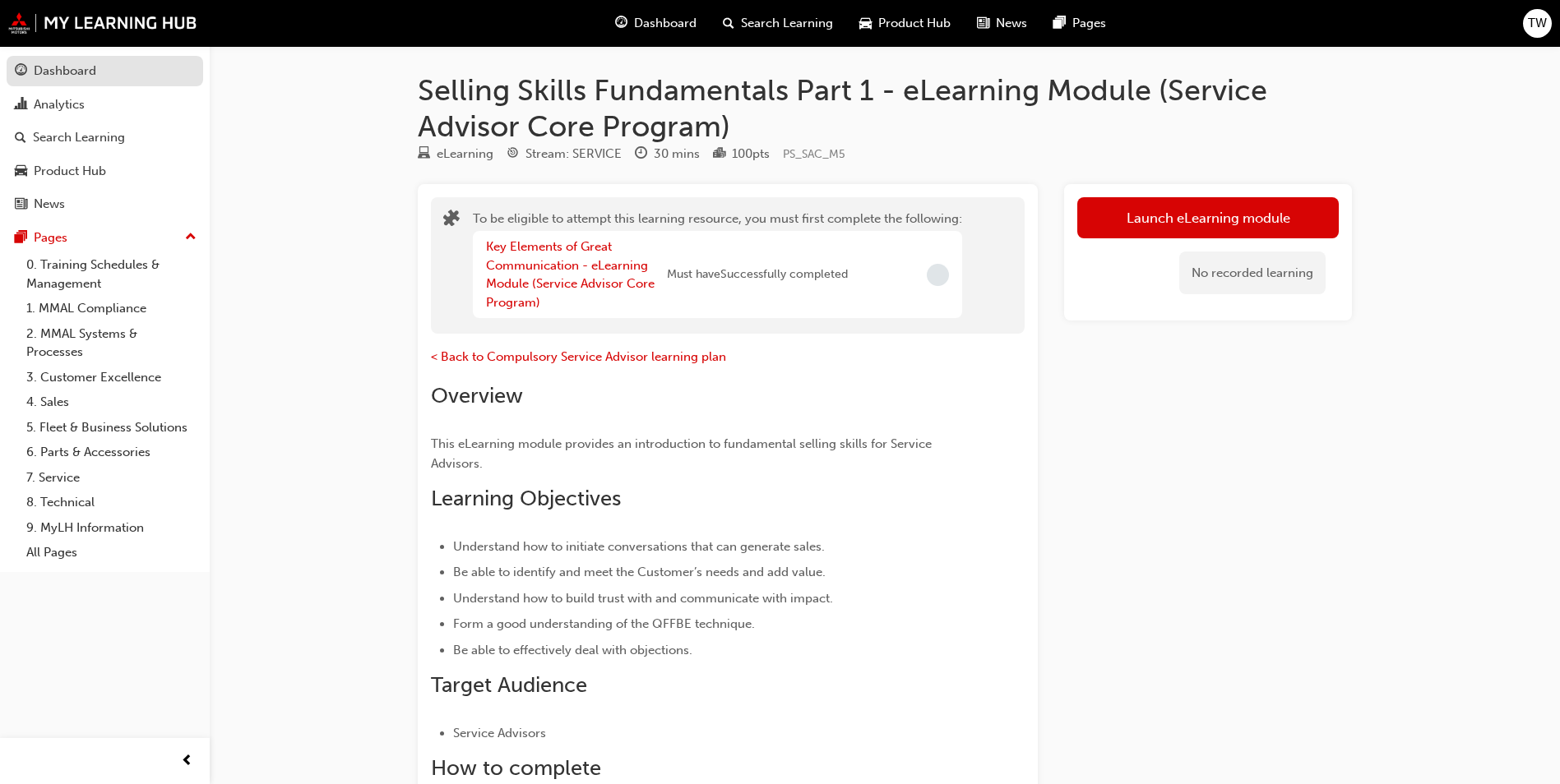
click at [46, 61] on div "Dashboard" at bounding box center [104, 71] width 180 height 21
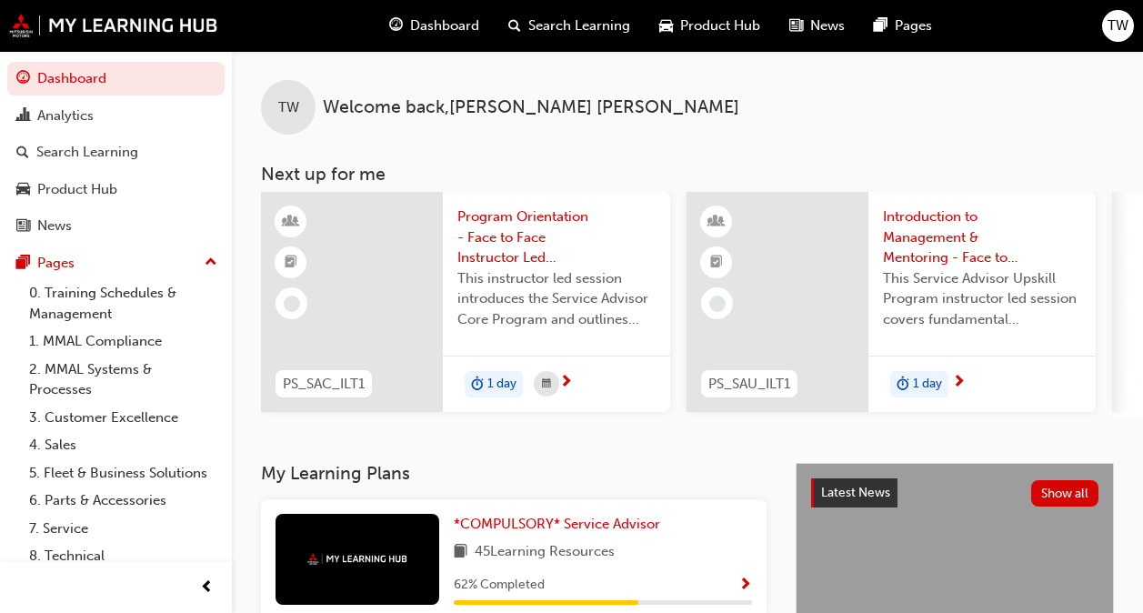
scroll to position [472, 0]
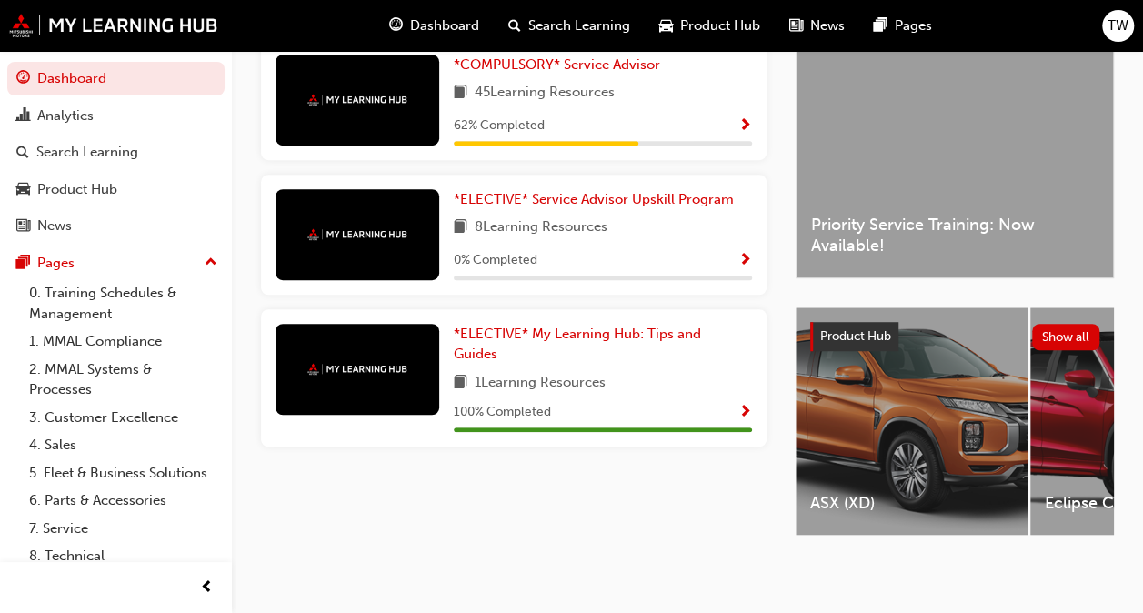
click at [405, 528] on div "My Learning Plans *COMPULSORY* Service Advisor 45 Learning Resources 62 % Compl…" at bounding box center [528, 286] width 535 height 564
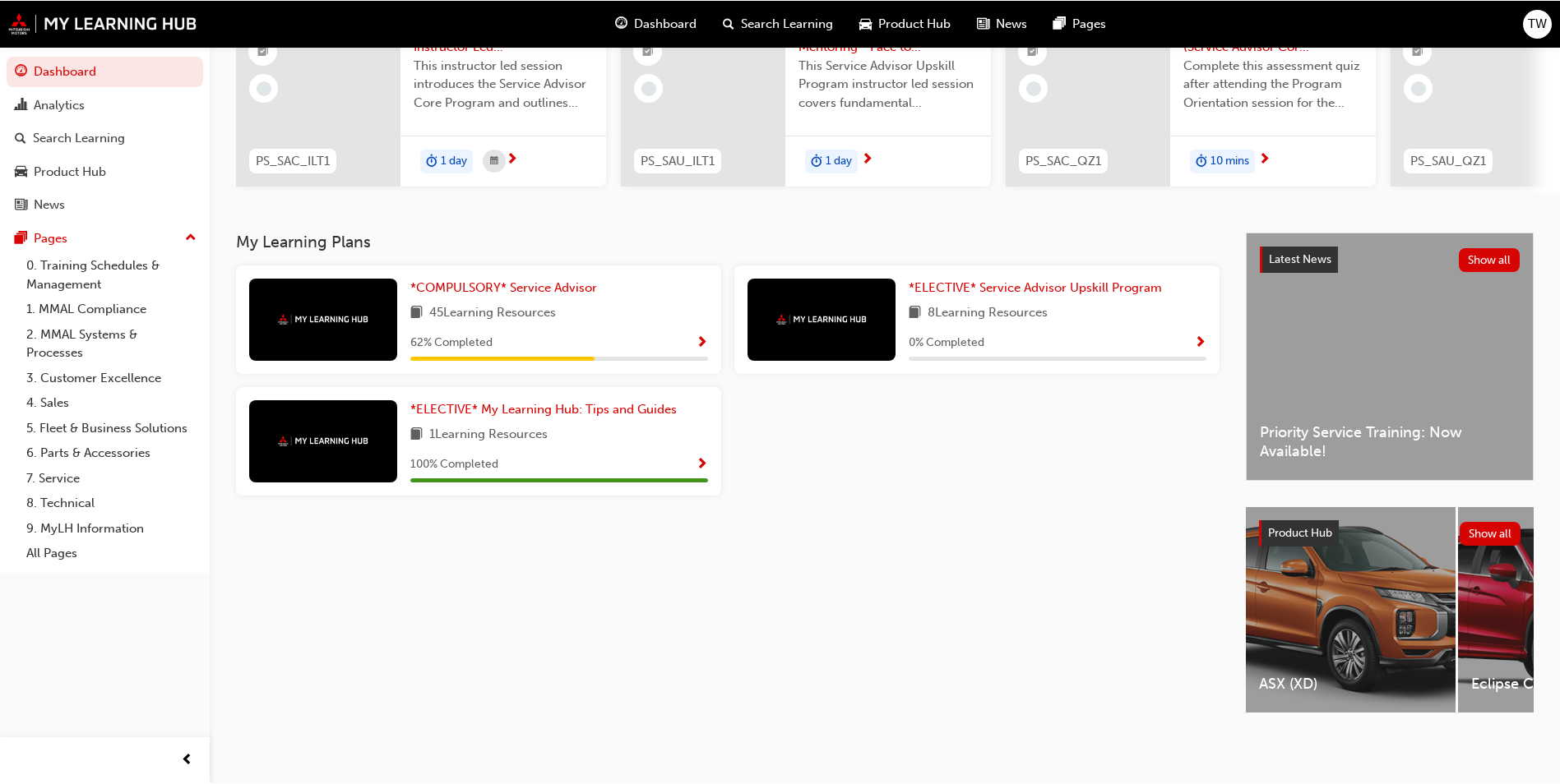
scroll to position [198, 0]
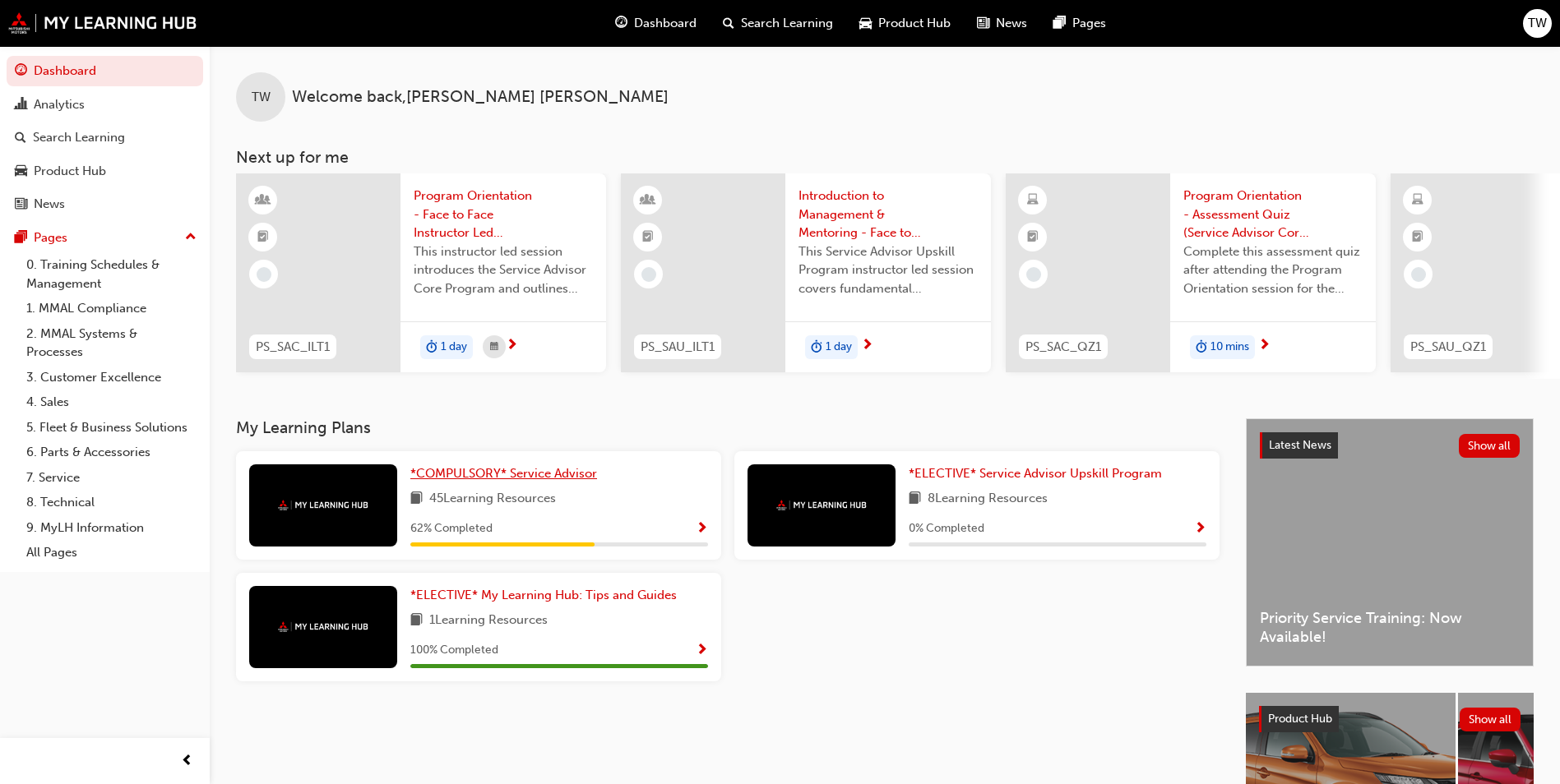
click at [537, 481] on span "*COMPULSORY* Service Advisor" at bounding box center [504, 474] width 186 height 14
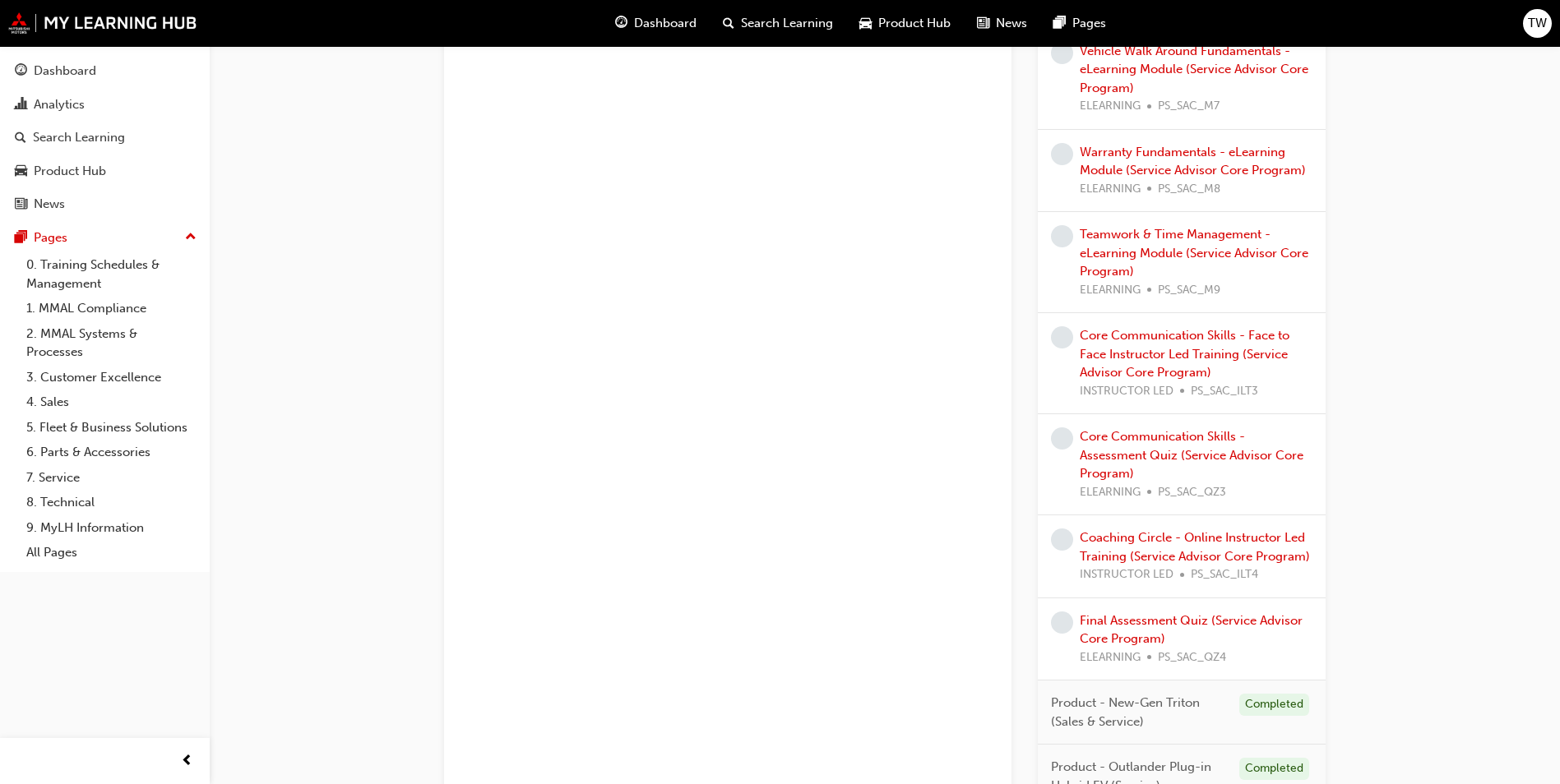
scroll to position [1527, 0]
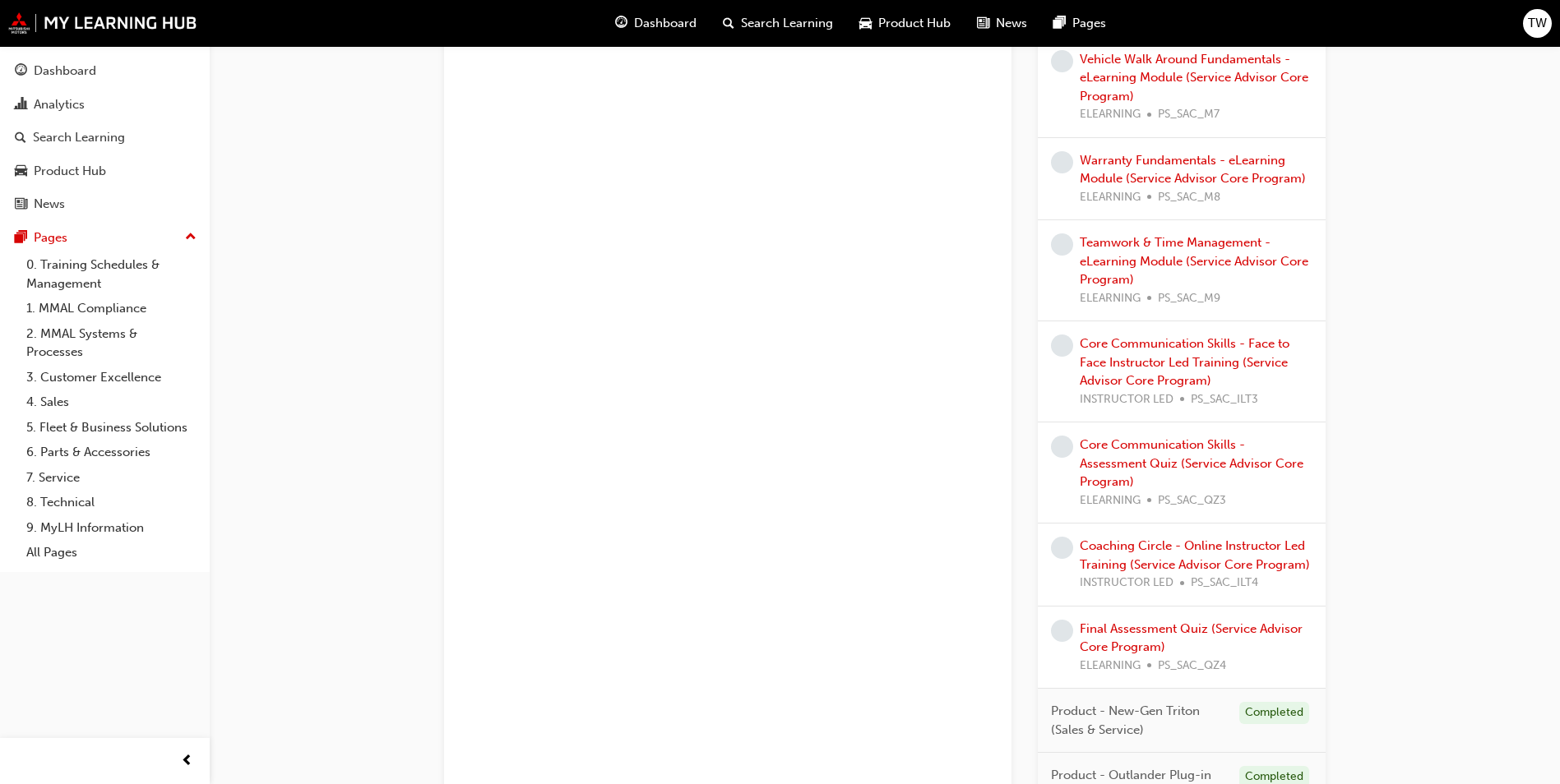
drag, startPoint x: 1300, startPoint y: 398, endPoint x: 1369, endPoint y: 498, distance: 121.5
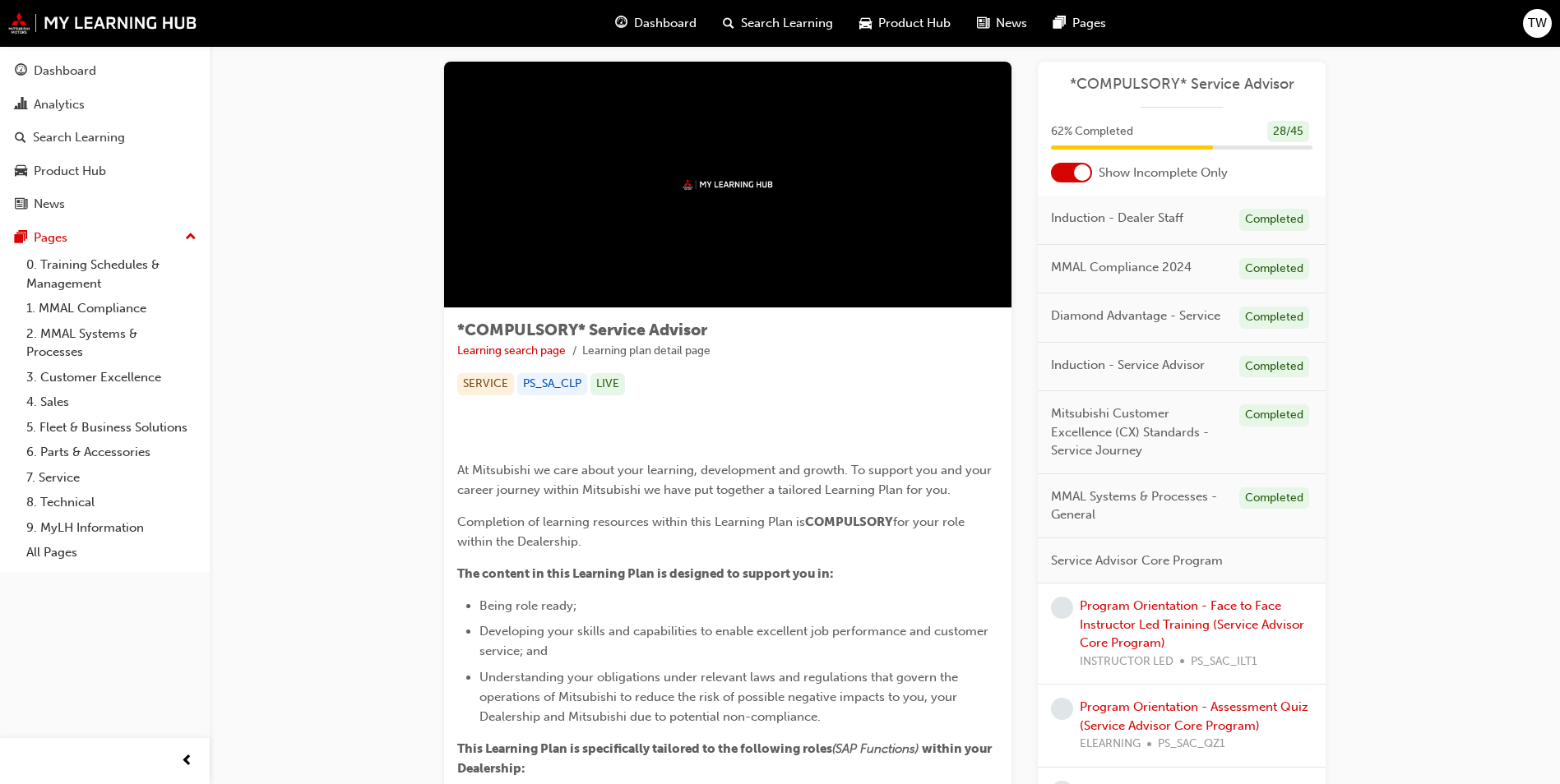
scroll to position [0, 0]
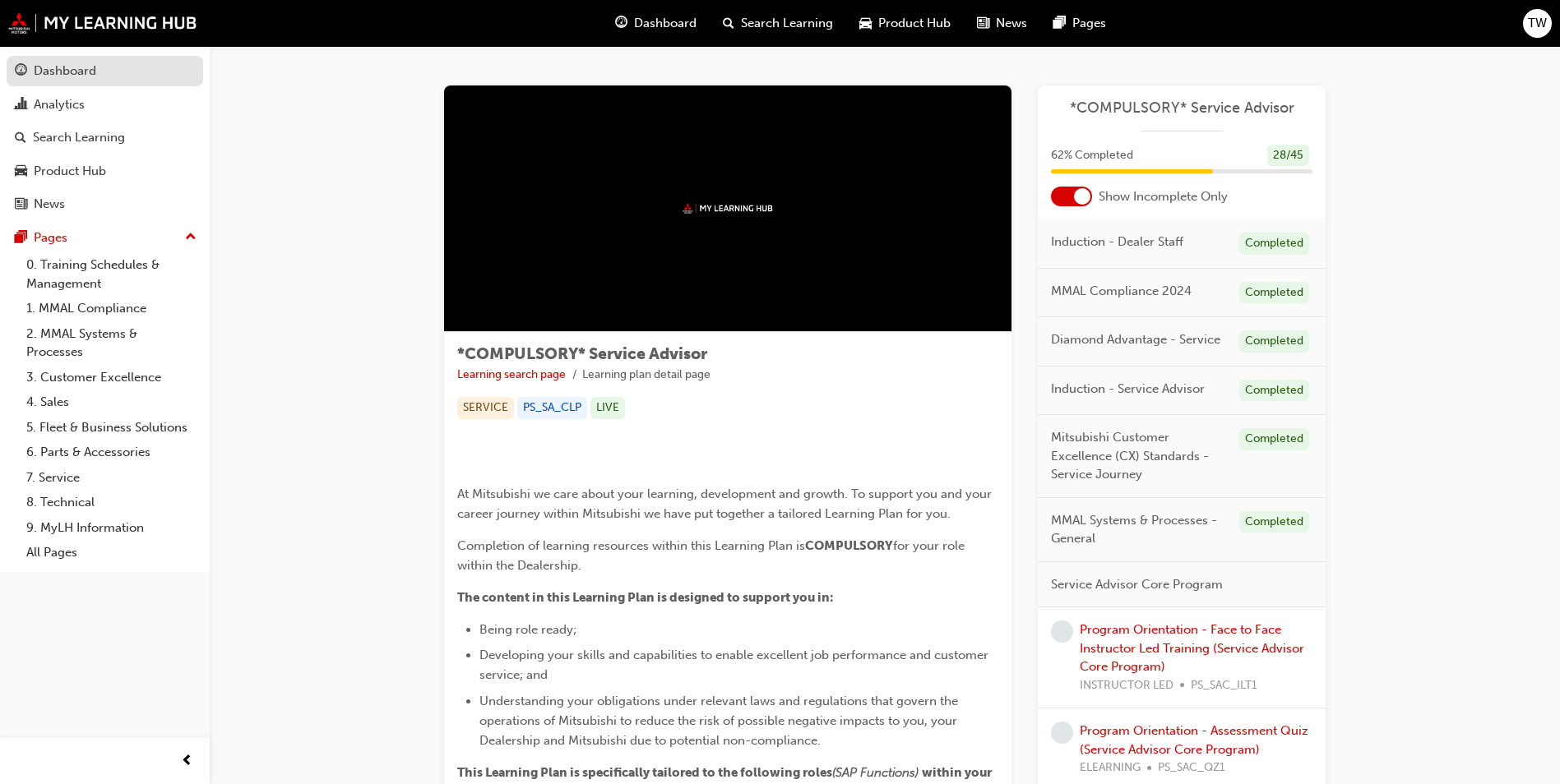
click at [95, 76] on div "Dashboard" at bounding box center [64, 71] width 62 height 19
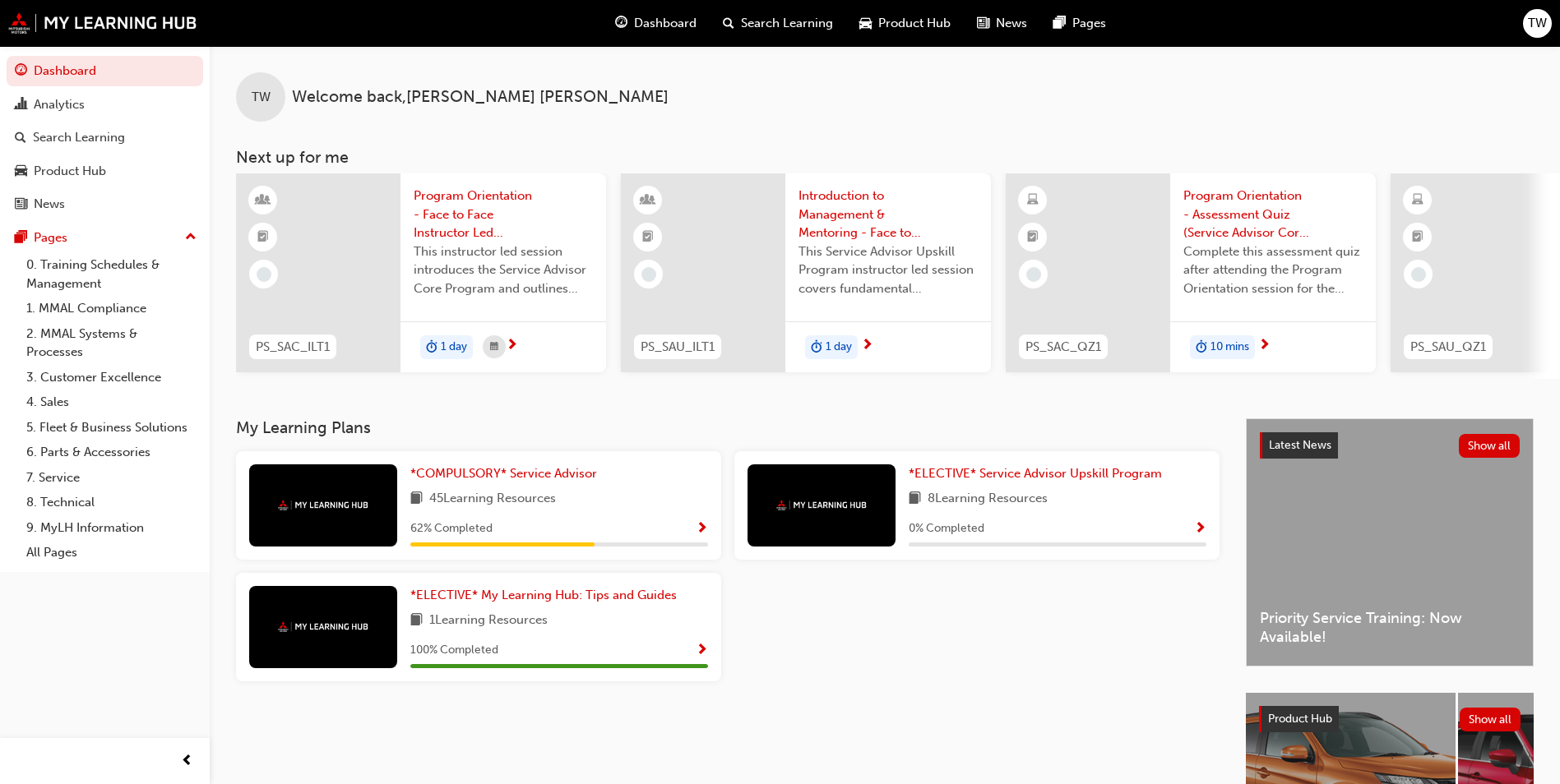
click at [835, 649] on div "*COMPULSORY* Service Advisor 45 Learning Resources 62 % Completed *ELECTIVE* Se…" at bounding box center [728, 572] width 997 height 243
click at [107, 300] on link "1. MMAL Compliance" at bounding box center [111, 308] width 184 height 25
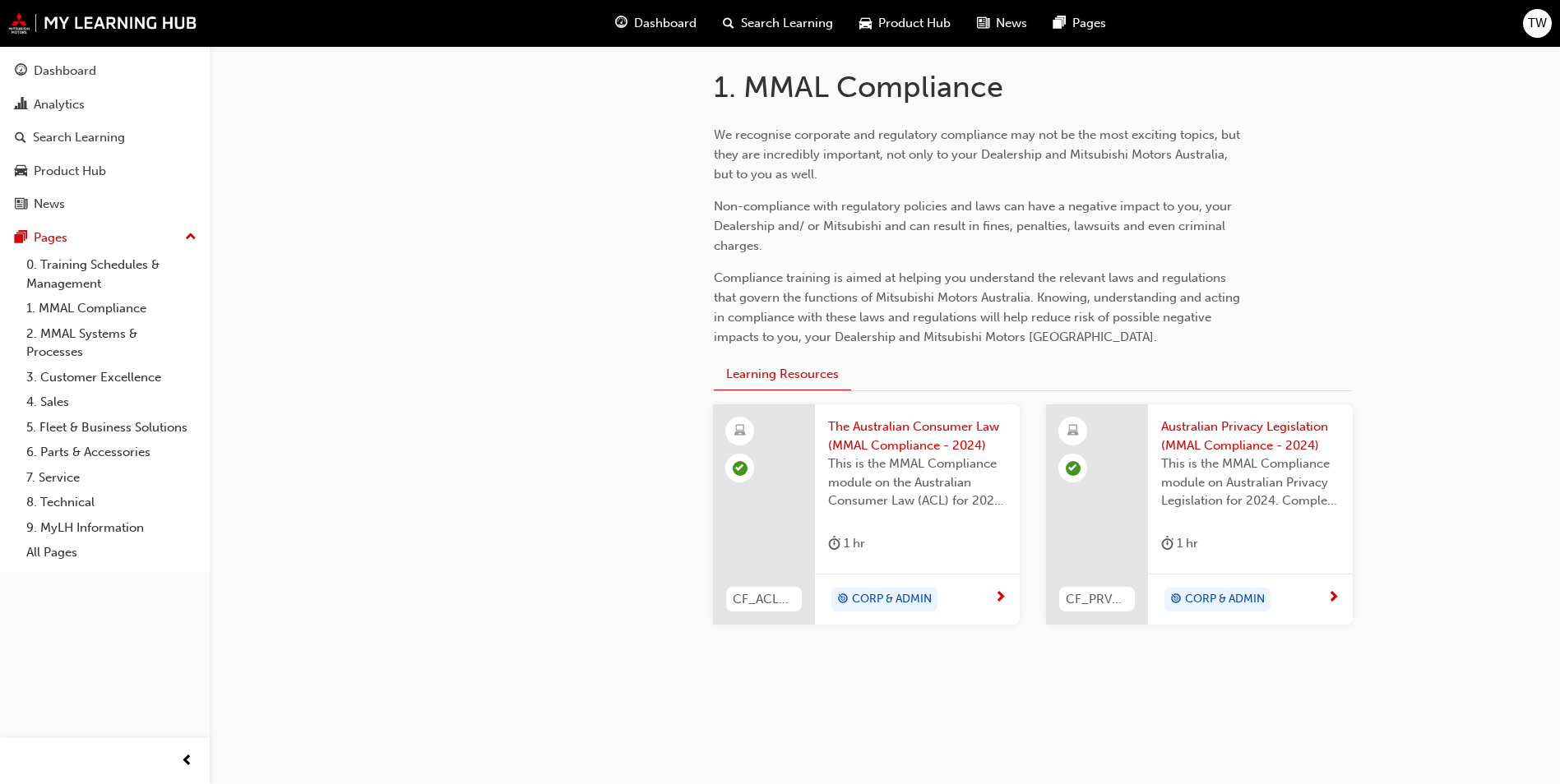
scroll to position [345, 0]
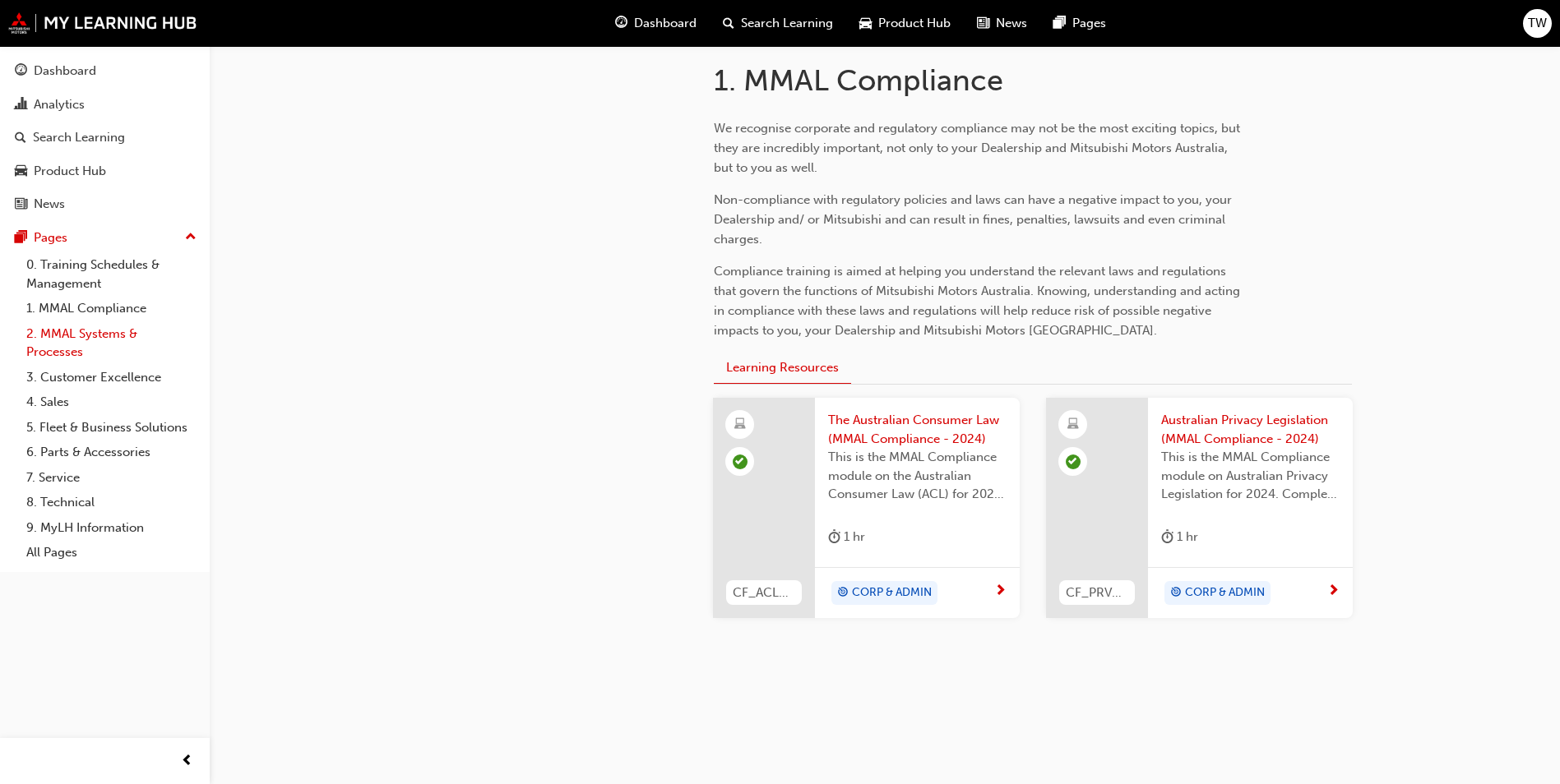
click at [87, 351] on link "2. MMAL Systems & Processes" at bounding box center [111, 344] width 184 height 43
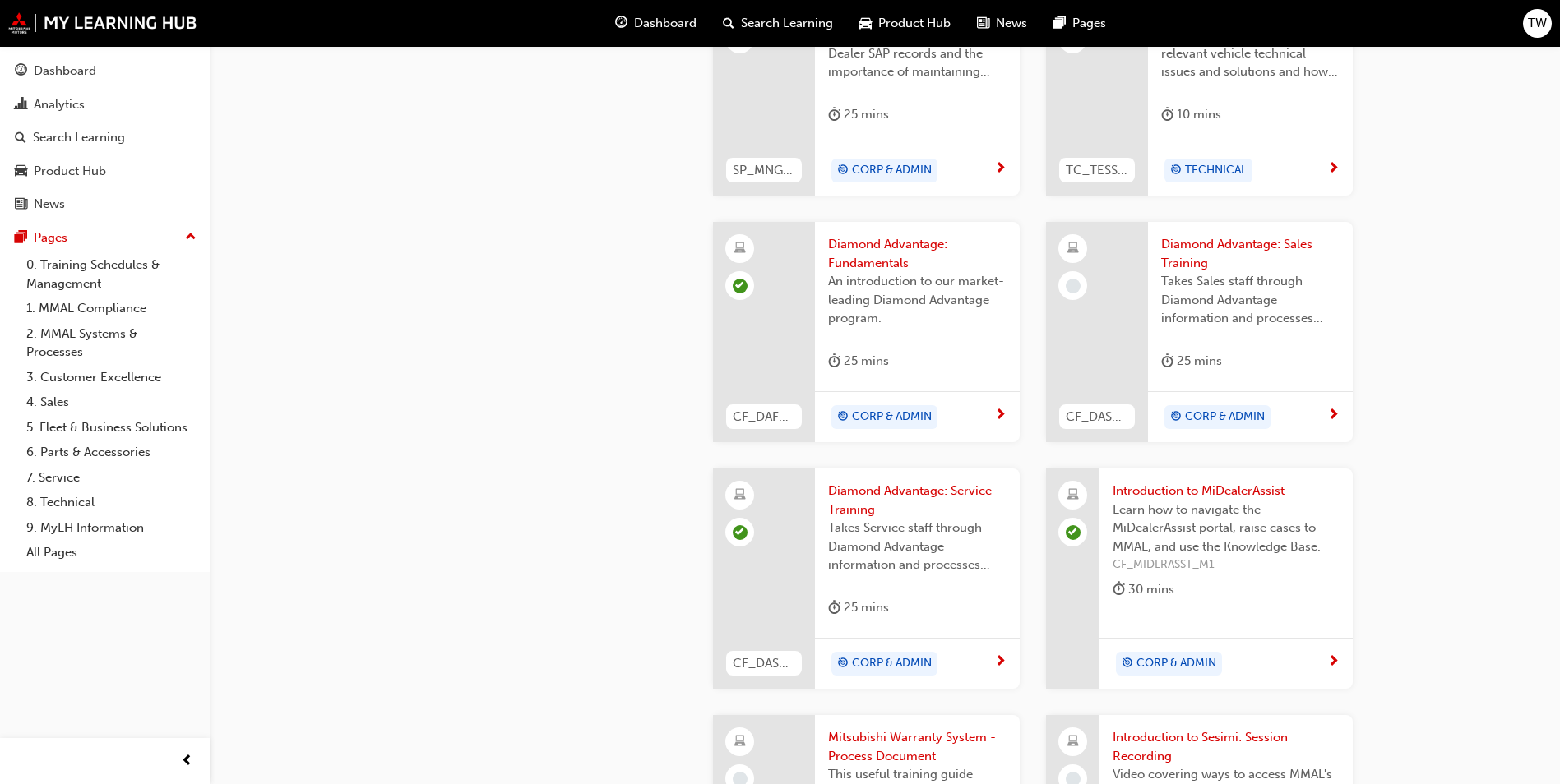
scroll to position [820, 0]
